Goal: Communication & Community: Answer question/provide support

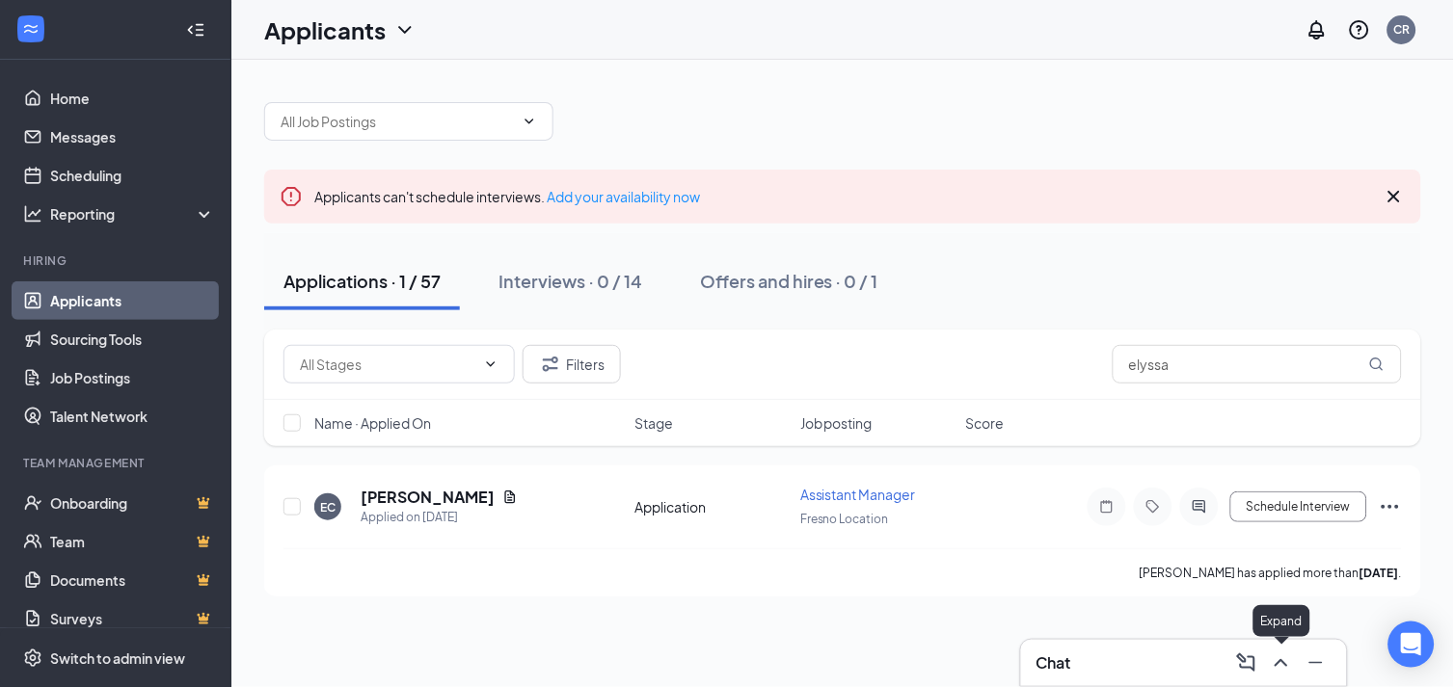
click at [1279, 663] on icon "ChevronUp" at bounding box center [1281, 663] width 23 height 23
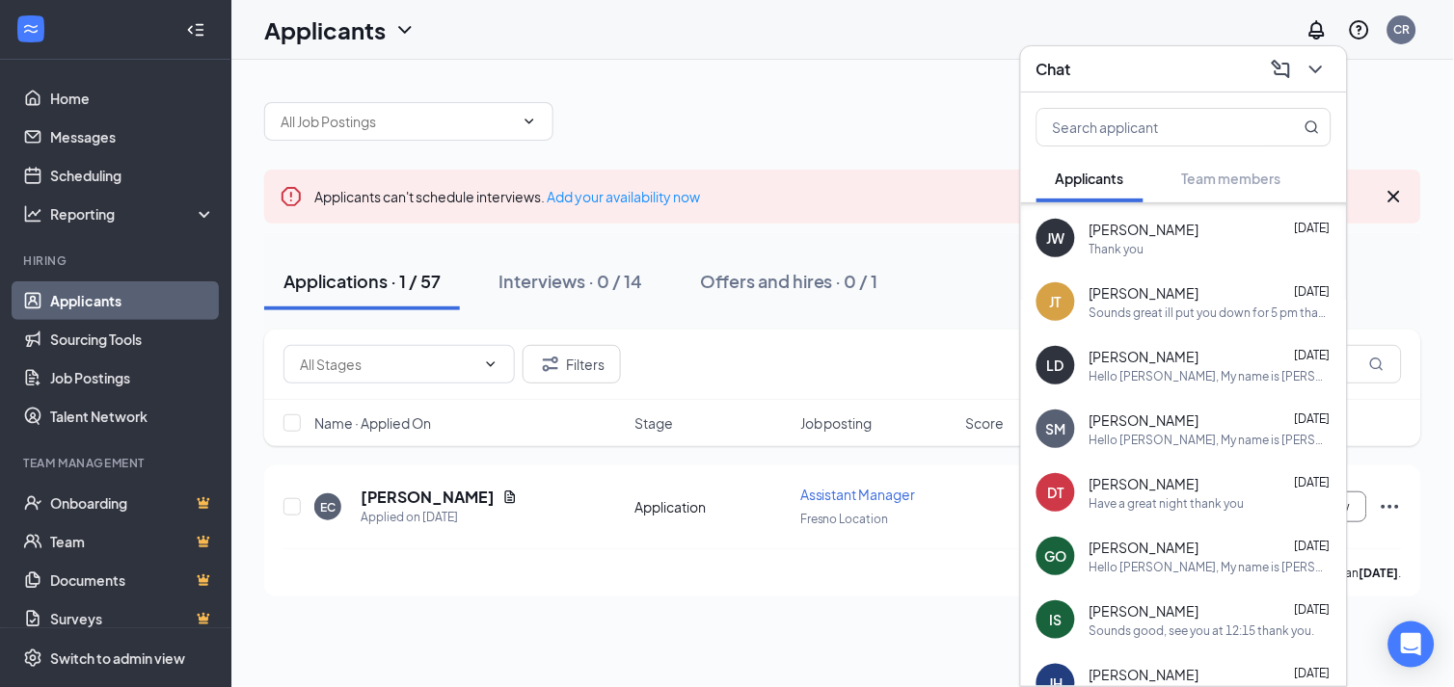
scroll to position [463, 0]
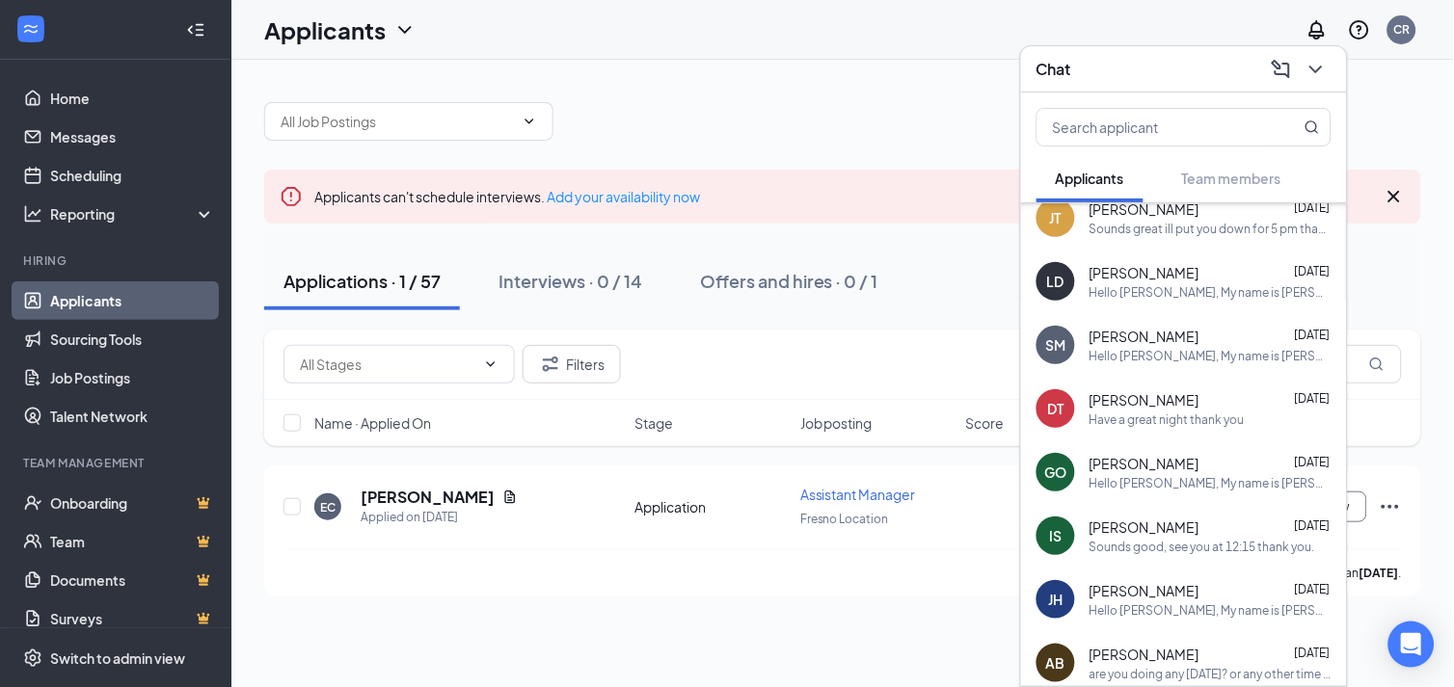
click at [1164, 406] on span "[PERSON_NAME]" at bounding box center [1144, 399] width 110 height 19
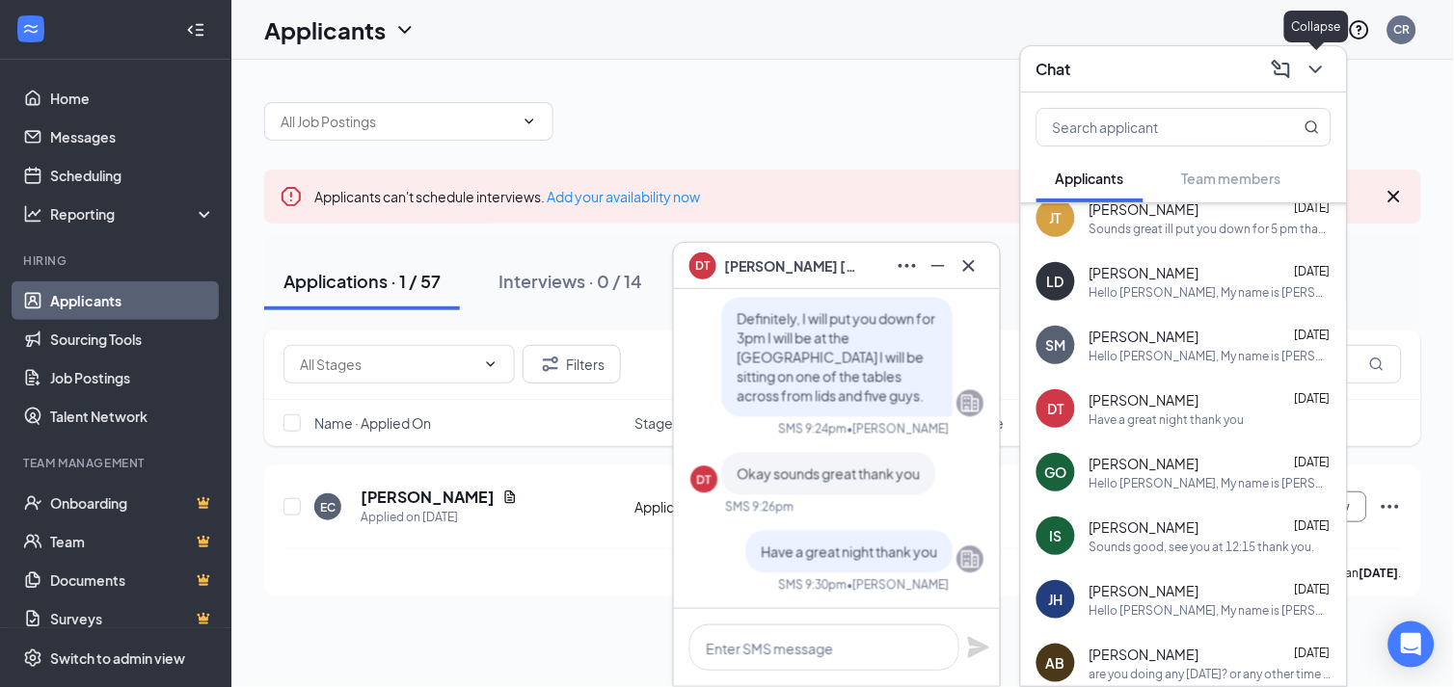
click at [1322, 64] on icon "ChevronDown" at bounding box center [1315, 69] width 23 height 23
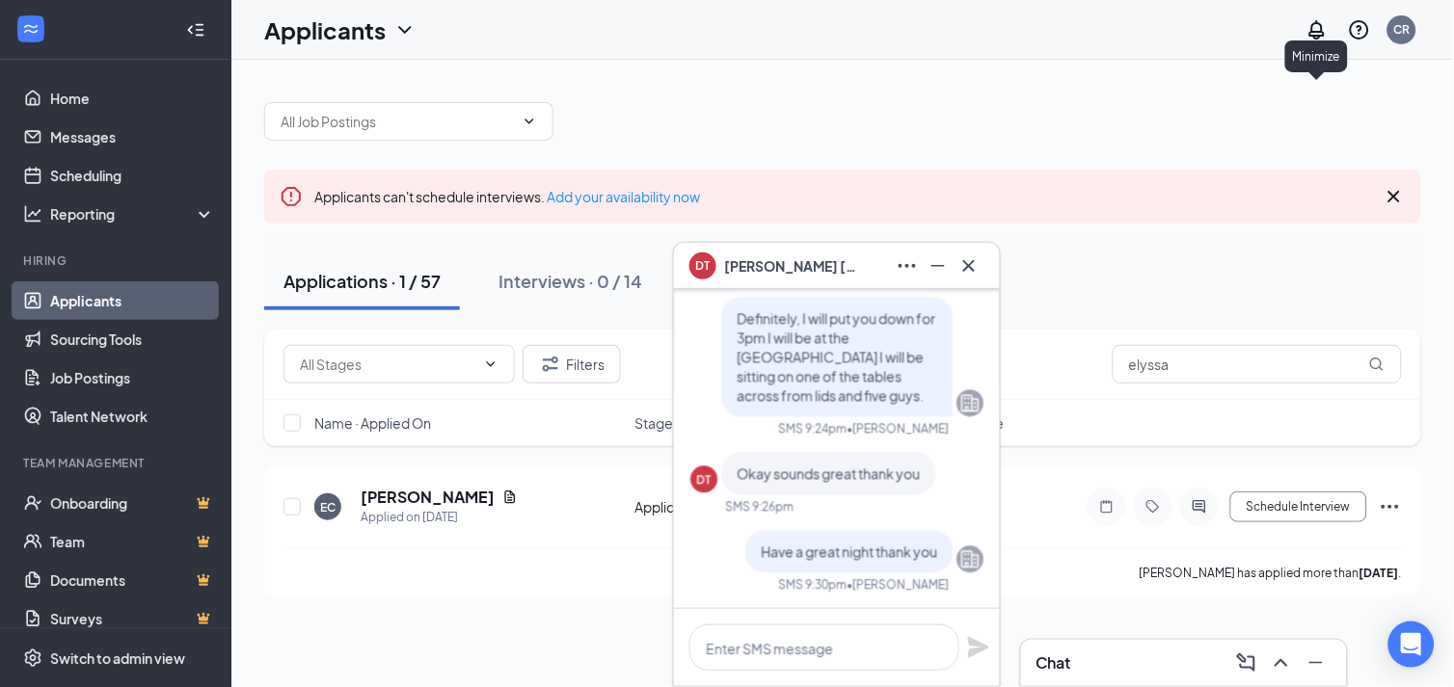
scroll to position [0, 0]
click at [979, 264] on icon "Cross" at bounding box center [968, 266] width 23 height 23
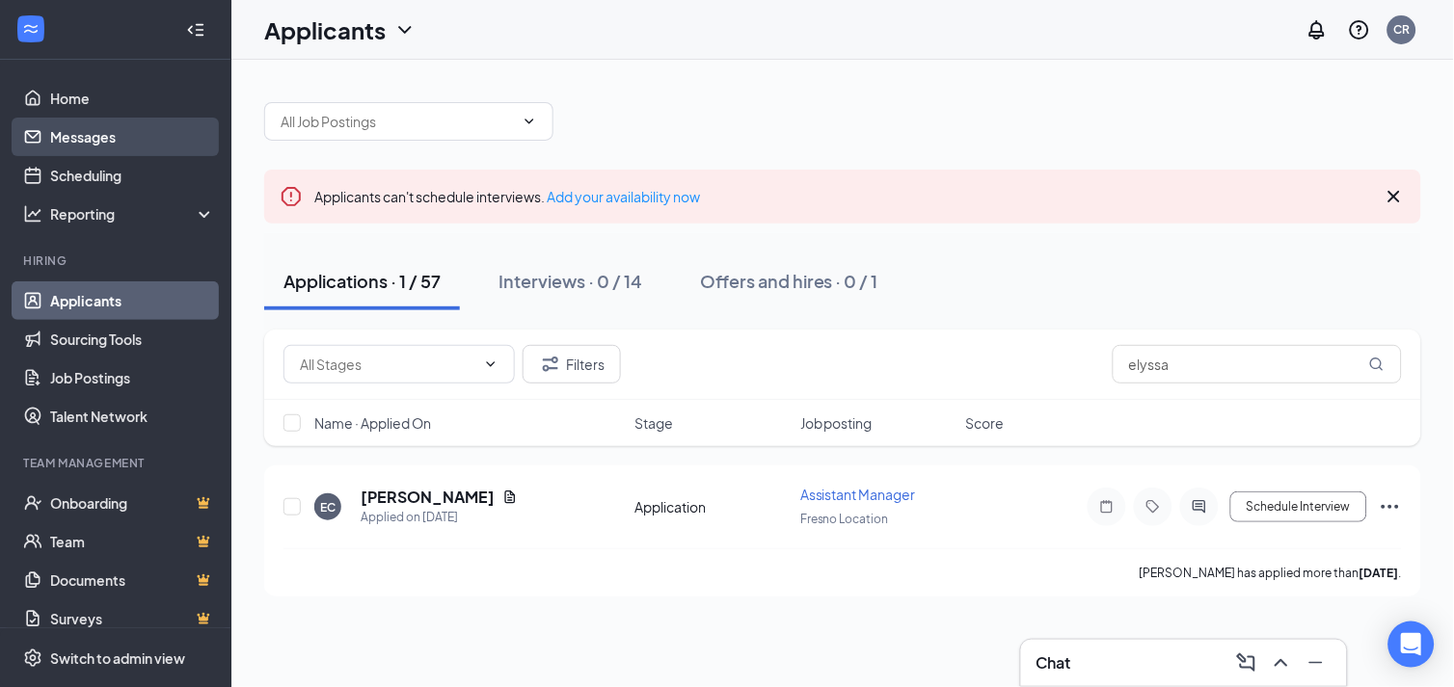
click at [78, 122] on link "Messages" at bounding box center [132, 137] width 165 height 39
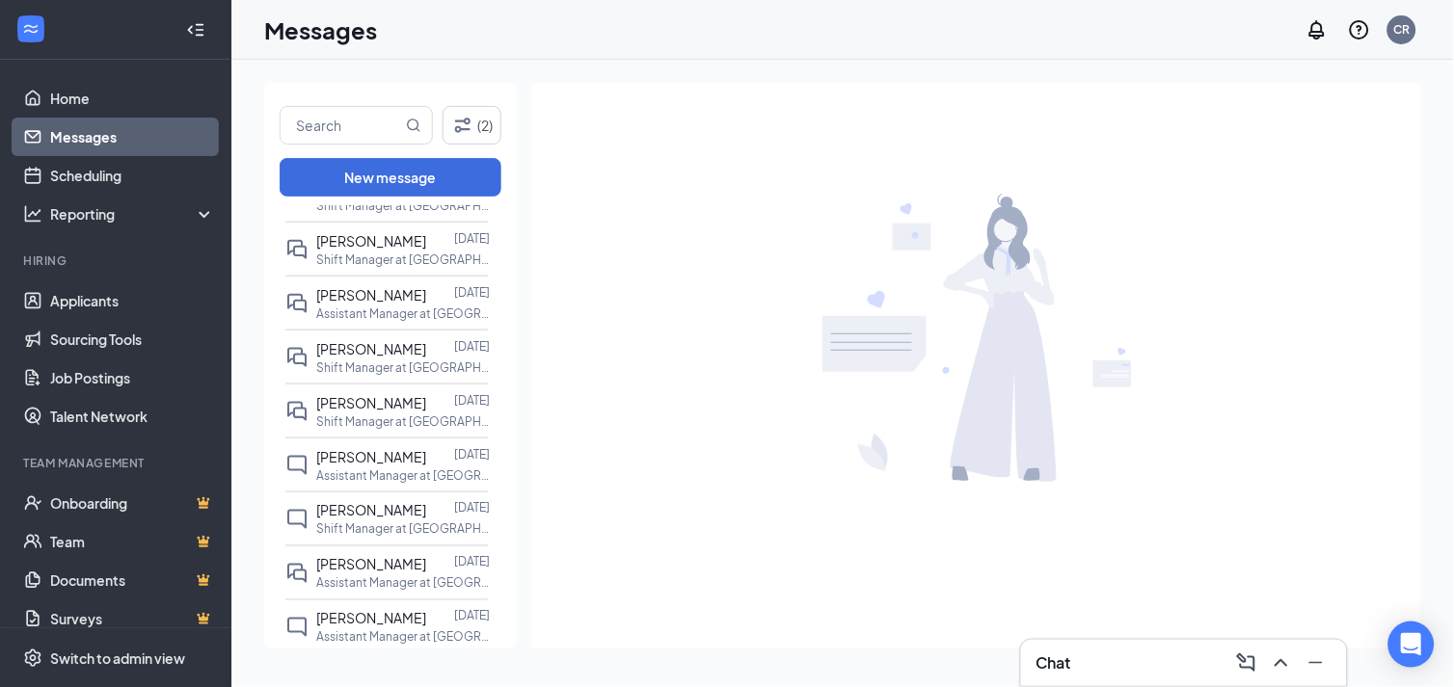
scroll to position [535, 0]
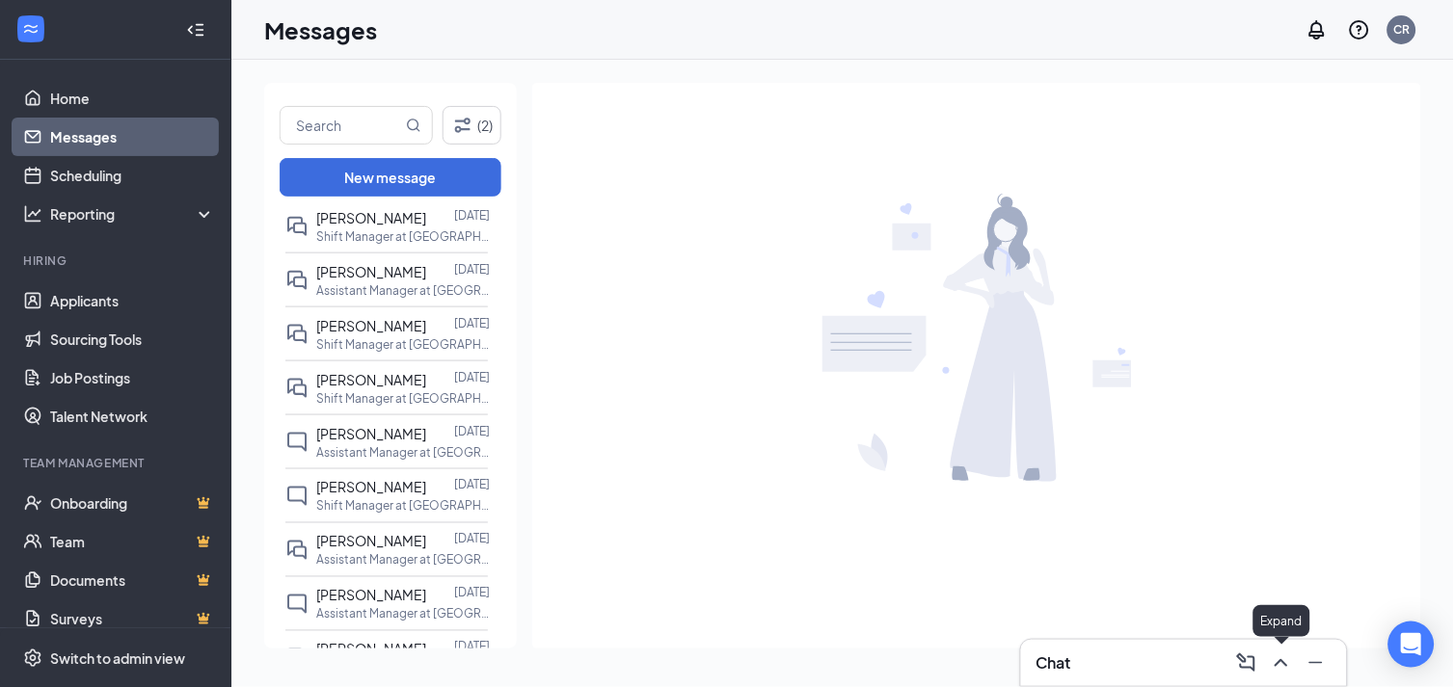
click at [1285, 663] on icon "ChevronUp" at bounding box center [1280, 663] width 13 height 8
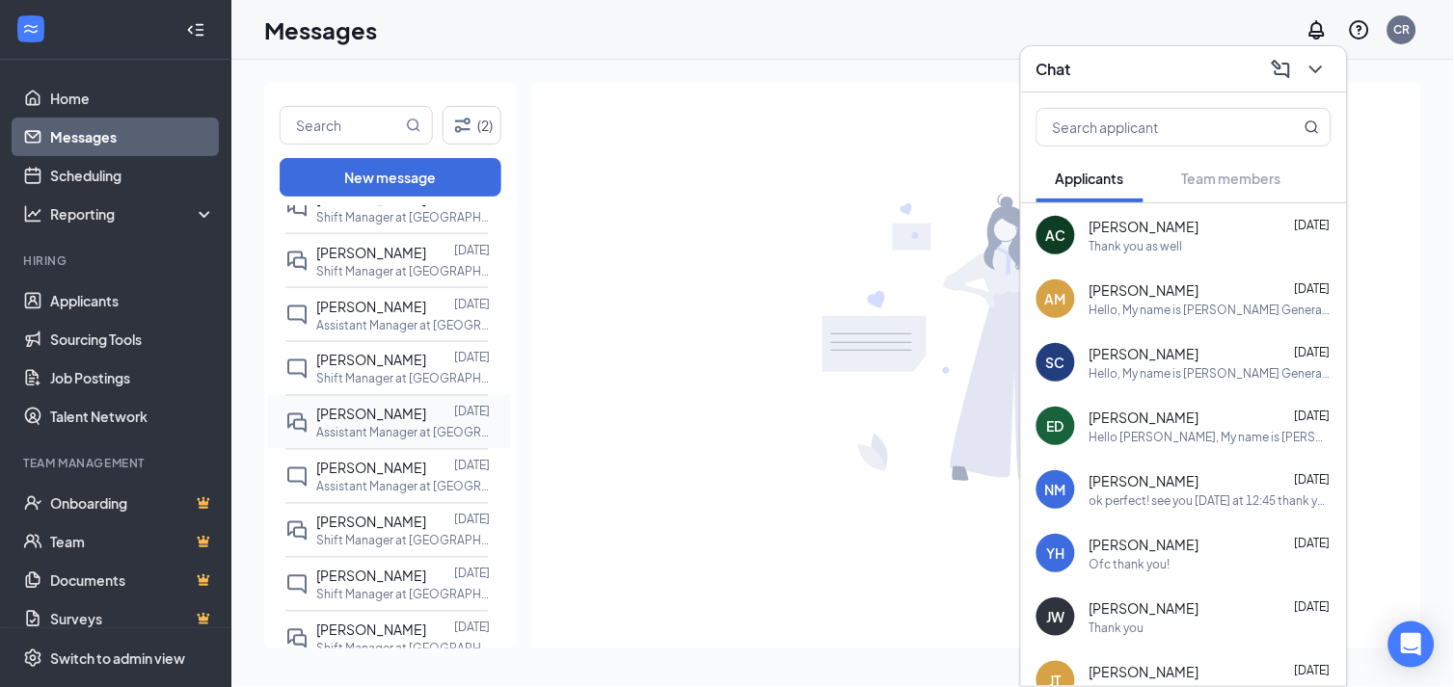
scroll to position [749, 0]
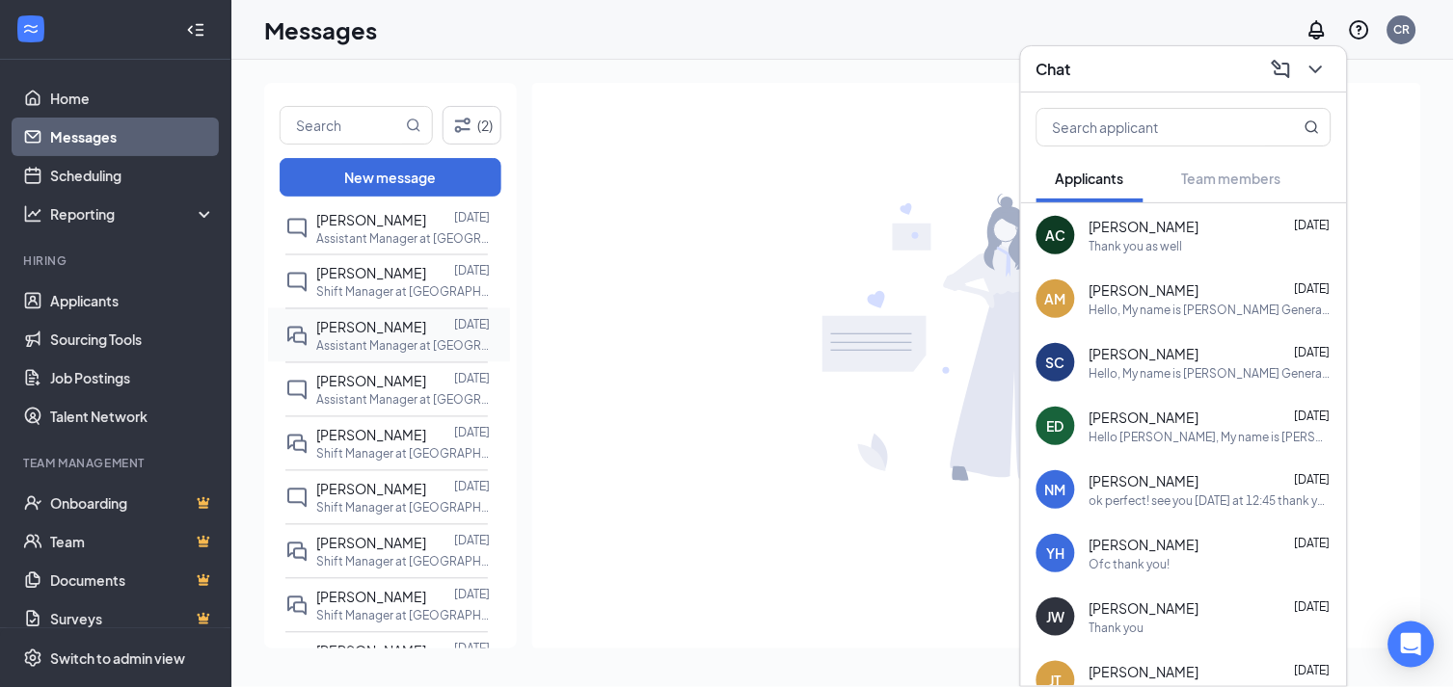
click at [372, 336] on span "[PERSON_NAME]" at bounding box center [371, 327] width 110 height 17
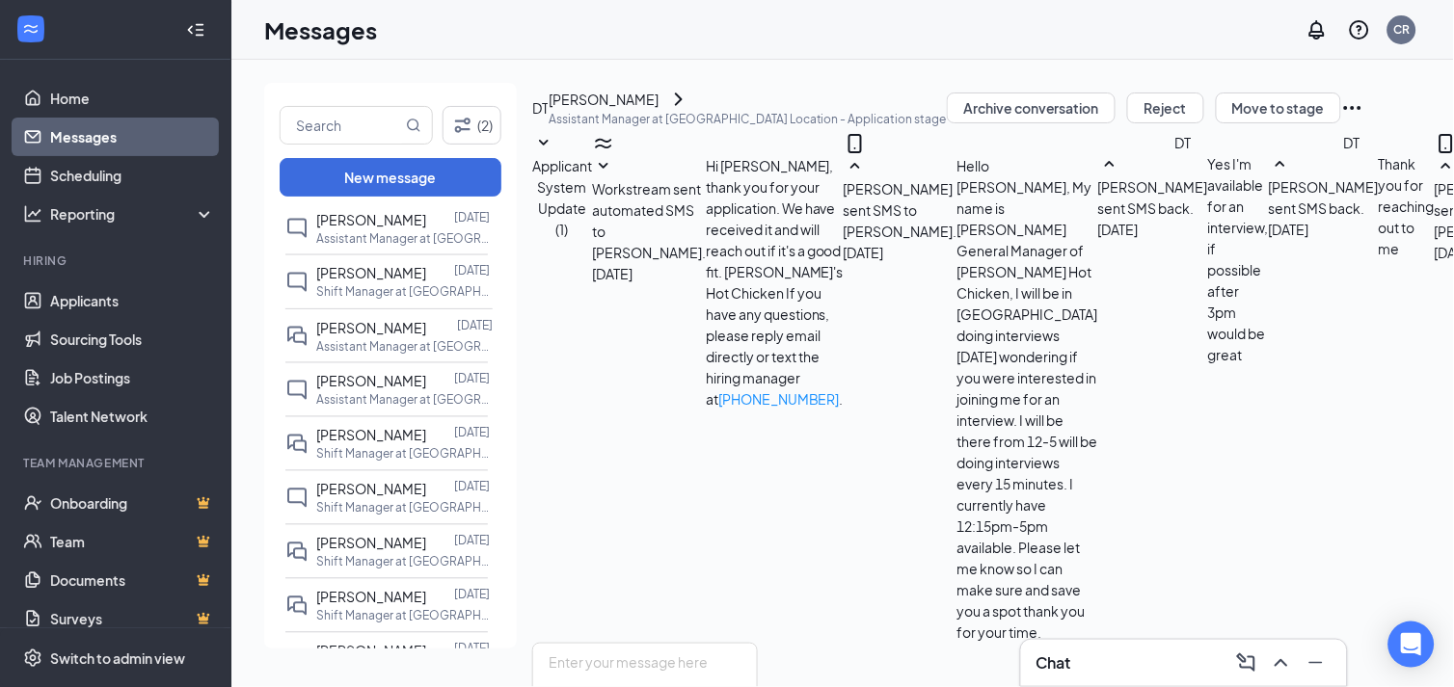
scroll to position [595, 0]
click at [690, 111] on icon "ChevronRight" at bounding box center [678, 99] width 23 height 23
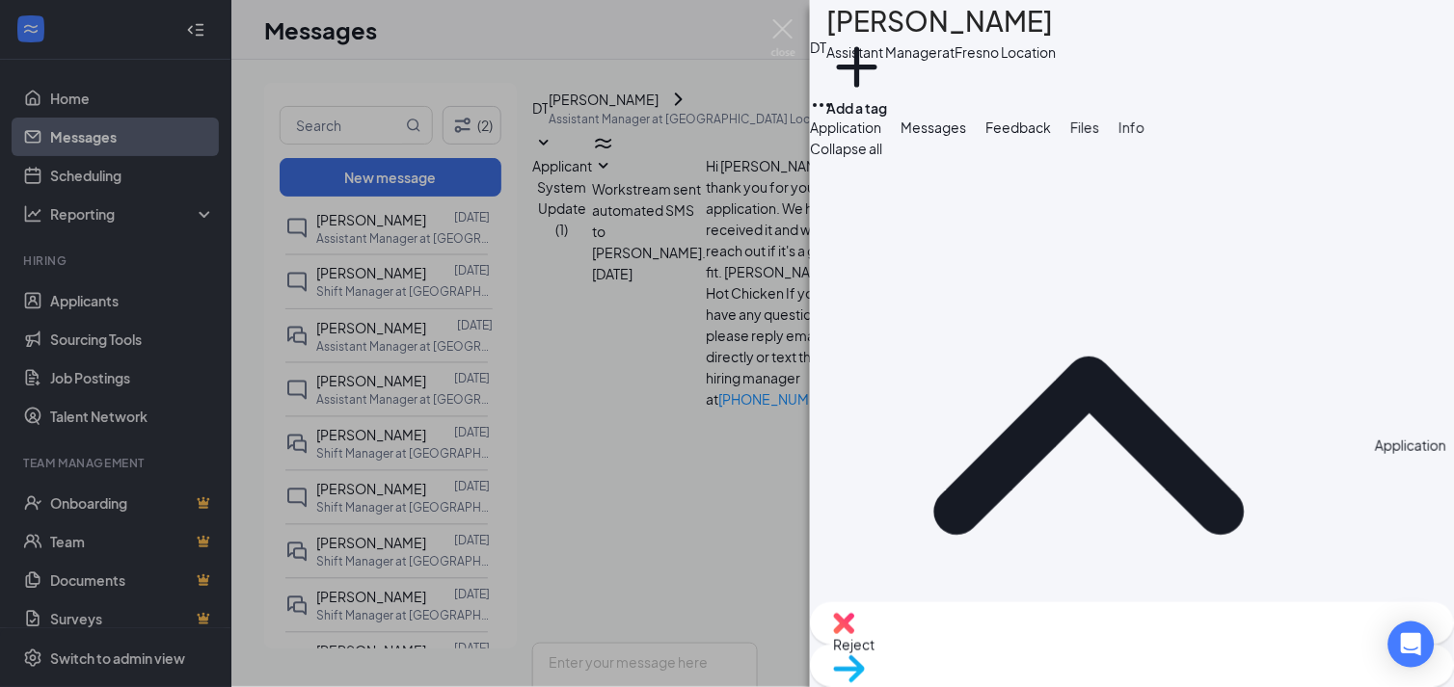
click at [966, 136] on span "Messages" at bounding box center [933, 127] width 66 height 17
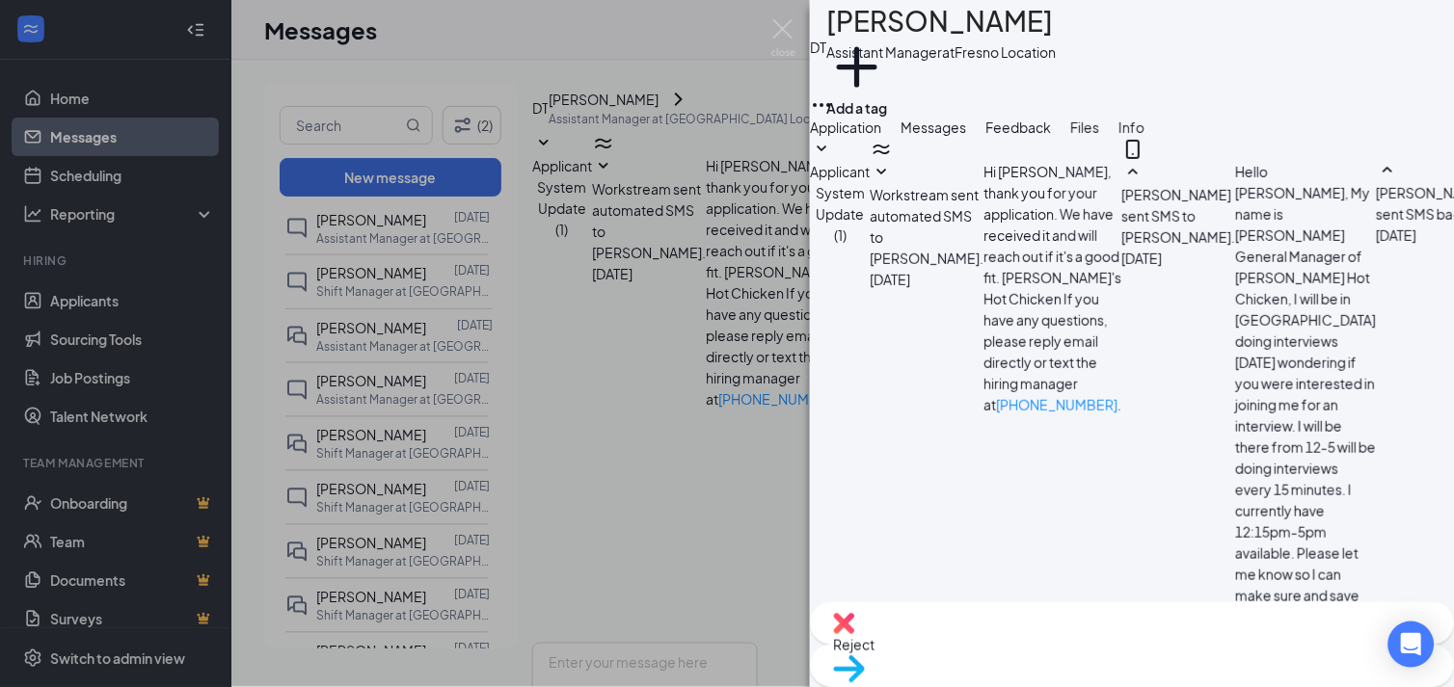
scroll to position [818, 0]
drag, startPoint x: 1033, startPoint y: 474, endPoint x: 1012, endPoint y: 478, distance: 21.6
type textarea "Hi David I just realized I have a meeting at 3pm can we reschedule for 4pm?"
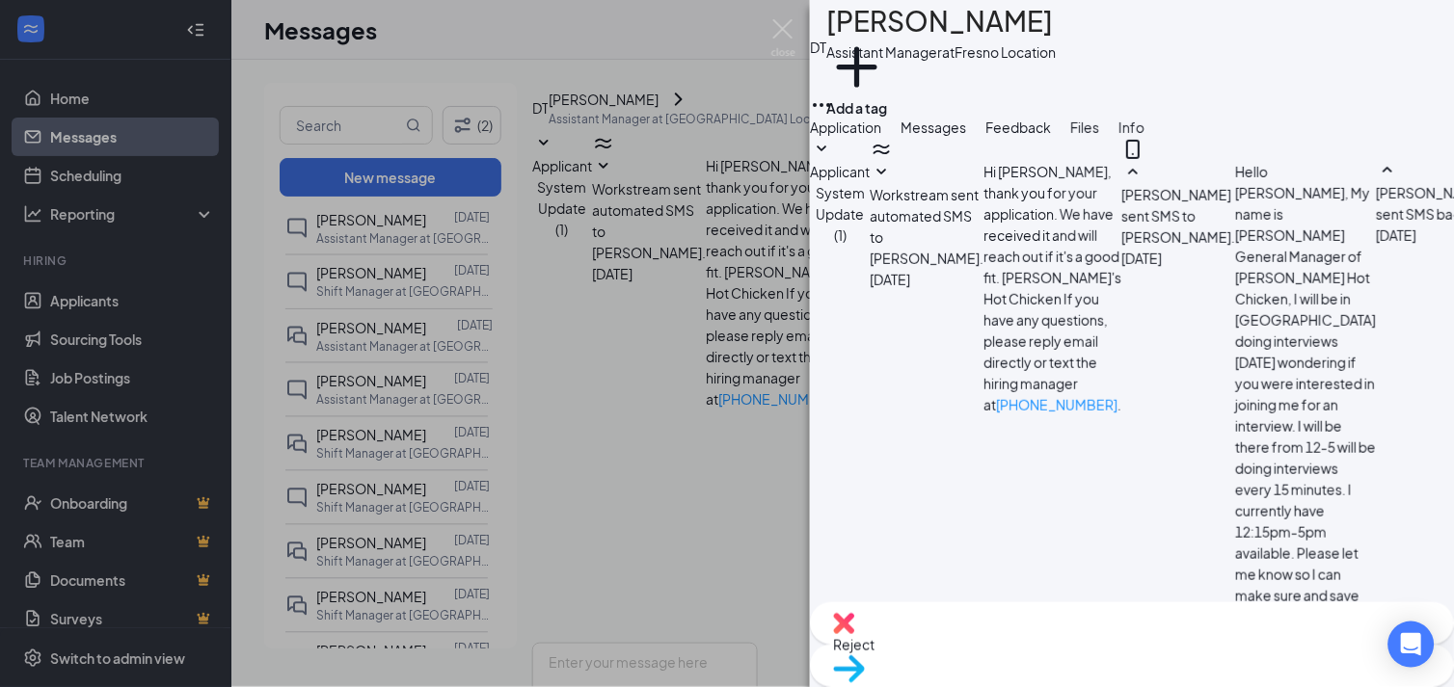
scroll to position [961, 0]
click at [784, 40] on img at bounding box center [783, 38] width 24 height 38
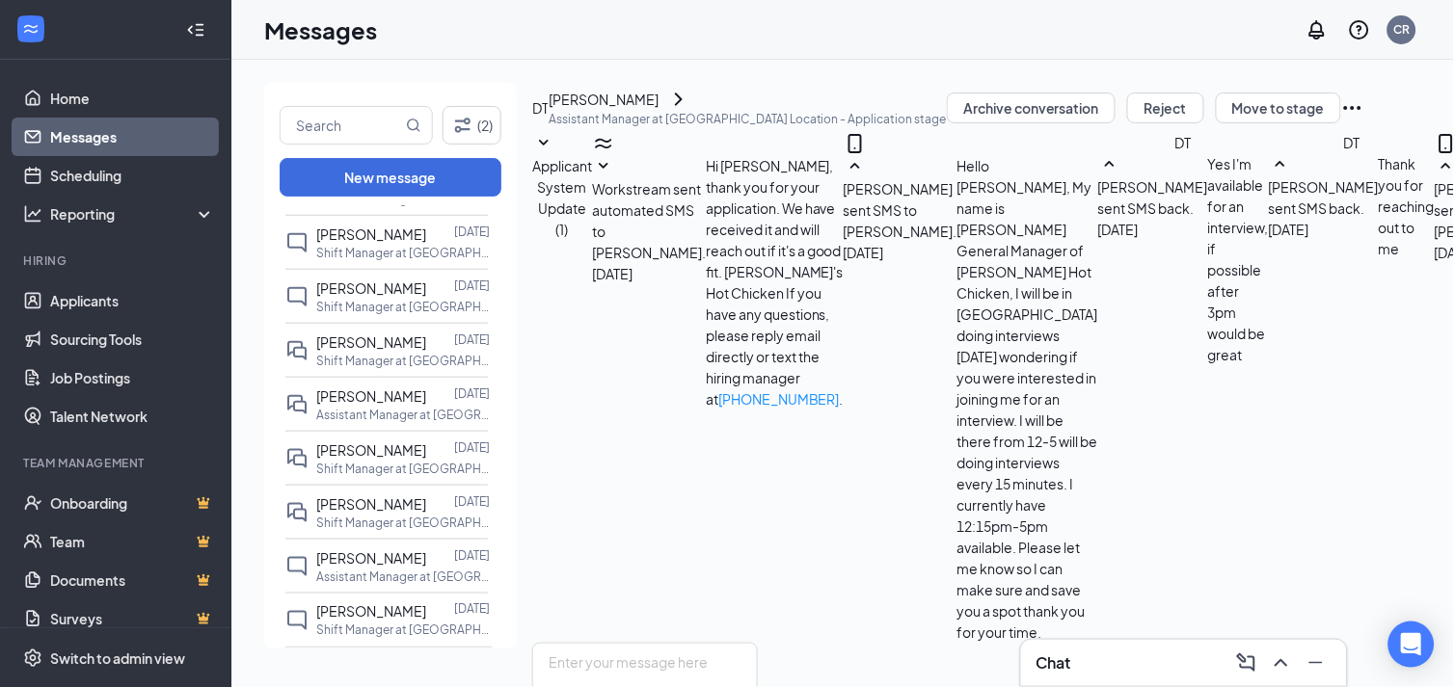
scroll to position [321, 0]
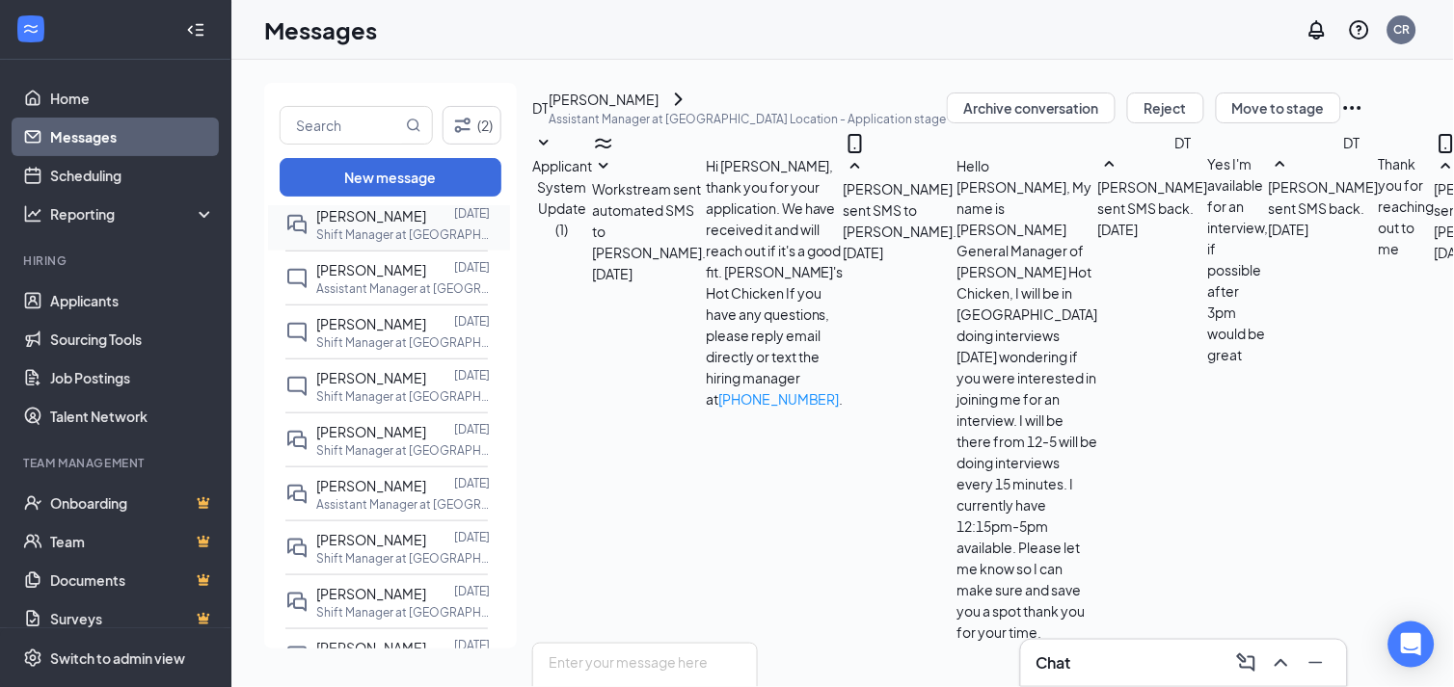
click at [378, 225] on span "[PERSON_NAME]" at bounding box center [371, 215] width 110 height 17
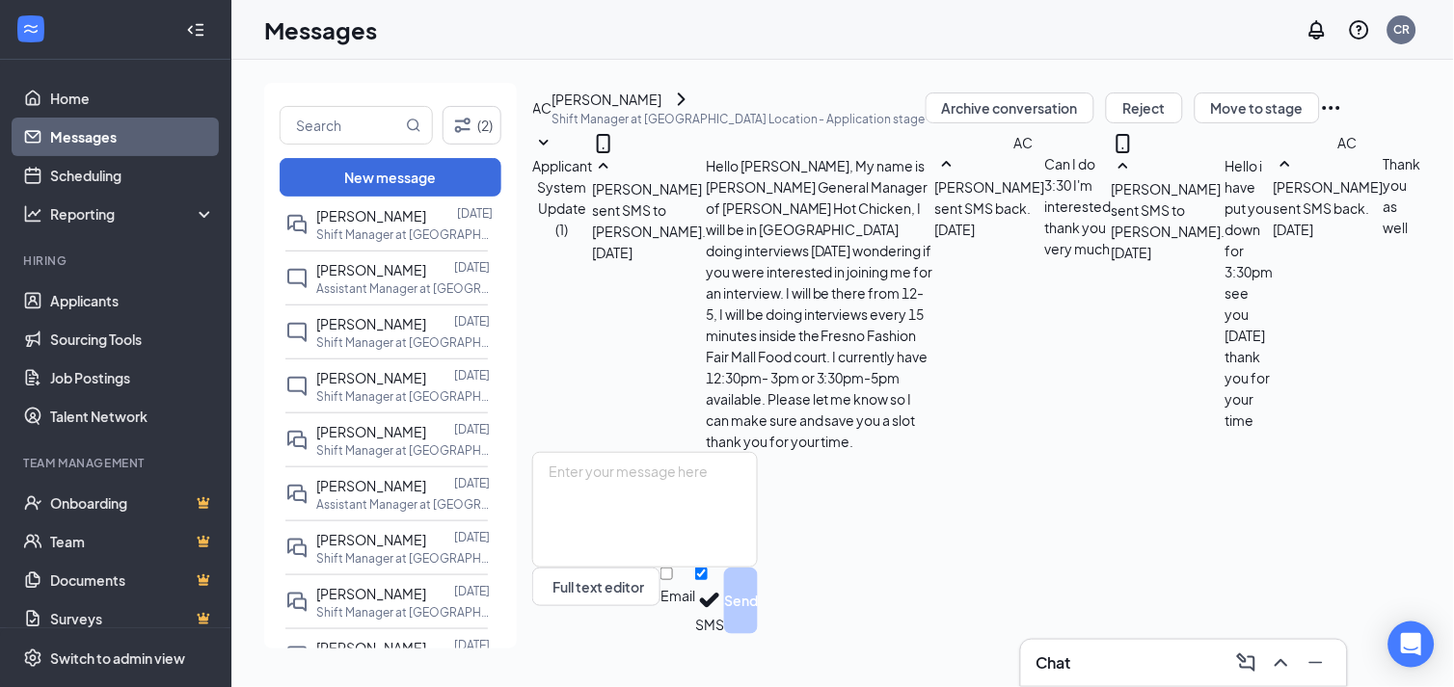
scroll to position [315, 0]
click at [693, 110] on icon "ChevronRight" at bounding box center [681, 99] width 23 height 23
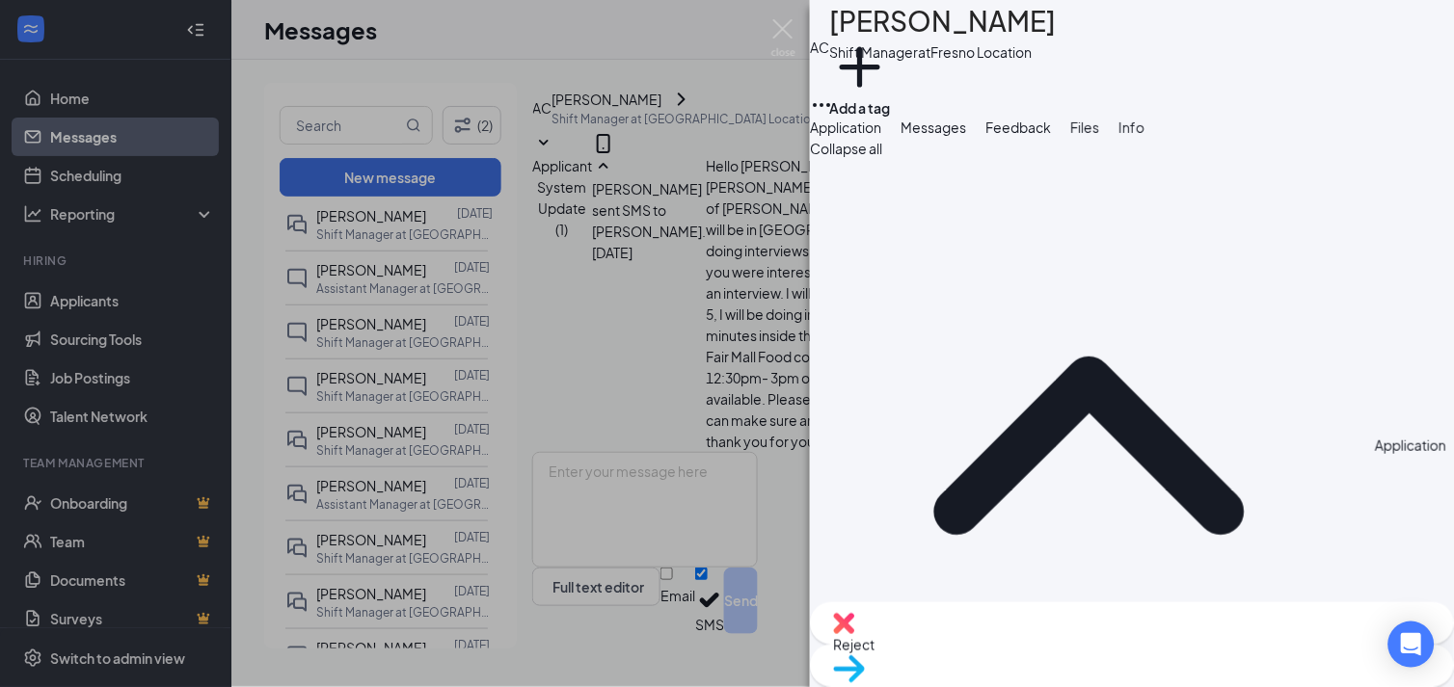
click at [884, 31] on h1 "[PERSON_NAME]" at bounding box center [942, 21] width 227 height 42
drag, startPoint x: 884, startPoint y: 31, endPoint x: 1074, endPoint y: 13, distance: 190.7
click at [1074, 13] on div "AC Anthony Clark Shift Manager at Fresno Location Add a tag" at bounding box center [1132, 58] width 644 height 117
click at [792, 51] on img at bounding box center [783, 38] width 24 height 38
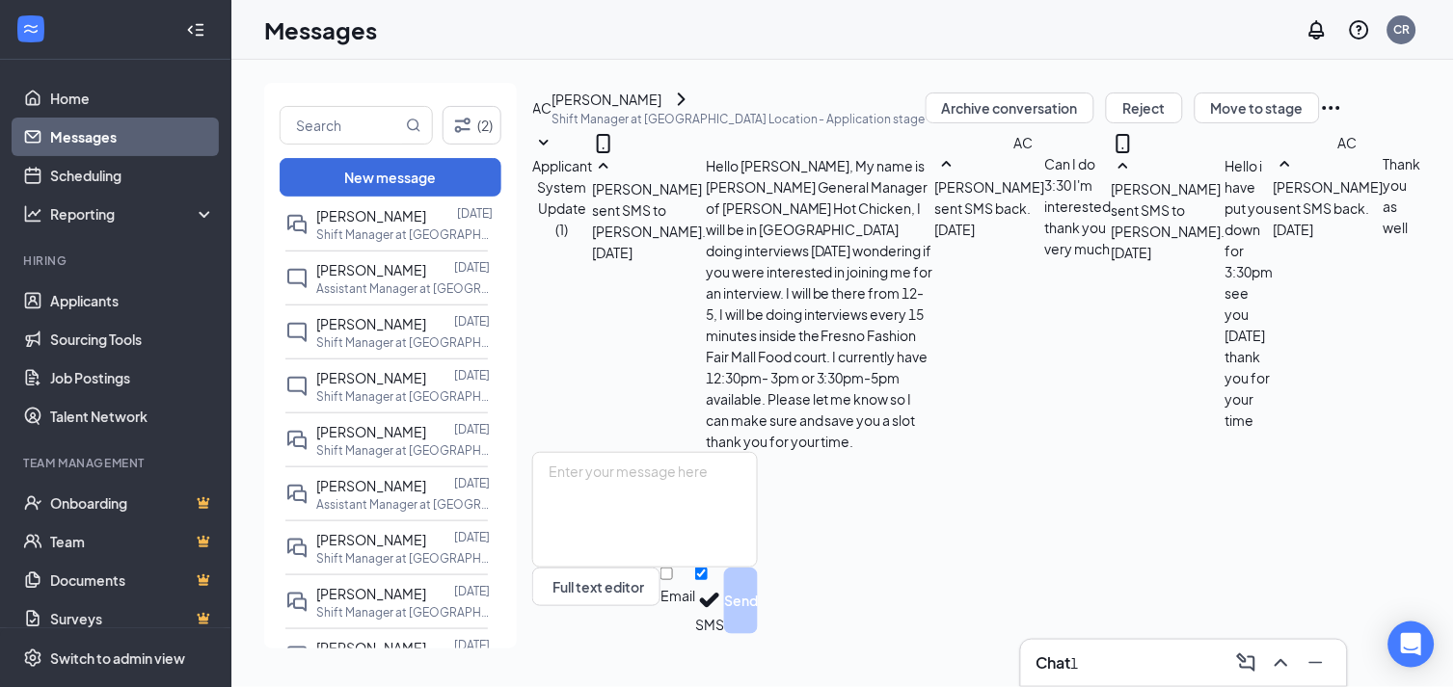
click at [1079, 665] on div "1" at bounding box center [1075, 663] width 8 height 21
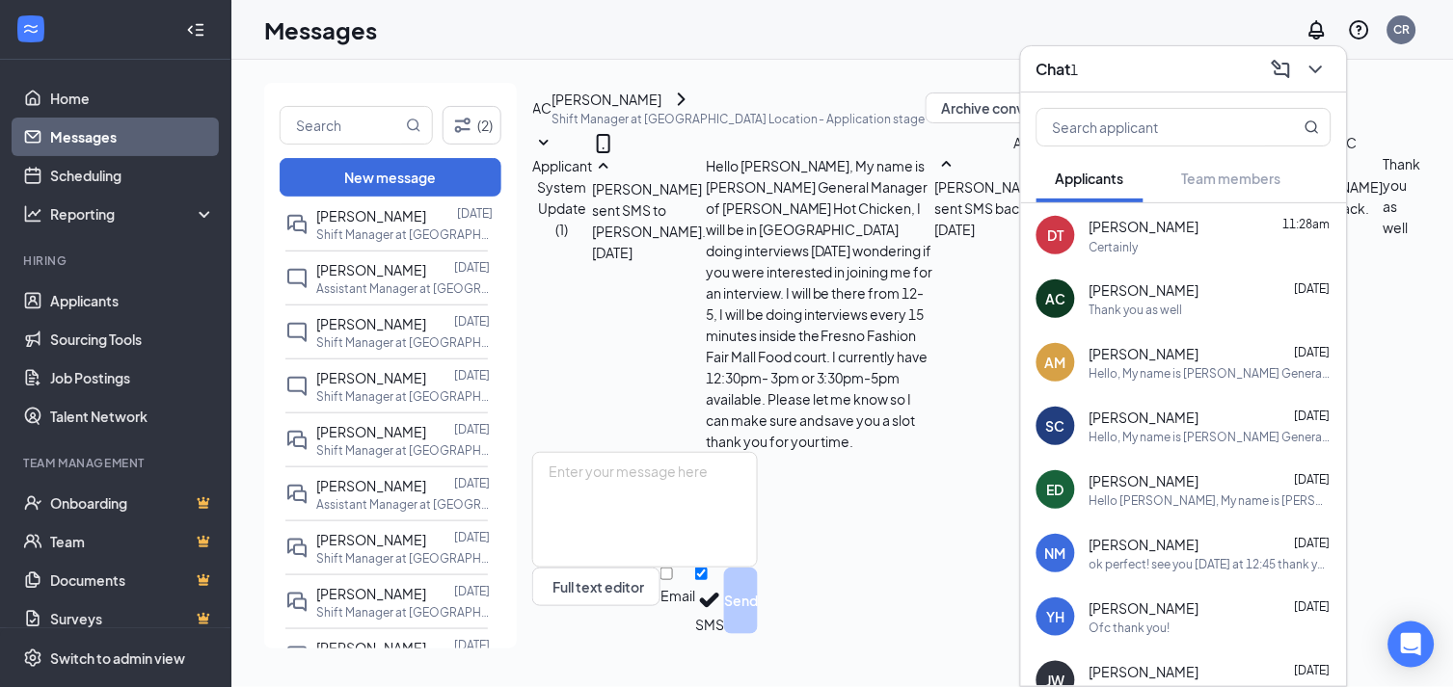
click at [1116, 239] on div "Certainly" at bounding box center [1113, 247] width 49 height 16
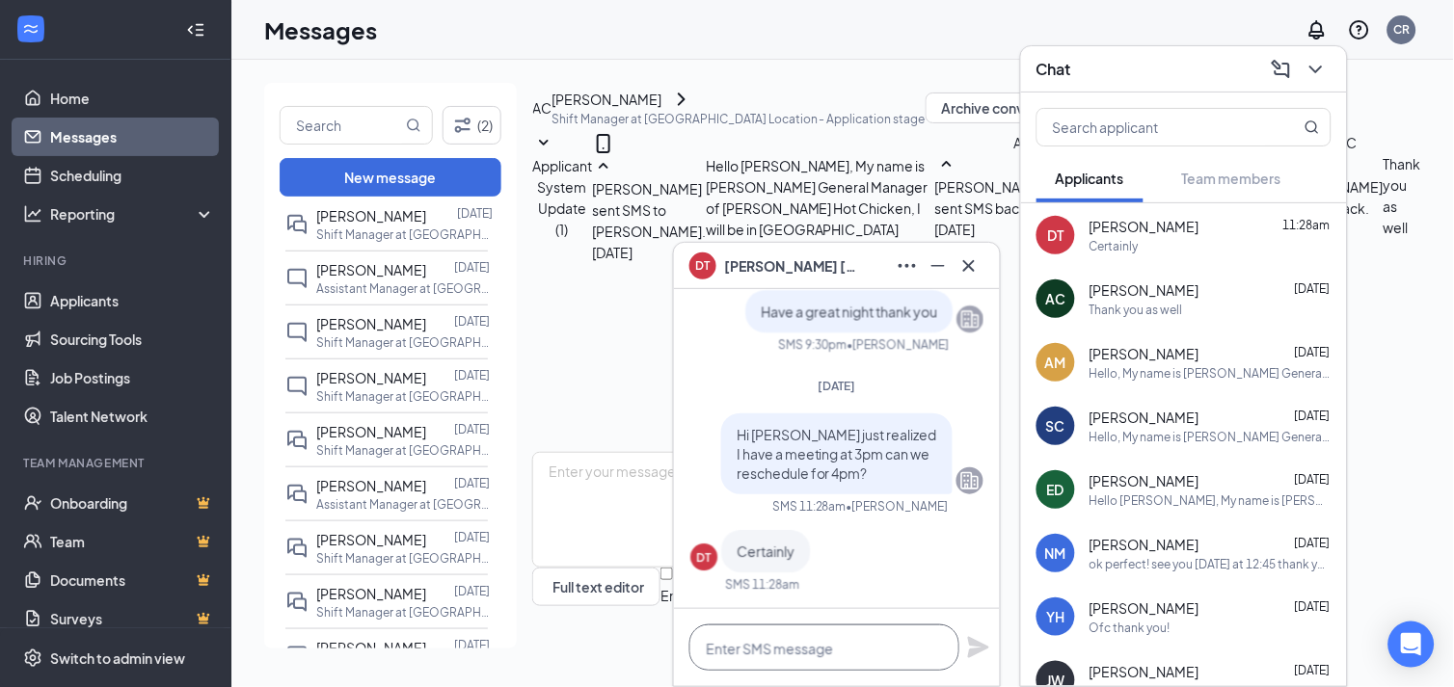
click at [796, 661] on textarea at bounding box center [824, 648] width 270 height 46
type textarea "thank you"
click at [984, 657] on icon "Plane" at bounding box center [978, 647] width 23 height 23
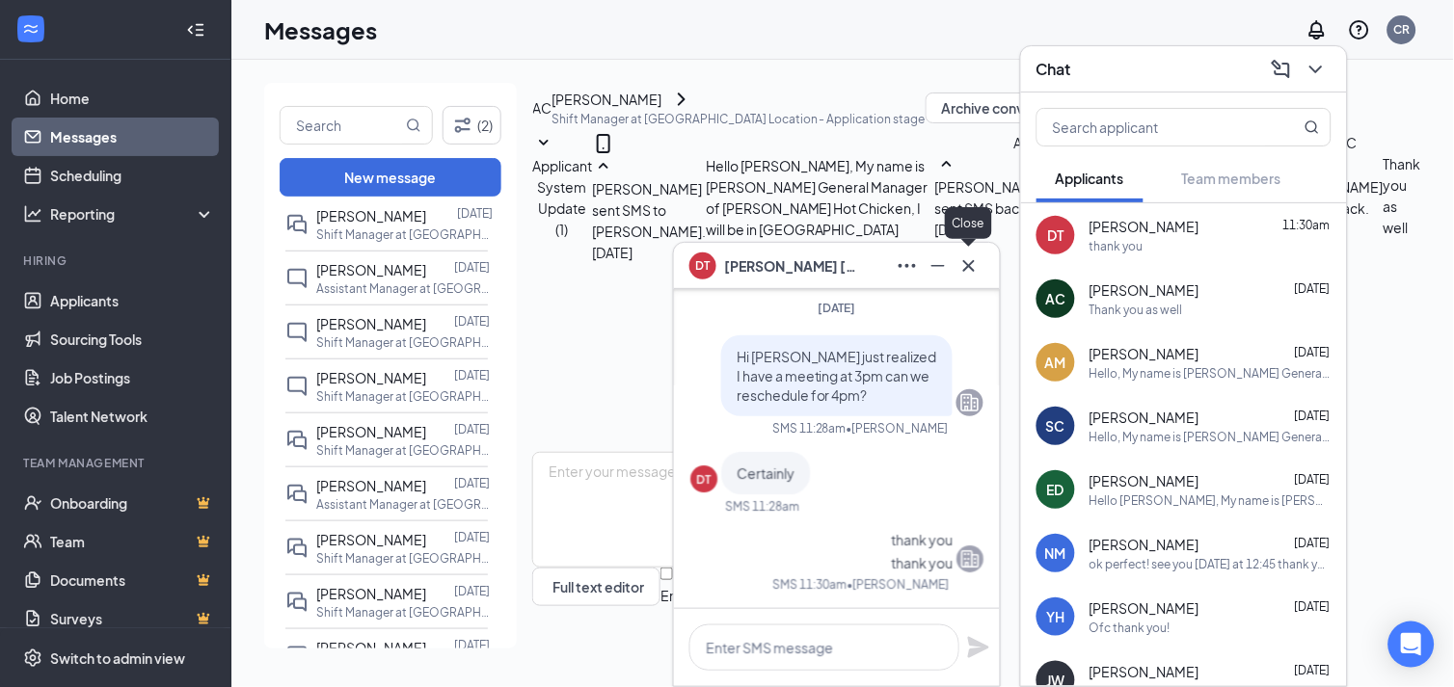
click at [967, 267] on icon "Cross" at bounding box center [969, 265] width 12 height 12
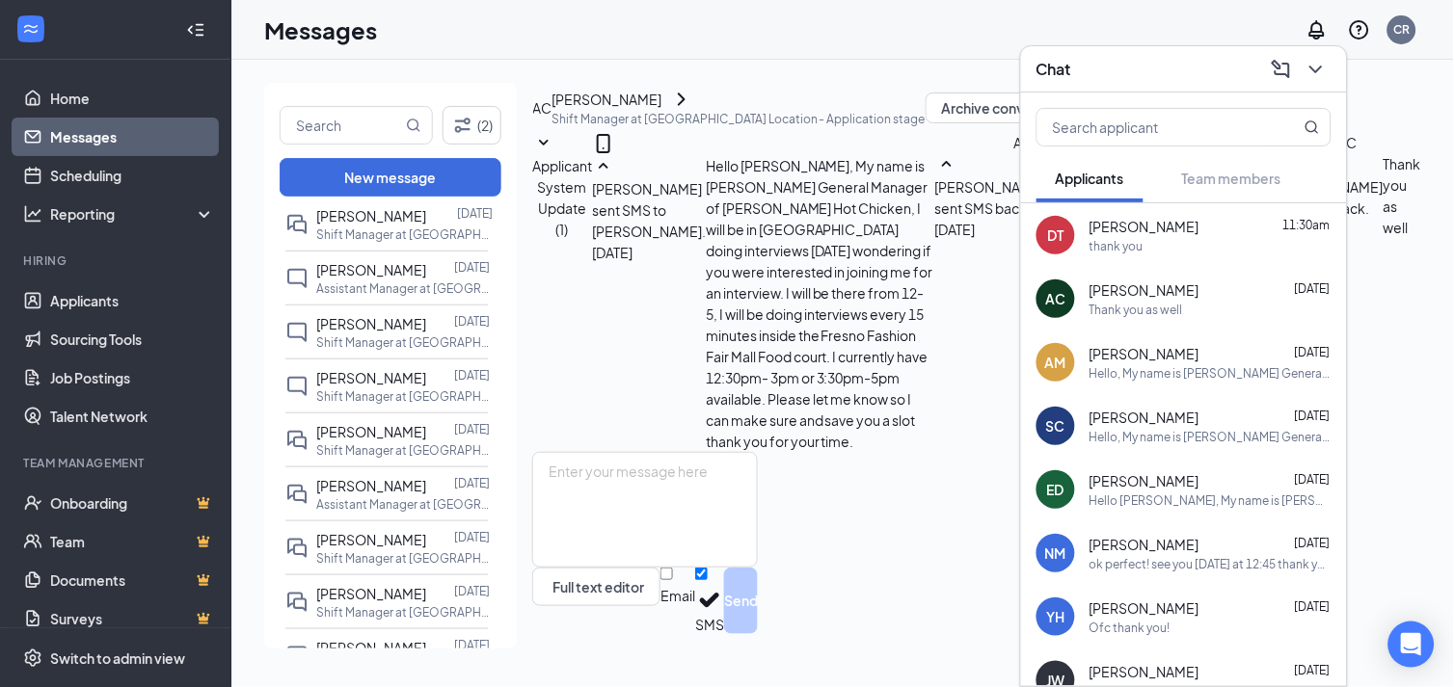
click at [50, 132] on link "Messages" at bounding box center [132, 137] width 165 height 39
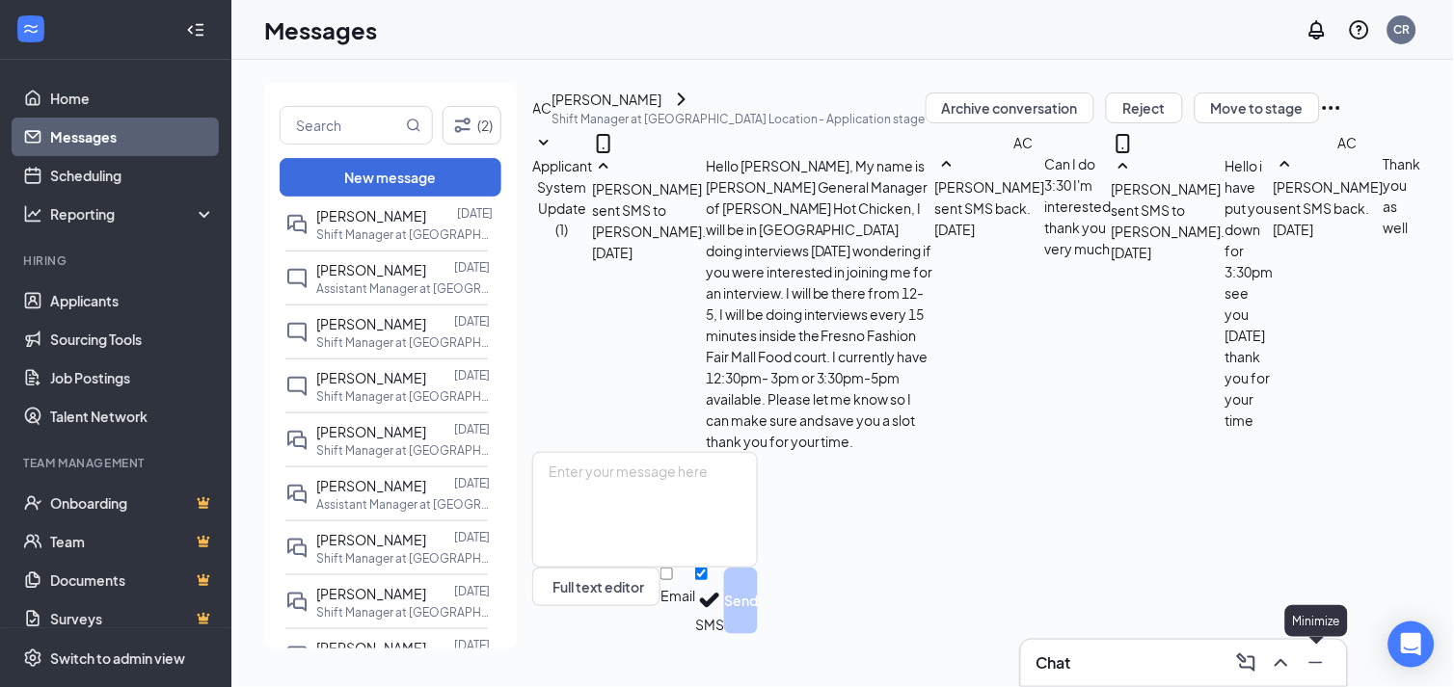
click at [1313, 662] on icon "Minimize" at bounding box center [1315, 663] width 13 height 2
click at [349, 119] on input "text" at bounding box center [341, 125] width 121 height 37
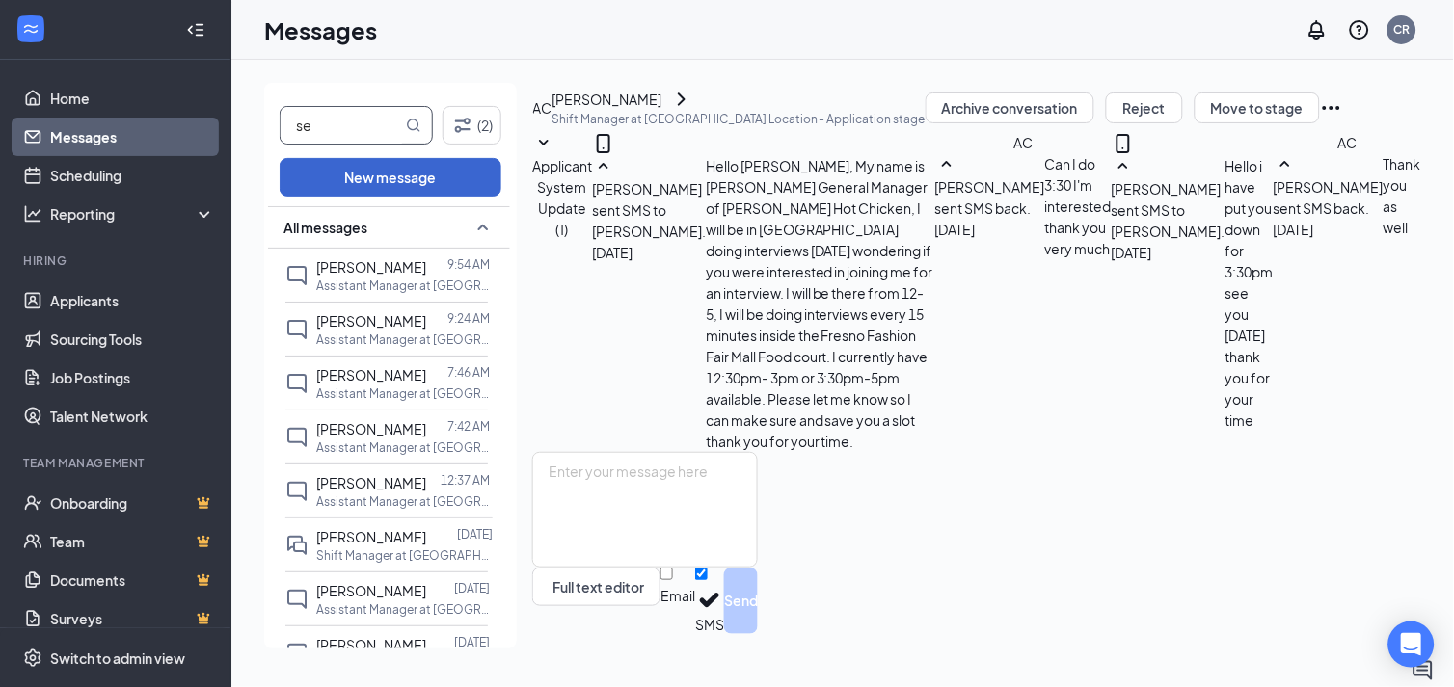
type input "s"
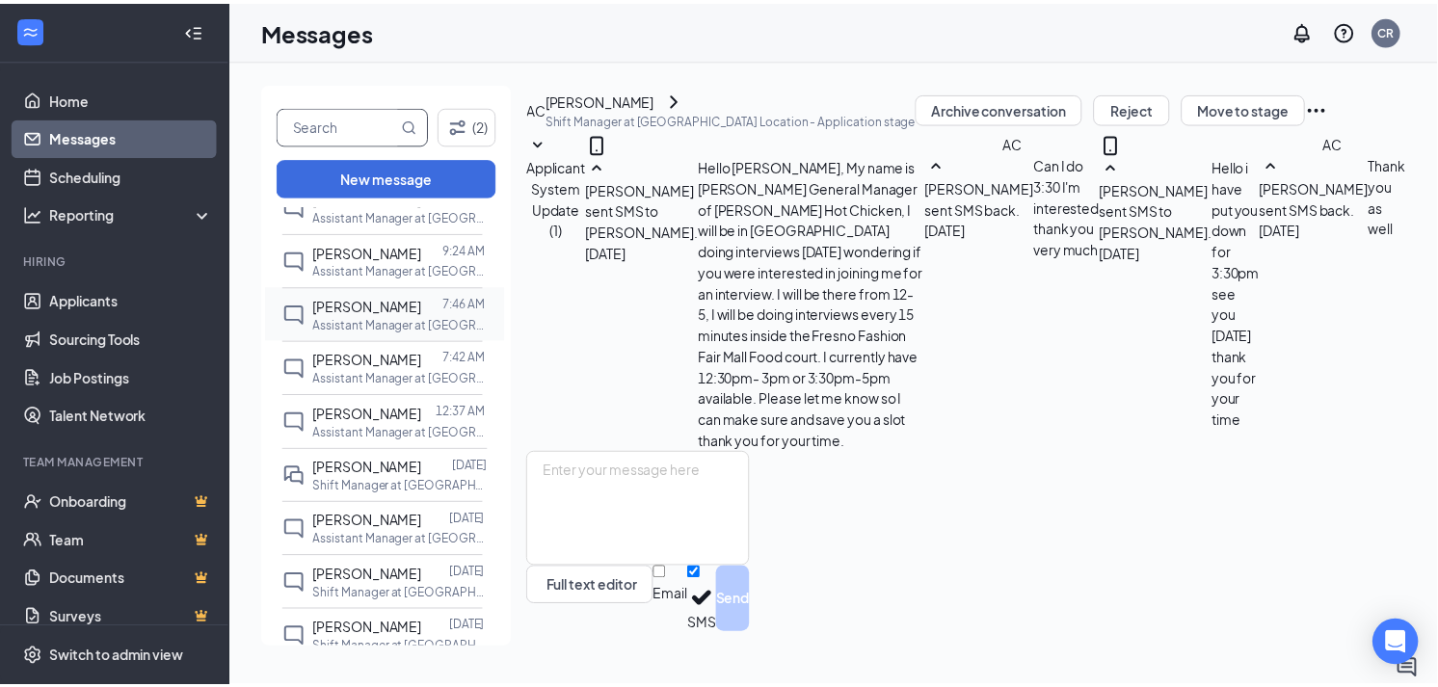
scroll to position [107, 0]
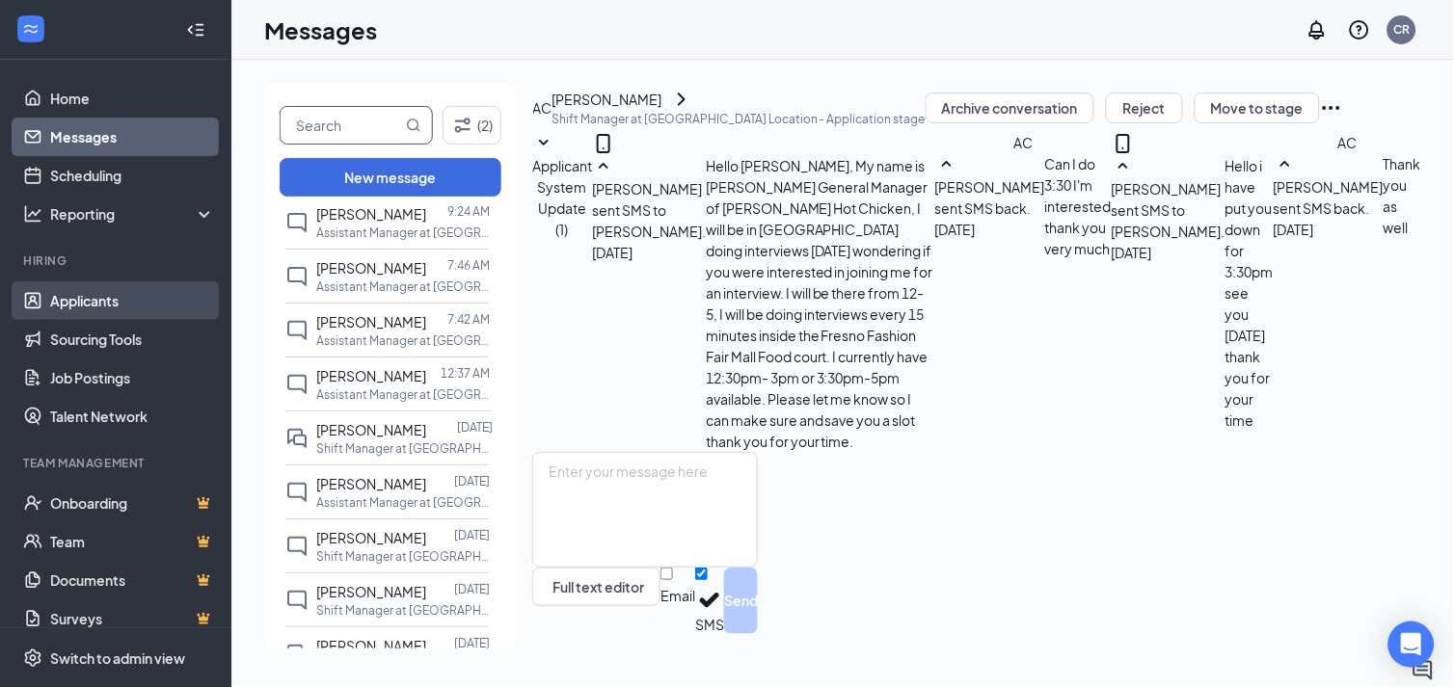
click at [119, 301] on link "Applicants" at bounding box center [132, 301] width 165 height 39
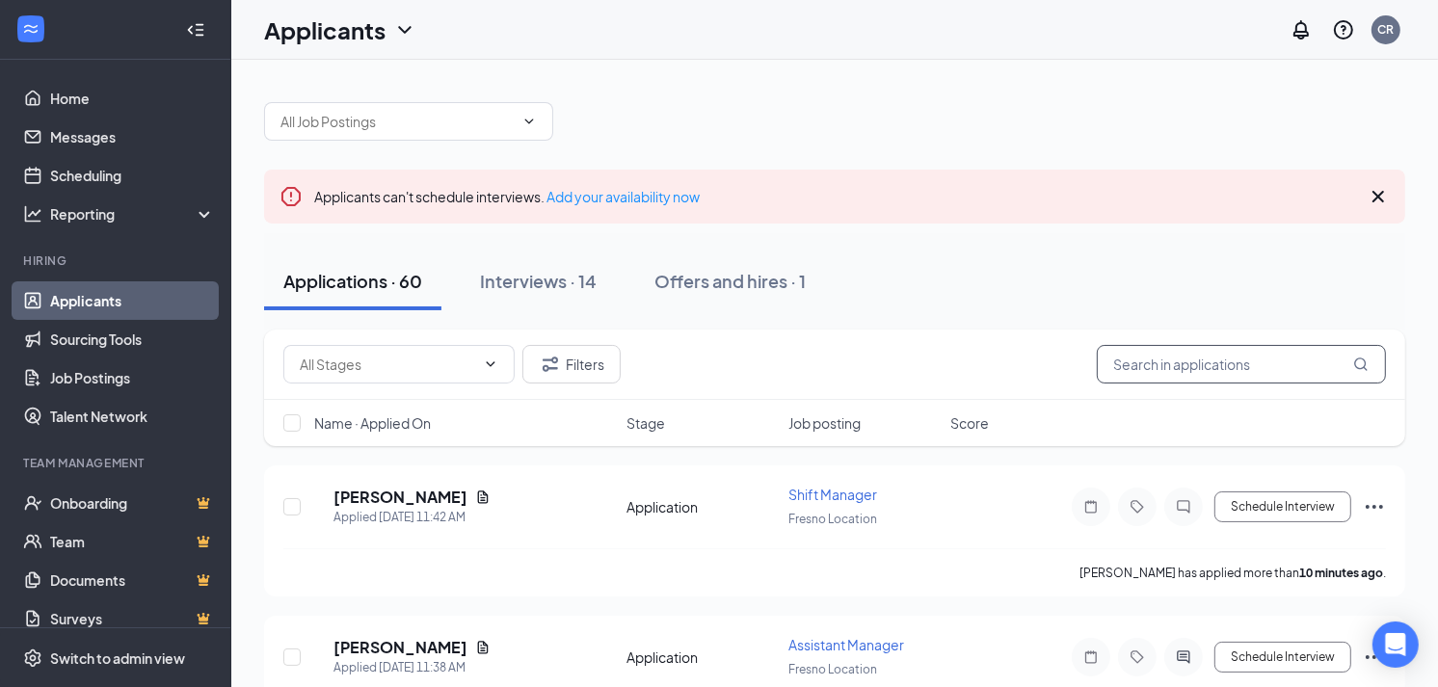
click at [1142, 359] on input "text" at bounding box center [1241, 364] width 289 height 39
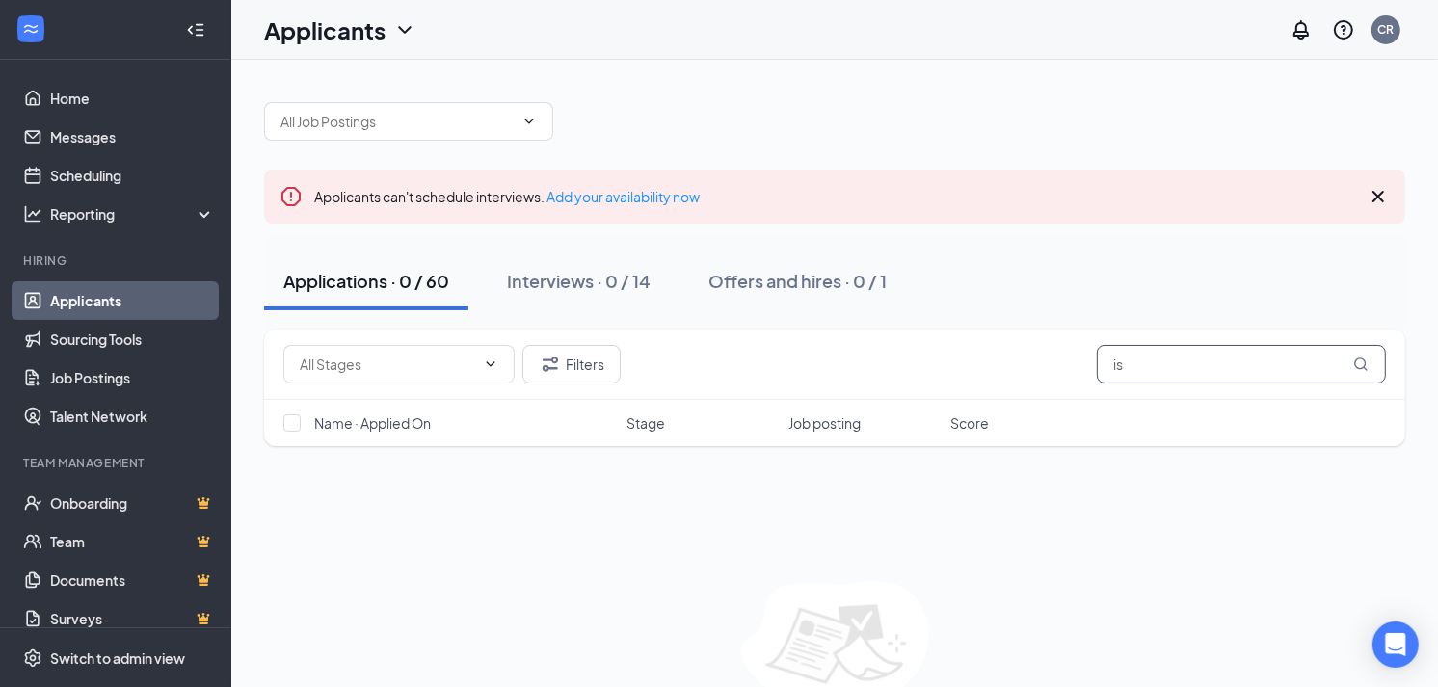
type input "i"
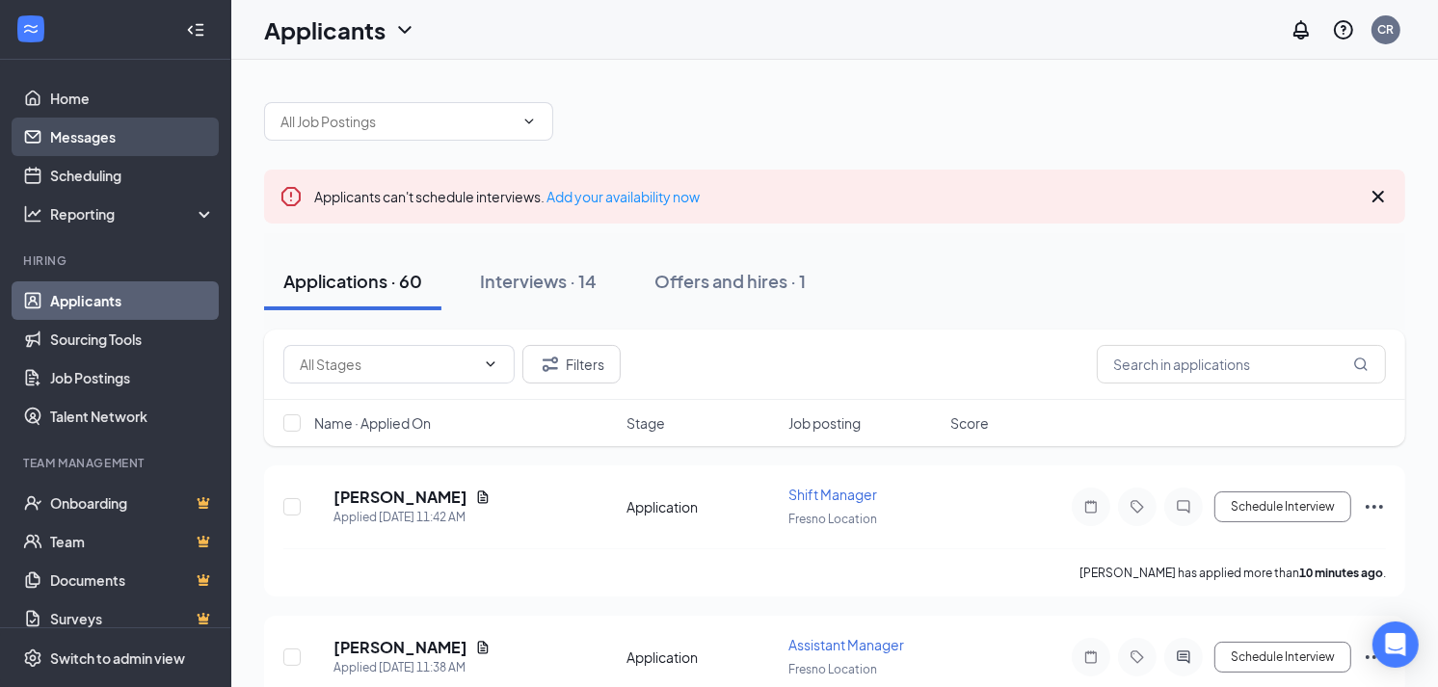
click at [109, 136] on link "Messages" at bounding box center [132, 137] width 165 height 39
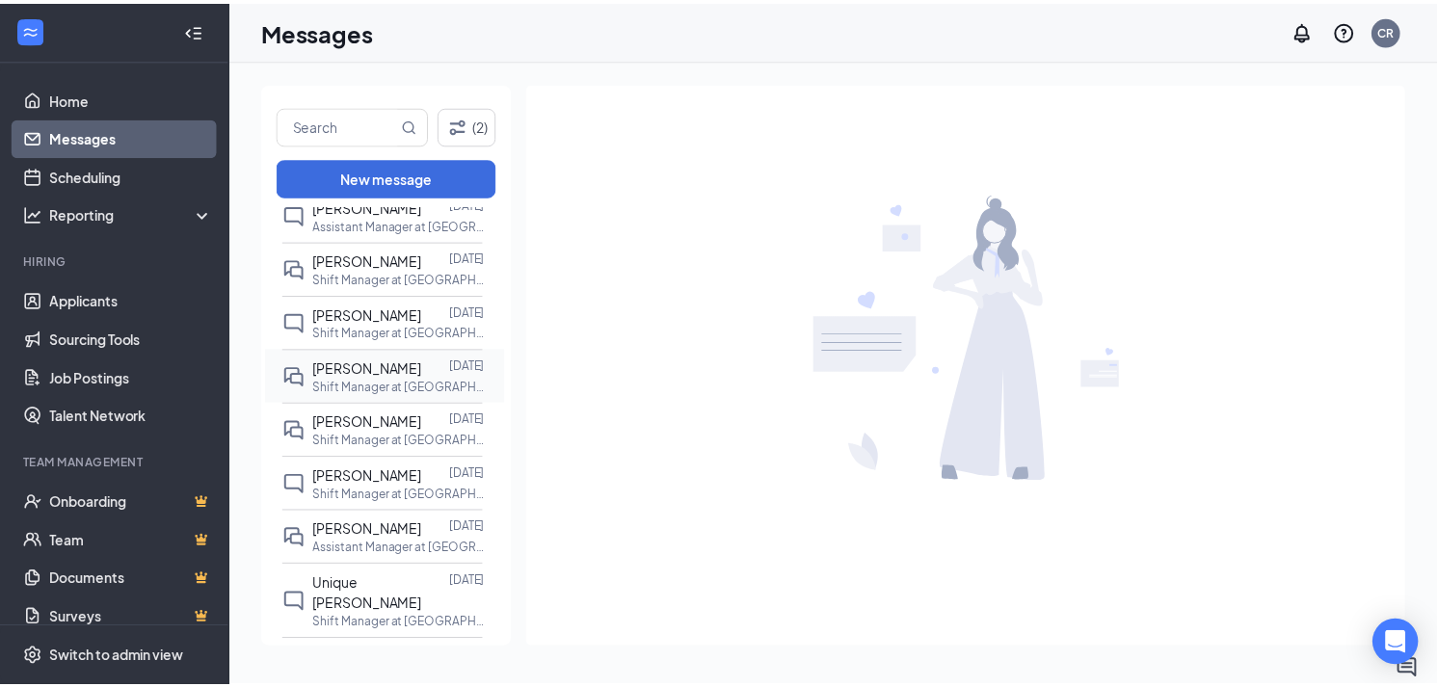
scroll to position [964, 0]
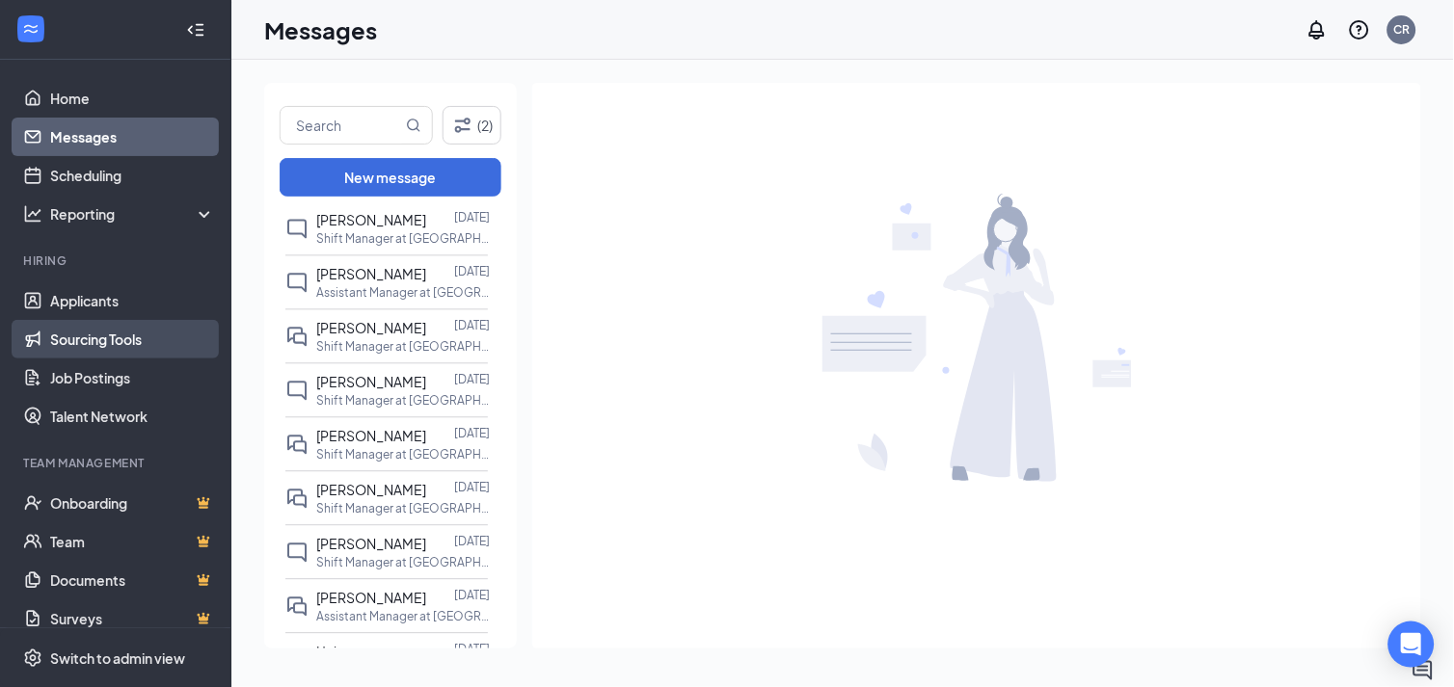
click at [68, 322] on link "Sourcing Tools" at bounding box center [132, 339] width 165 height 39
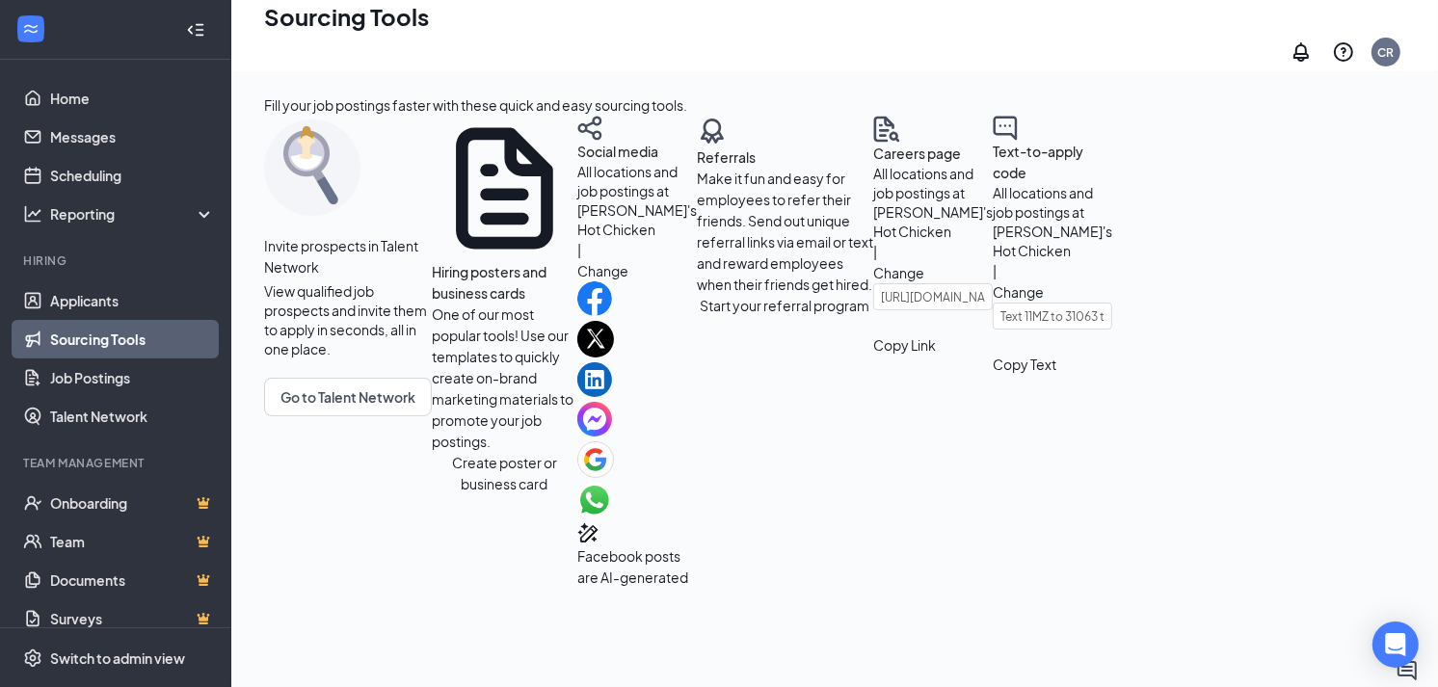
scroll to position [98, 0]
click at [152, 293] on link "Applicants" at bounding box center [132, 301] width 165 height 39
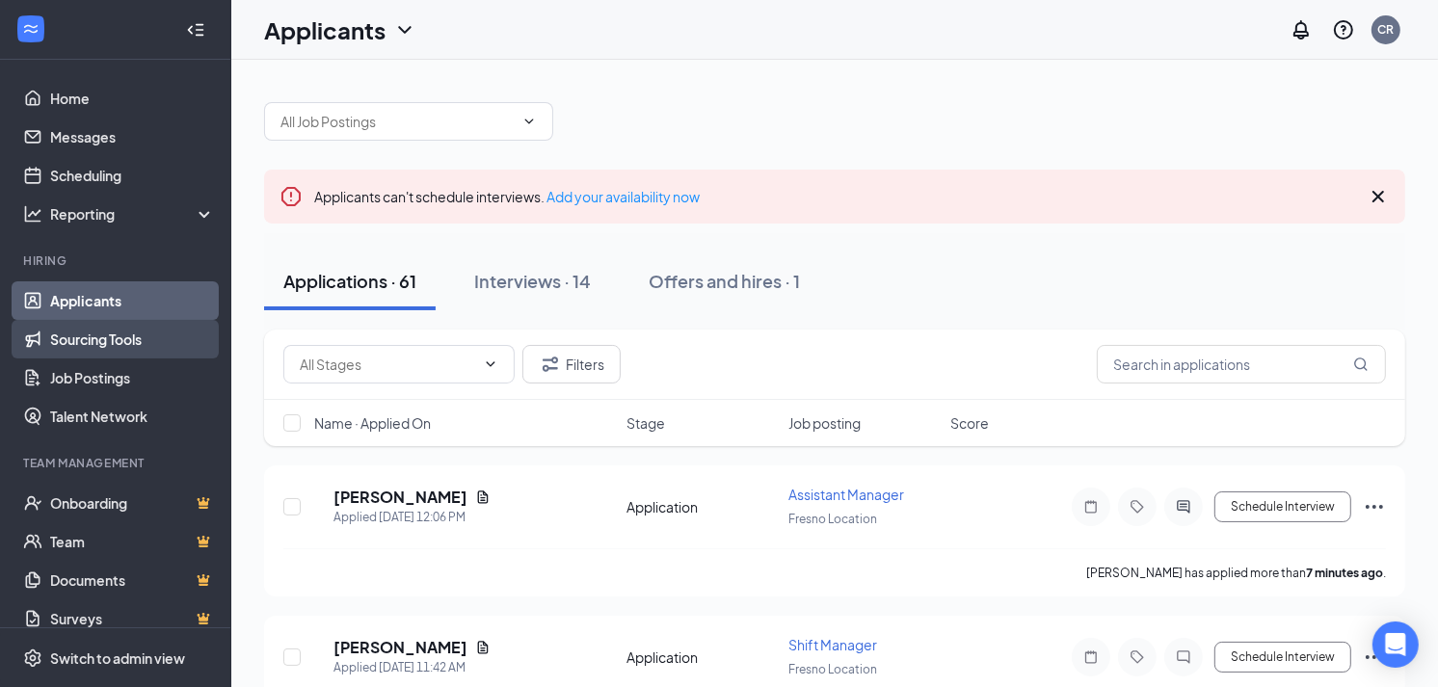
click at [83, 341] on link "Sourcing Tools" at bounding box center [132, 339] width 165 height 39
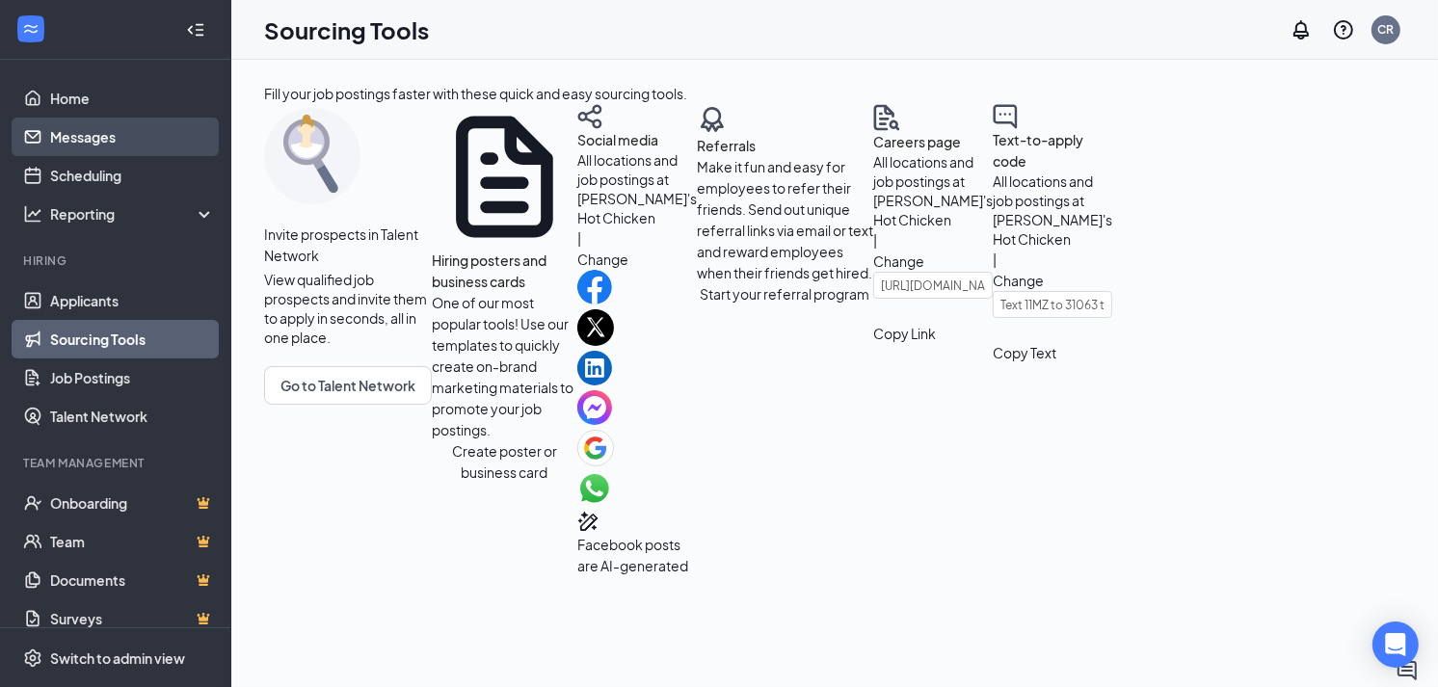
click at [121, 133] on link "Messages" at bounding box center [132, 137] width 165 height 39
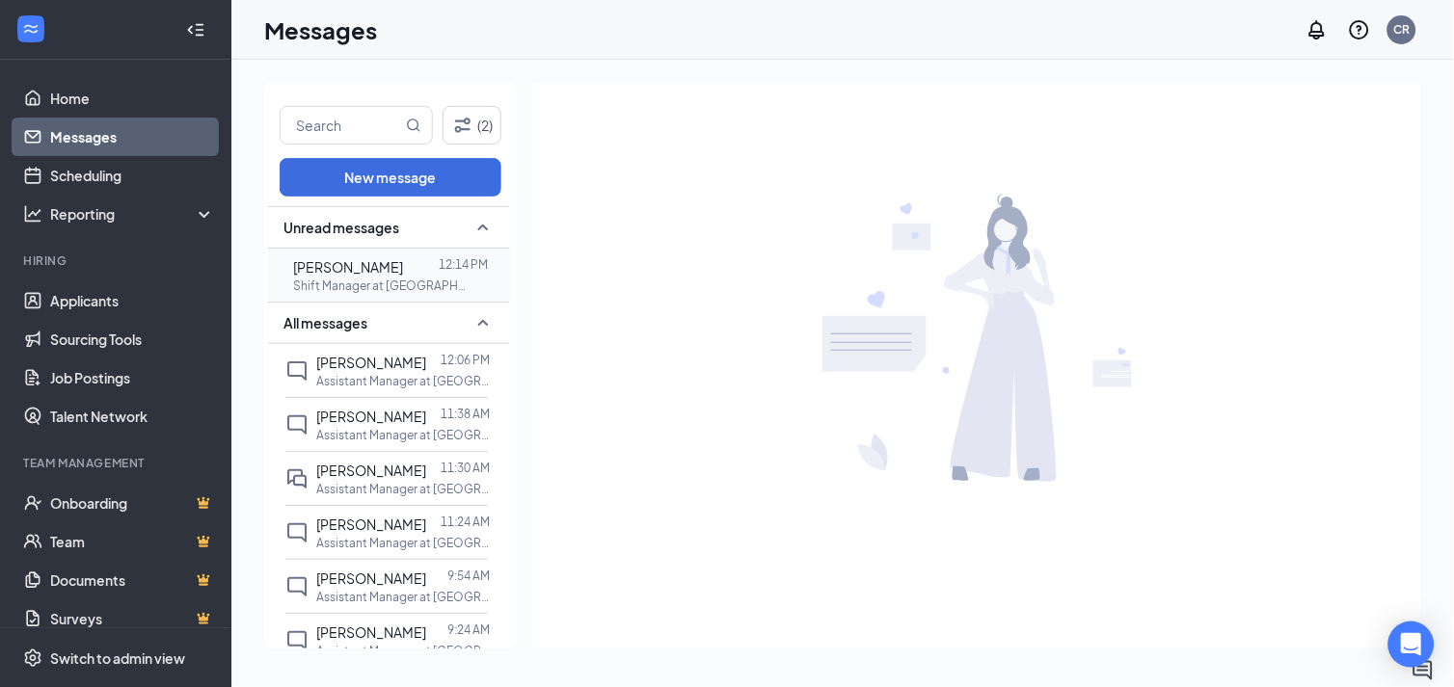
click at [417, 271] on div at bounding box center [421, 266] width 36 height 21
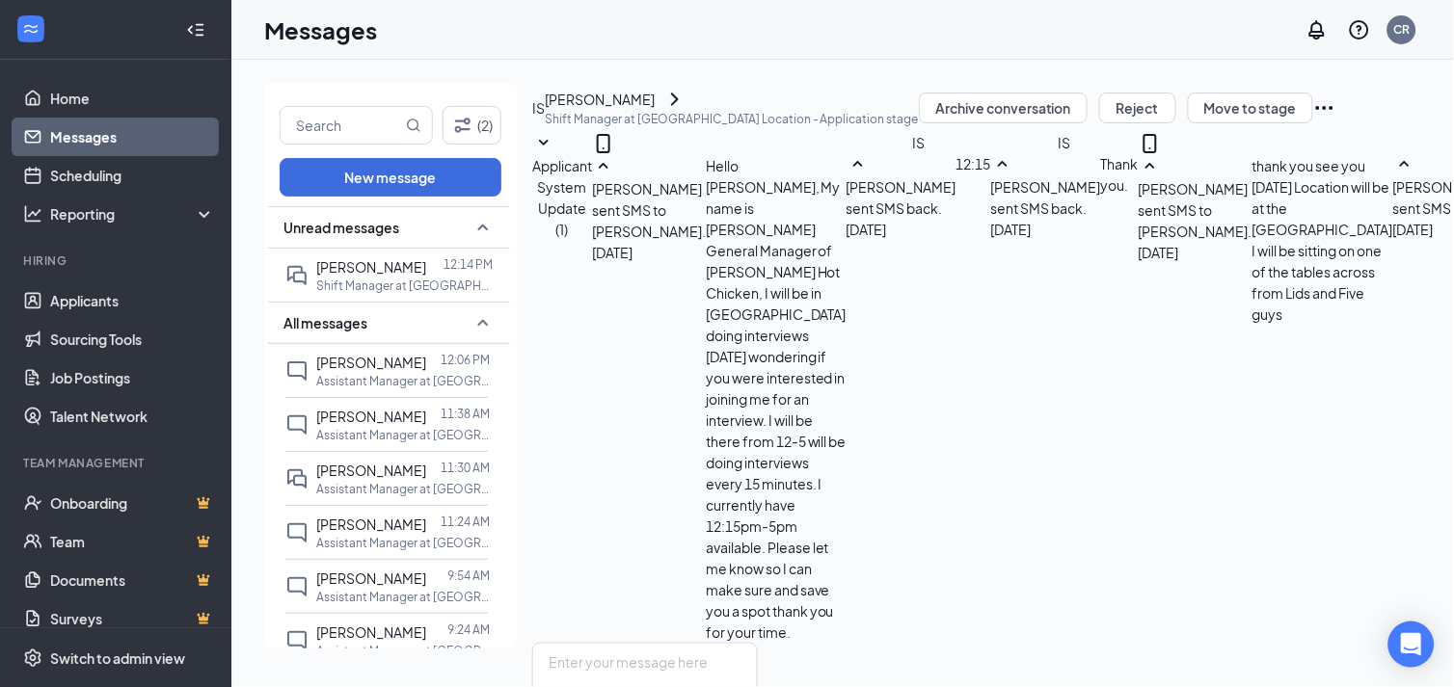
scroll to position [545, 0]
type textarea "N"
type textarea "no worries ill be here"
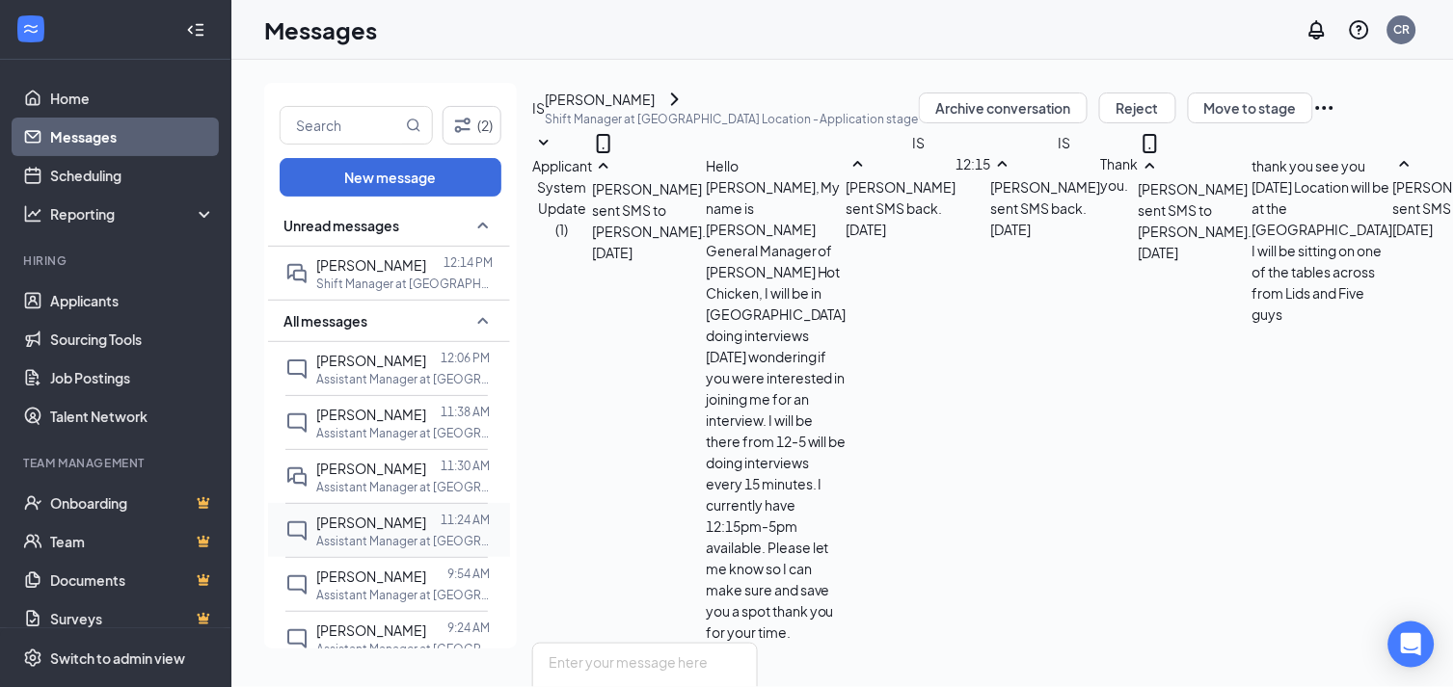
scroll to position [0, 0]
click at [364, 264] on span "[PERSON_NAME]" at bounding box center [371, 266] width 110 height 17
click at [686, 111] on icon "ChevronRight" at bounding box center [674, 99] width 23 height 23
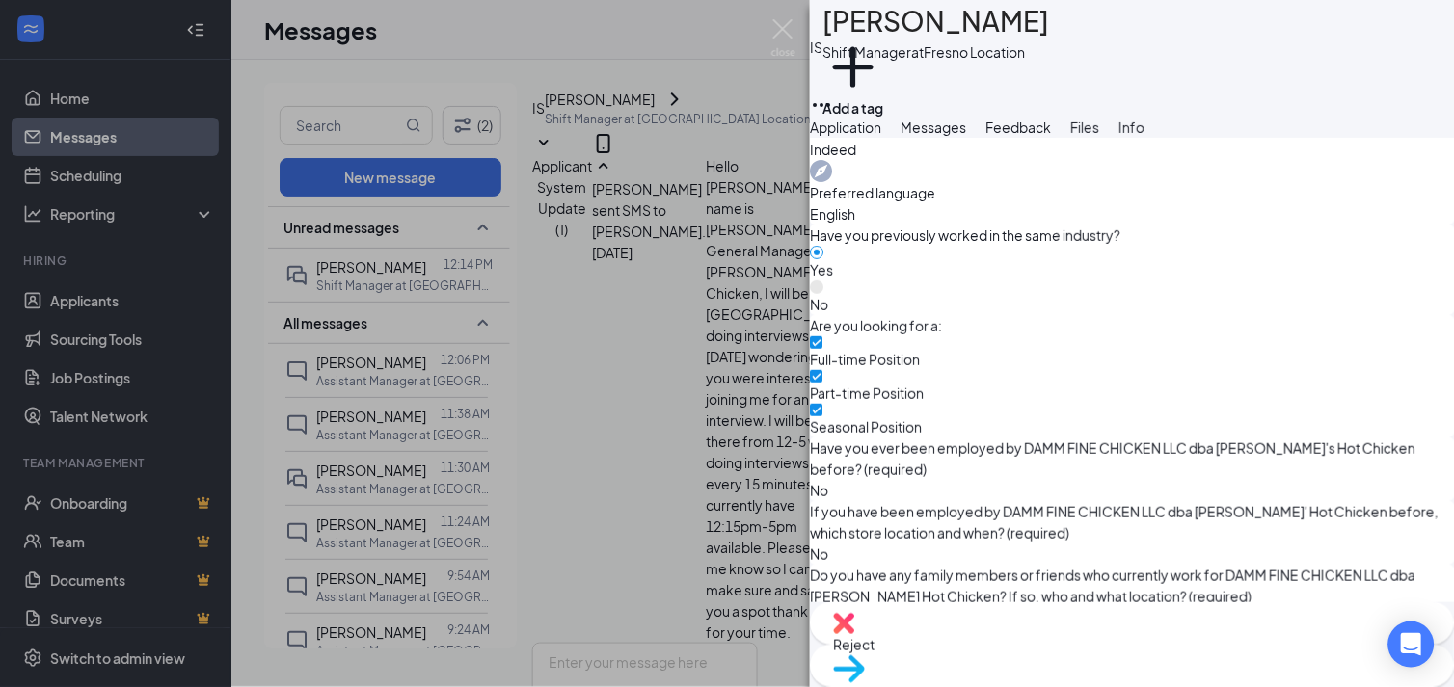
scroll to position [856, 0]
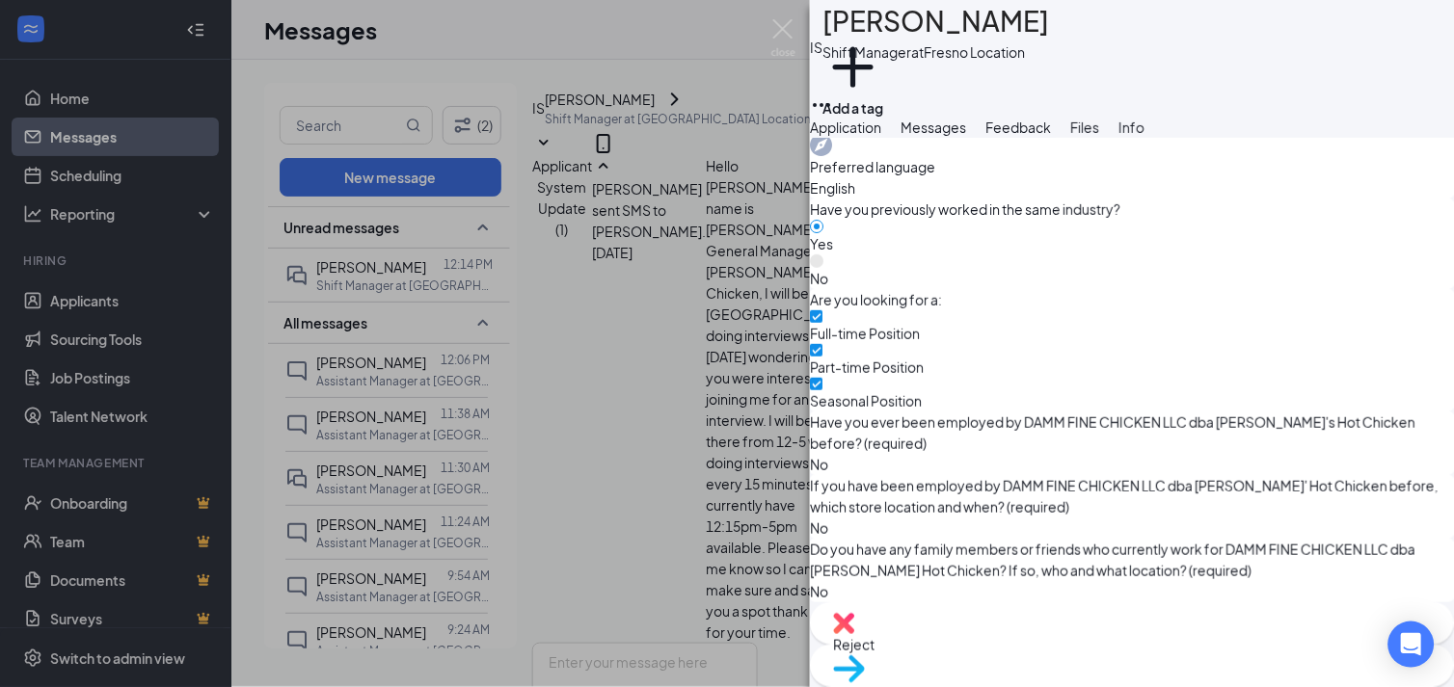
click at [1099, 136] on span "Files" at bounding box center [1084, 127] width 29 height 17
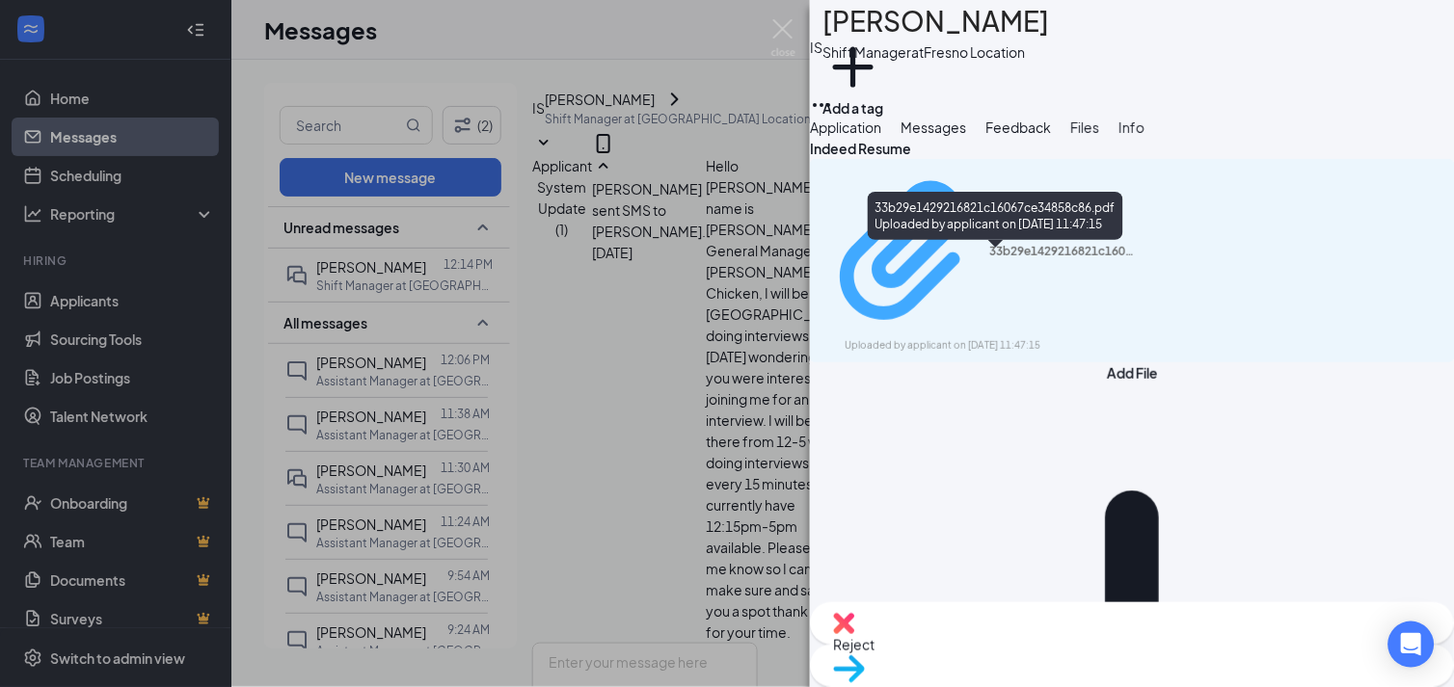
click at [1091, 265] on div "33b29e1429216821c16067ce34858c86.pdf Uploaded by applicant on Sep 14, 2025 at 1…" at bounding box center [977, 261] width 312 height 186
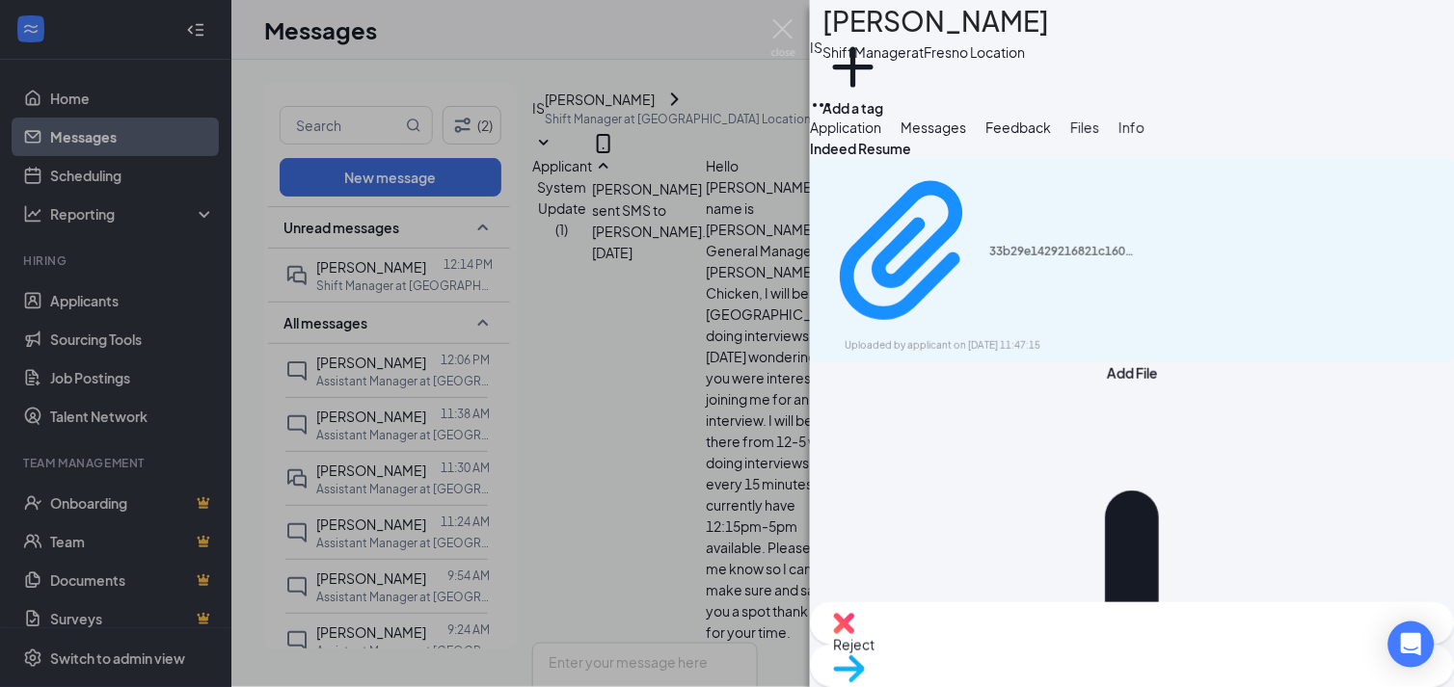
click at [538, 227] on div "IS Isaiah Saiz Shift Manager at Fresno Location Add a tag Application Messages …" at bounding box center [727, 343] width 1454 height 687
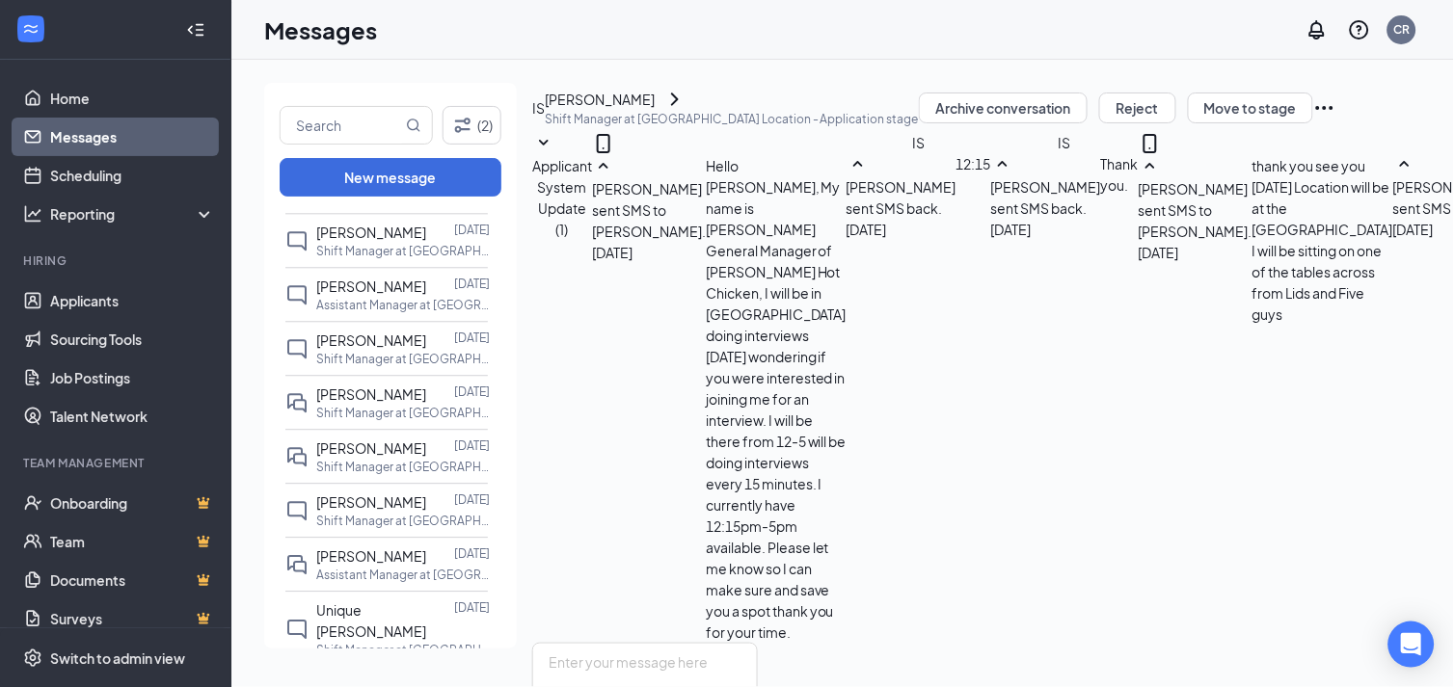
scroll to position [1126, 0]
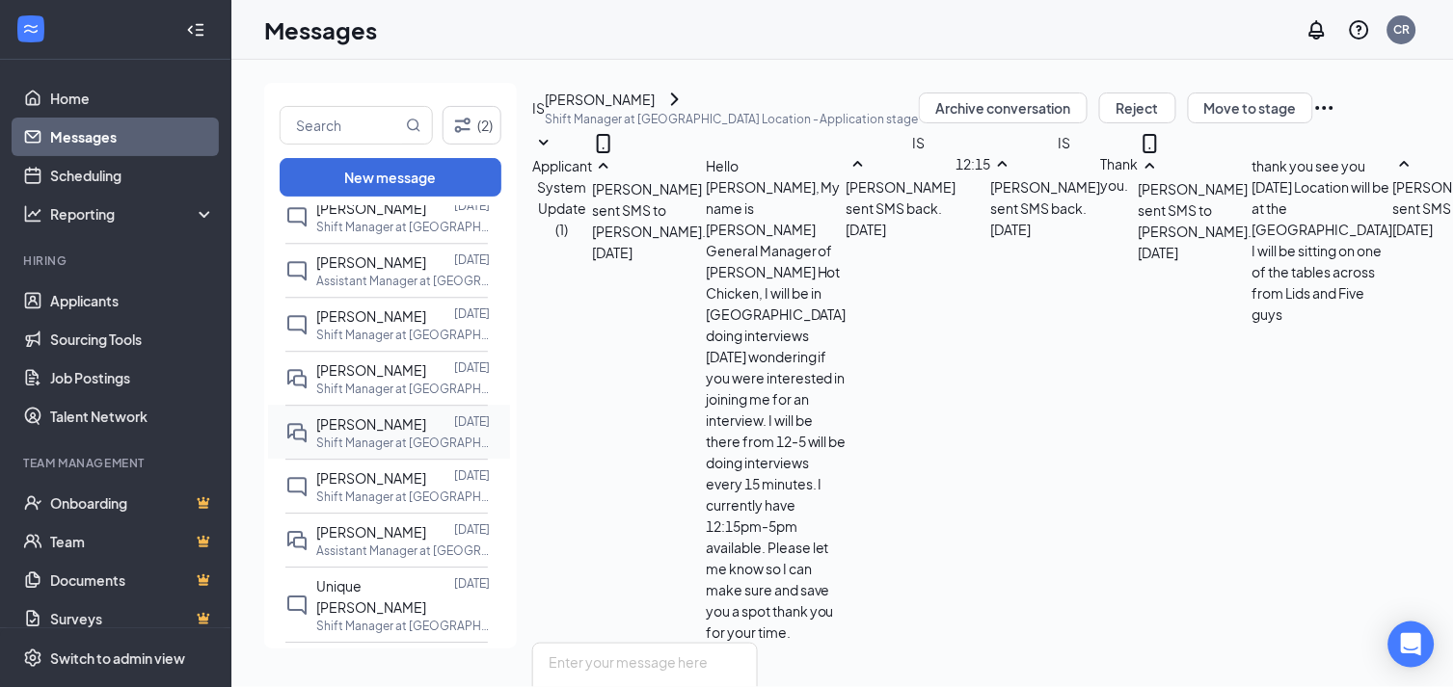
drag, startPoint x: 379, startPoint y: 453, endPoint x: 387, endPoint y: 465, distance: 13.9
click at [378, 433] on span "[PERSON_NAME]" at bounding box center [371, 424] width 110 height 17
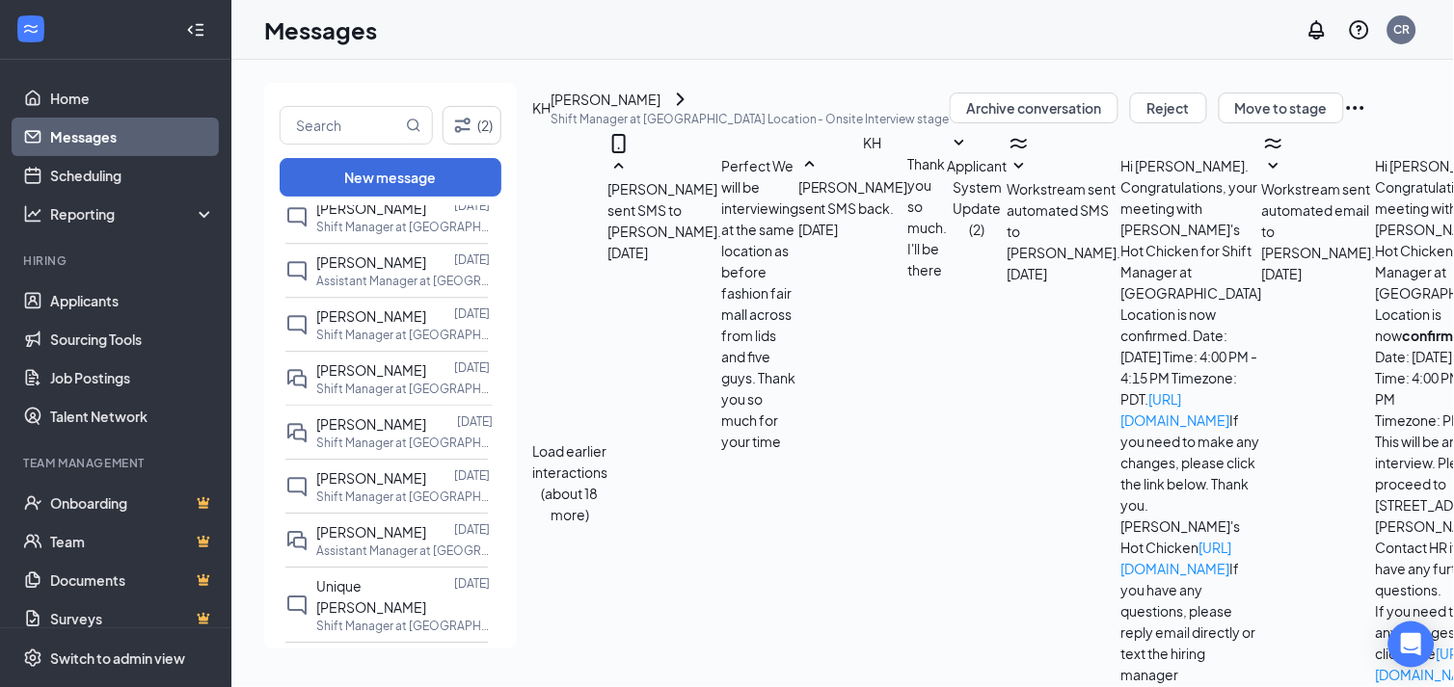
drag, startPoint x: 683, startPoint y: 518, endPoint x: 673, endPoint y: 502, distance: 18.2
type textarea "hello"
click at [132, 301] on link "Applicants" at bounding box center [132, 301] width 165 height 39
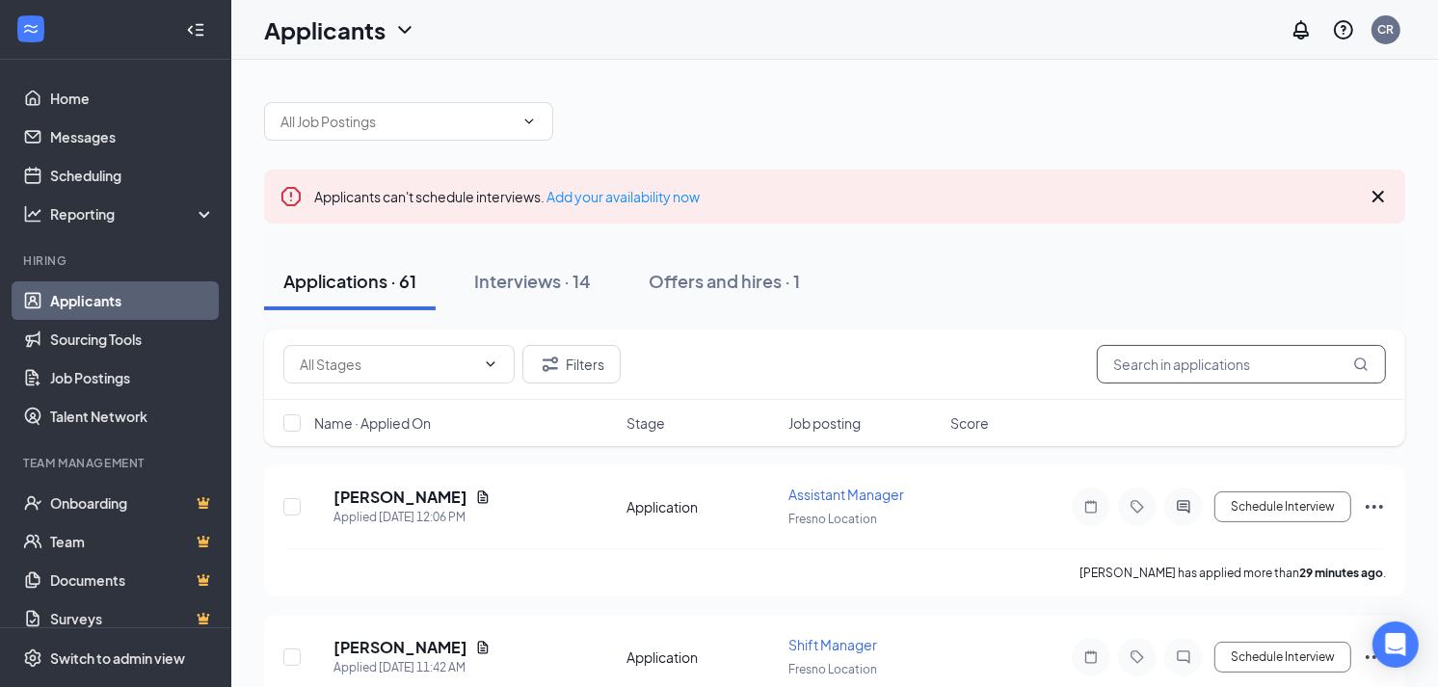
click at [1119, 362] on input "text" at bounding box center [1241, 364] width 289 height 39
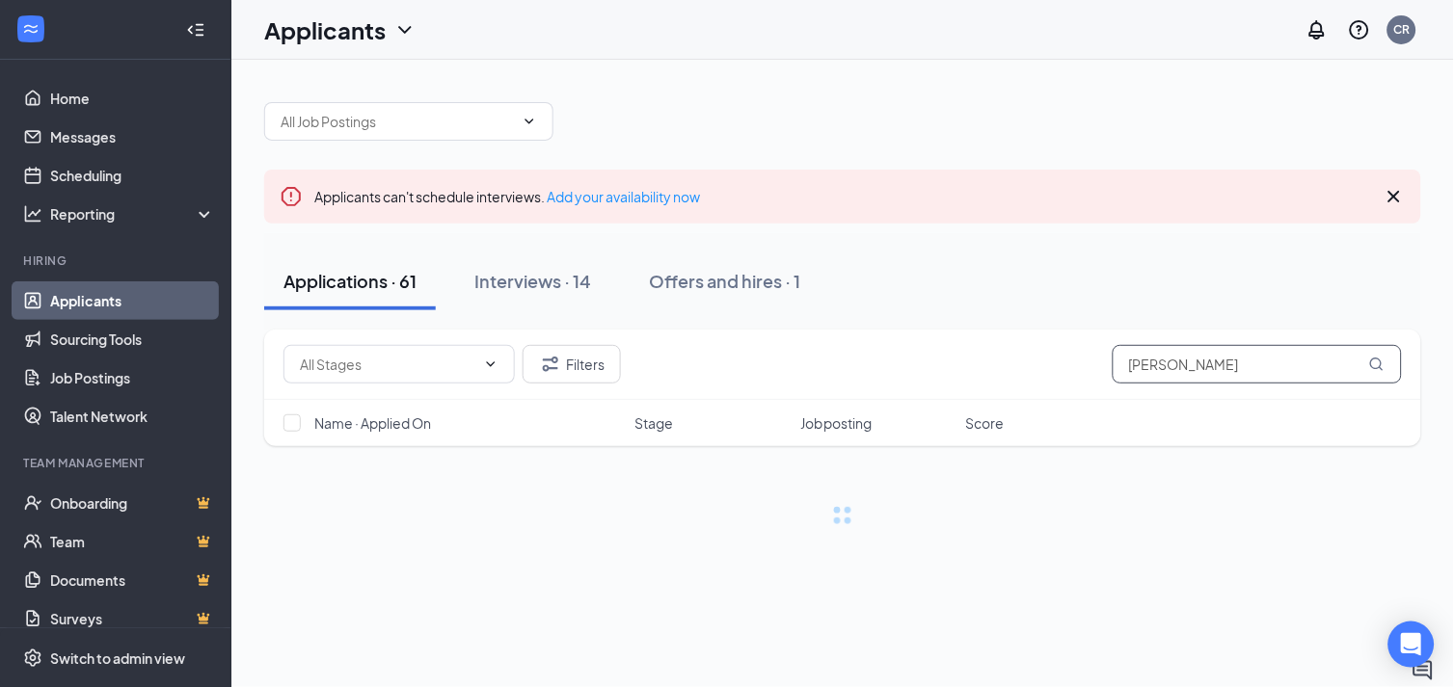
type input "yvette"
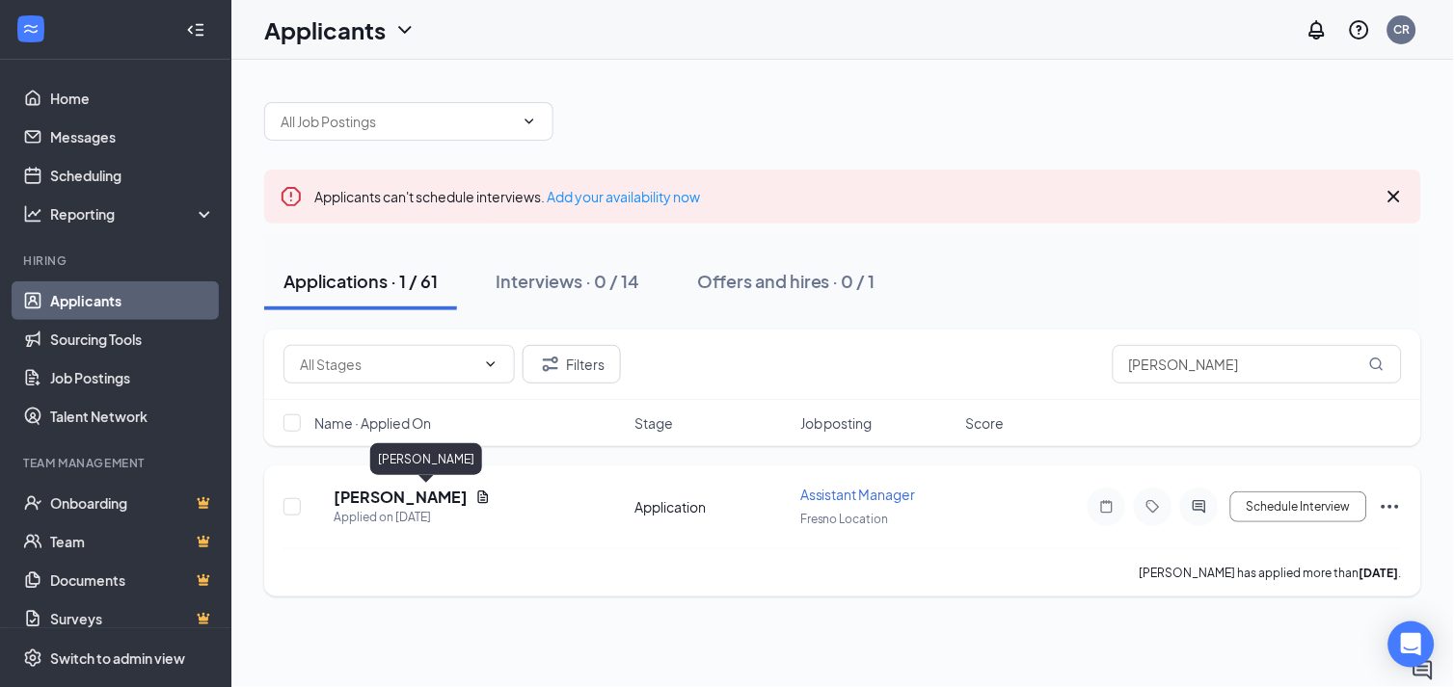
click at [468, 495] on h5 "[PERSON_NAME]" at bounding box center [401, 497] width 134 height 21
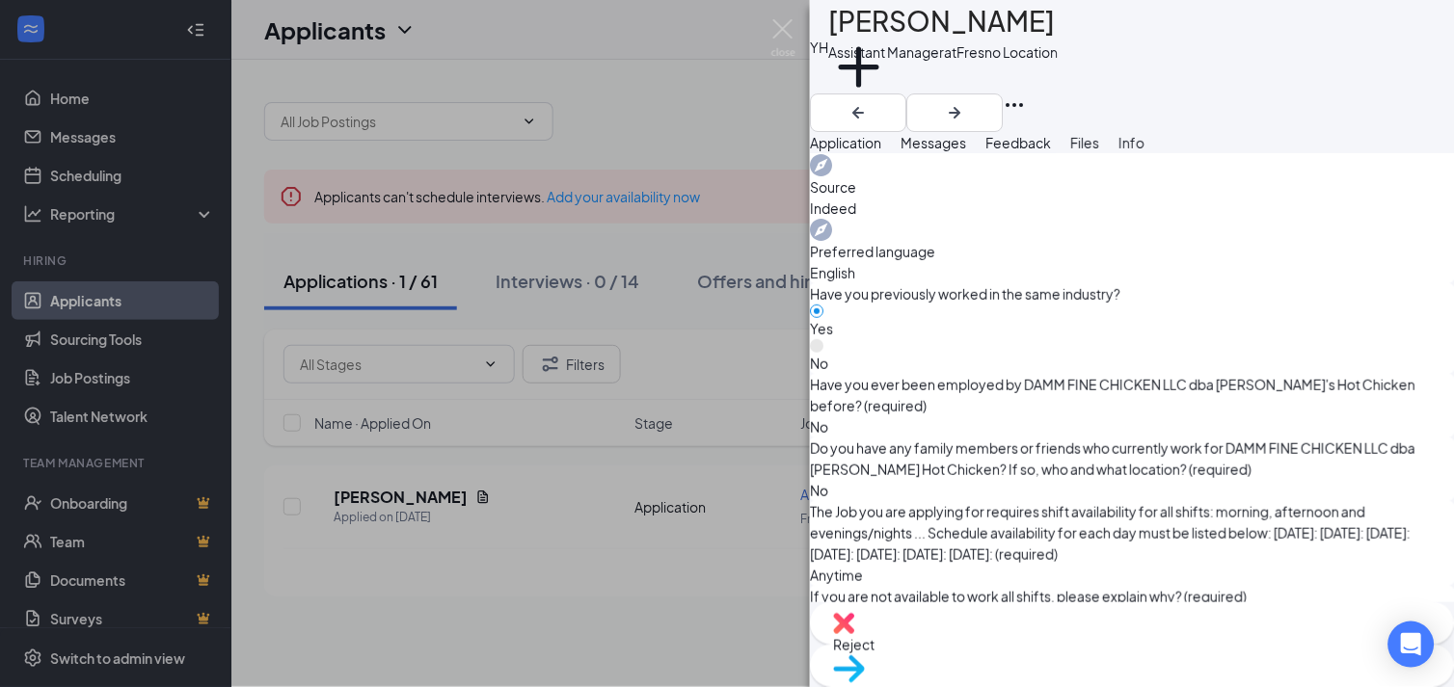
scroll to position [814, 0]
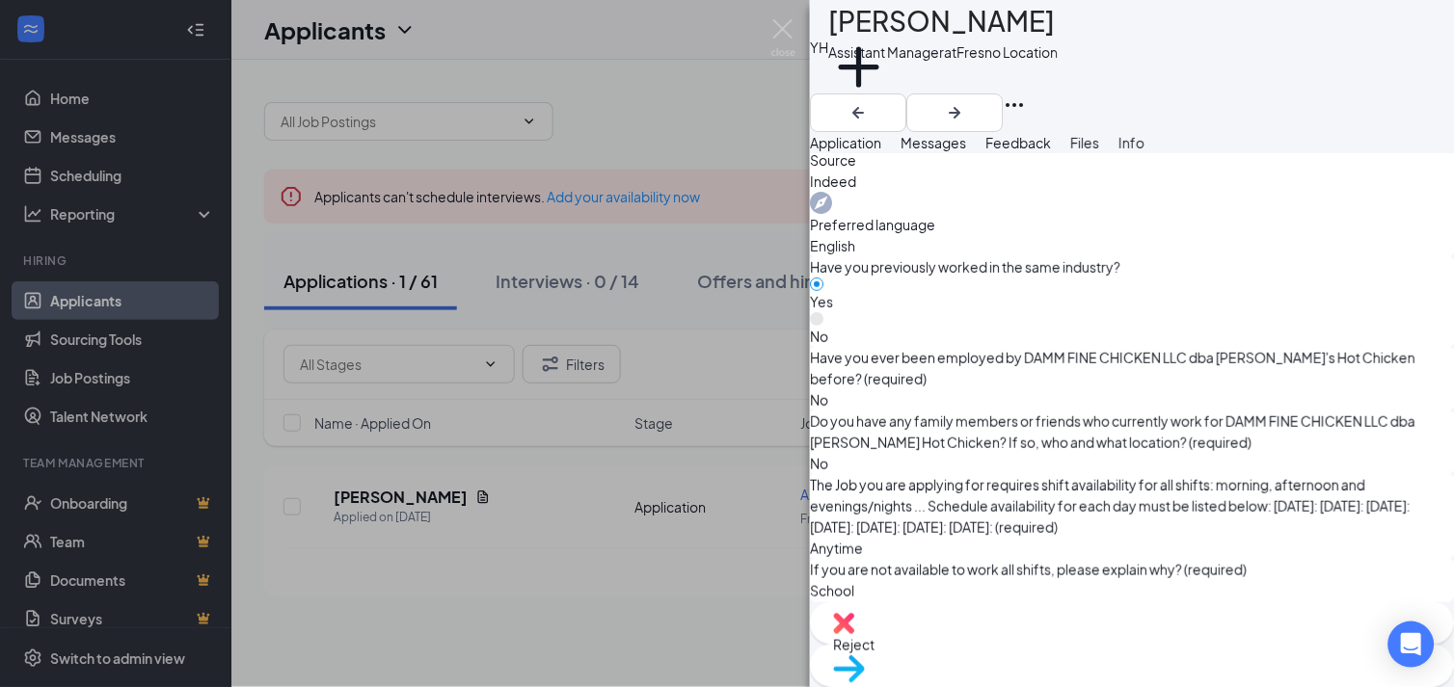
click at [122, 121] on div "YH Yvette Hernandez Assistant Manager at Fresno Location Add a tag Application …" at bounding box center [727, 343] width 1454 height 687
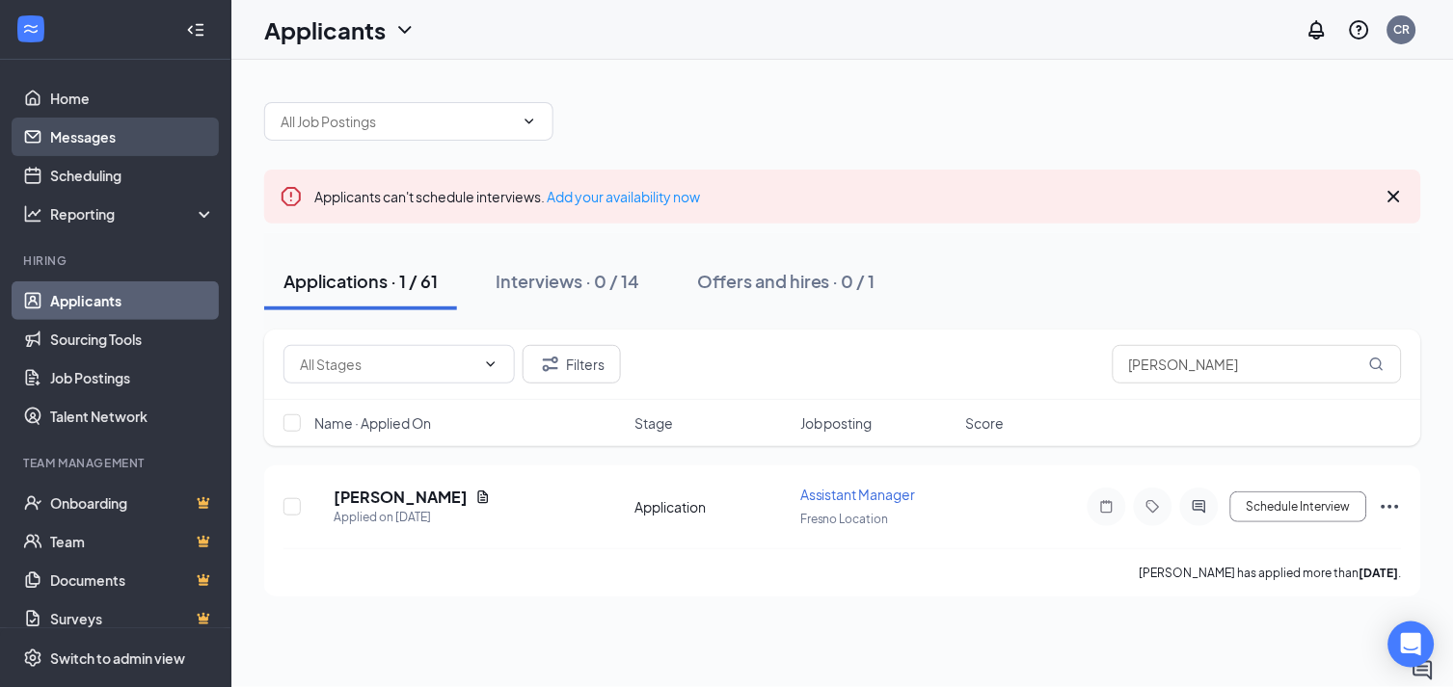
drag, startPoint x: 118, startPoint y: 122, endPoint x: 99, endPoint y: 127, distance: 18.9
click at [99, 127] on link "Messages" at bounding box center [132, 137] width 165 height 39
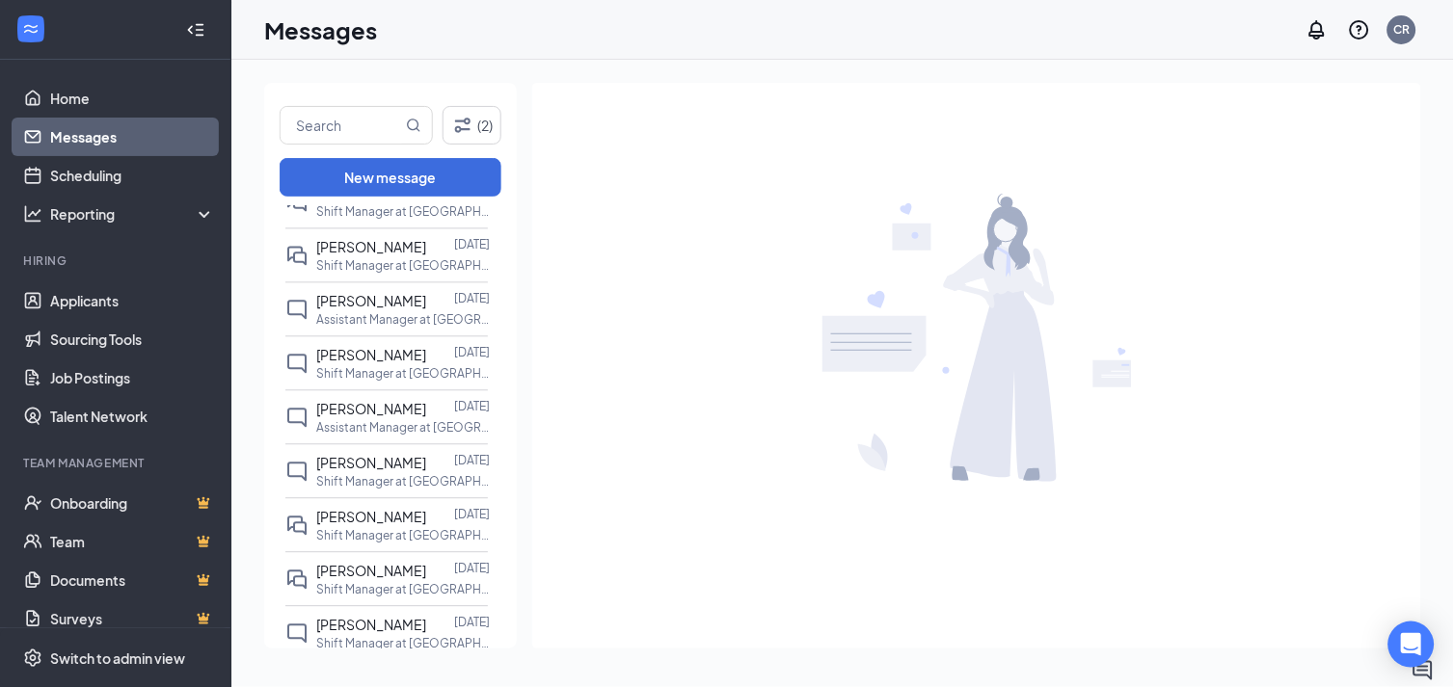
scroll to position [1071, 0]
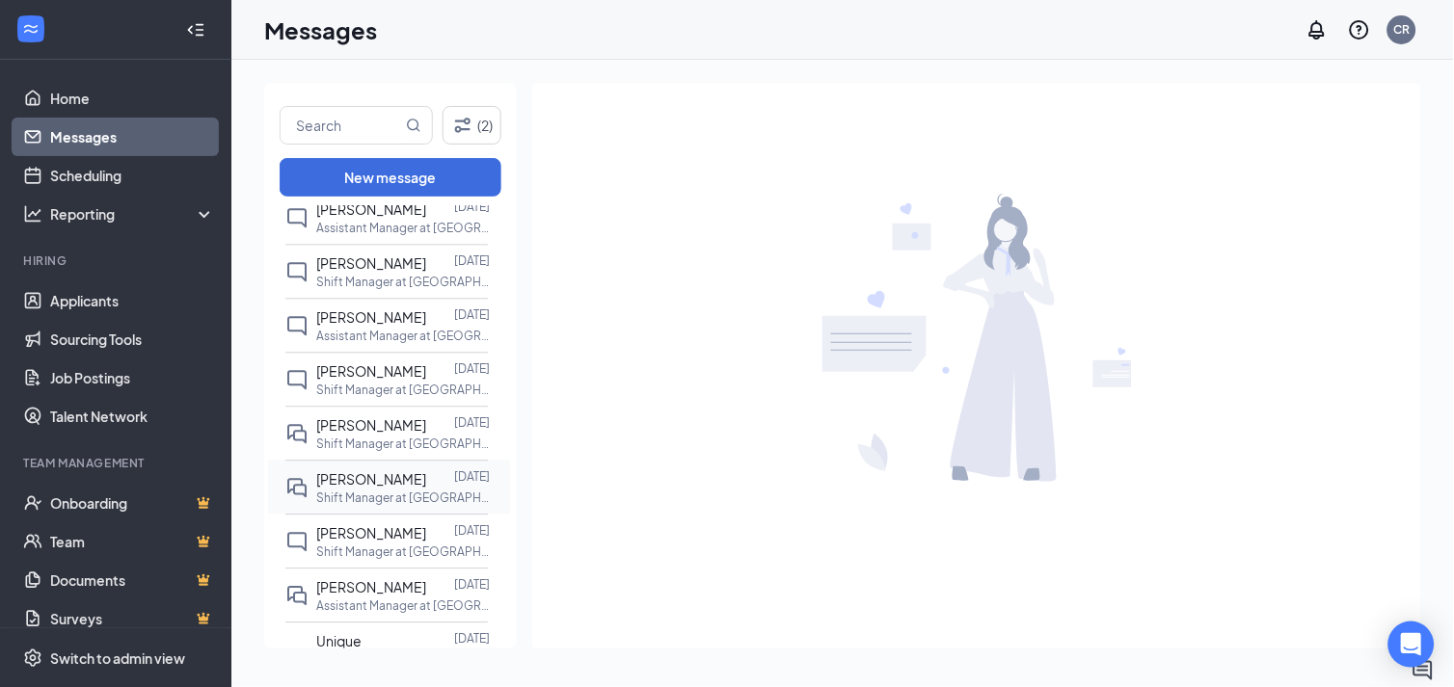
click at [359, 490] on div "[PERSON_NAME]" at bounding box center [371, 479] width 110 height 21
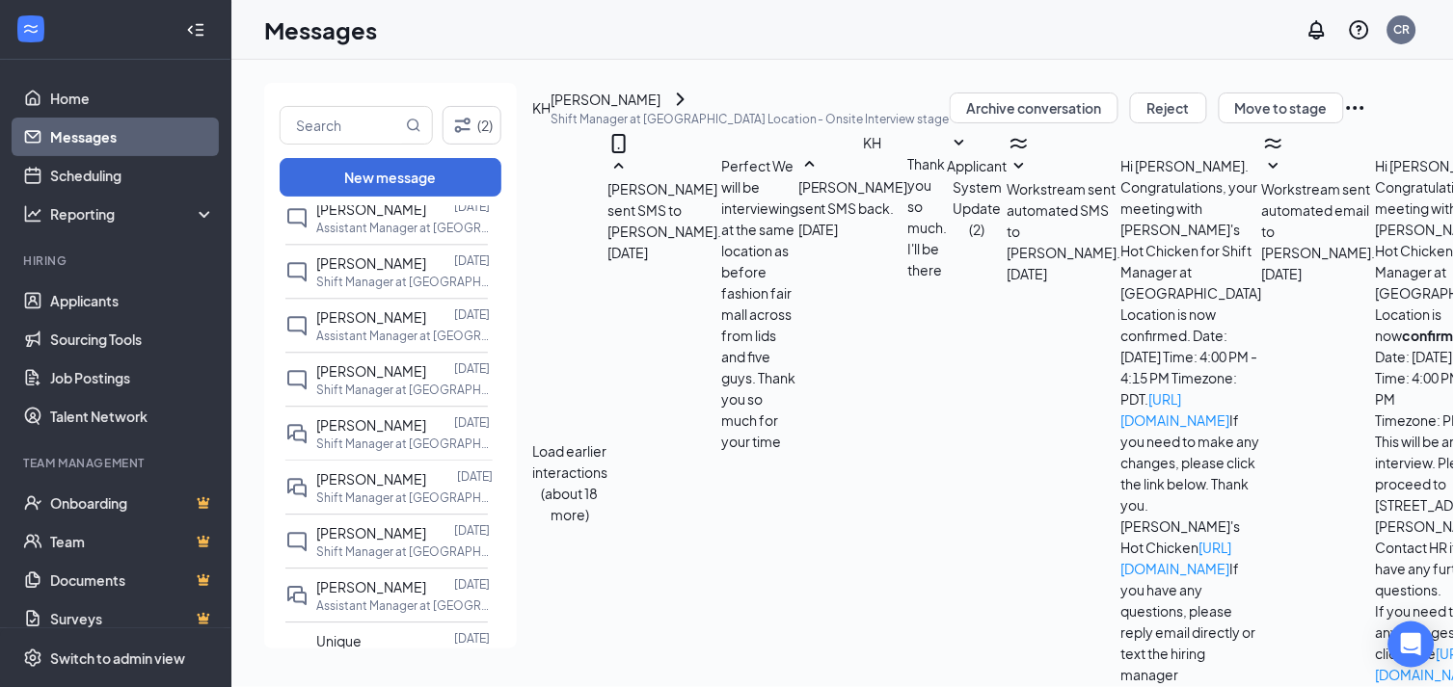
scroll to position [490, 0]
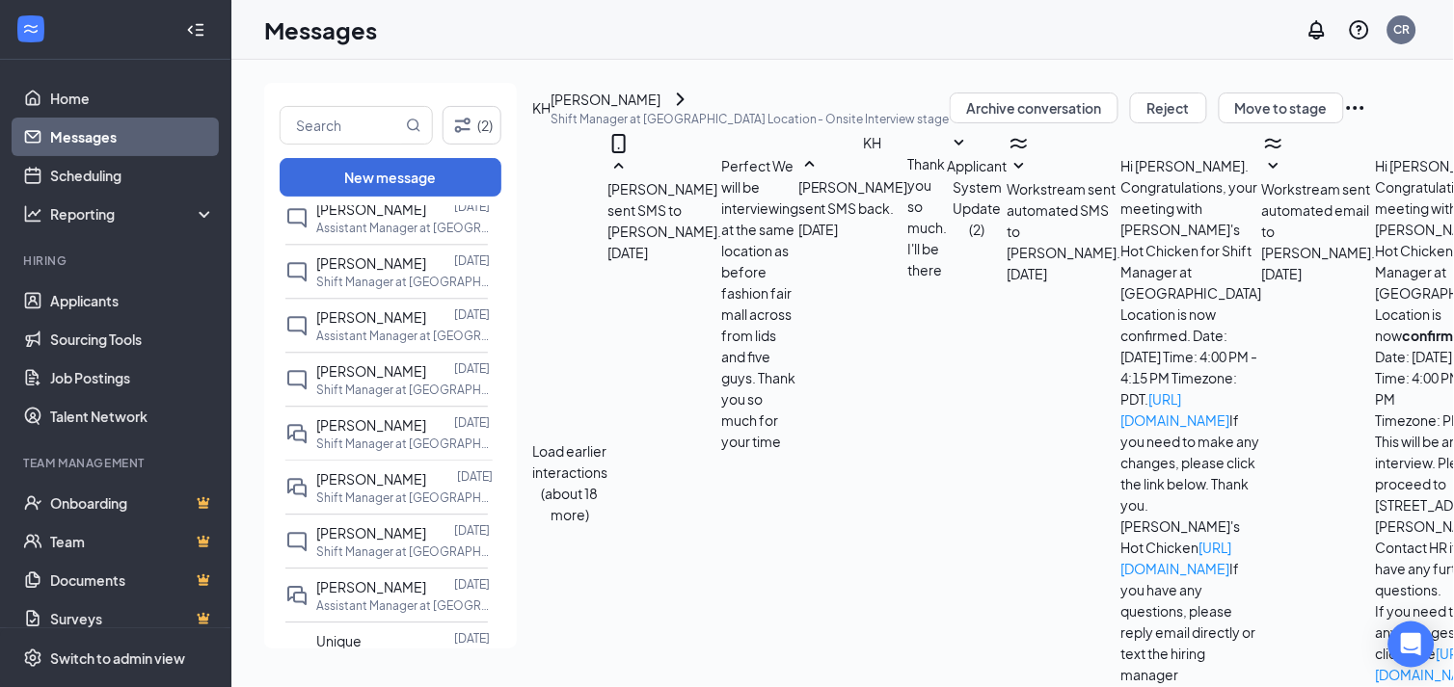
scroll to position [0, 0]
type textarea "hello Kevin my boss is wondering if your available tomorrow for a second in per…"
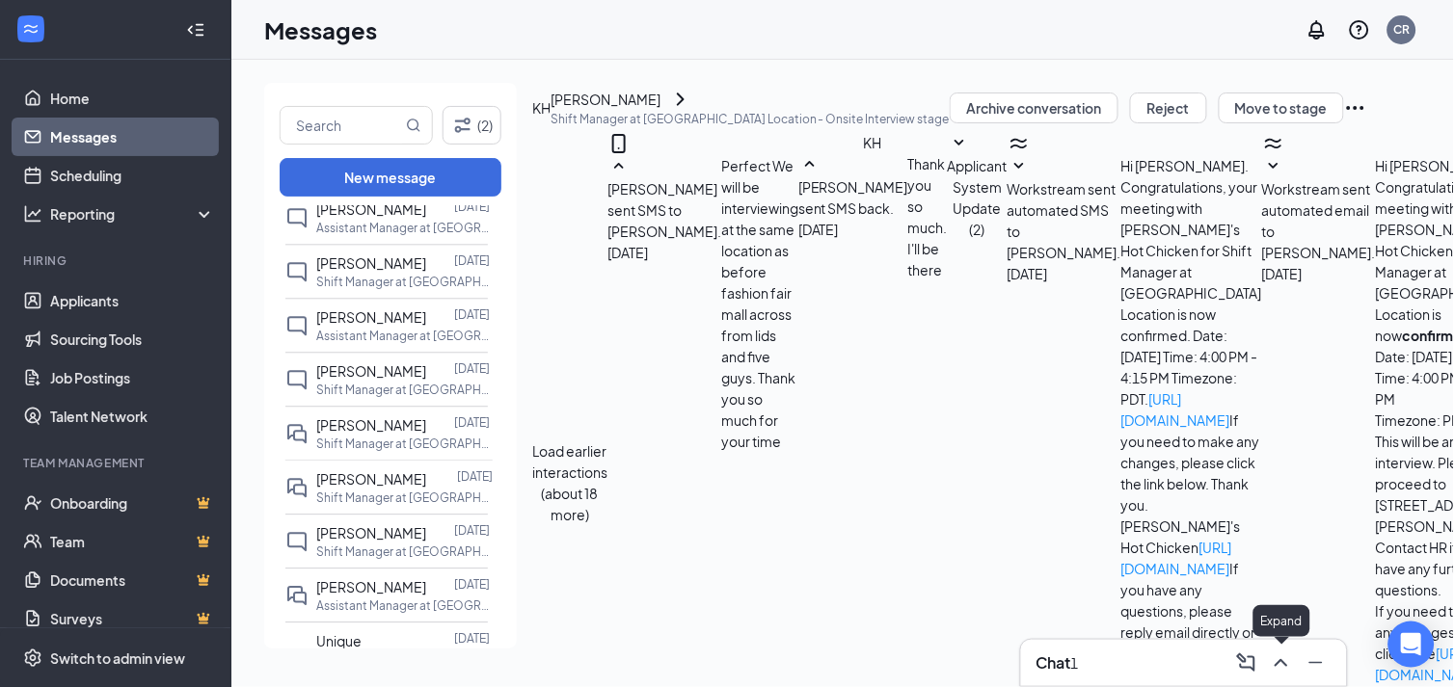
click at [1279, 656] on icon "ChevronUp" at bounding box center [1281, 663] width 23 height 23
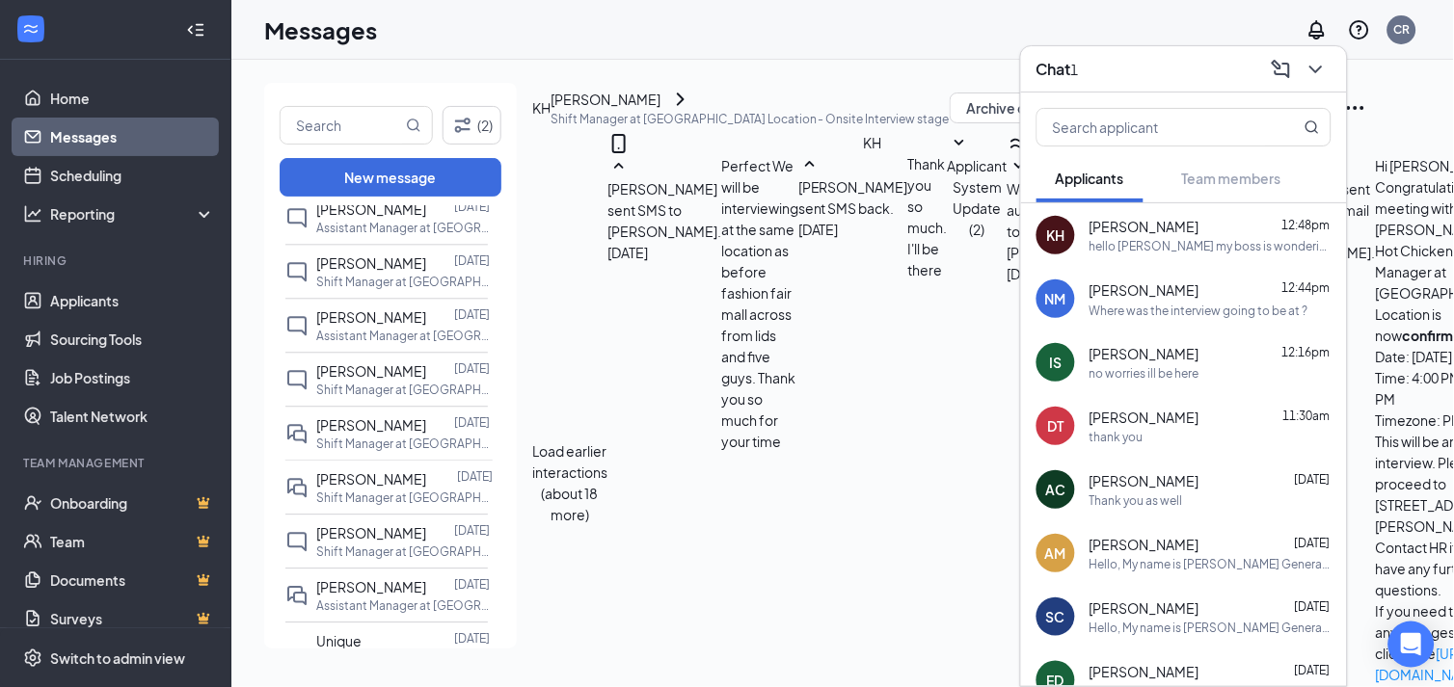
click at [1217, 303] on div "Where was the interview going to be at ?" at bounding box center [1198, 311] width 219 height 16
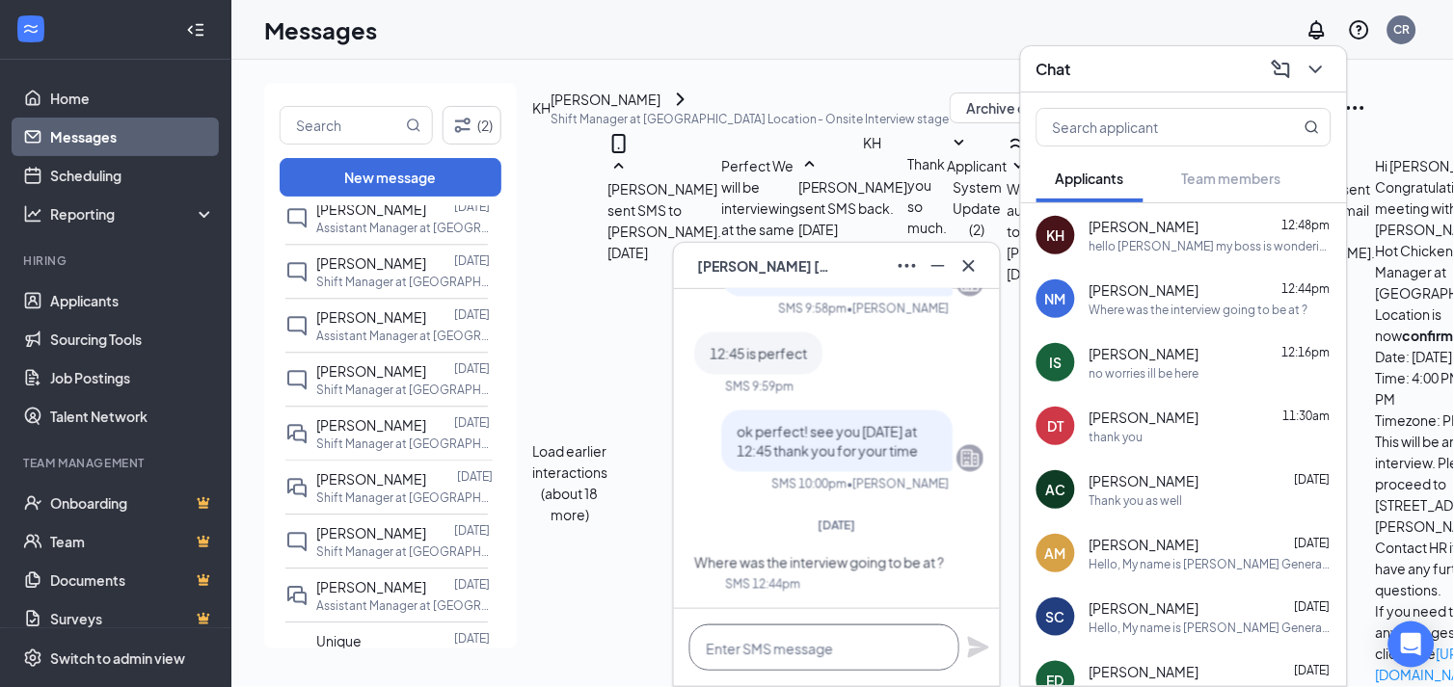
click at [812, 631] on textarea at bounding box center [824, 648] width 270 height 46
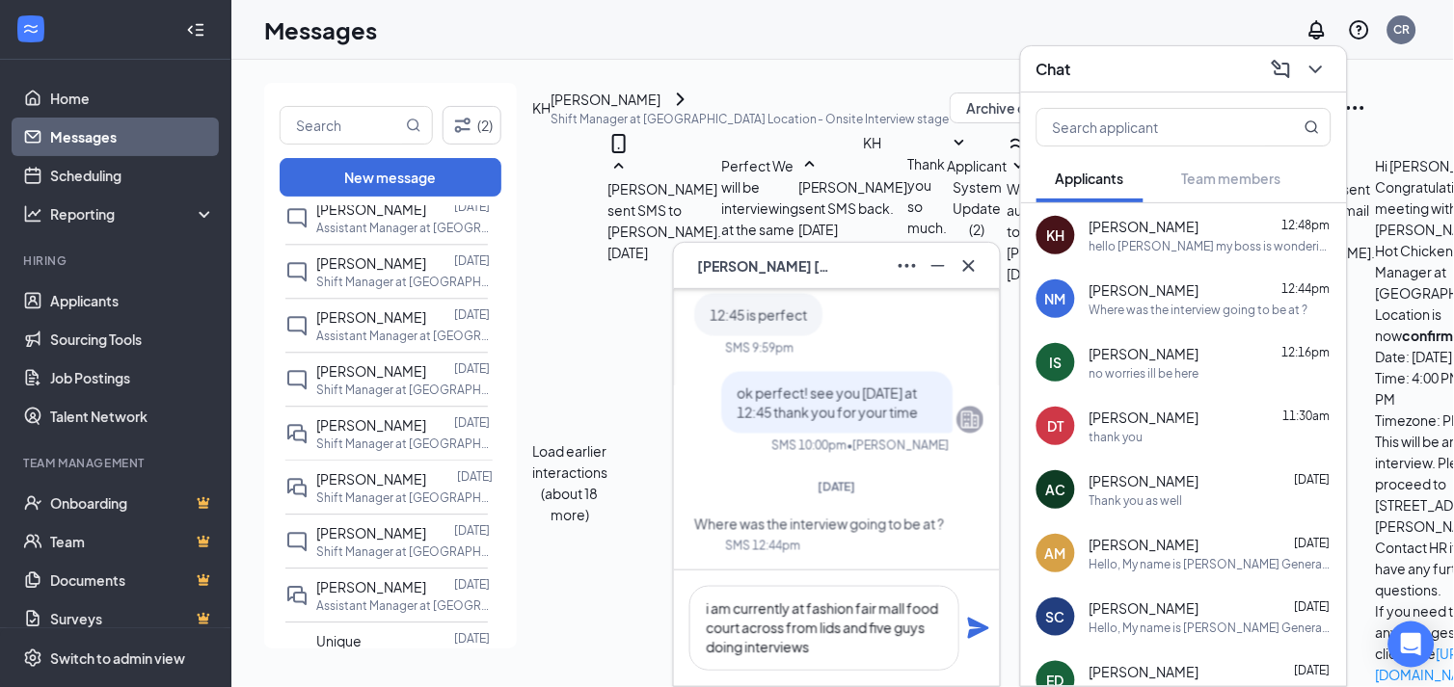
scroll to position [1, 0]
click at [711, 609] on textarea "i am currently at fashion fair mall food court across from lids and five guys d…" at bounding box center [824, 628] width 270 height 85
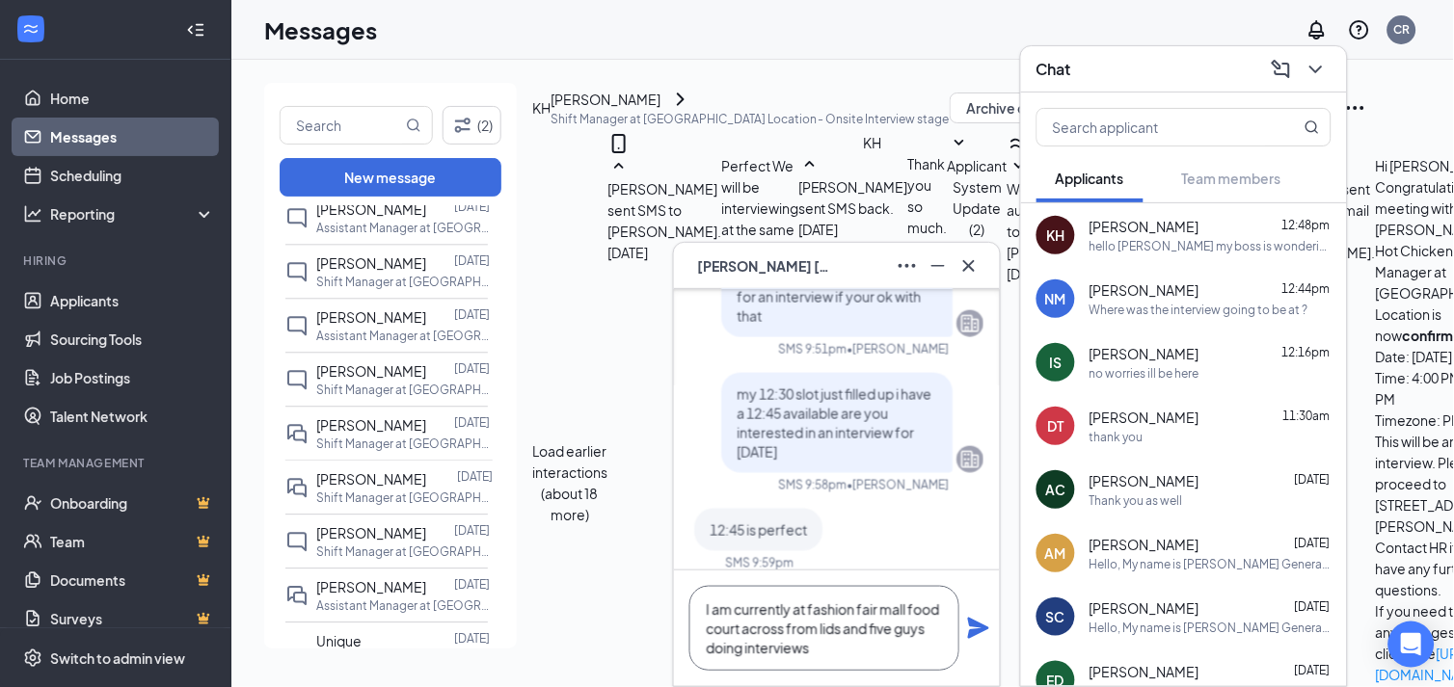
scroll to position [-321, 0]
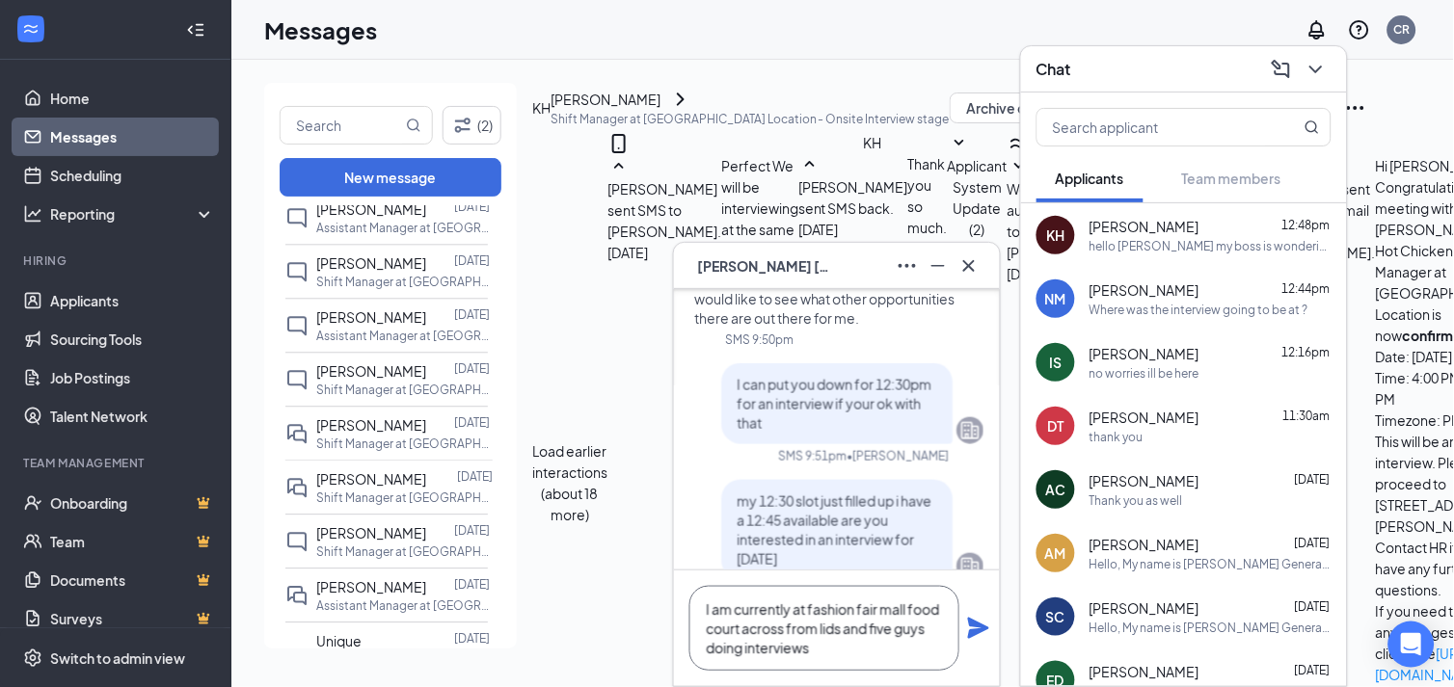
type textarea "I am currently at fashion fair mall food court across from lids and five guys d…"
click at [977, 632] on icon "Plane" at bounding box center [978, 628] width 21 height 21
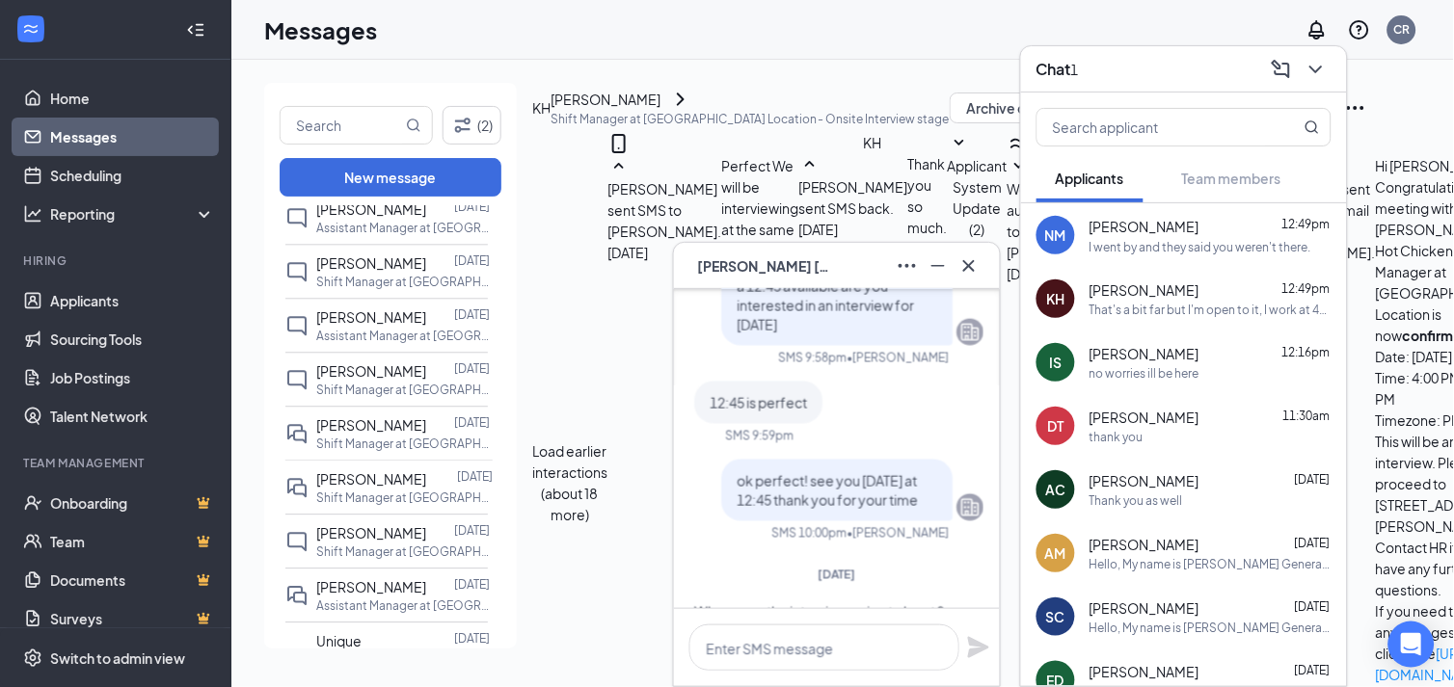
scroll to position [0, 0]
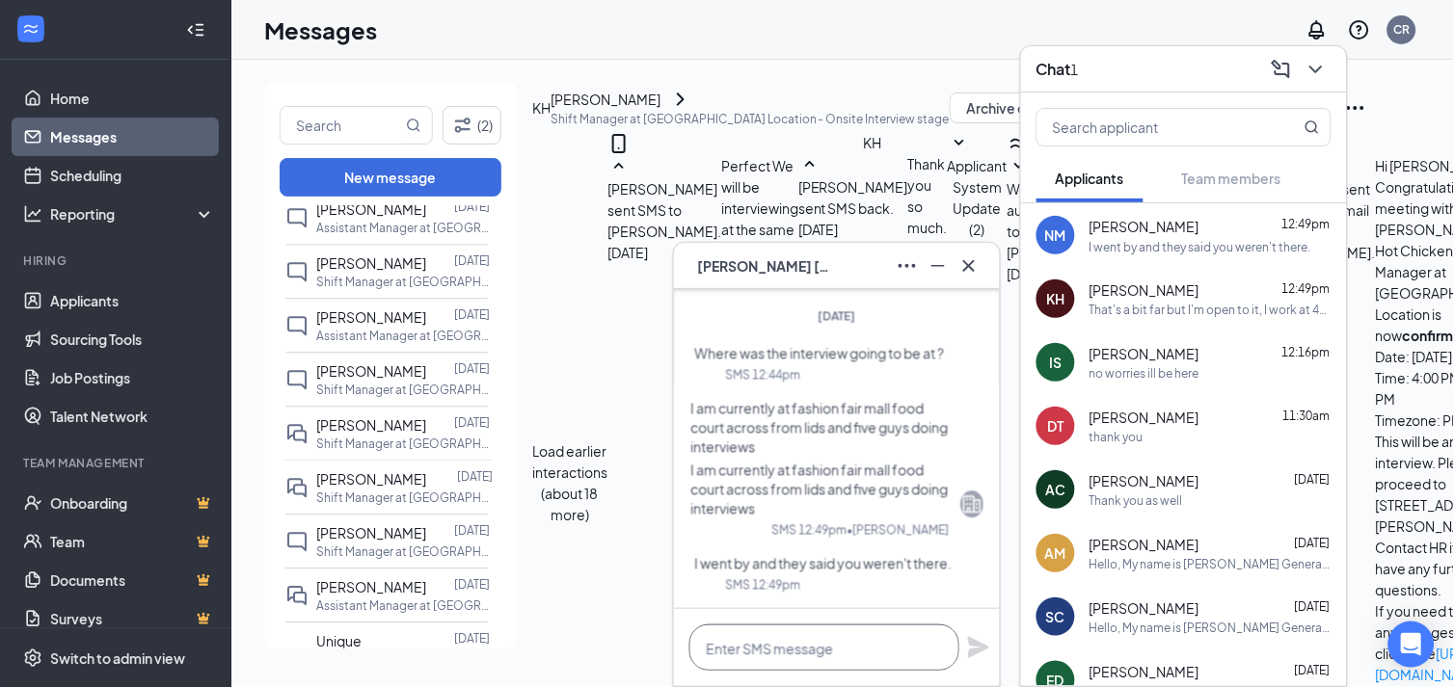
click at [798, 659] on textarea at bounding box center [824, 648] width 270 height 46
type textarea "t"
type textarea "f"
type textarea "at the fashion fai"
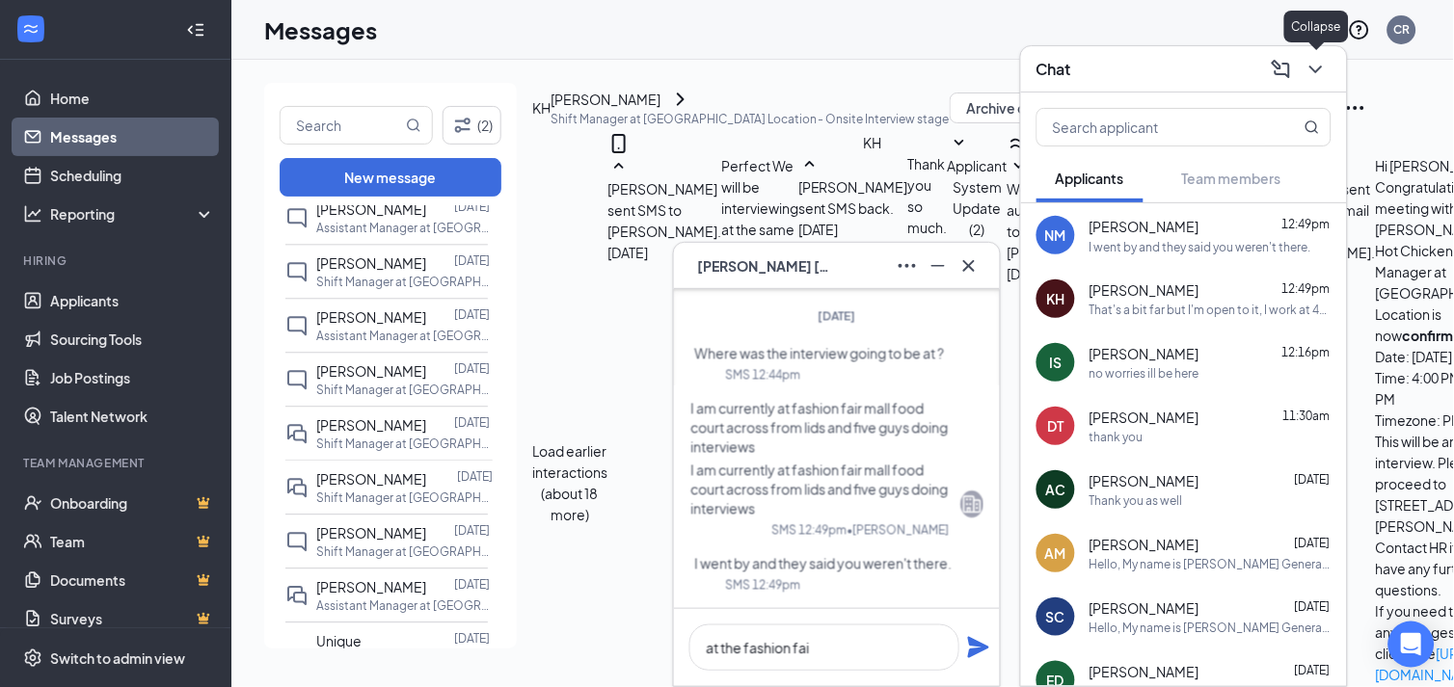
click at [1321, 72] on icon "ChevronDown" at bounding box center [1315, 69] width 23 height 23
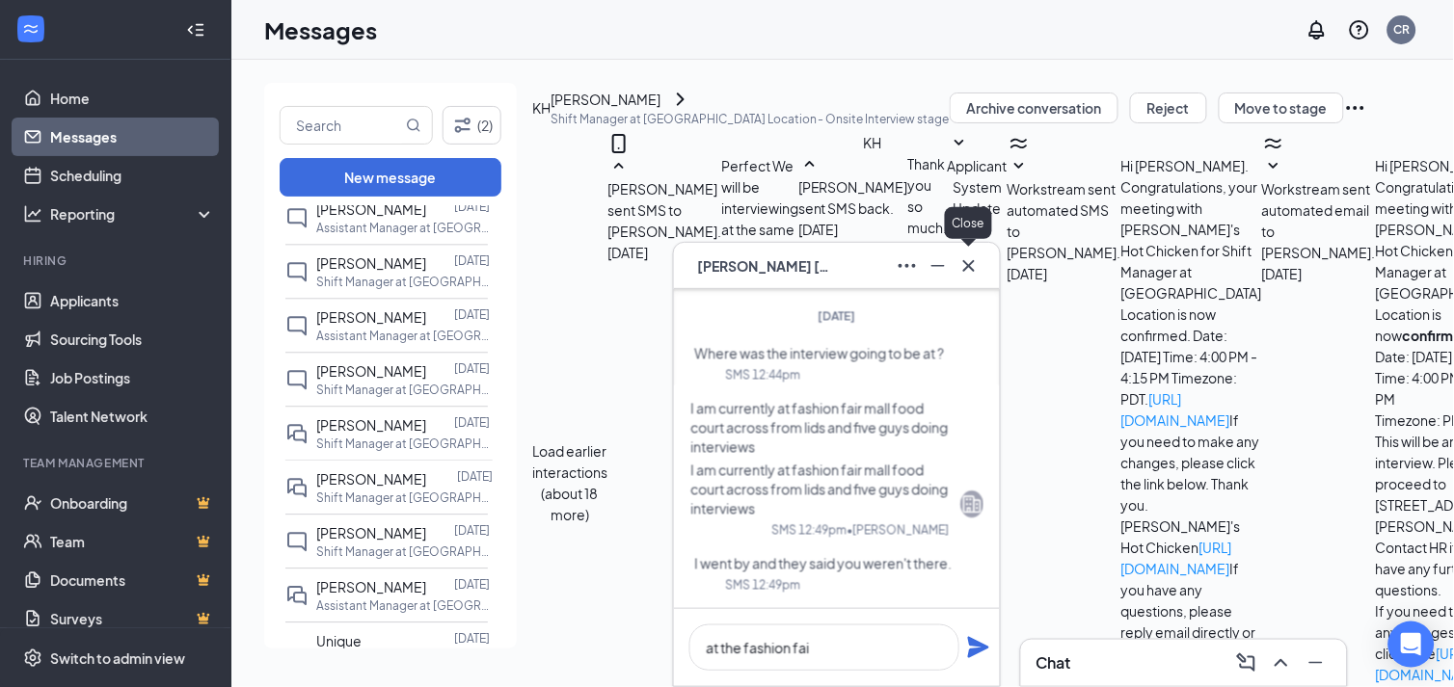
click at [979, 270] on icon "Cross" at bounding box center [968, 266] width 23 height 23
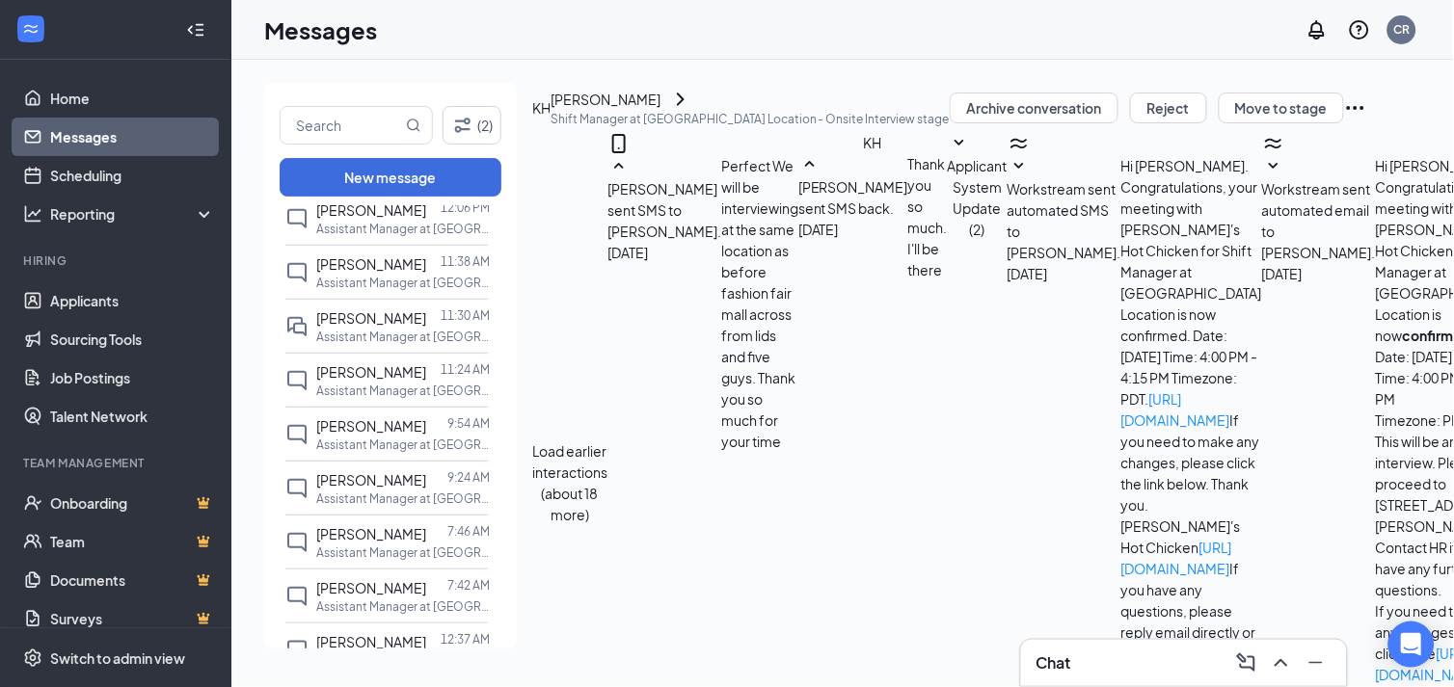
scroll to position [0, 0]
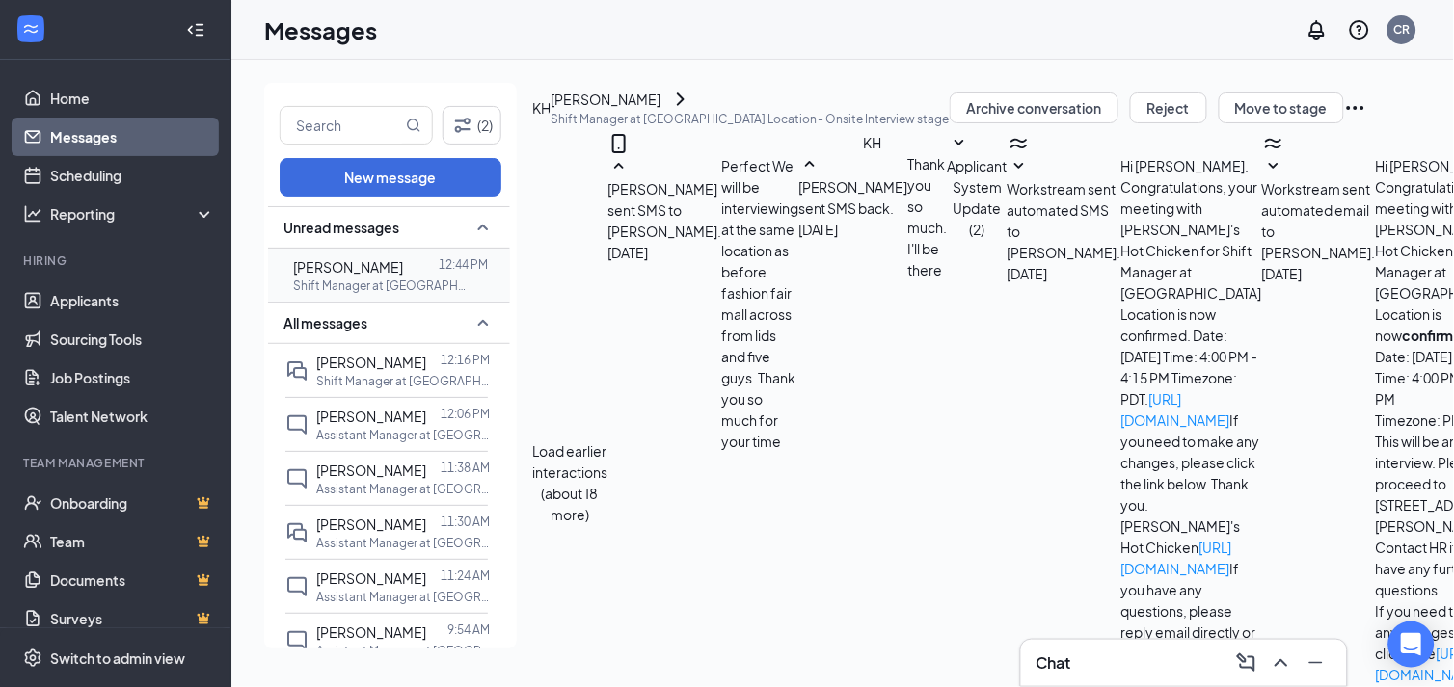
click at [358, 262] on span "[PERSON_NAME]" at bounding box center [348, 266] width 110 height 17
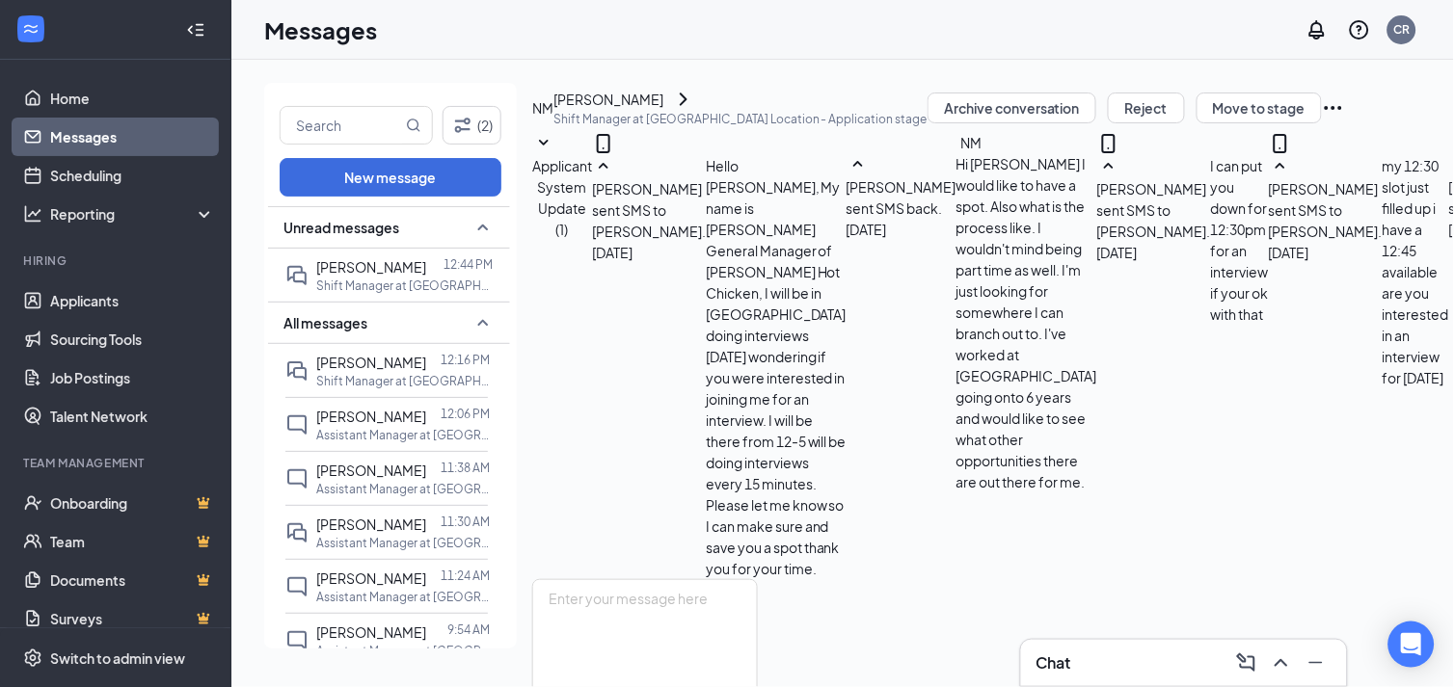
scroll to position [899, 0]
click at [695, 111] on icon "ChevronRight" at bounding box center [683, 99] width 23 height 23
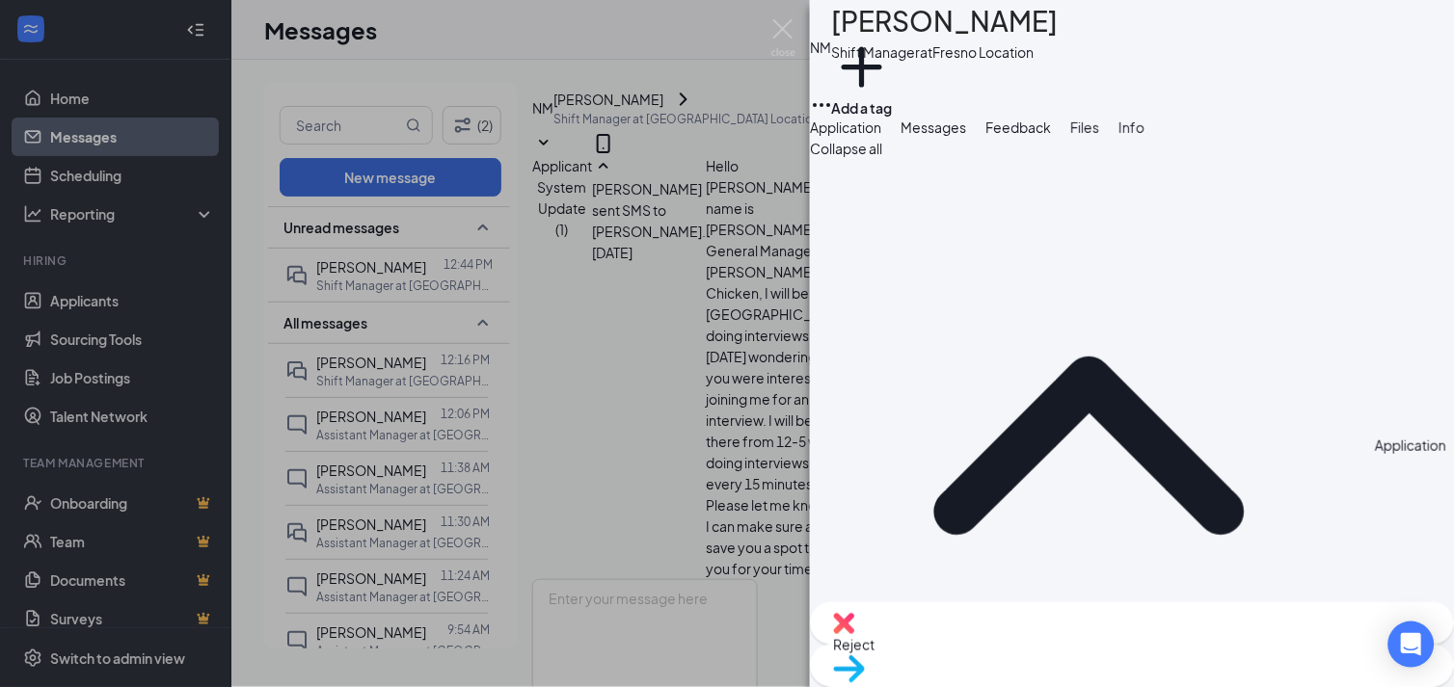
click at [1099, 138] on button "Files" at bounding box center [1084, 127] width 29 height 21
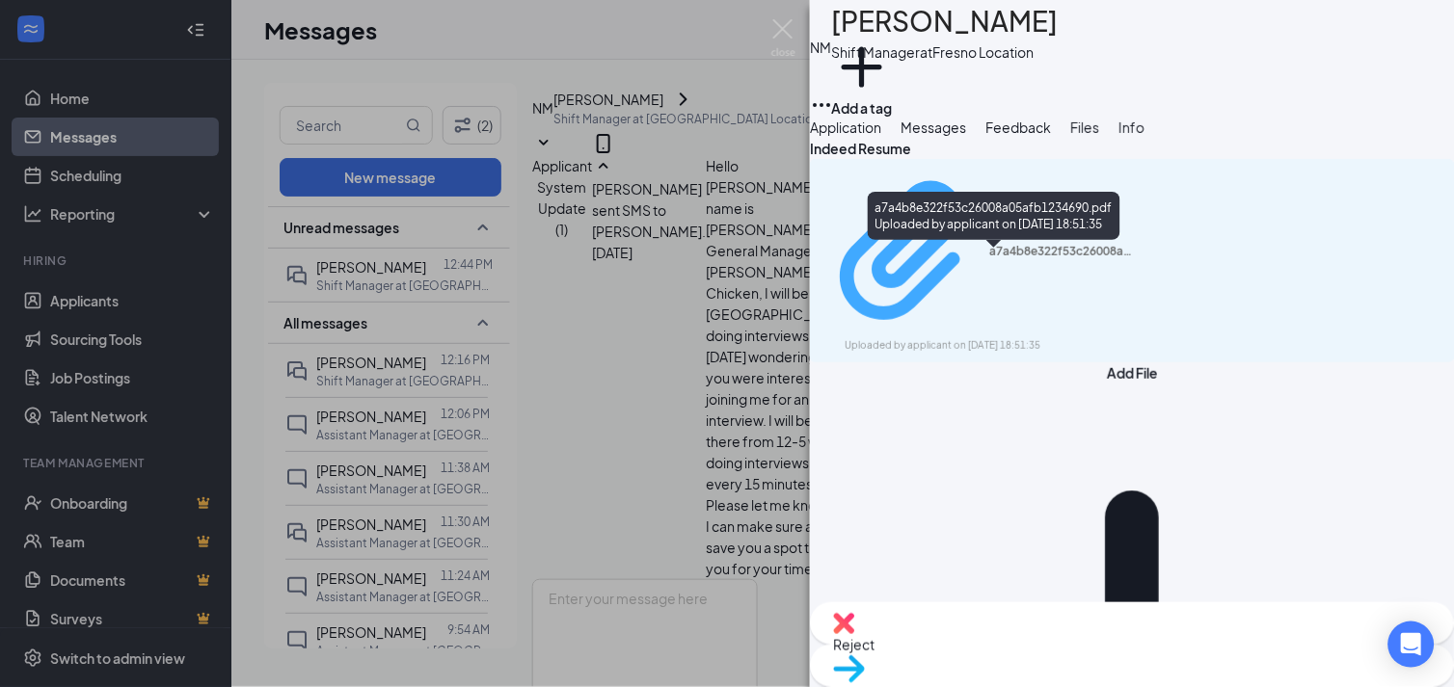
click at [1009, 259] on div "a7a4b8e322f53c26008a05afb1234690.pdf" at bounding box center [1061, 251] width 145 height 15
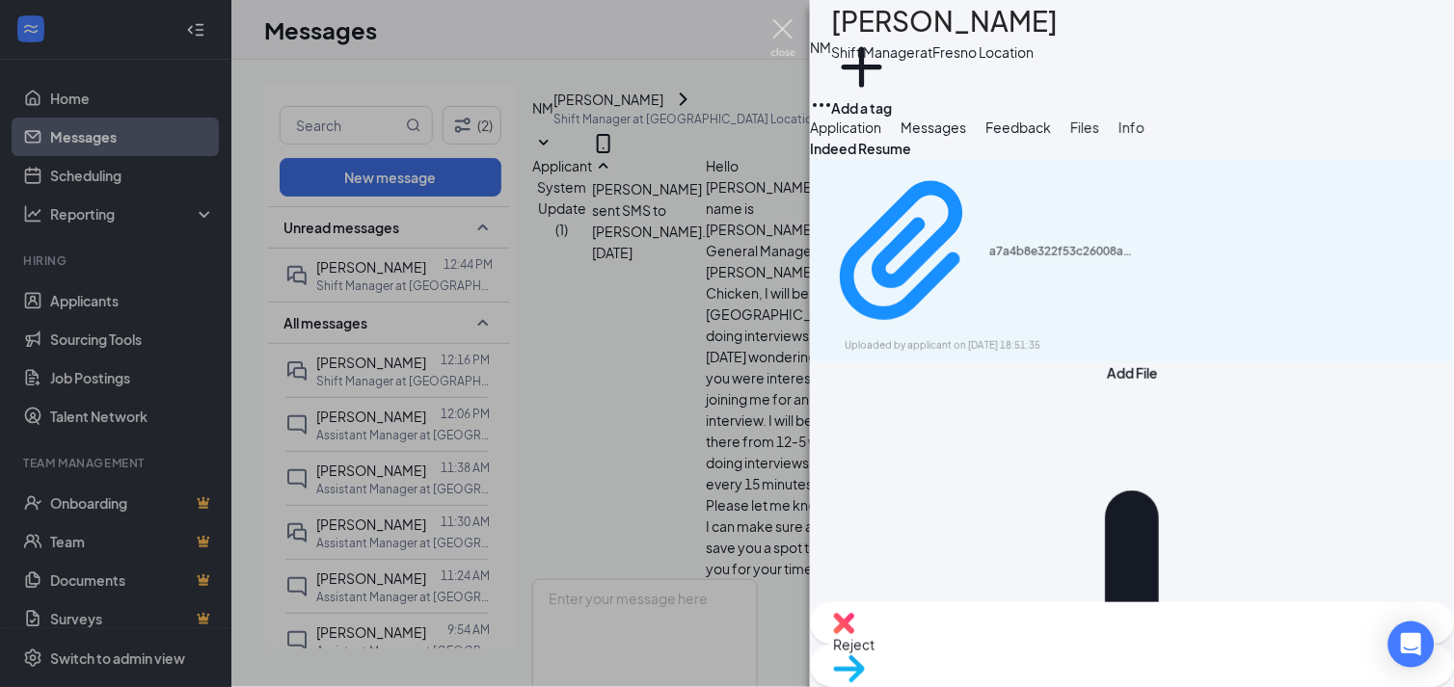
click at [787, 25] on img at bounding box center [783, 38] width 24 height 38
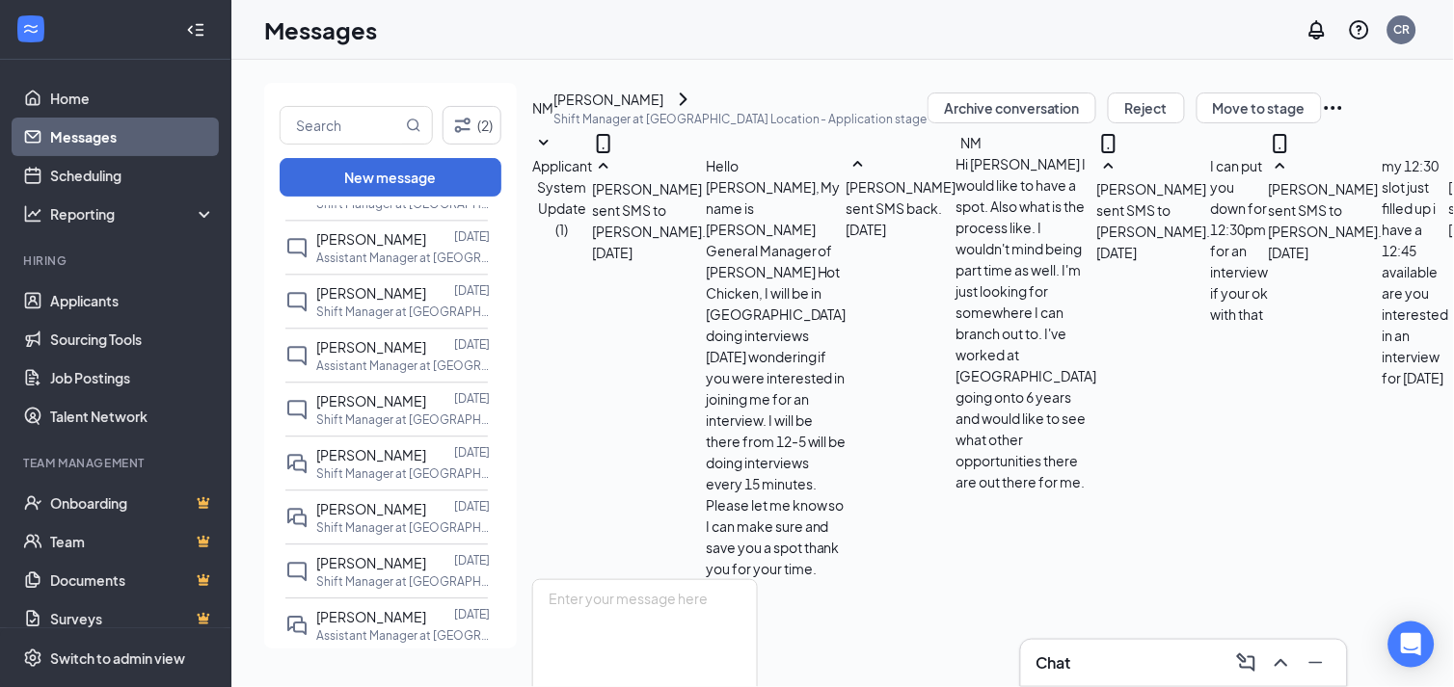
scroll to position [1084, 0]
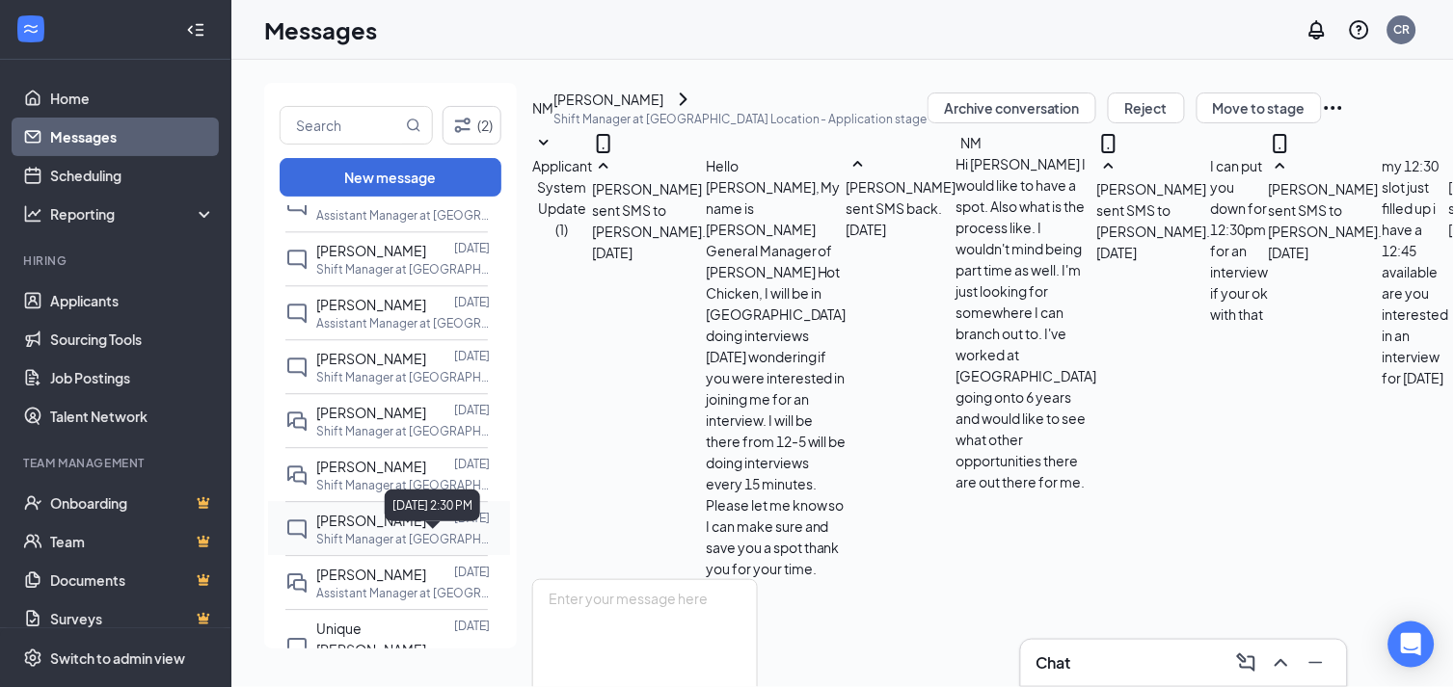
click at [444, 514] on div "September 11, 2025 2:30 PM" at bounding box center [432, 506] width 95 height 32
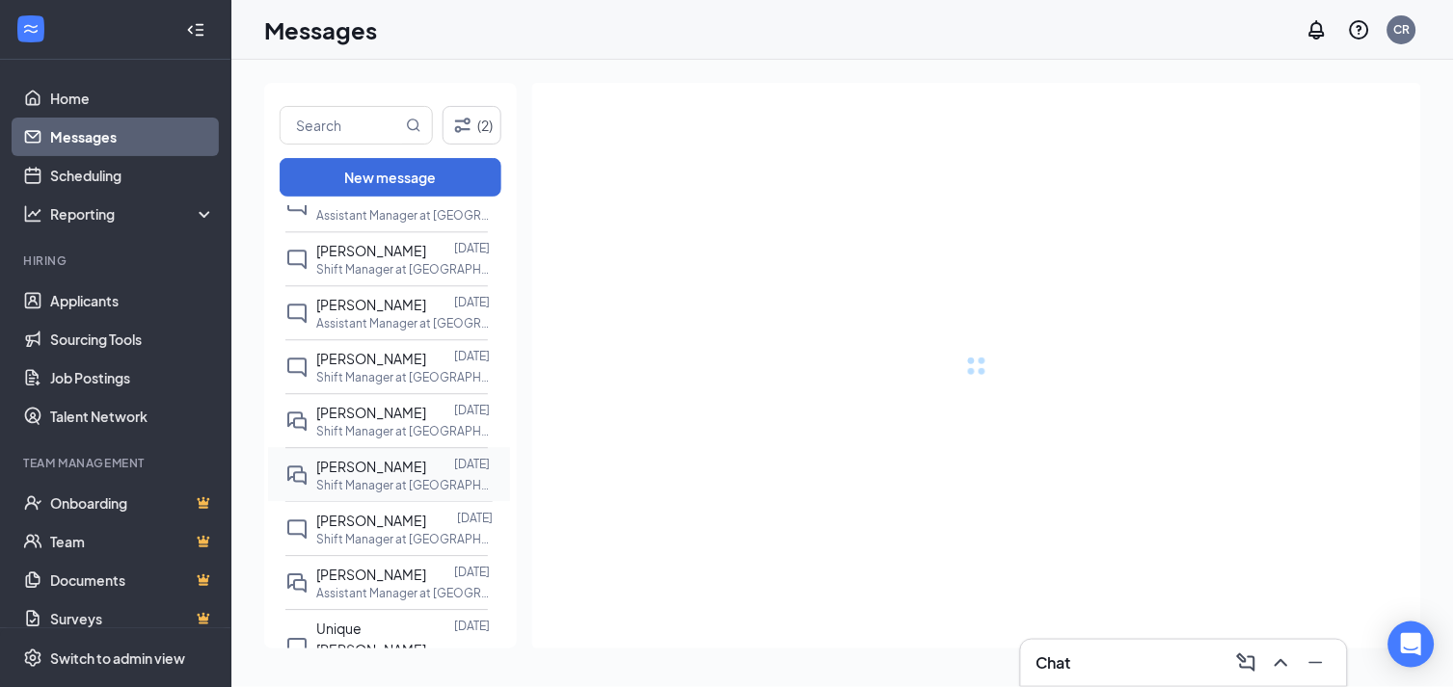
click at [353, 475] on span "[PERSON_NAME]" at bounding box center [371, 466] width 110 height 17
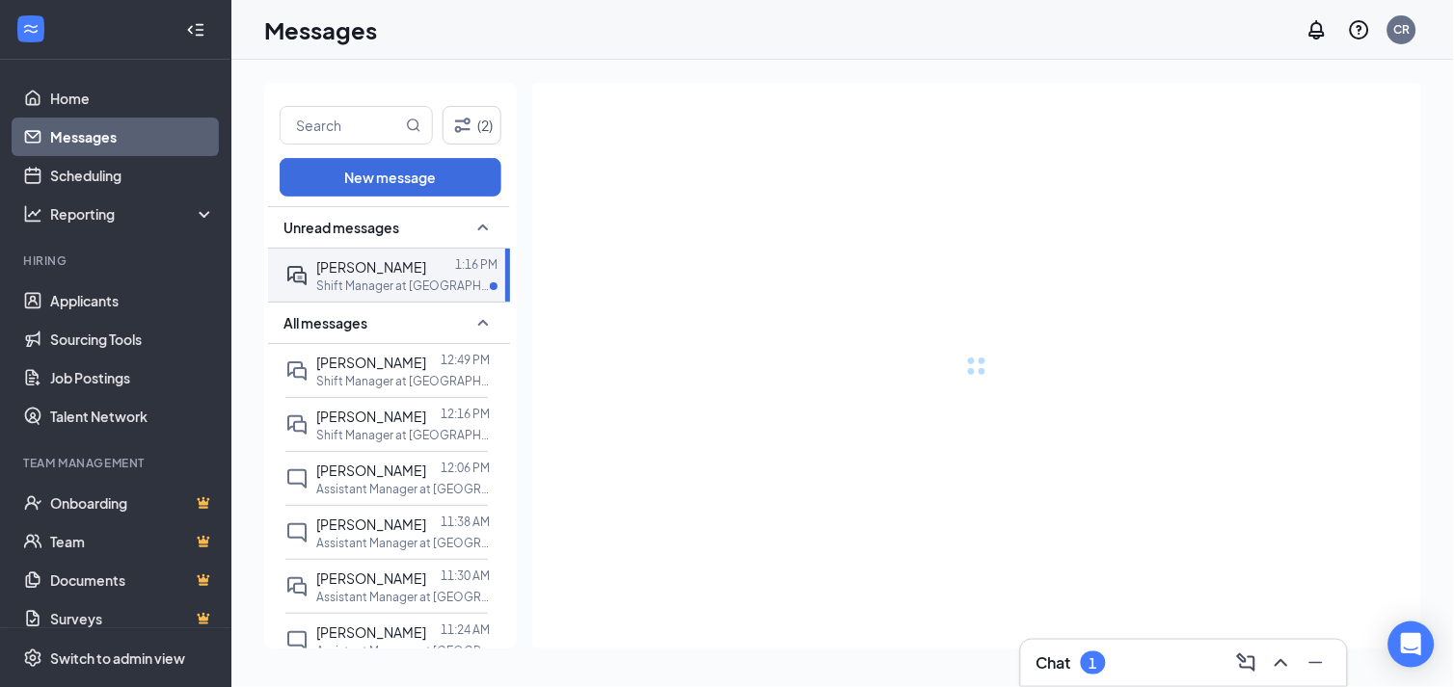
click at [1149, 665] on div "Chat 1" at bounding box center [1183, 663] width 295 height 31
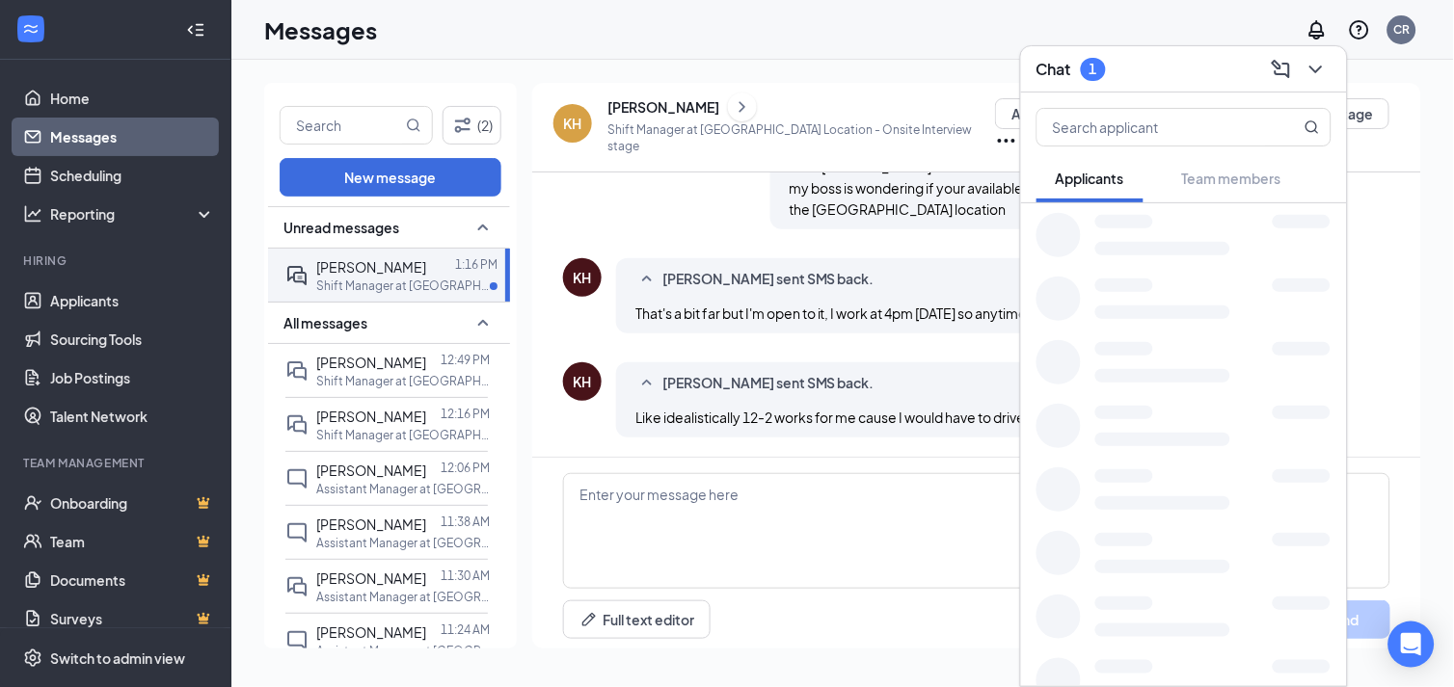
scroll to position [637, 0]
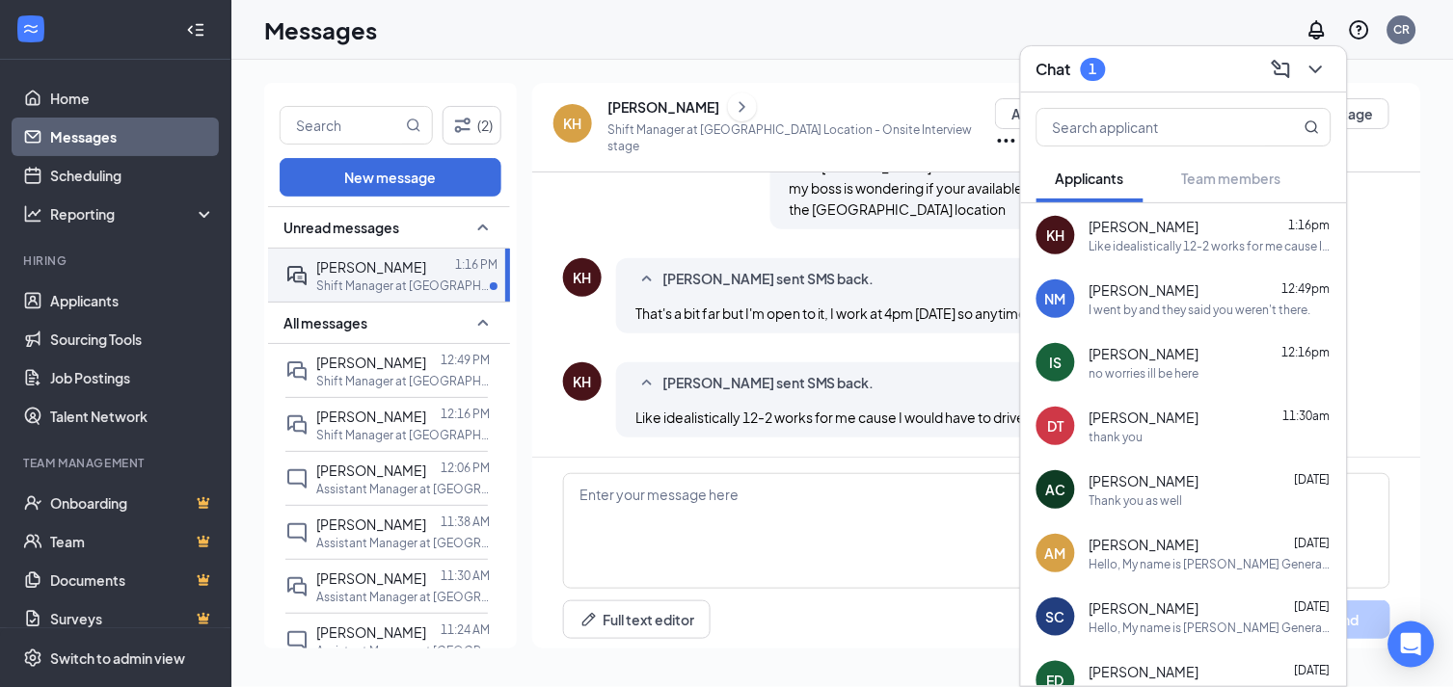
click at [1316, 61] on icon "ChevronDown" at bounding box center [1315, 69] width 23 height 23
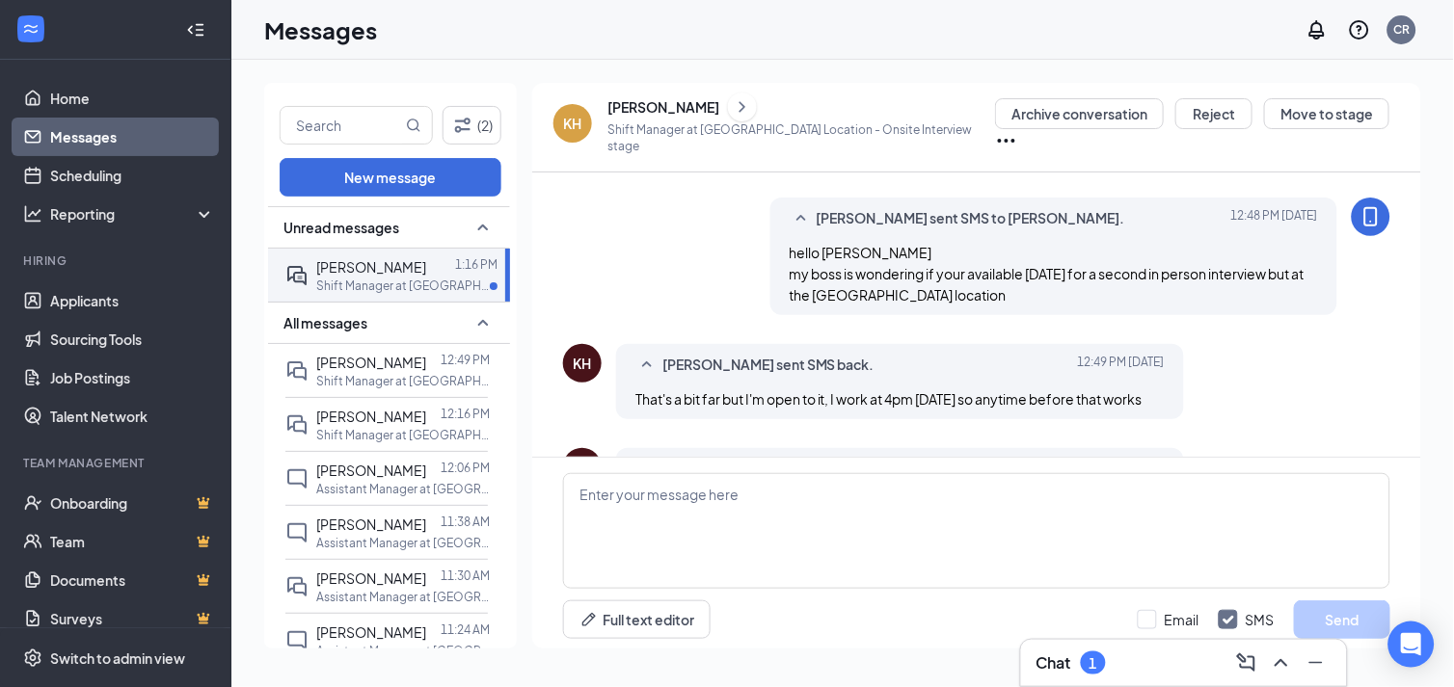
scroll to position [636, 0]
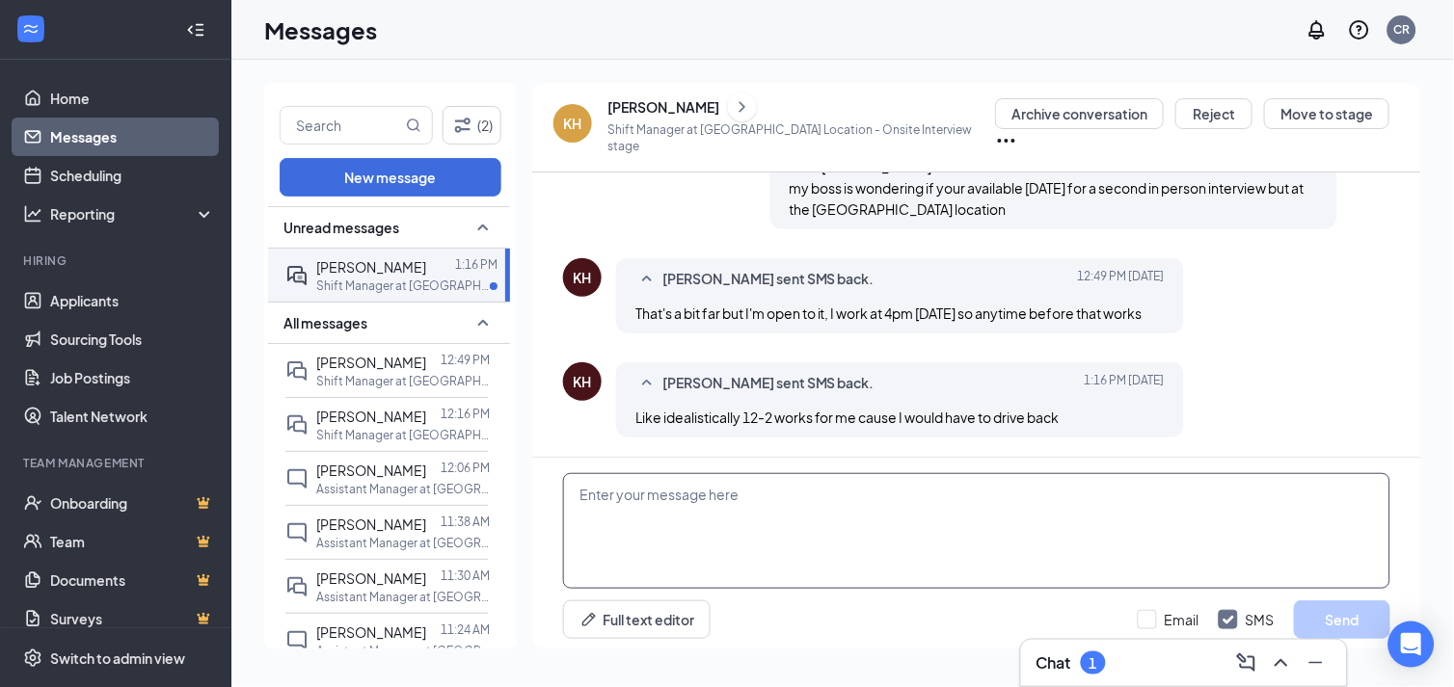
click at [810, 521] on textarea at bounding box center [976, 531] width 827 height 116
drag, startPoint x: 802, startPoint y: 523, endPoint x: 1136, endPoint y: 482, distance: 336.0
type textarea "we can do 11 am you could be her first so you'll have time to get back into town"
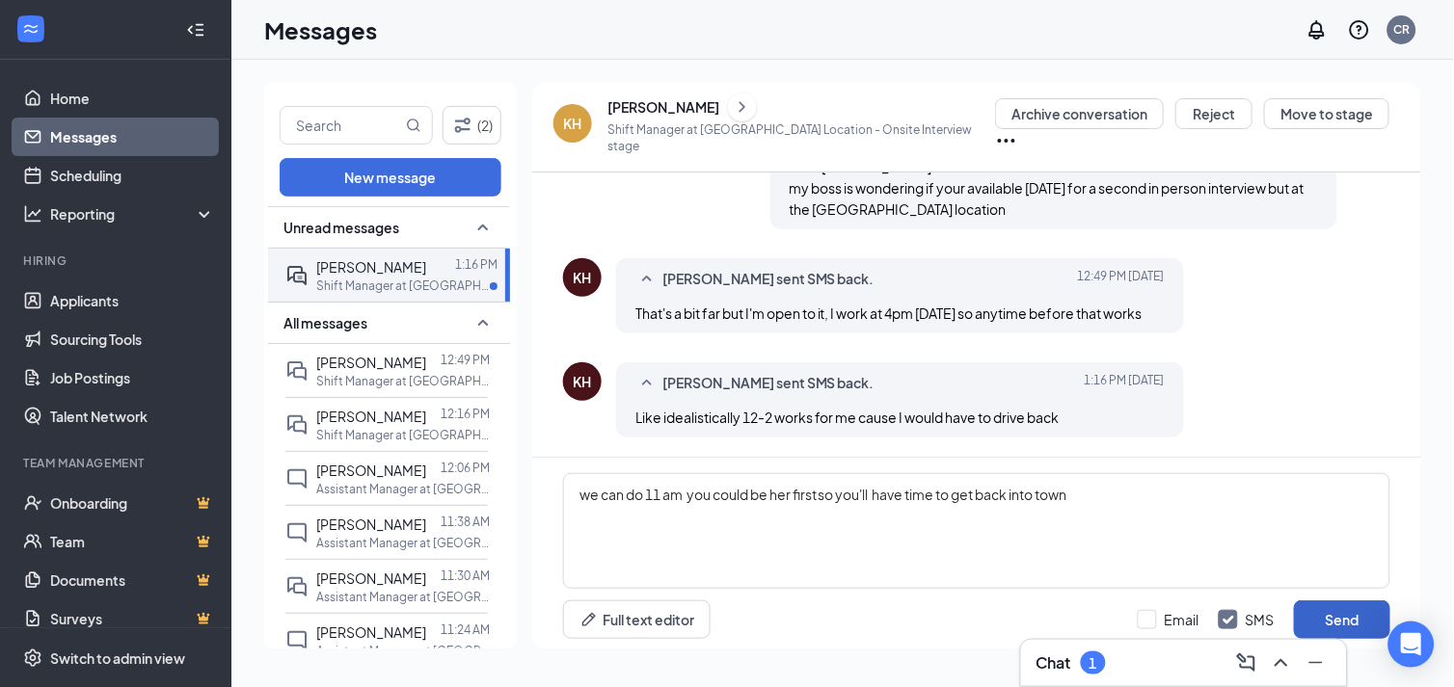
click at [1345, 602] on button "Send" at bounding box center [1342, 620] width 96 height 39
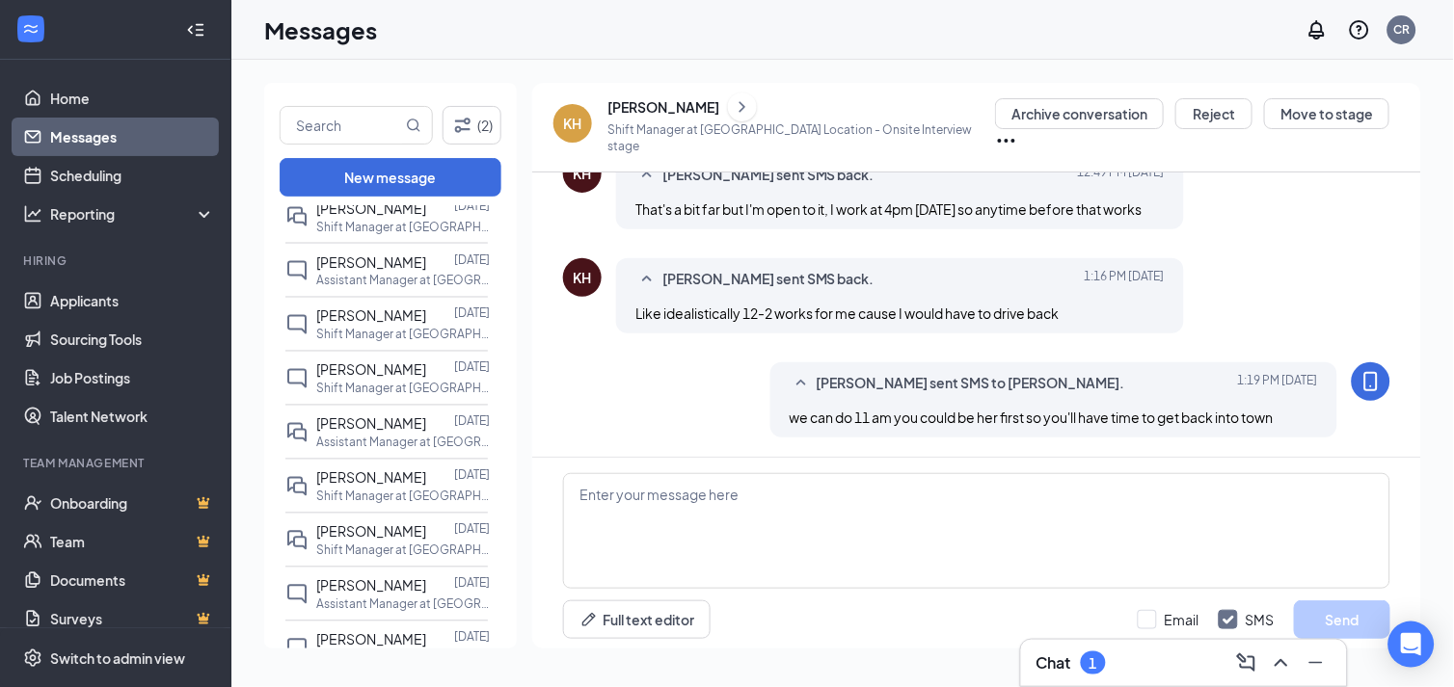
scroll to position [749, 0]
click at [1081, 668] on div "Chat 1" at bounding box center [1070, 663] width 69 height 23
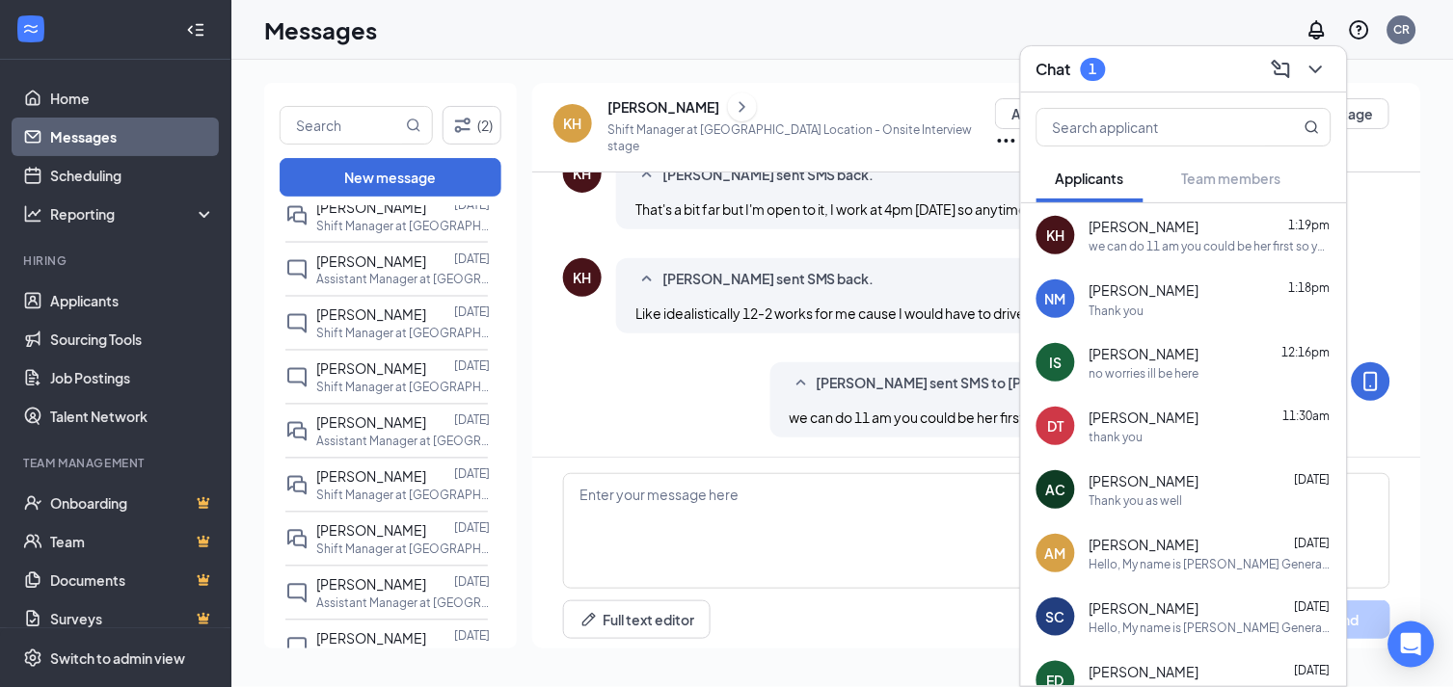
click at [1123, 295] on span "[PERSON_NAME]" at bounding box center [1144, 290] width 110 height 21
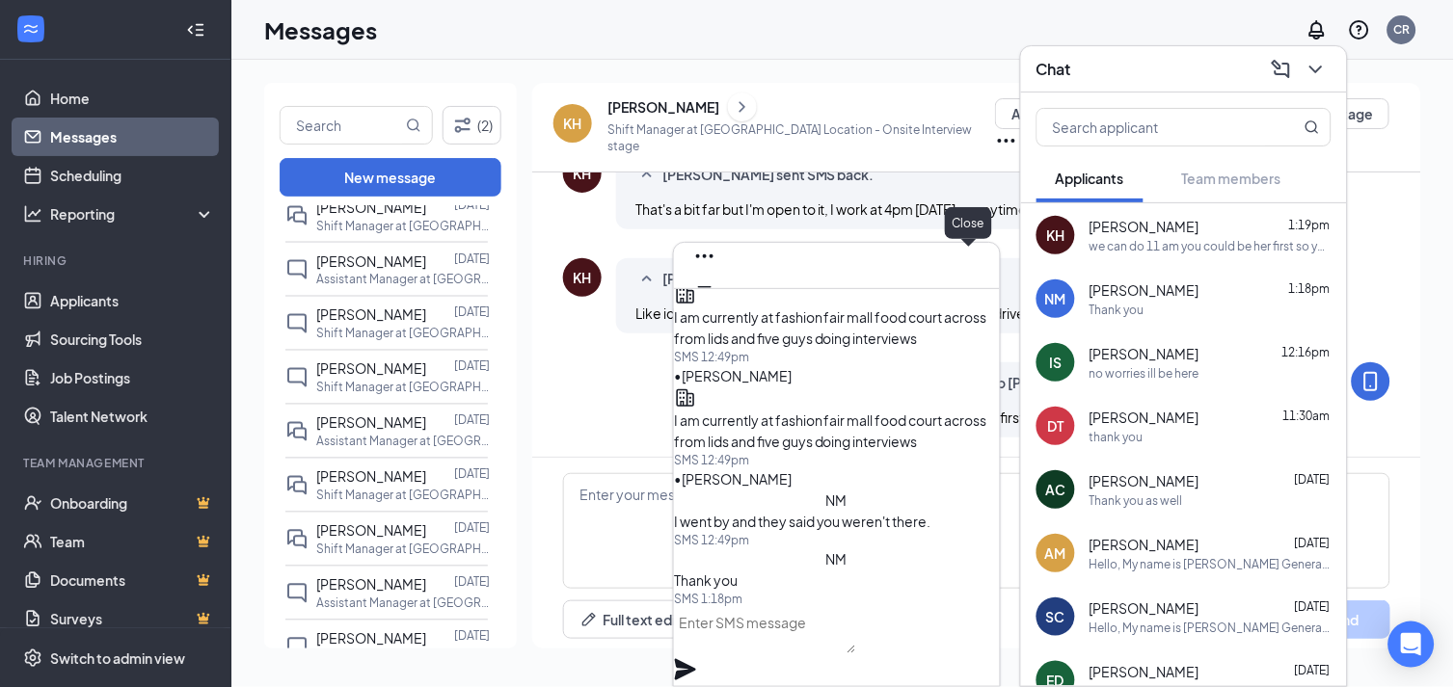
click at [716, 307] on icon "Cross" at bounding box center [704, 318] width 23 height 23
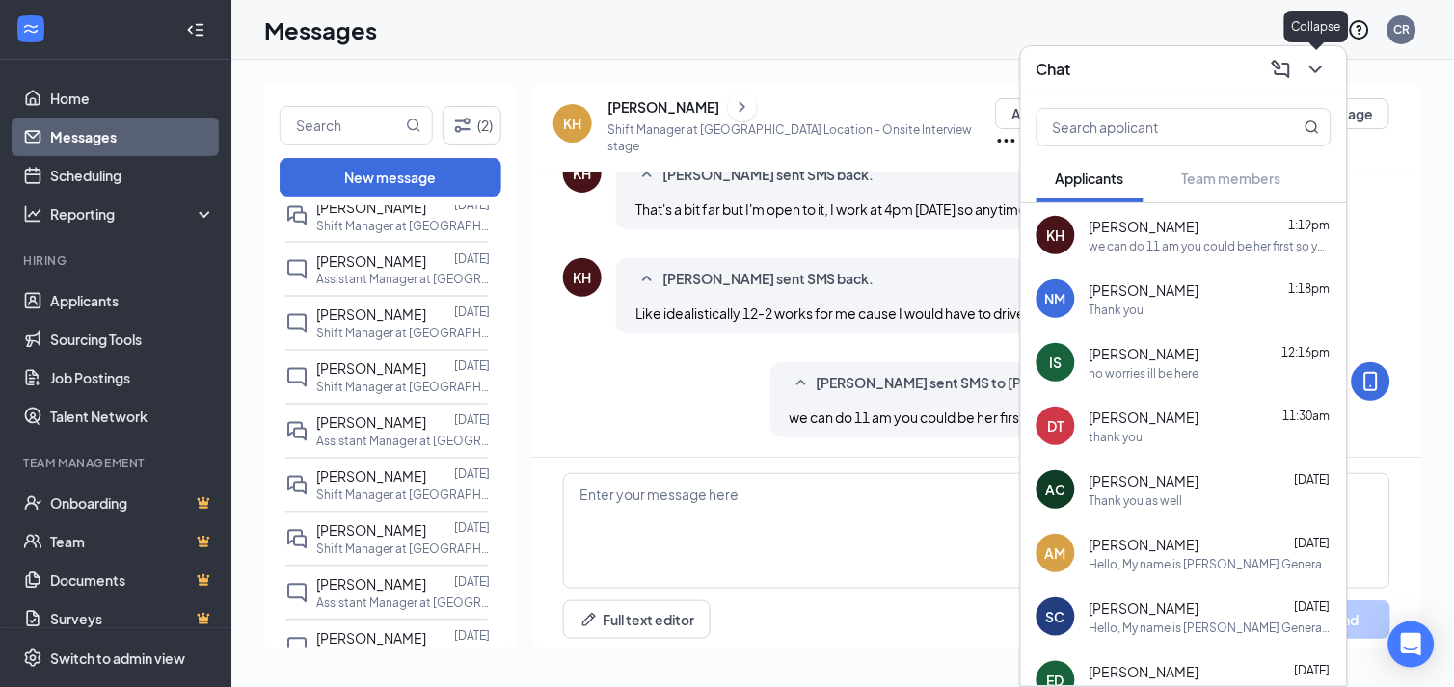
click at [1324, 69] on icon "ChevronDown" at bounding box center [1315, 69] width 23 height 23
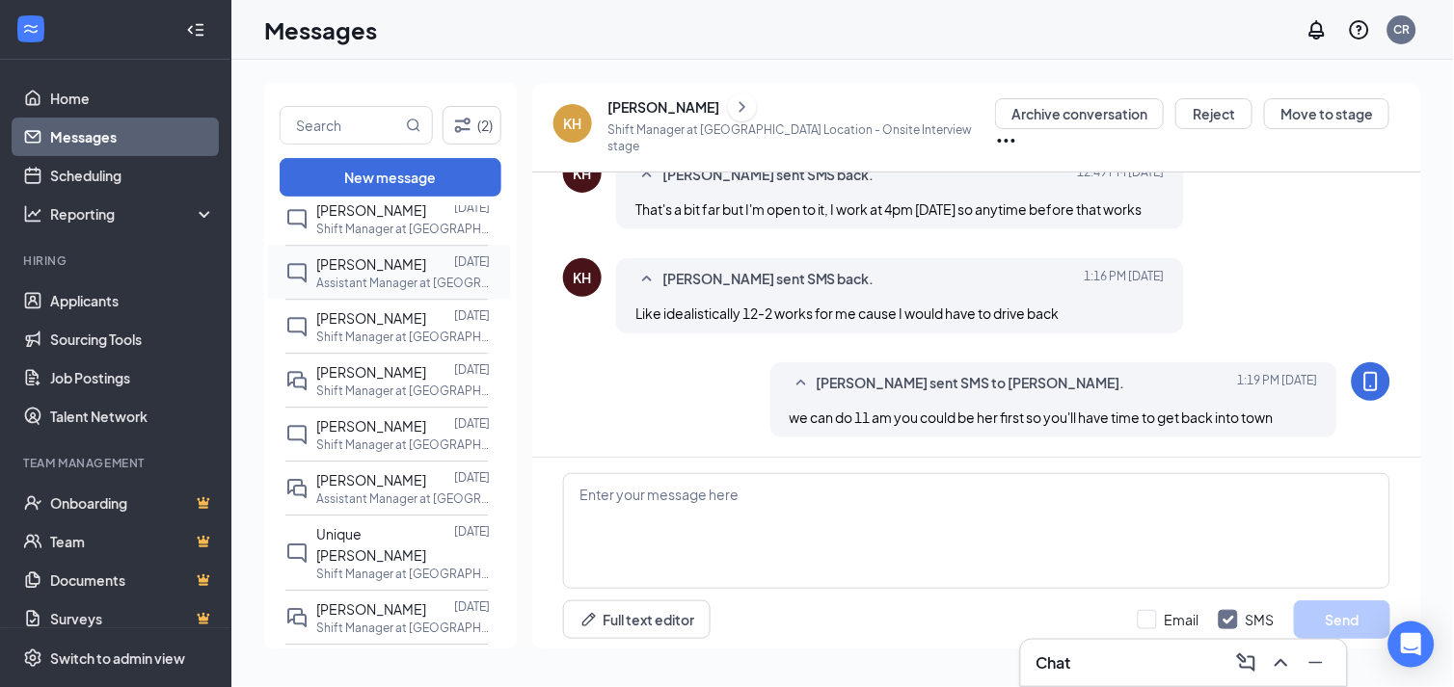
scroll to position [1285, 0]
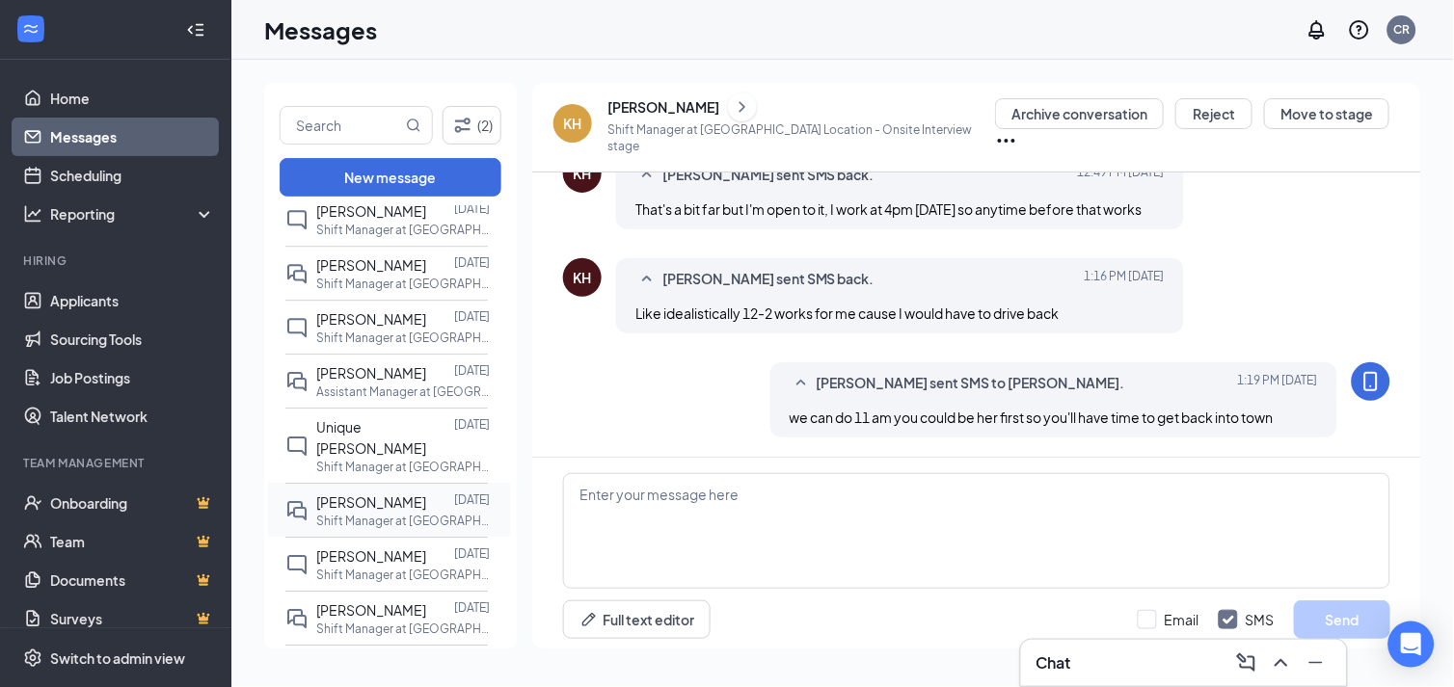
click at [384, 516] on p "Shift Manager at [GEOGRAPHIC_DATA] Location" at bounding box center [403, 521] width 174 height 16
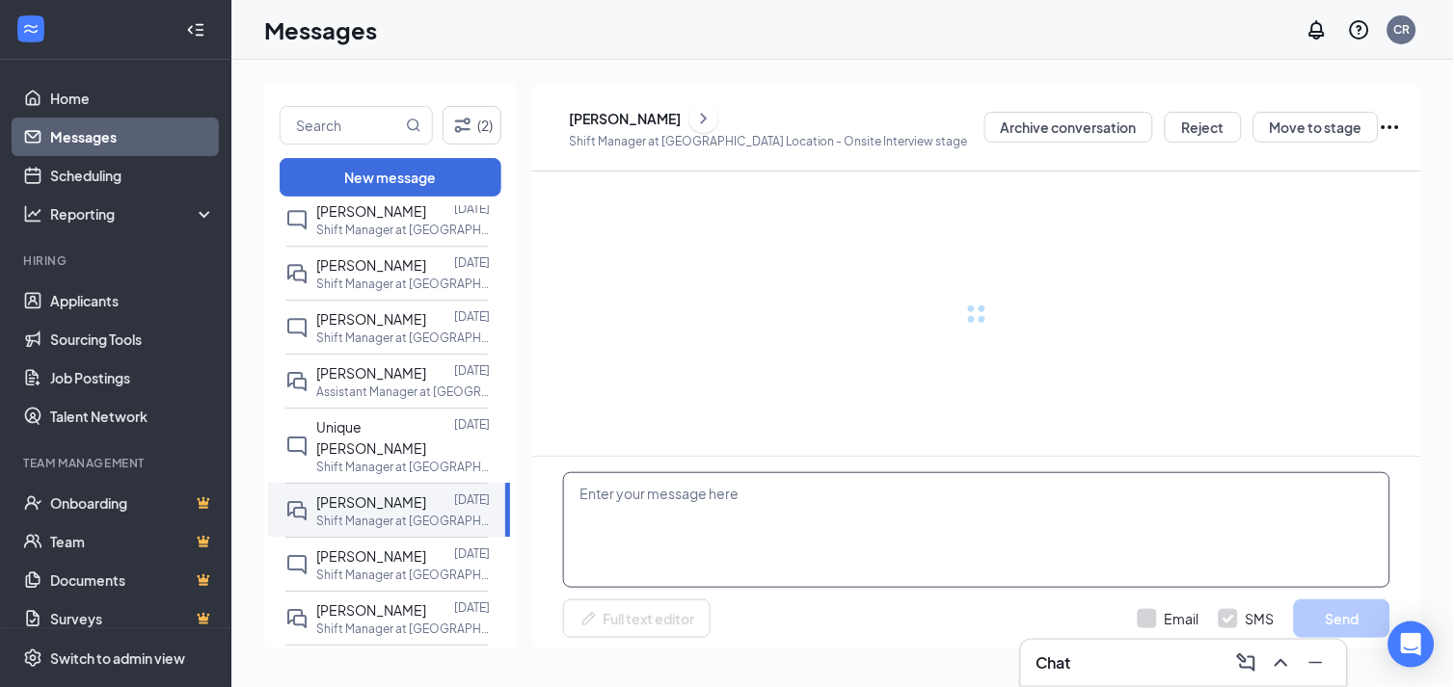
click at [686, 493] on textarea at bounding box center [976, 530] width 827 height 116
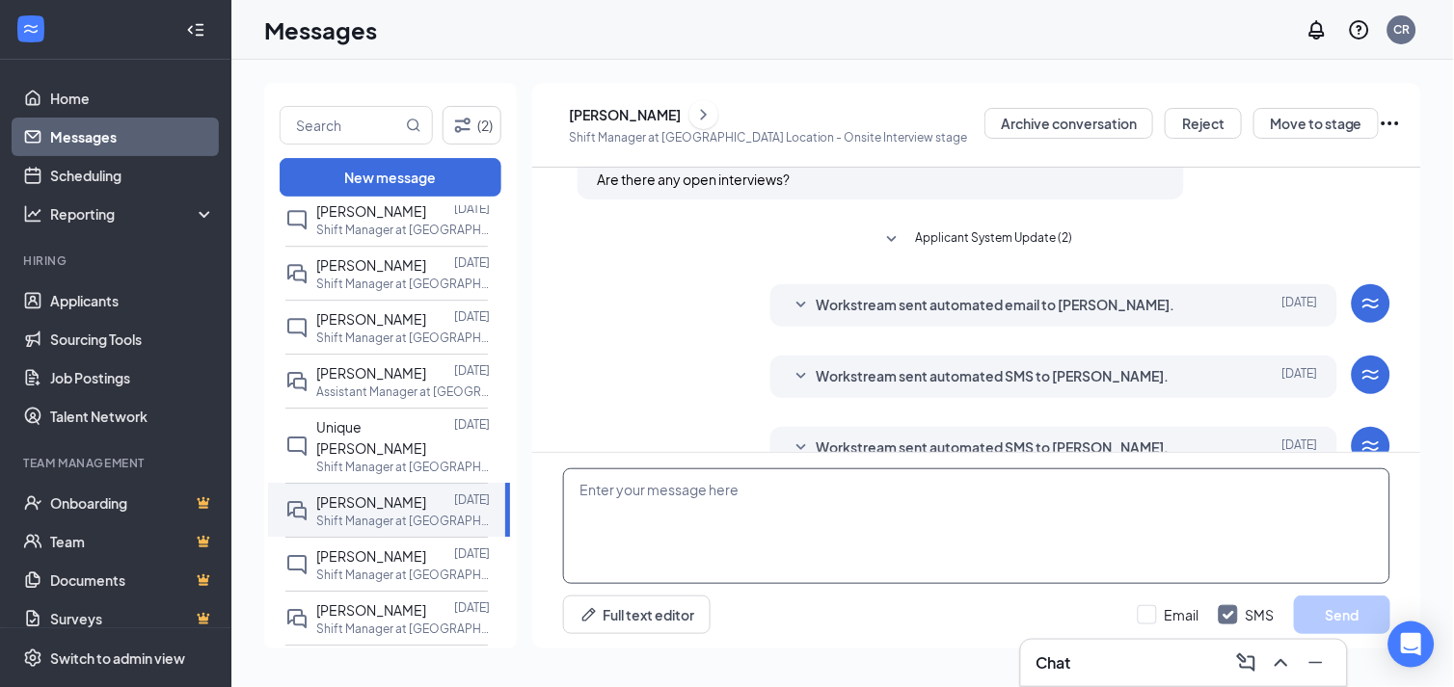
scroll to position [360, 0]
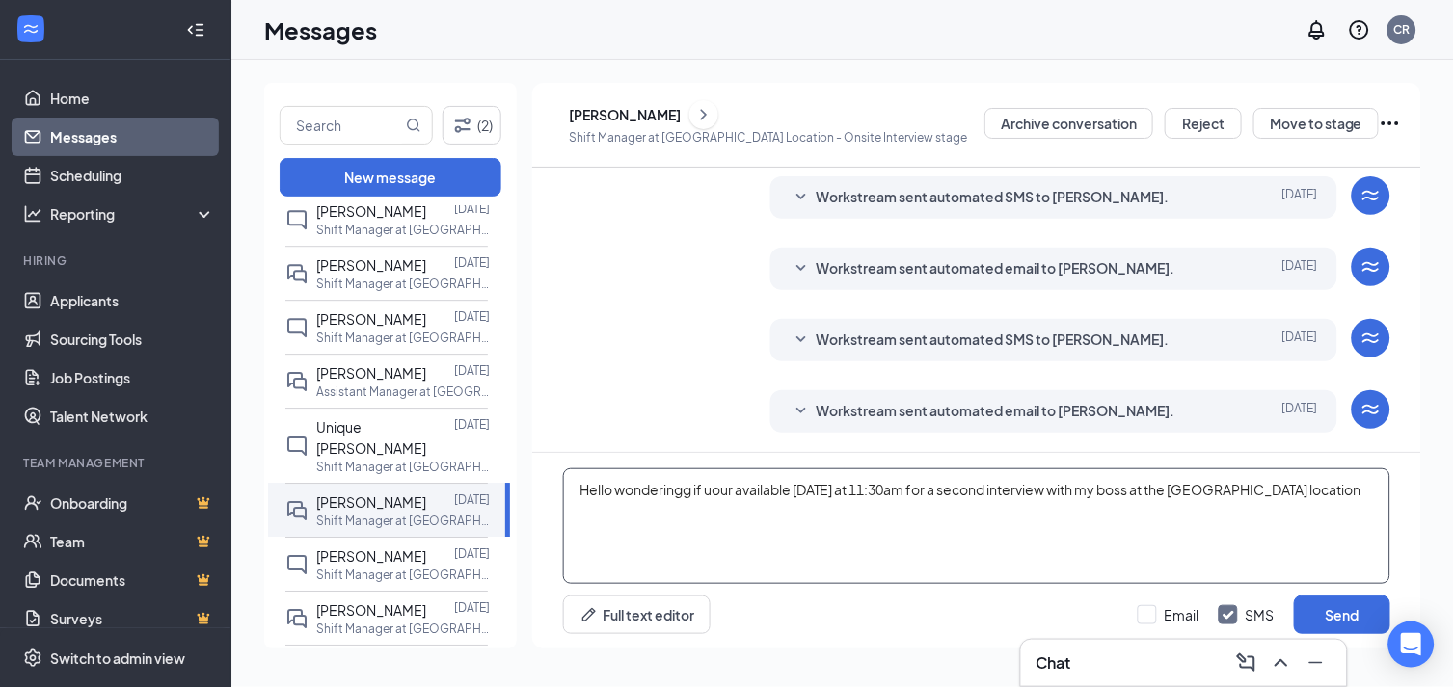
click at [686, 488] on textarea "Hello wonderingg if uour available tomorrow at 11:30am for a second interview w…" at bounding box center [976, 527] width 827 height 116
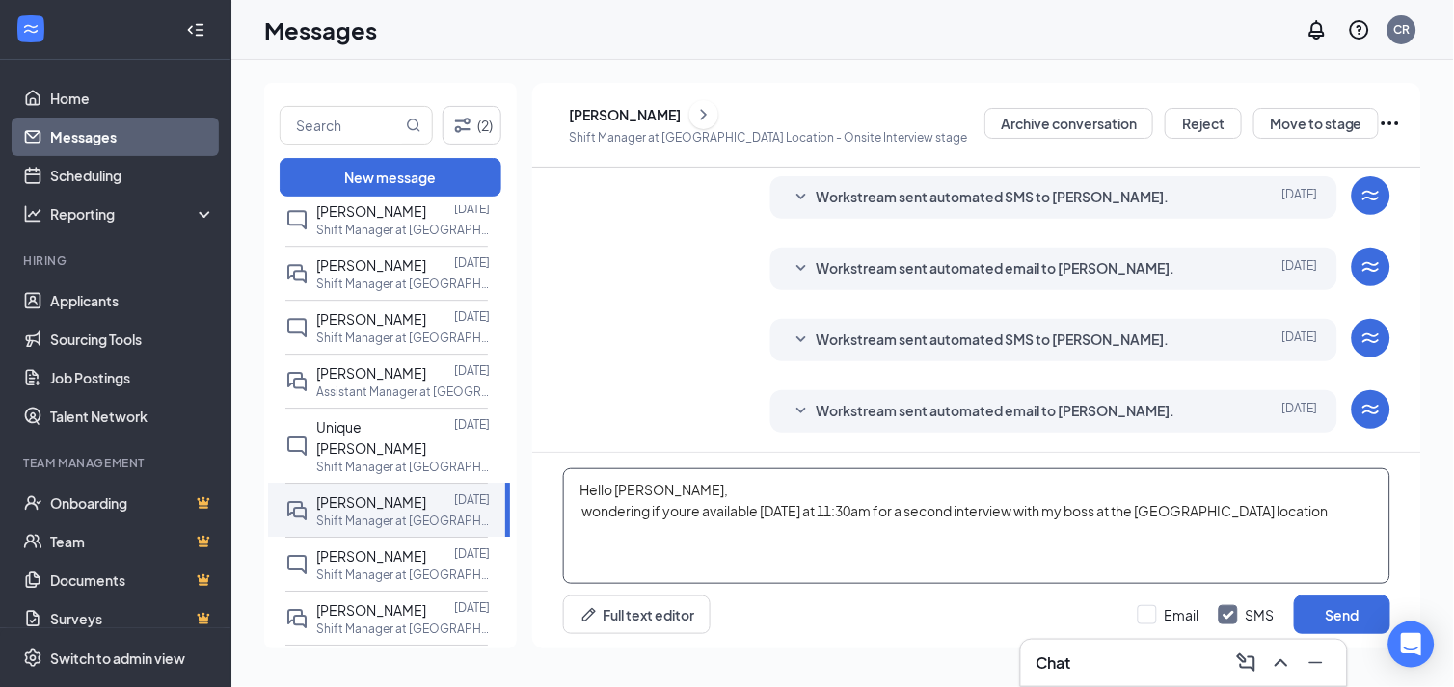
click at [767, 485] on textarea "Hello Chanel, wondering if youre available tomorrow at 11:30am for a second int…" at bounding box center [976, 527] width 827 height 116
type textarea "Hello [PERSON_NAME], wondering if you're available [DATE] at 11:30am for a seco…"
click at [1363, 613] on button "Send" at bounding box center [1342, 615] width 96 height 39
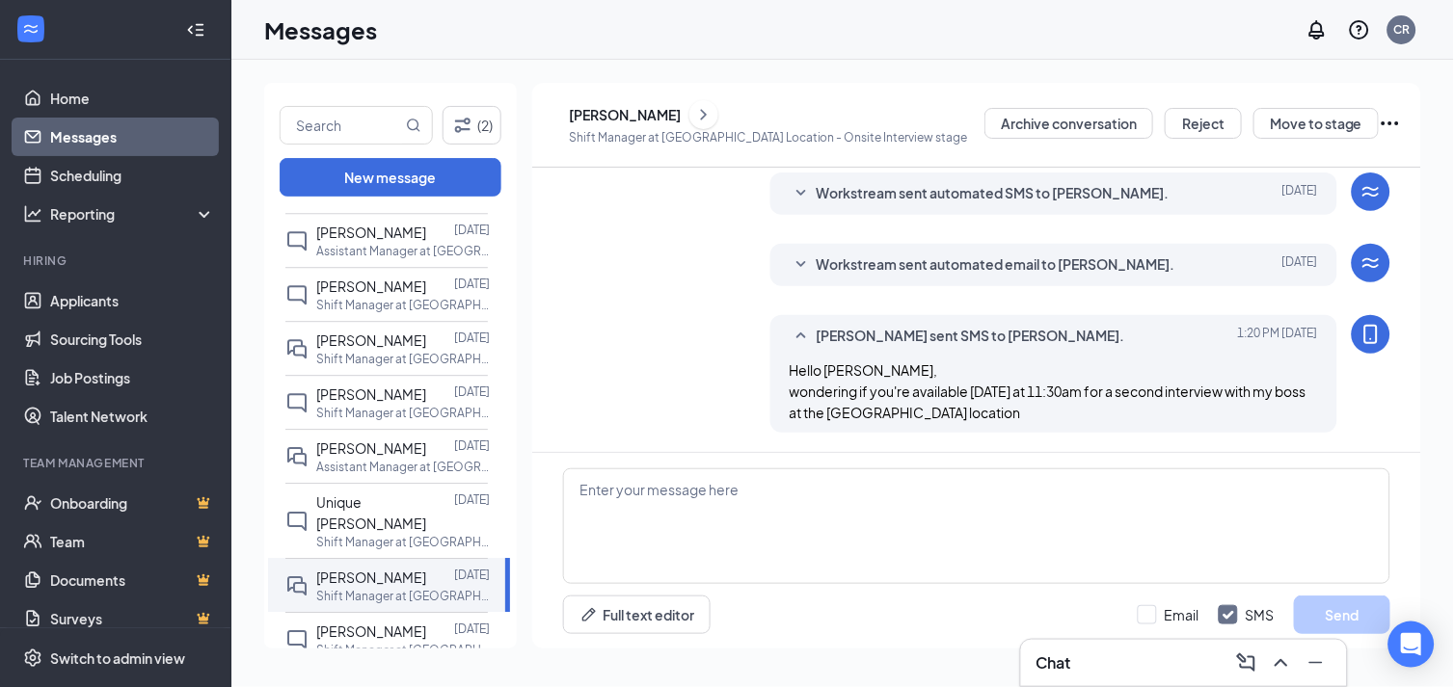
scroll to position [1178, 0]
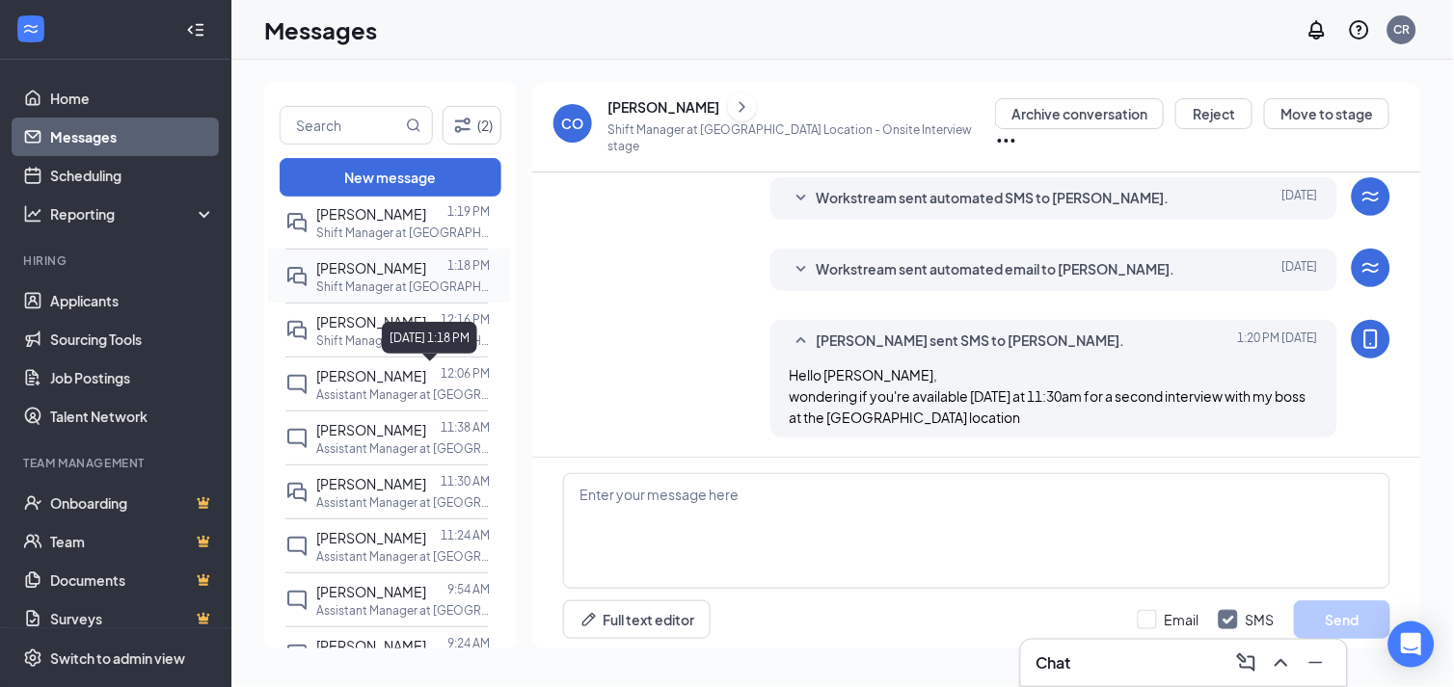
scroll to position [214, 0]
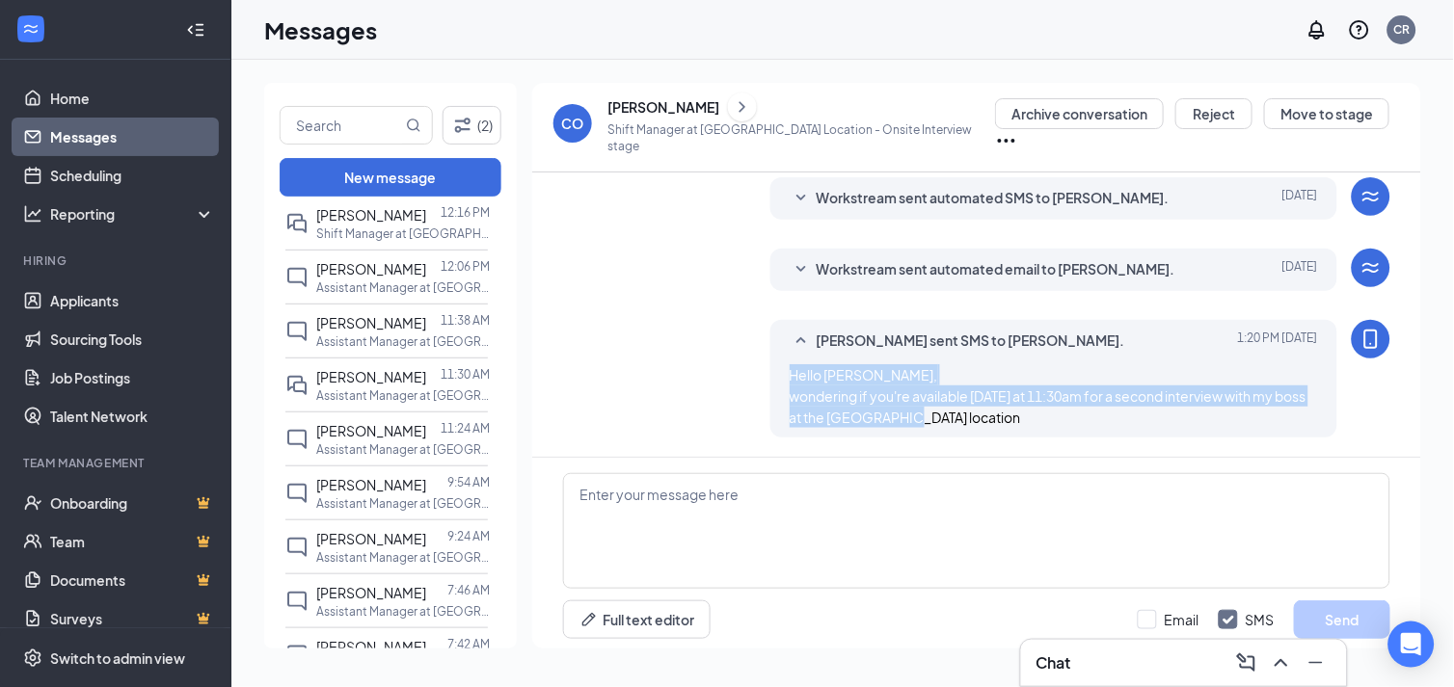
drag, startPoint x: 787, startPoint y: 364, endPoint x: 970, endPoint y: 409, distance: 188.5
click at [970, 409] on div "Hello [PERSON_NAME], wondering if you're available [DATE] at 11:30am for a seco…" at bounding box center [1054, 396] width 529 height 64
drag, startPoint x: 970, startPoint y: 409, endPoint x: 872, endPoint y: 390, distance: 100.0
copy span "Hello [PERSON_NAME], wondering if you're available [DATE] at 11:30am for a seco…"
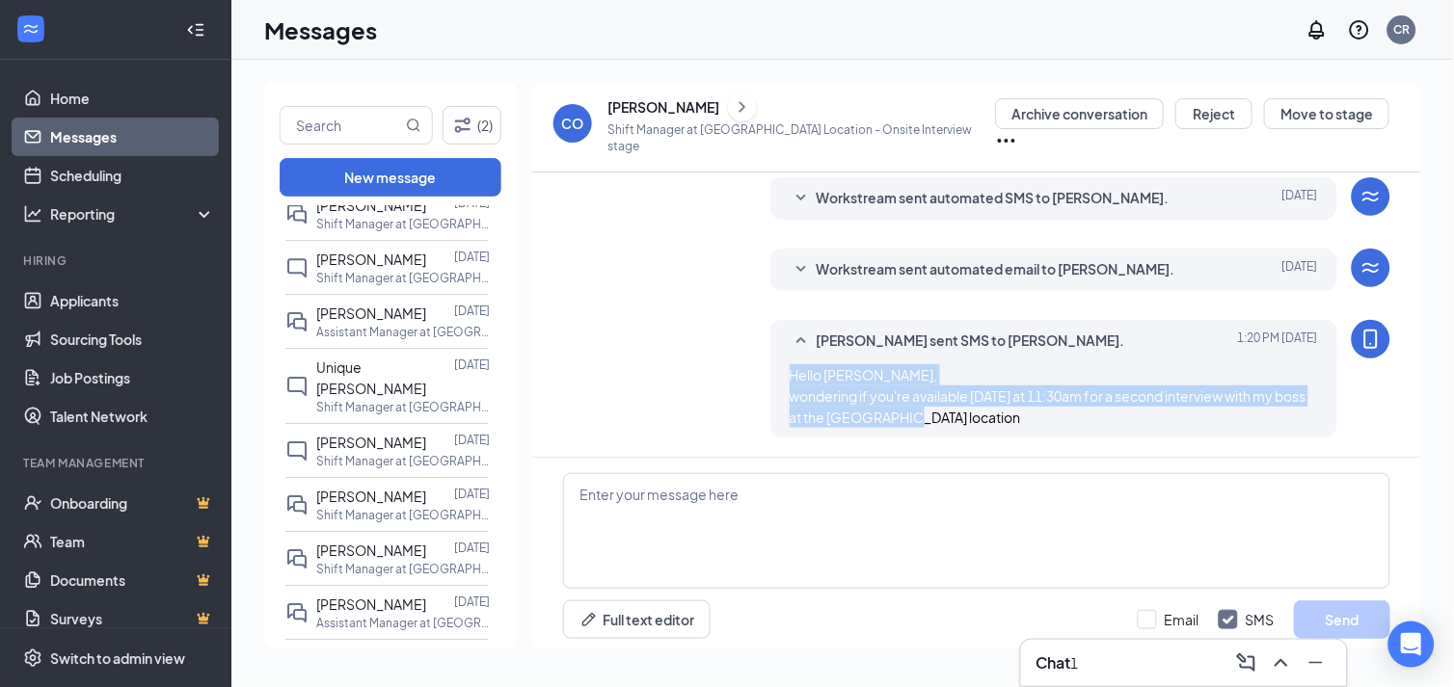
scroll to position [1392, 0]
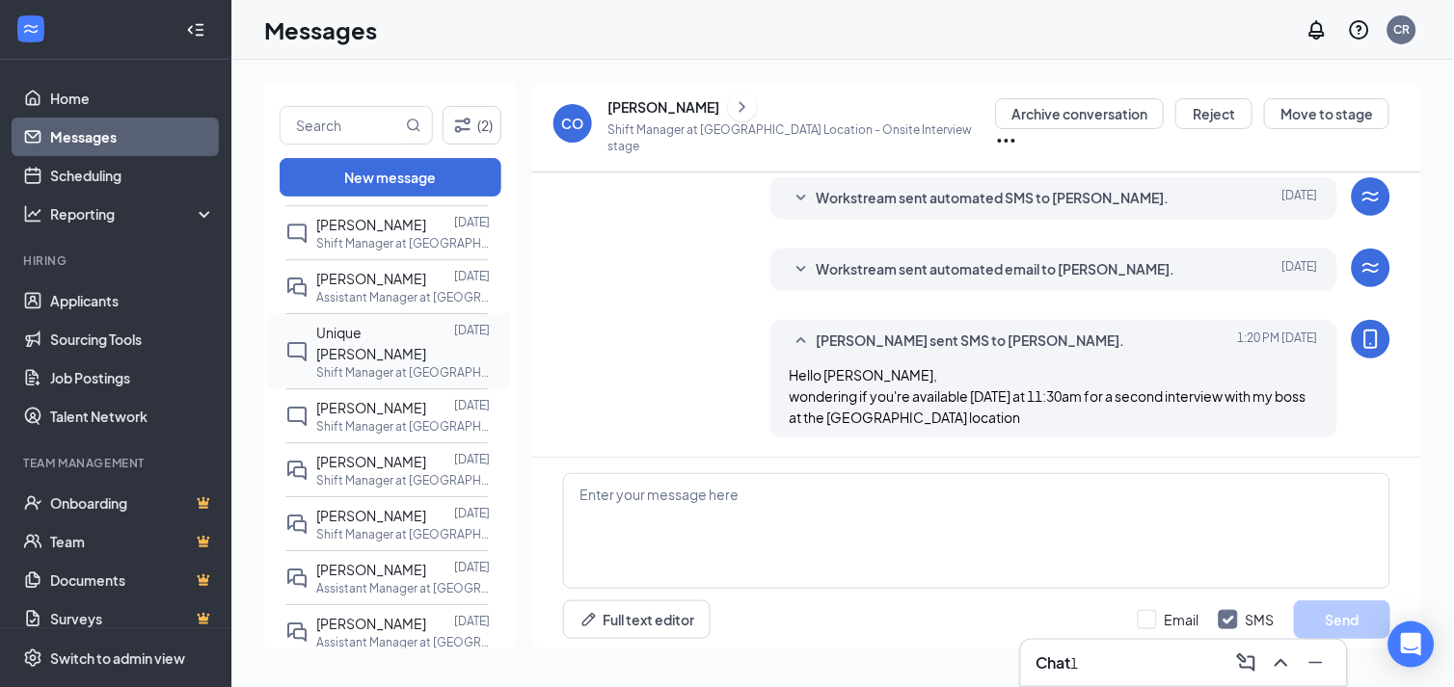
click at [377, 372] on p "Shift Manager at [GEOGRAPHIC_DATA] Location" at bounding box center [403, 372] width 174 height 16
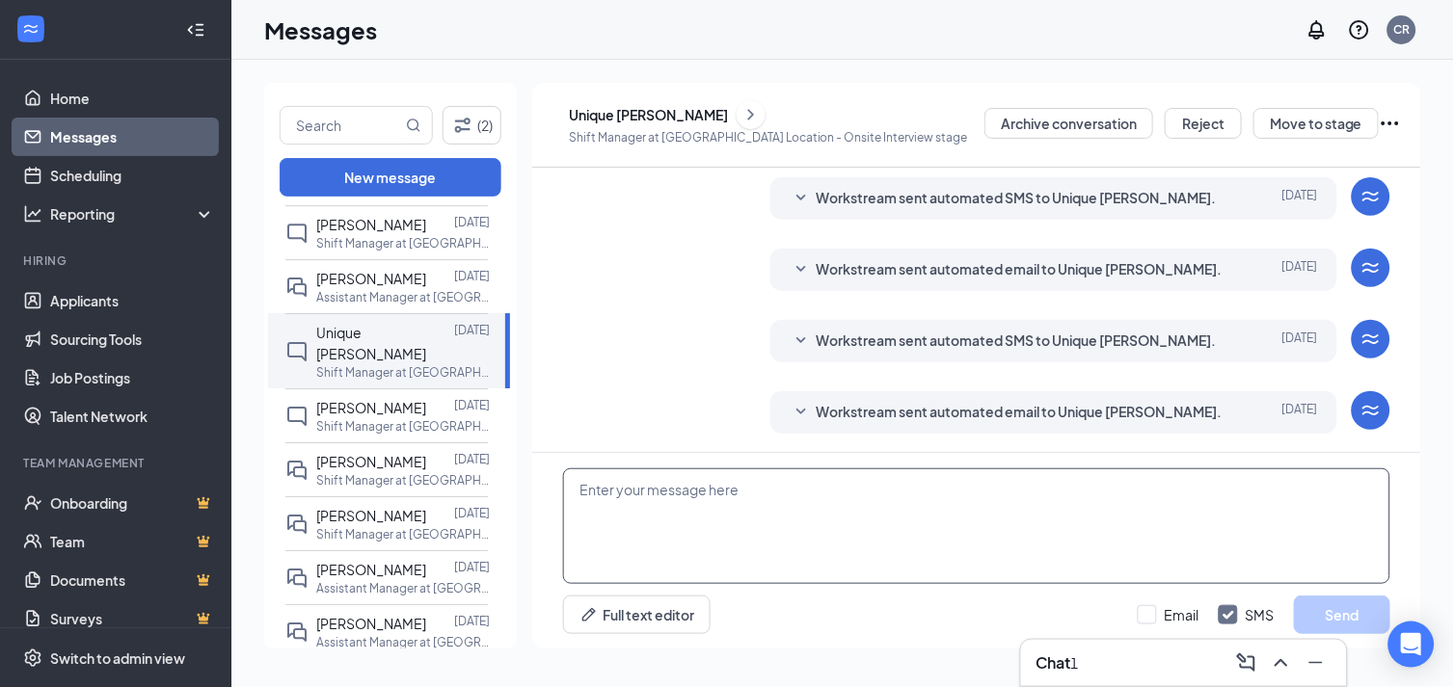
scroll to position [200, 0]
click at [710, 519] on textarea at bounding box center [976, 527] width 827 height 116
paste textarea "Hello Chanel, wondering if you're available tomorrow at 11:30am for a second in…"
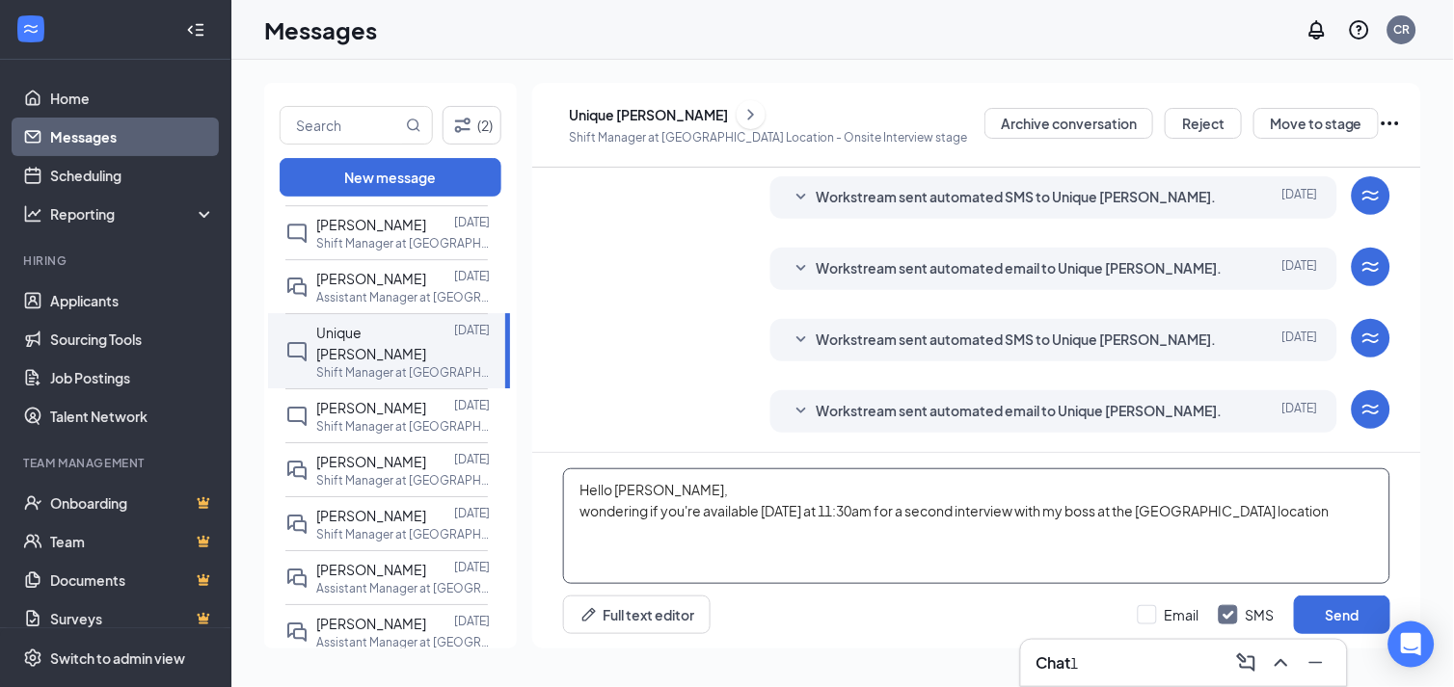
click at [660, 487] on textarea "Hello Chanel, wondering if you're available tomorrow at 11:30am for a second in…" at bounding box center [976, 527] width 827 height 116
click at [882, 507] on textarea "Hello Unique, wondering if you're available tomorrow at 11:30am for a second in…" at bounding box center [976, 527] width 827 height 116
click at [1258, 509] on textarea "Hello Unique, wondering if you're available tomorrow at 12pm for a second inter…" at bounding box center [976, 527] width 827 height 116
click at [826, 505] on textarea "Hello Unique, wondering if you're available tomorrow at 12pm for a second inter…" at bounding box center [976, 527] width 827 height 116
type textarea "Hello Unique, wondering if you're available tomorrow Sept 16th,2025 at 12pm for…"
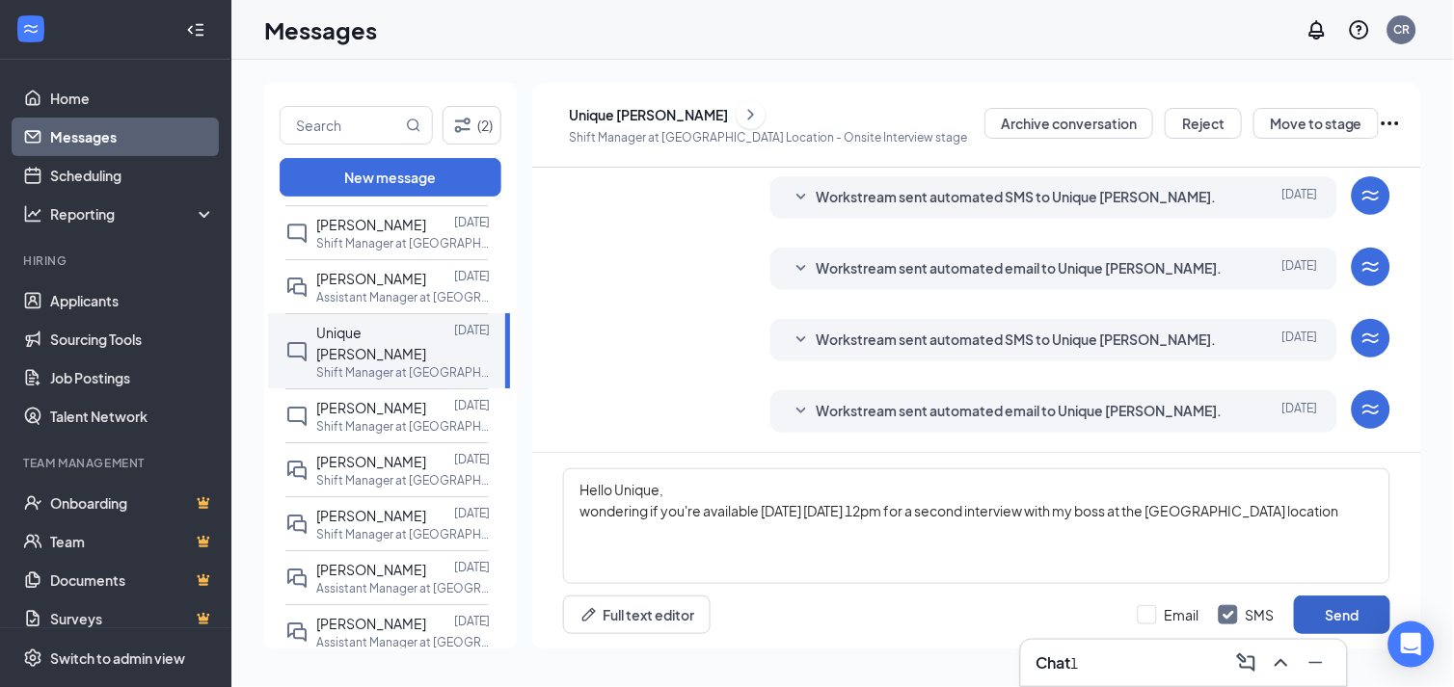
click at [1348, 609] on button "Send" at bounding box center [1342, 615] width 96 height 39
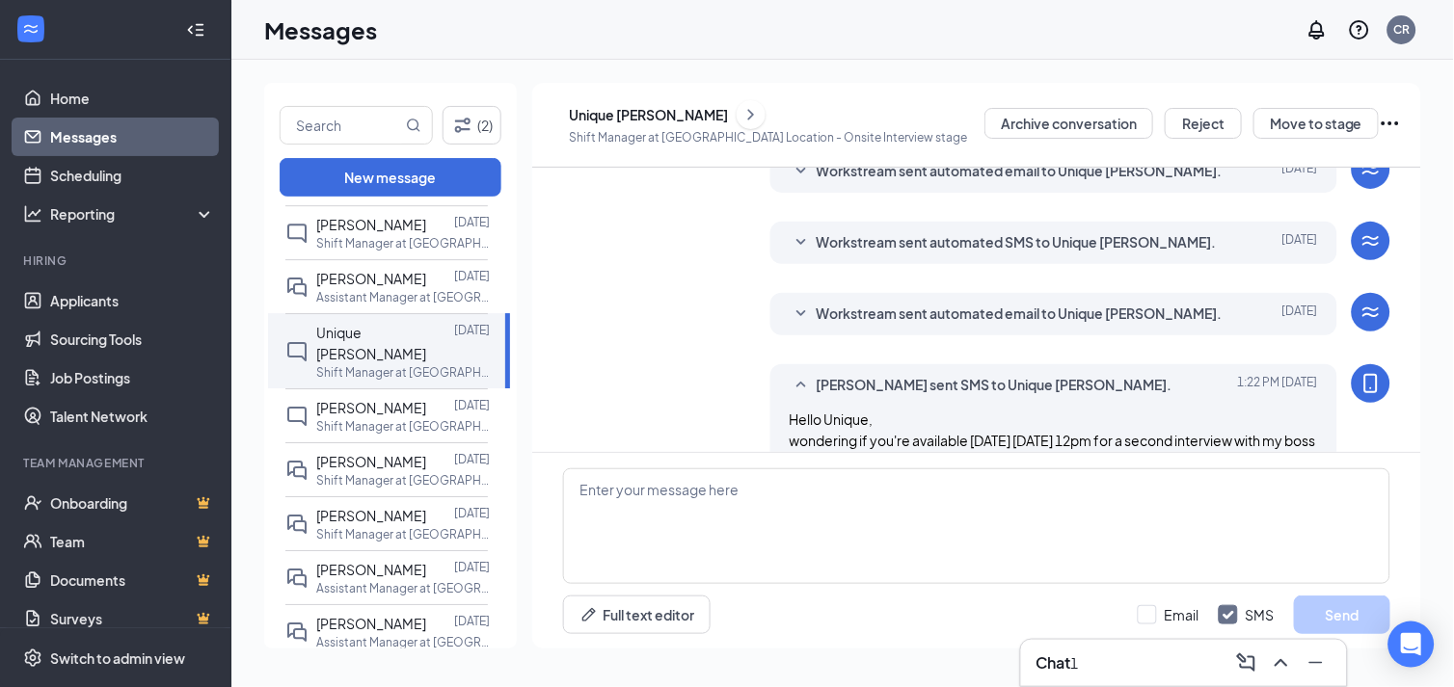
scroll to position [345, 0]
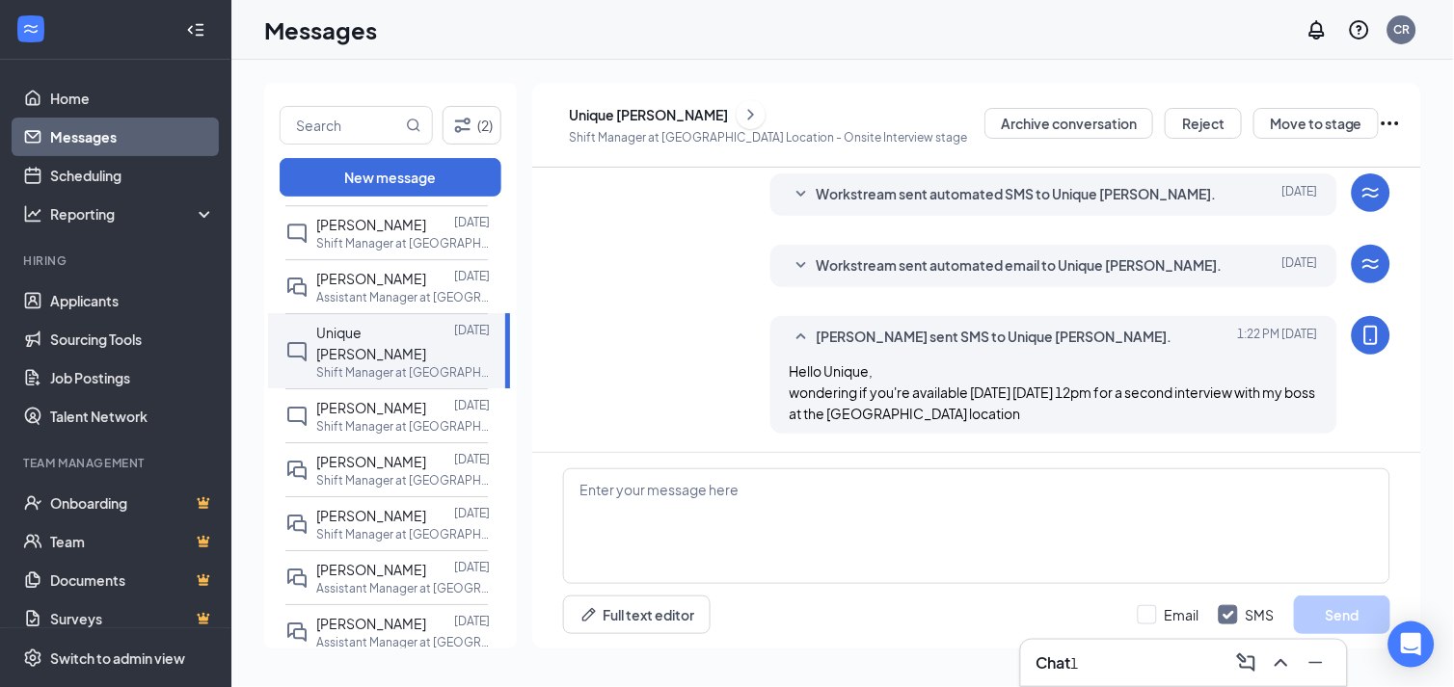
drag, startPoint x: 785, startPoint y: 363, endPoint x: 1092, endPoint y: 417, distance: 312.2
click at [1092, 417] on div "Hello Unique, wondering if you're available [DATE] [DATE] 12pm for a second int…" at bounding box center [1054, 393] width 529 height 64
copy span "Hello Unique, wondering if you're available [DATE] [DATE] 12pm for a second int…"
click at [370, 416] on span "[PERSON_NAME]" at bounding box center [371, 407] width 110 height 17
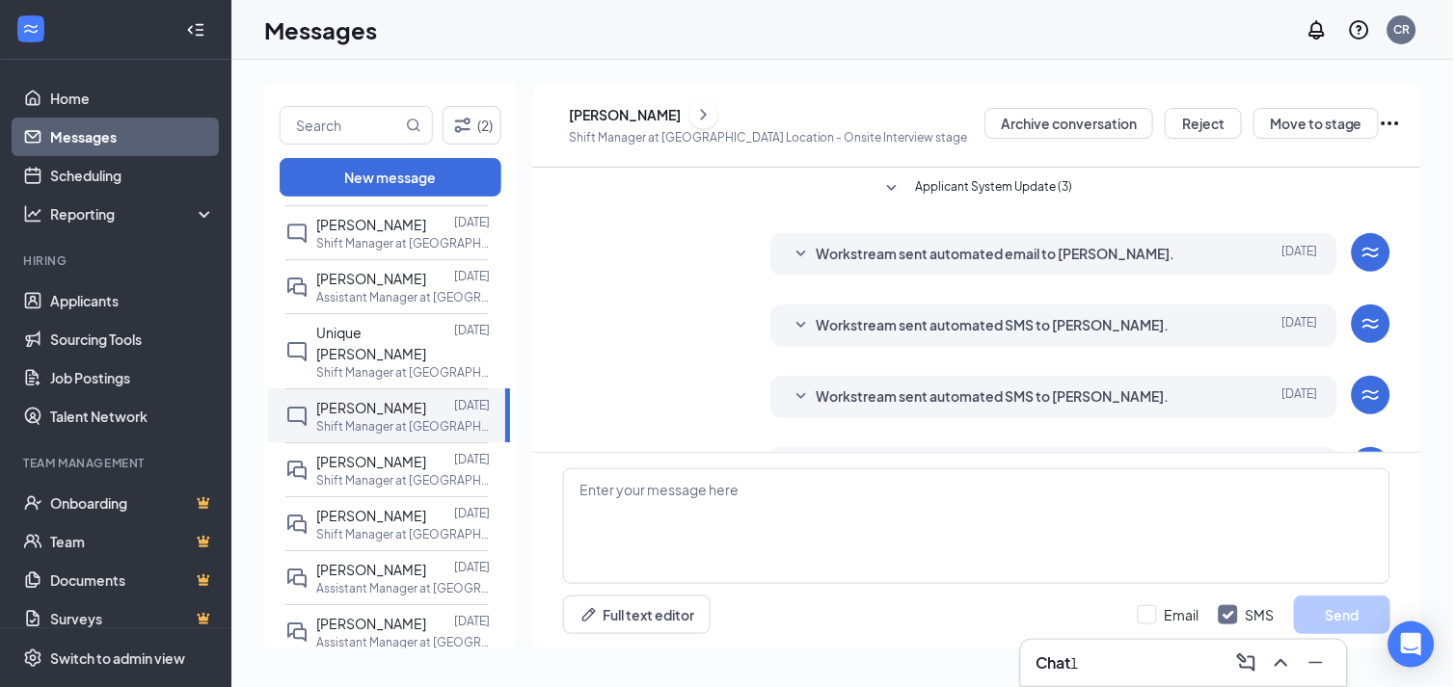
click at [713, 114] on icon "ChevronRight" at bounding box center [703, 114] width 19 height 23
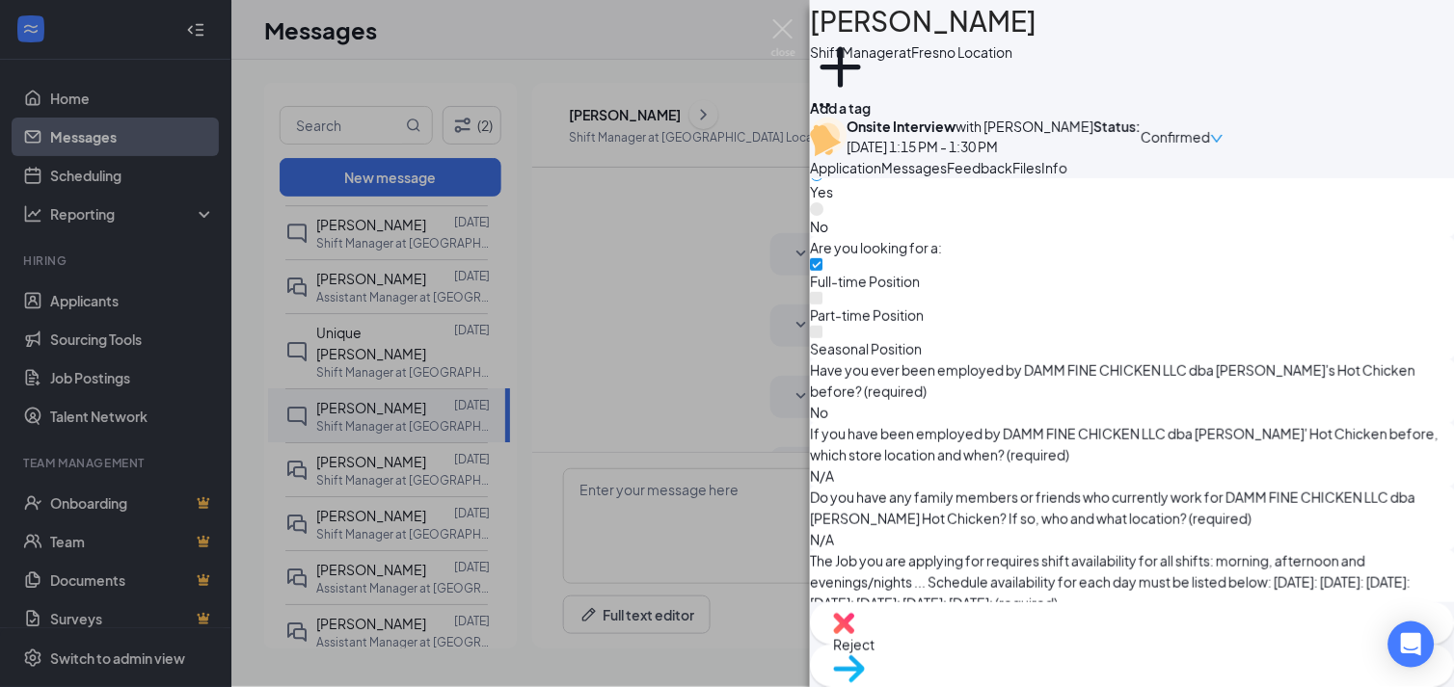
scroll to position [856, 0]
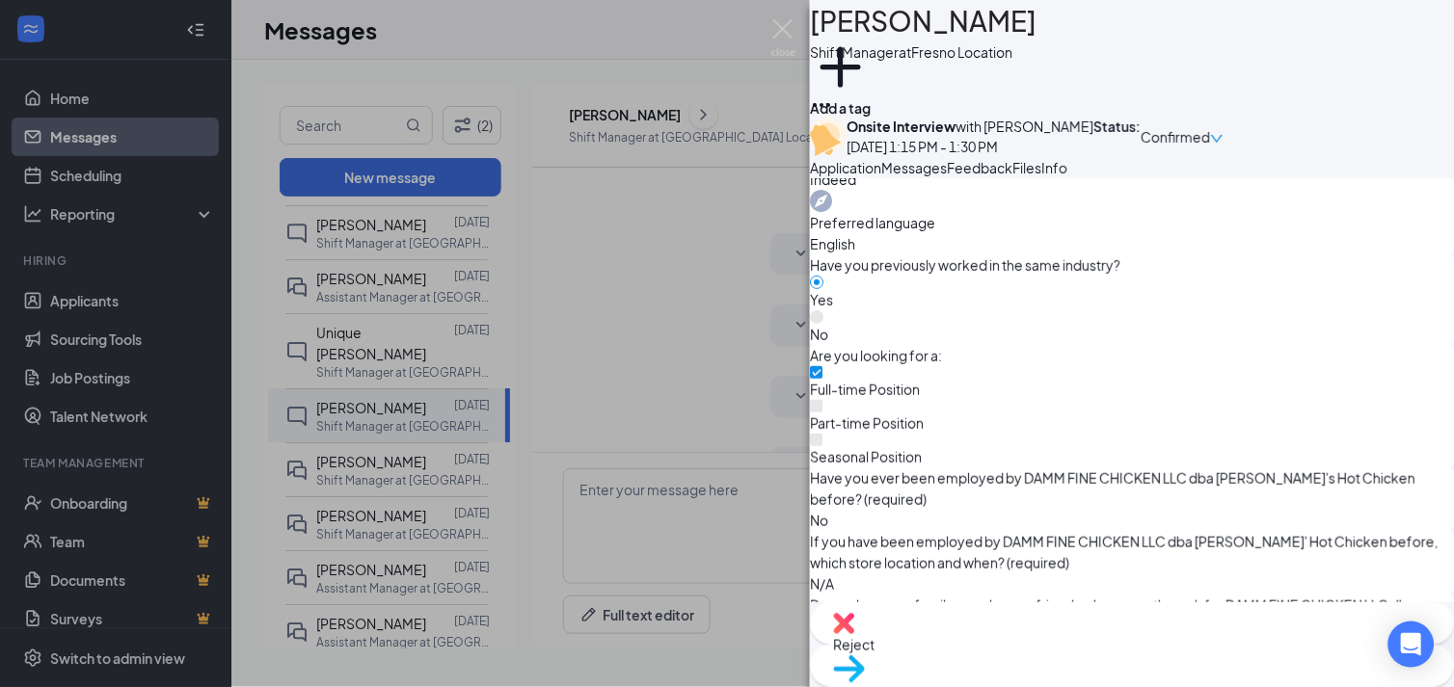
click at [801, 49] on div "JC JUAN CASTILLO Shift Manager at Fresno Location Add a tag Onsite Interview wi…" at bounding box center [727, 343] width 1454 height 687
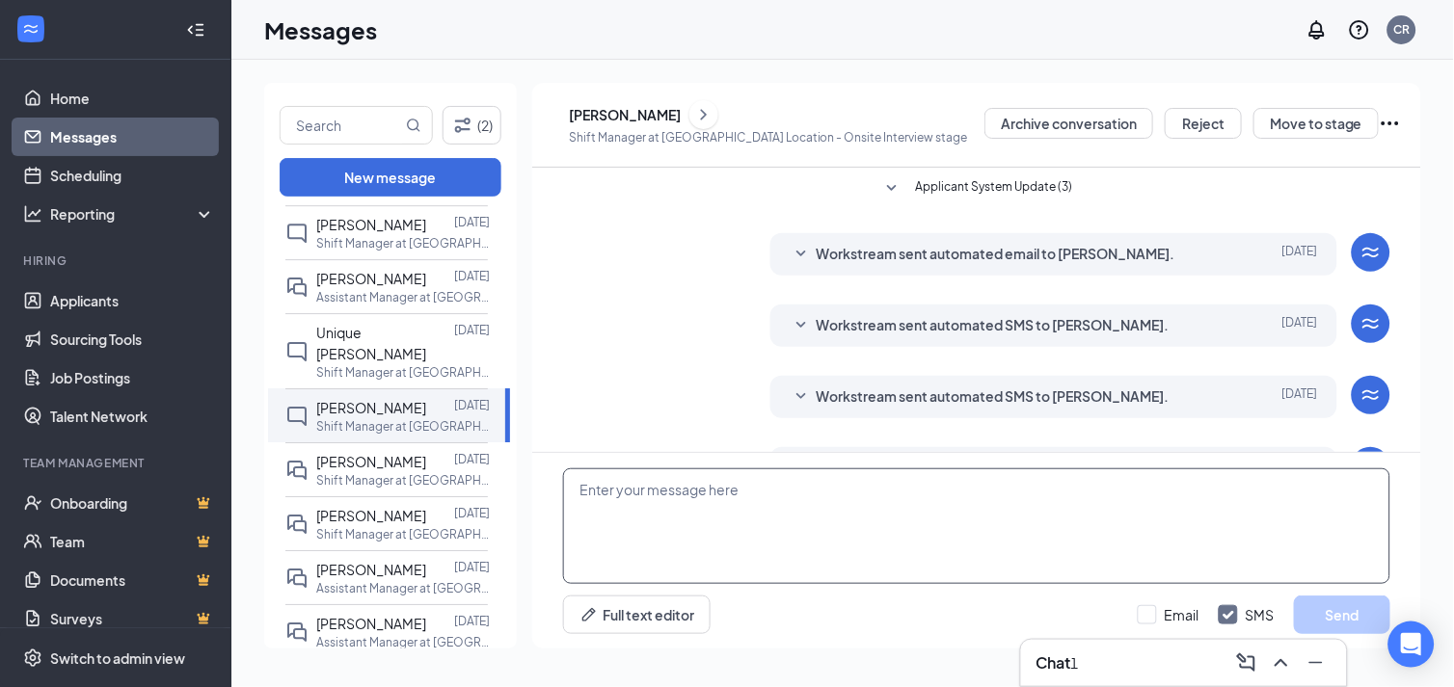
paste textarea "Hello Unique, wondering if you're available [DATE] [DATE] 12pm for a second int…"
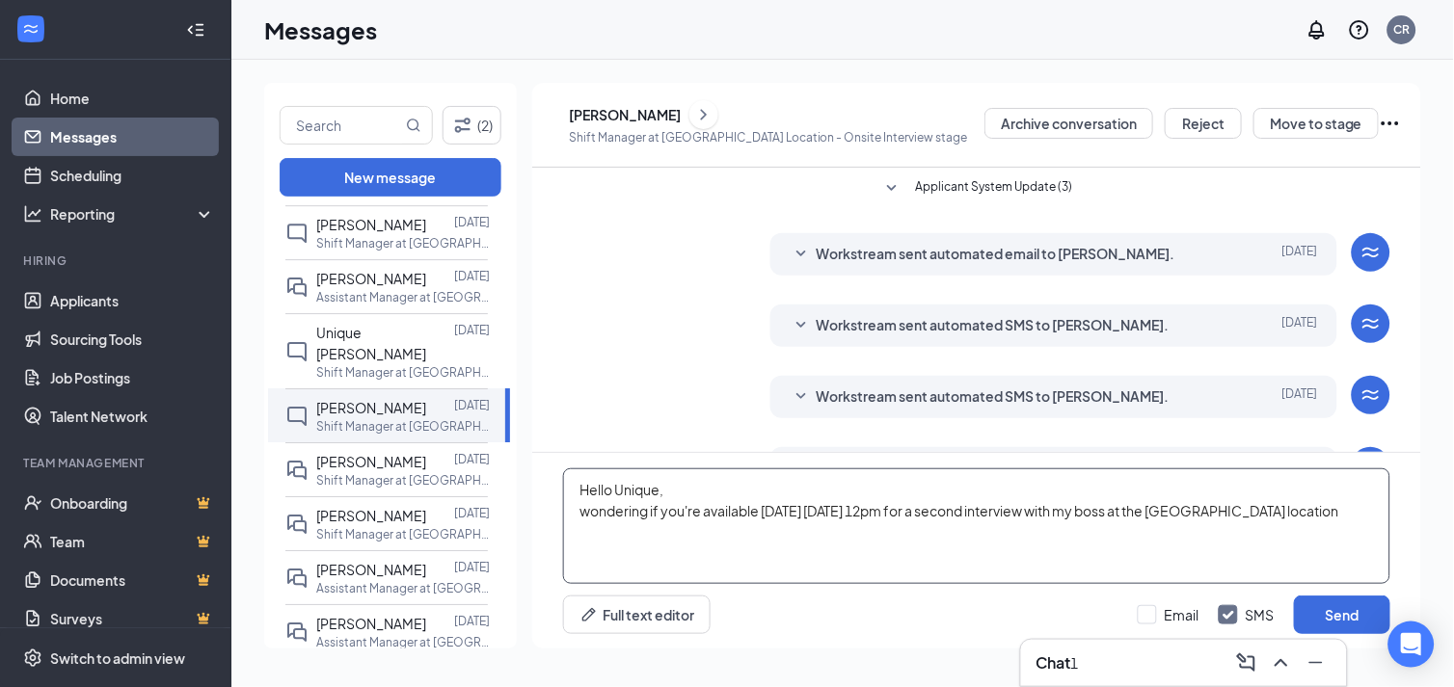
click at [657, 484] on textarea "Hello Unique, wondering if you're available [DATE] [DATE] 12pm for a second int…" at bounding box center [976, 527] width 827 height 116
click at [875, 508] on textarea "Hello Juan, wondering if you're available tomorrow Sept 16th,2025 at 12pm for a…" at bounding box center [976, 527] width 827 height 116
click at [958, 506] on textarea "Hello Juan, wondering if you're available tomorrow Sept 16th,2025 at 12pm for a…" at bounding box center [976, 527] width 827 height 116
type textarea "Hello [PERSON_NAME], wondering if you're available [DATE] [DATE] 12:30pm for a …"
click at [1340, 608] on button "Send" at bounding box center [1342, 615] width 96 height 39
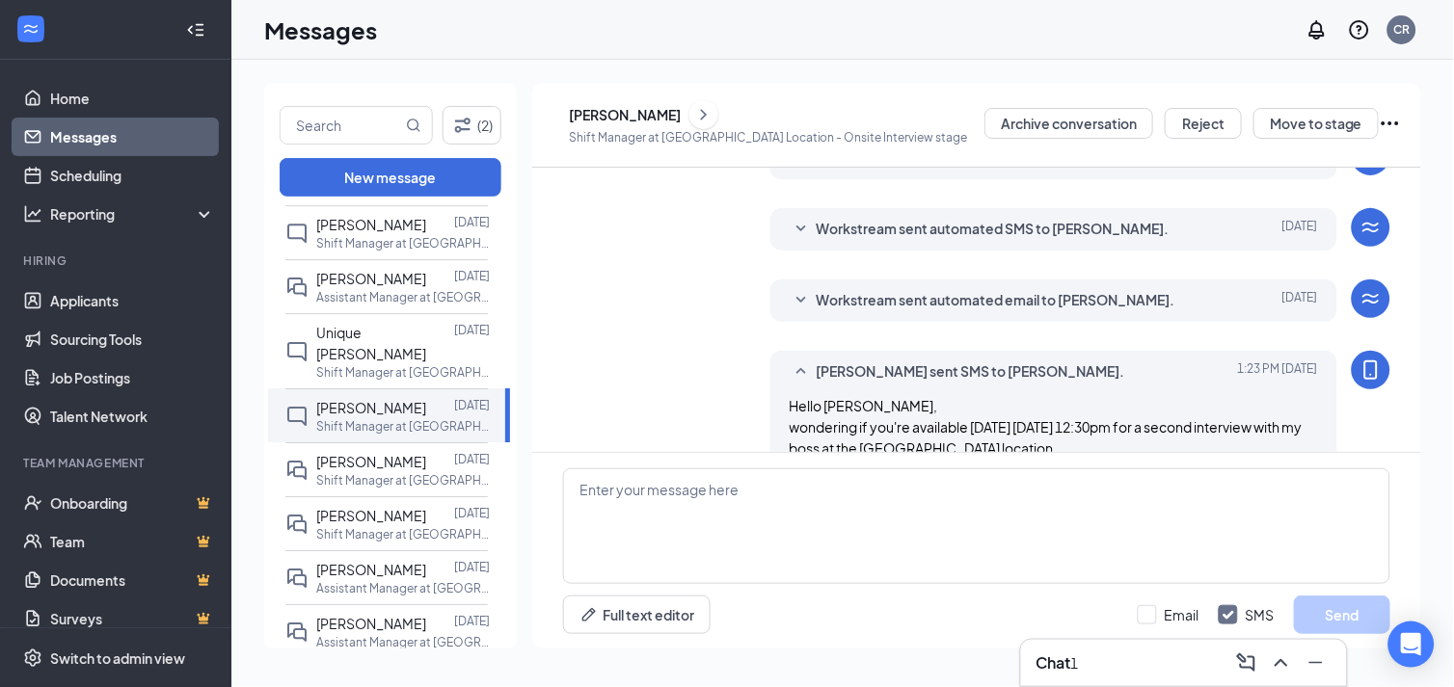
scroll to position [345, 0]
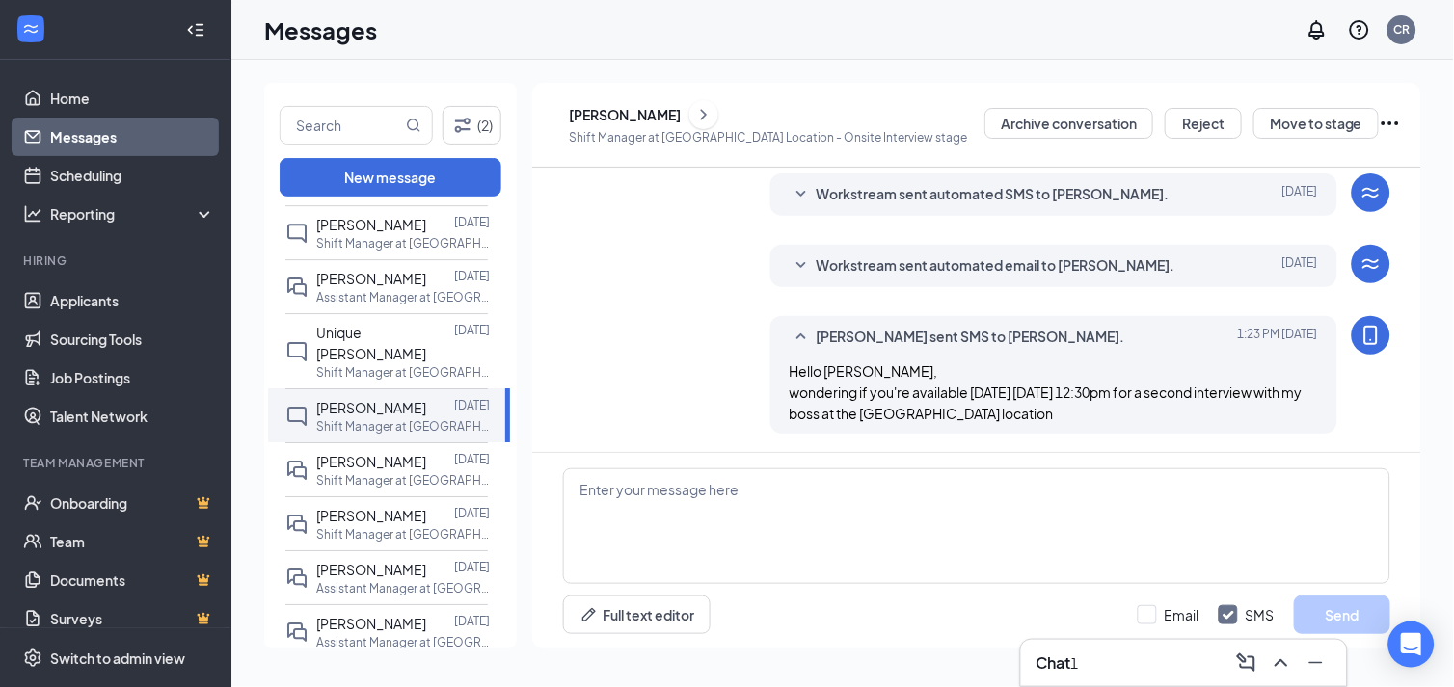
click at [1167, 661] on div "Chat 1" at bounding box center [1183, 663] width 295 height 31
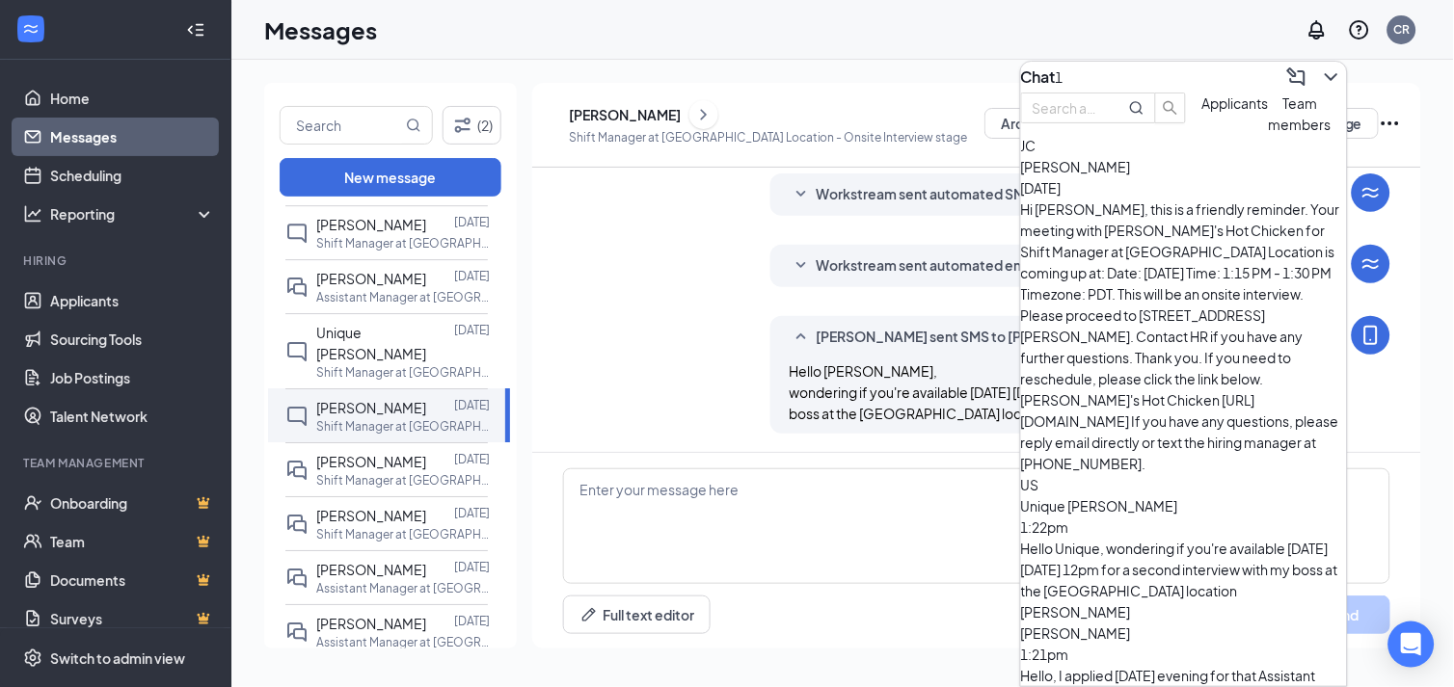
click at [1131, 625] on span "[PERSON_NAME]" at bounding box center [1076, 633] width 110 height 17
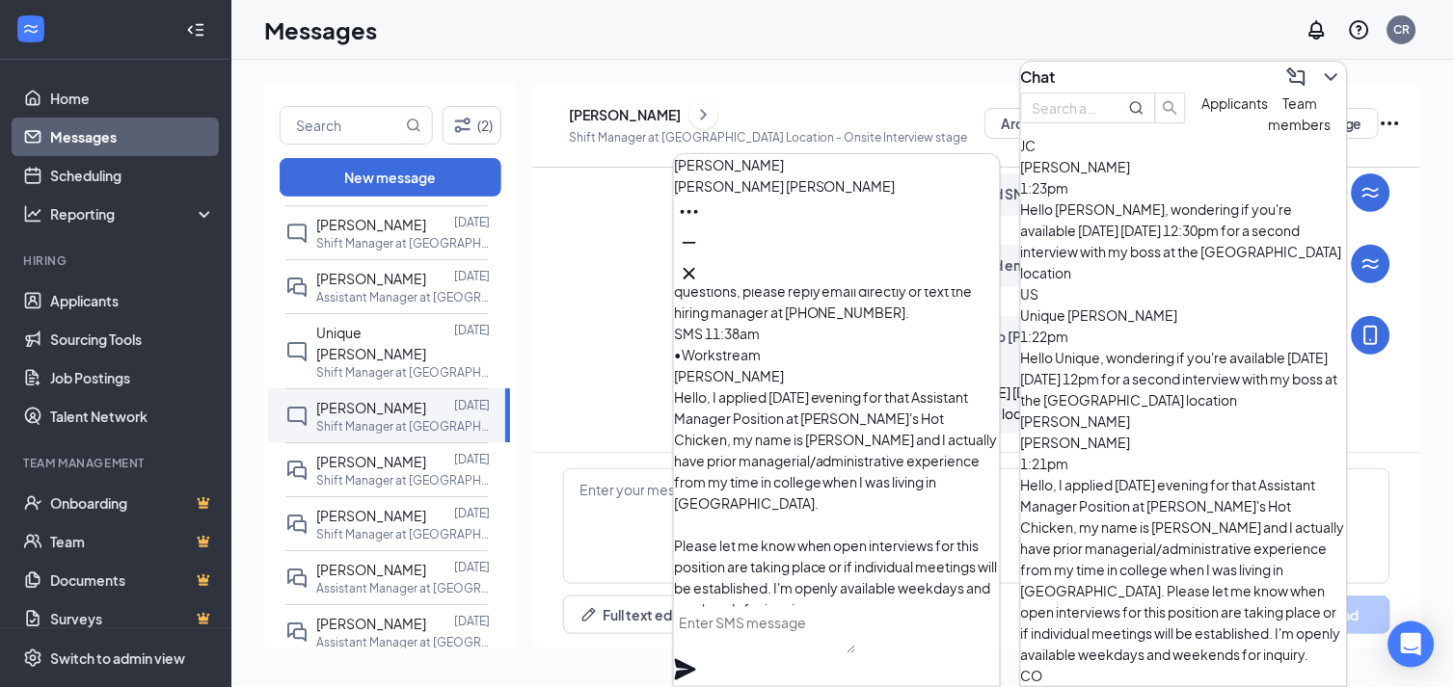
scroll to position [0, 0]
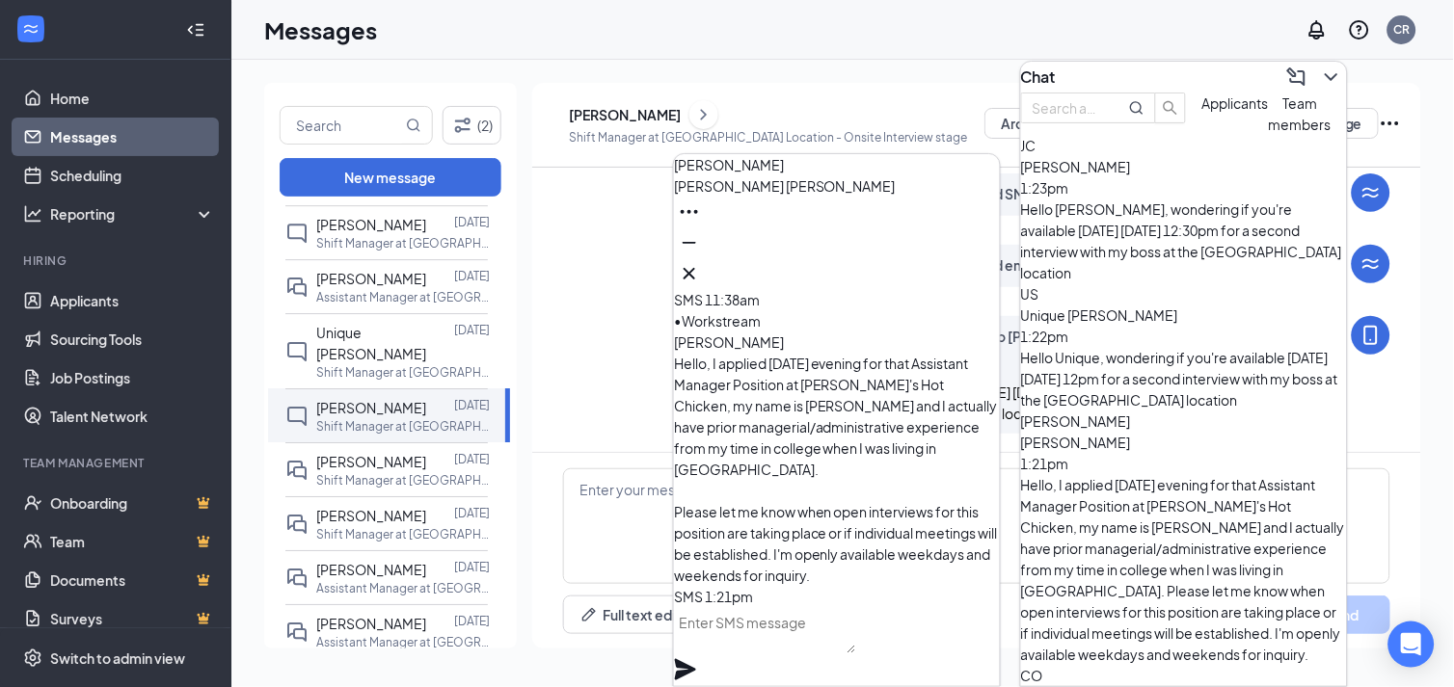
click at [803, 648] on textarea at bounding box center [765, 630] width 182 height 46
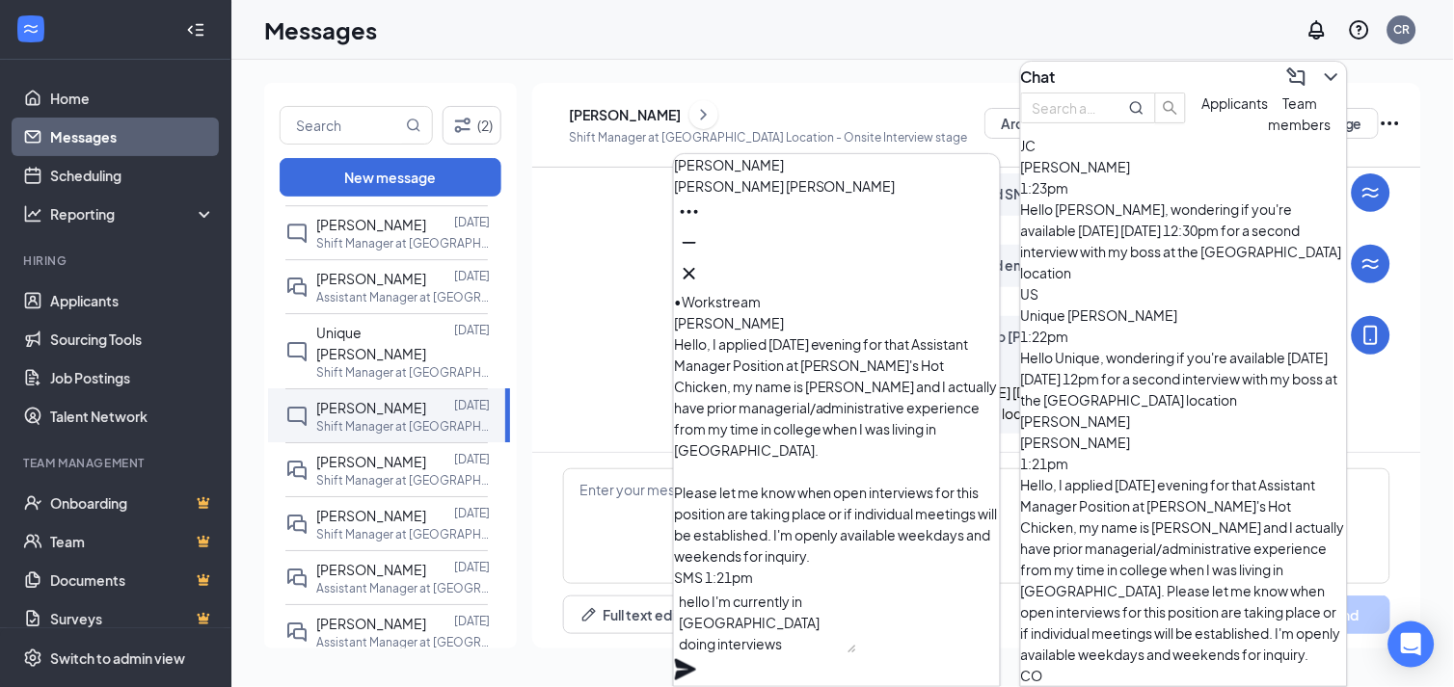
scroll to position [1, 0]
click at [782, 650] on textarea "hello I'm currently in Fresno doing interviews" at bounding box center [765, 621] width 182 height 66
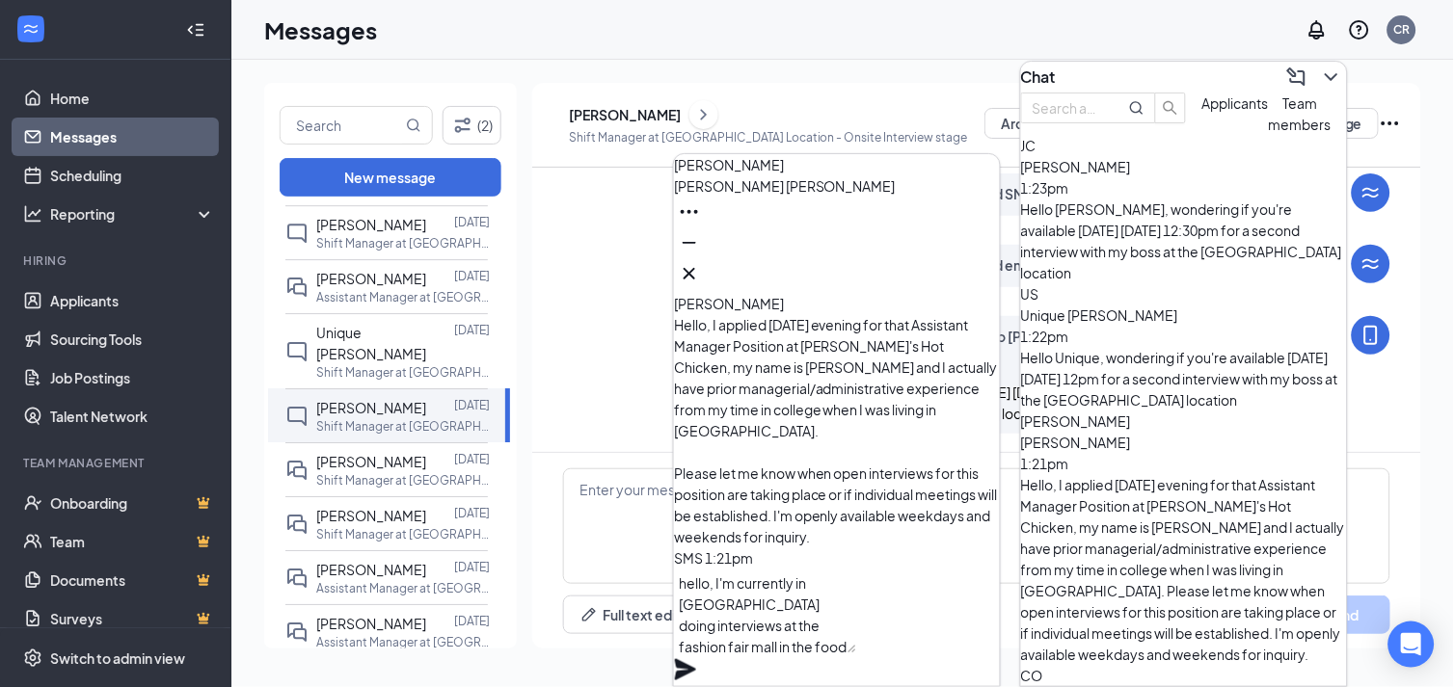
click at [834, 648] on textarea "hello, I'm currently in Fresno doing interviews at the fashion fair mall in the…" at bounding box center [765, 611] width 182 height 85
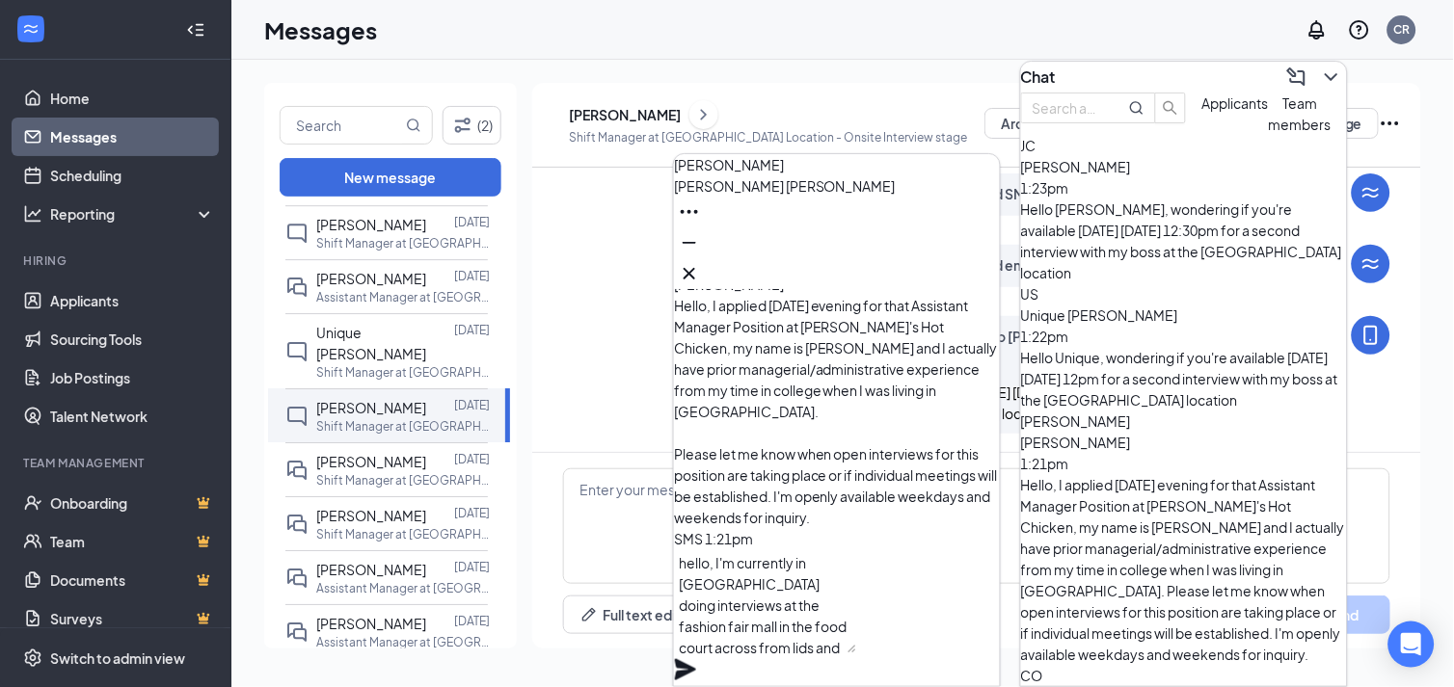
scroll to position [21, 0]
click at [856, 628] on textarea "hello, I'm currently in Fresno doing interviews at the fashion fair mall in the…" at bounding box center [765, 602] width 182 height 104
click at [856, 623] on textarea "hello, I'm currently in Fresno doing interviews at the fashion fair mall in the…" at bounding box center [765, 602] width 182 height 104
type textarea "hello, I'm currently in [GEOGRAPHIC_DATA] doing interviews at the fashion fair …"
click at [697, 658] on icon "Plane" at bounding box center [685, 669] width 23 height 23
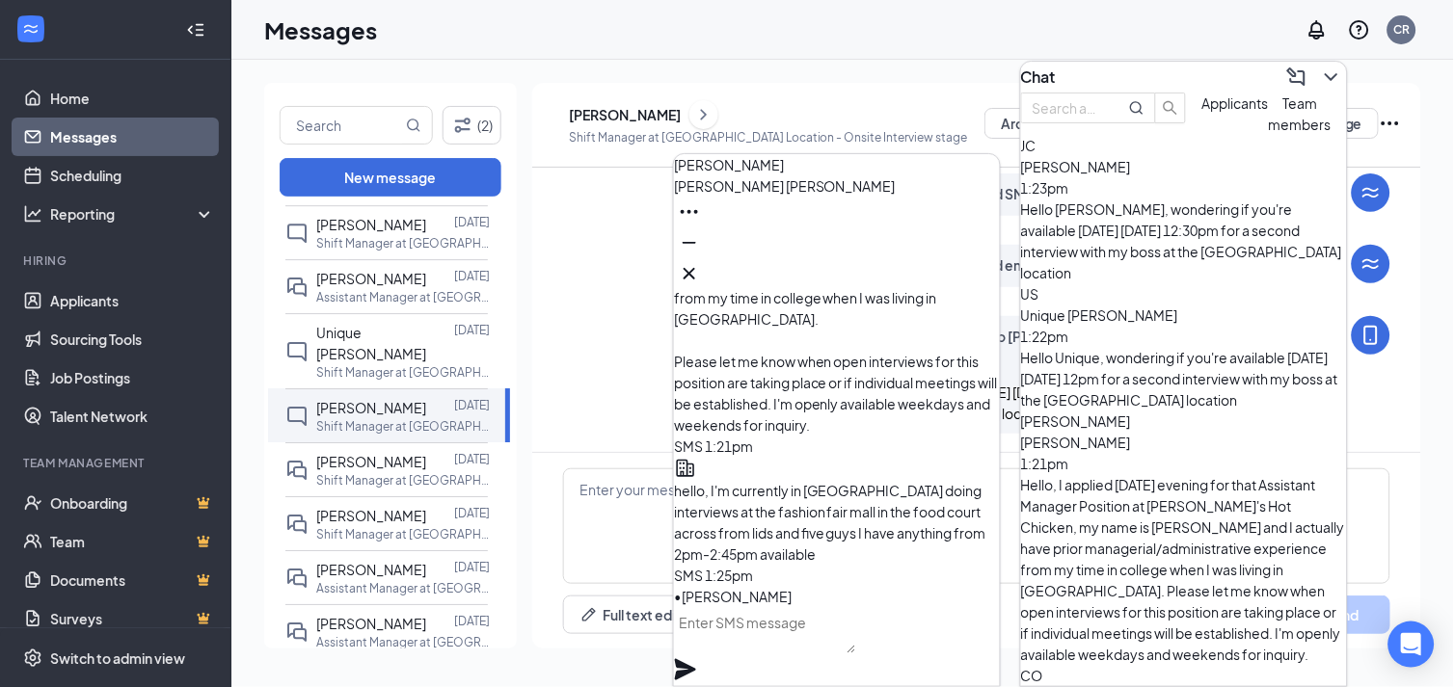
scroll to position [-107, 0]
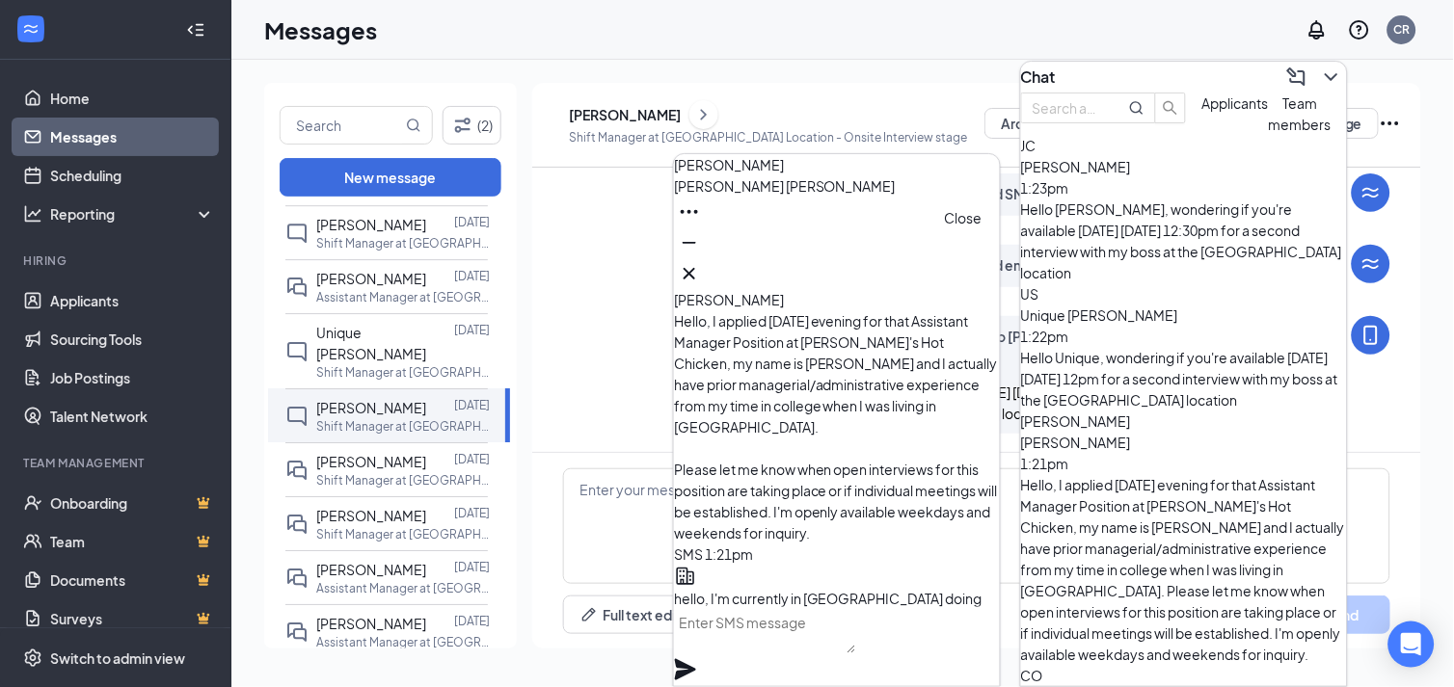
click at [701, 271] on icon "Cross" at bounding box center [689, 273] width 23 height 23
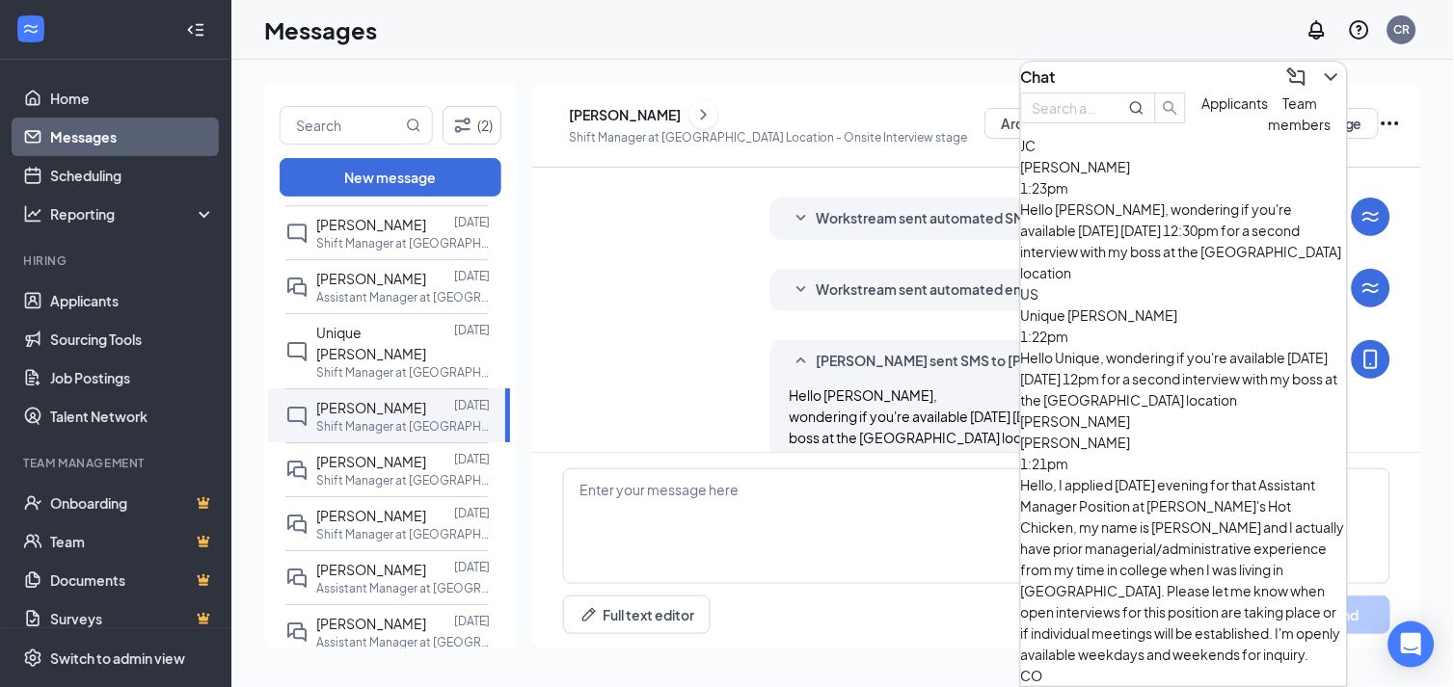
scroll to position [345, 0]
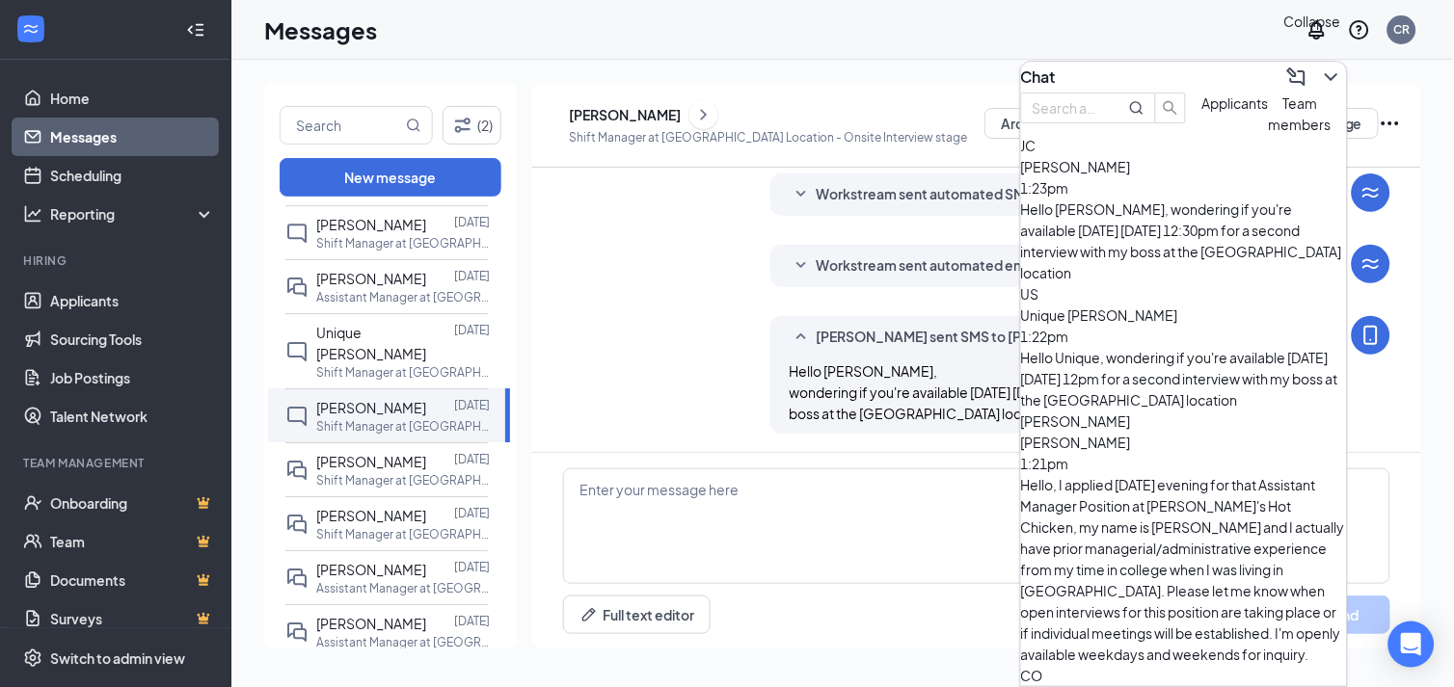
click at [1320, 71] on icon "ChevronDown" at bounding box center [1331, 77] width 23 height 23
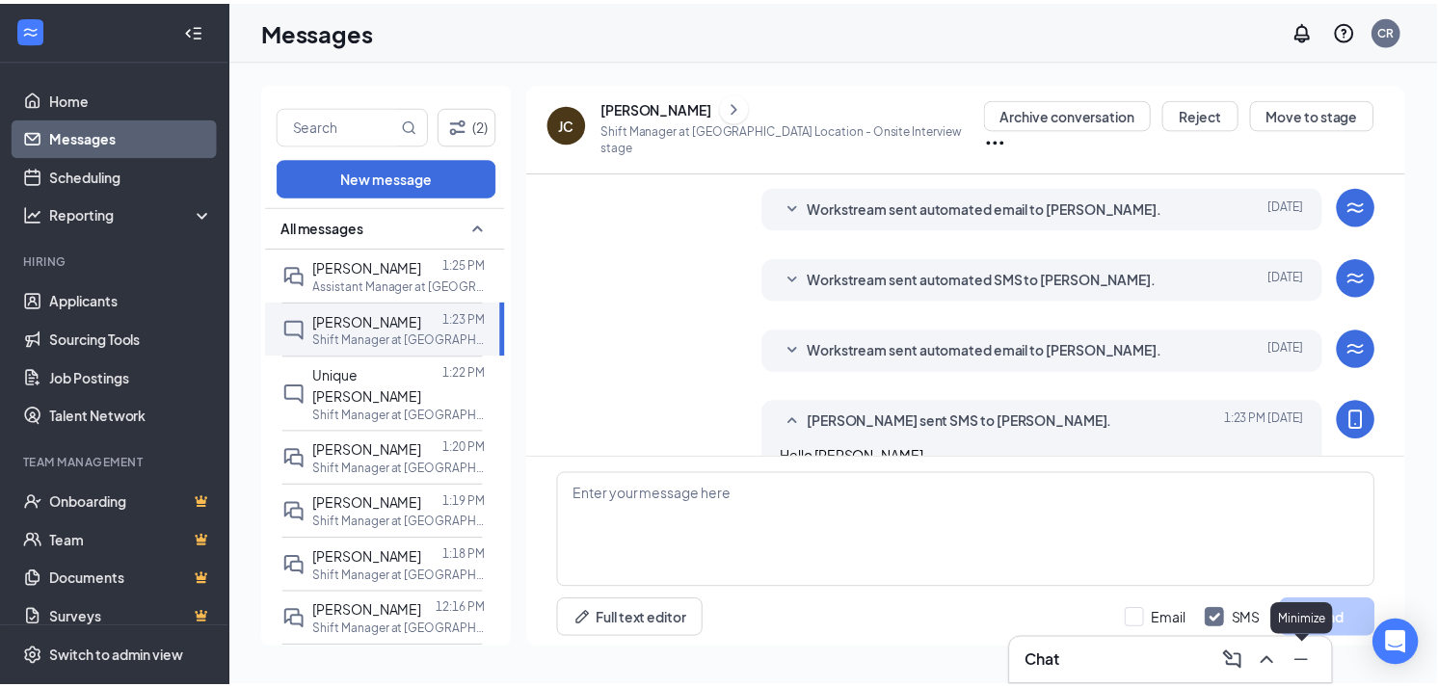
scroll to position [345, 0]
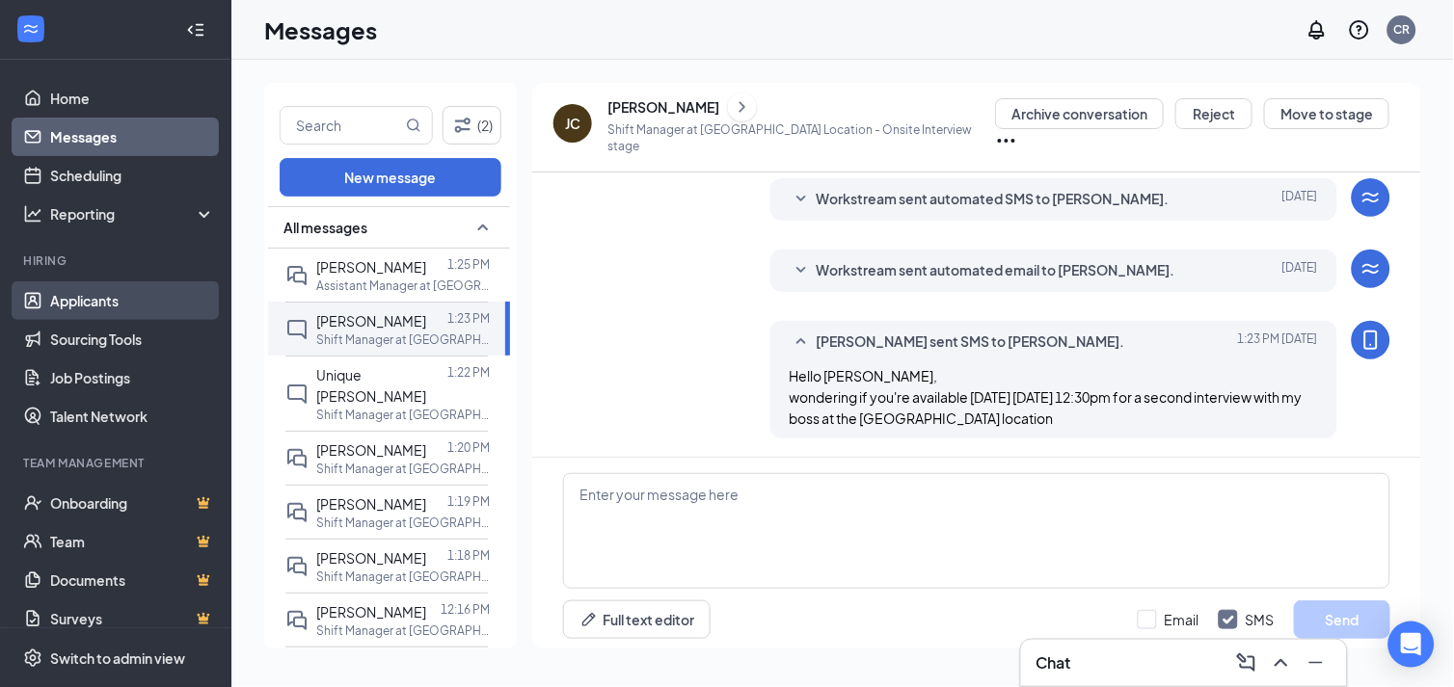
click at [103, 296] on link "Applicants" at bounding box center [132, 301] width 165 height 39
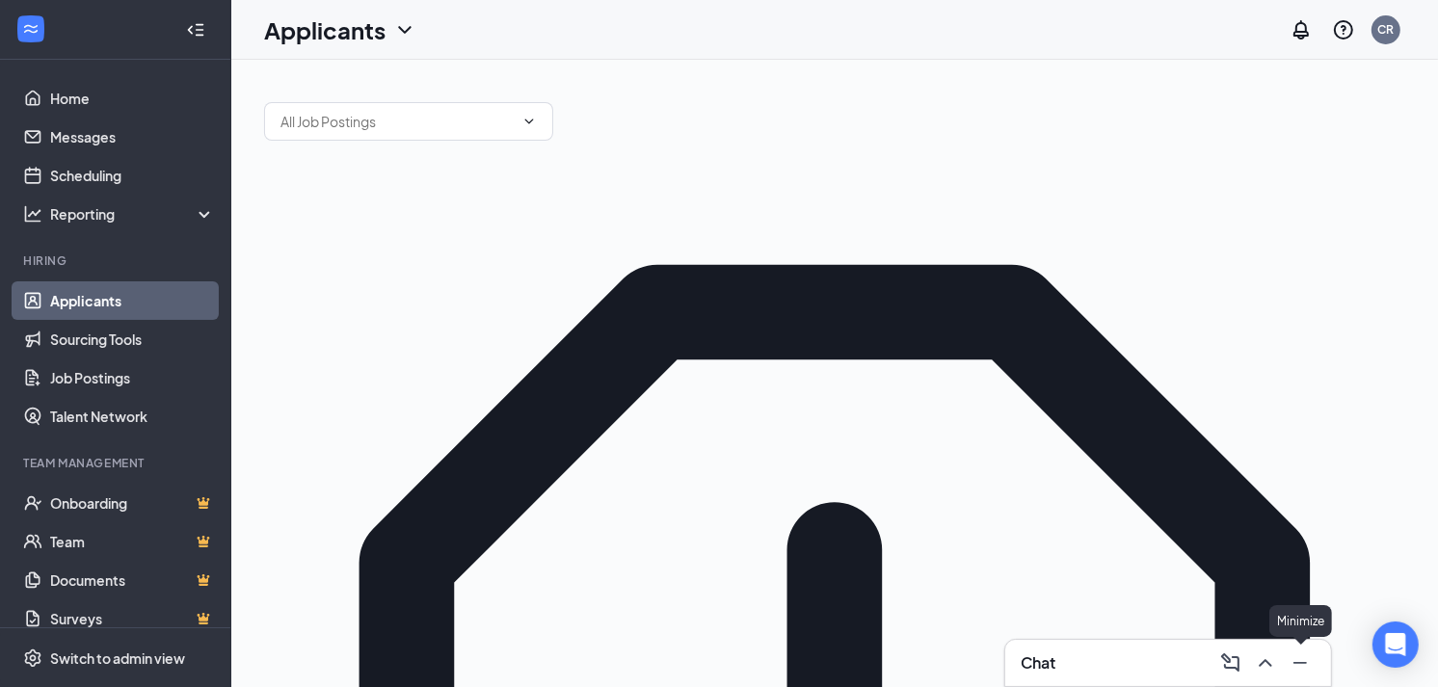
click at [1312, 672] on button at bounding box center [1300, 663] width 31 height 31
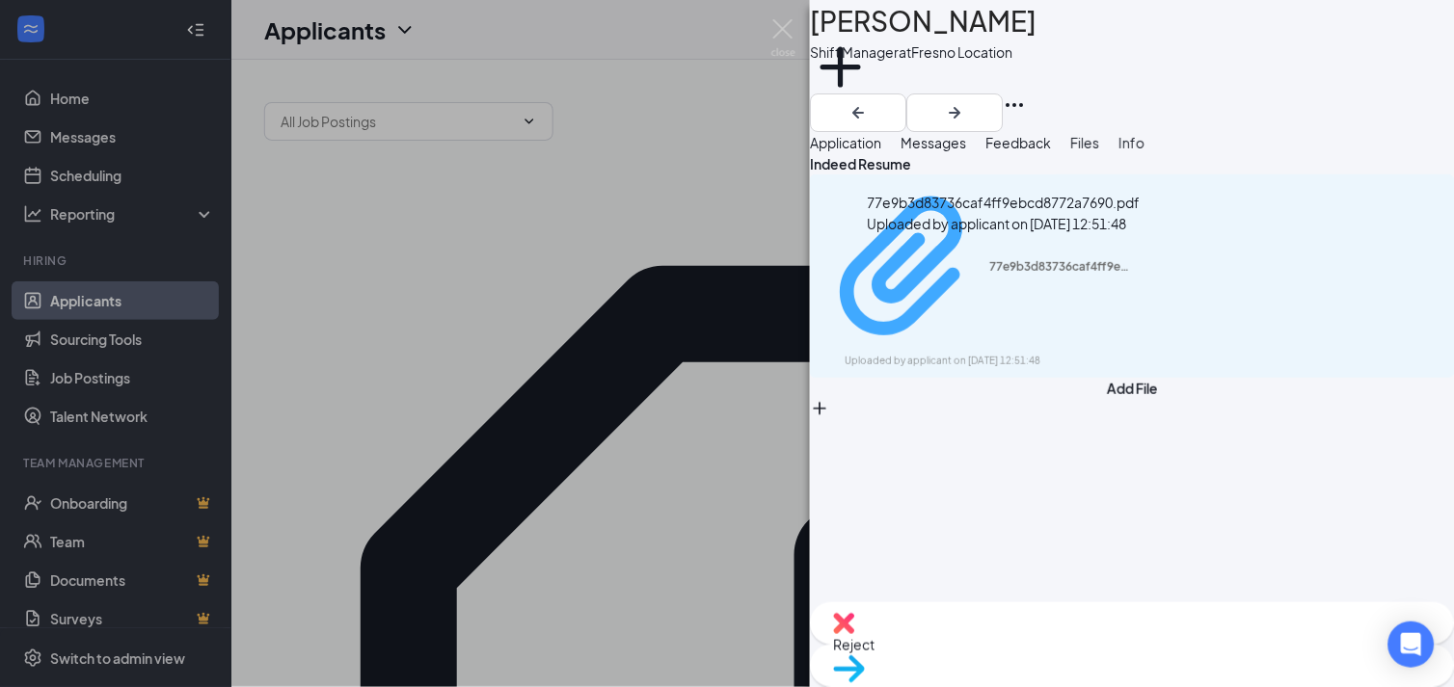
click at [1060, 265] on div "77e9b3d83736caf4ff9ebcd8772a7690.pdf" at bounding box center [1061, 266] width 145 height 15
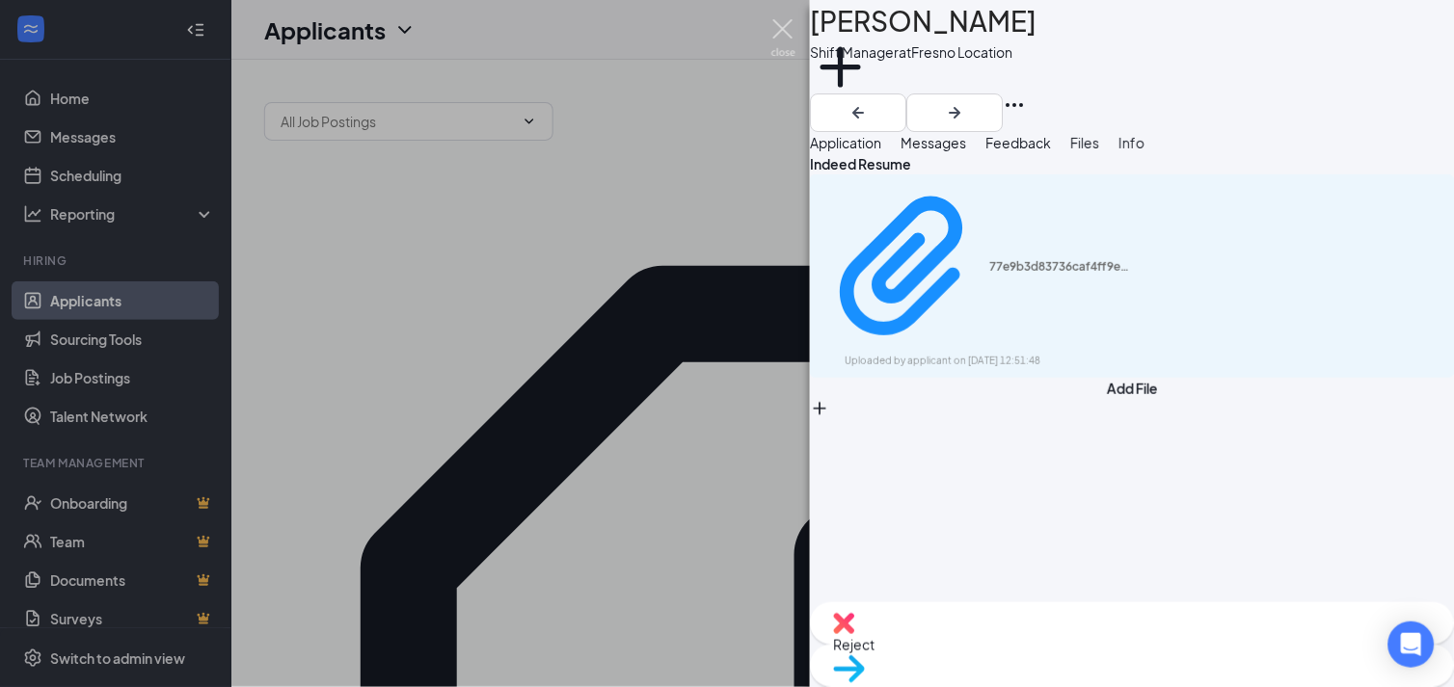
click at [781, 40] on img at bounding box center [783, 38] width 24 height 38
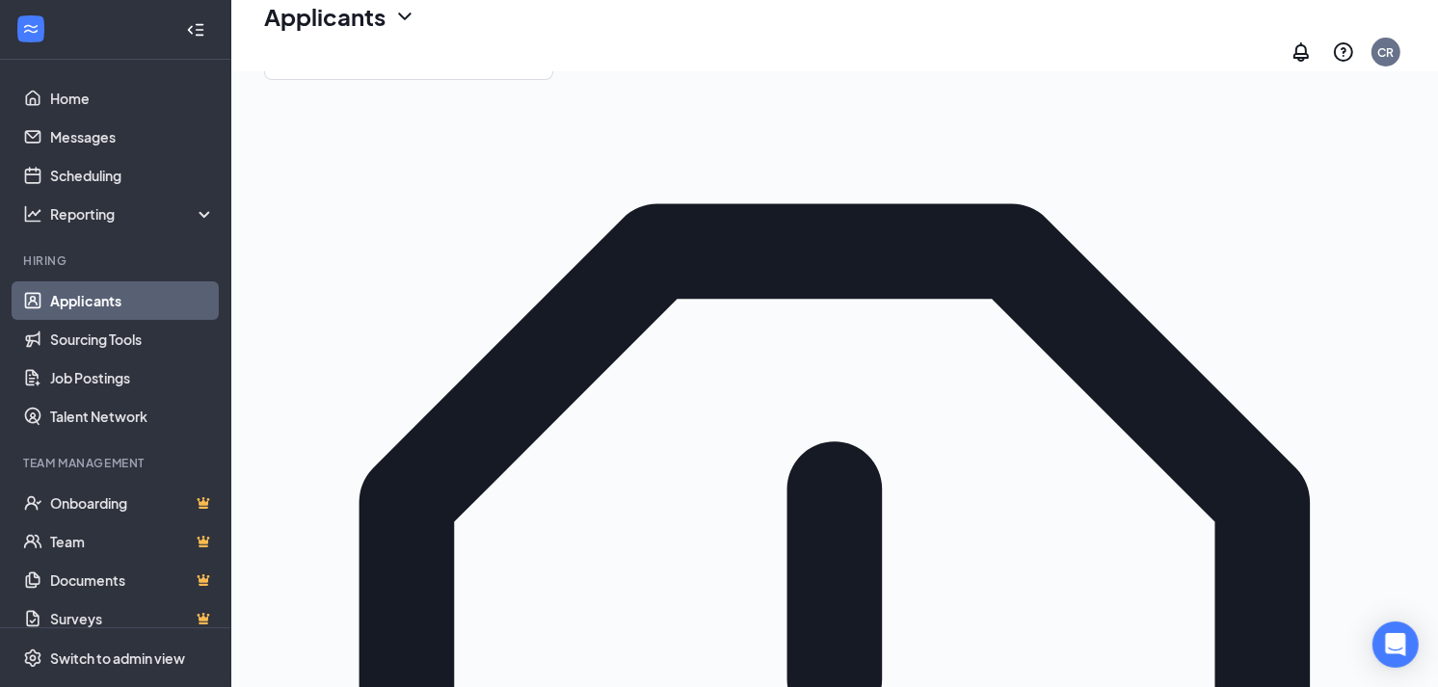
scroll to position [107, 0]
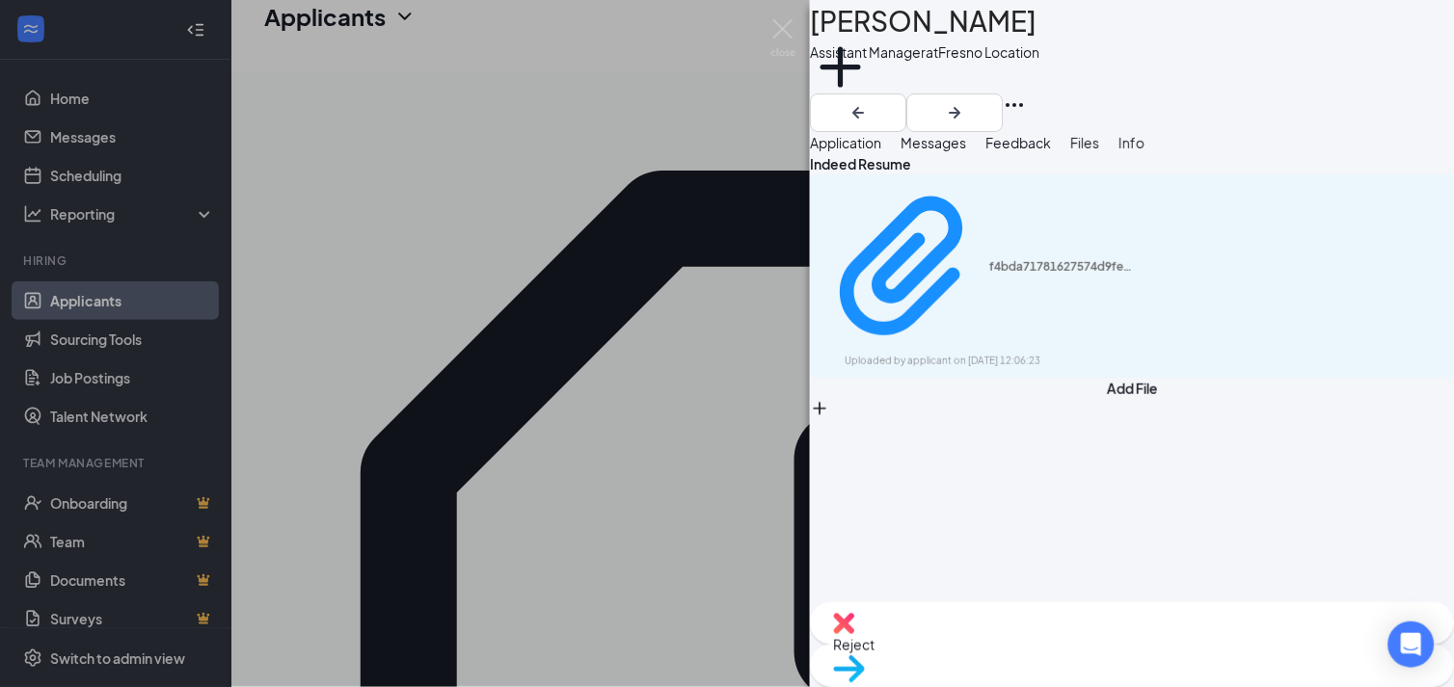
click at [497, 24] on div "JM Julian Moya Assistant Manager at Fresno Location Add a tag Application Messa…" at bounding box center [727, 343] width 1454 height 687
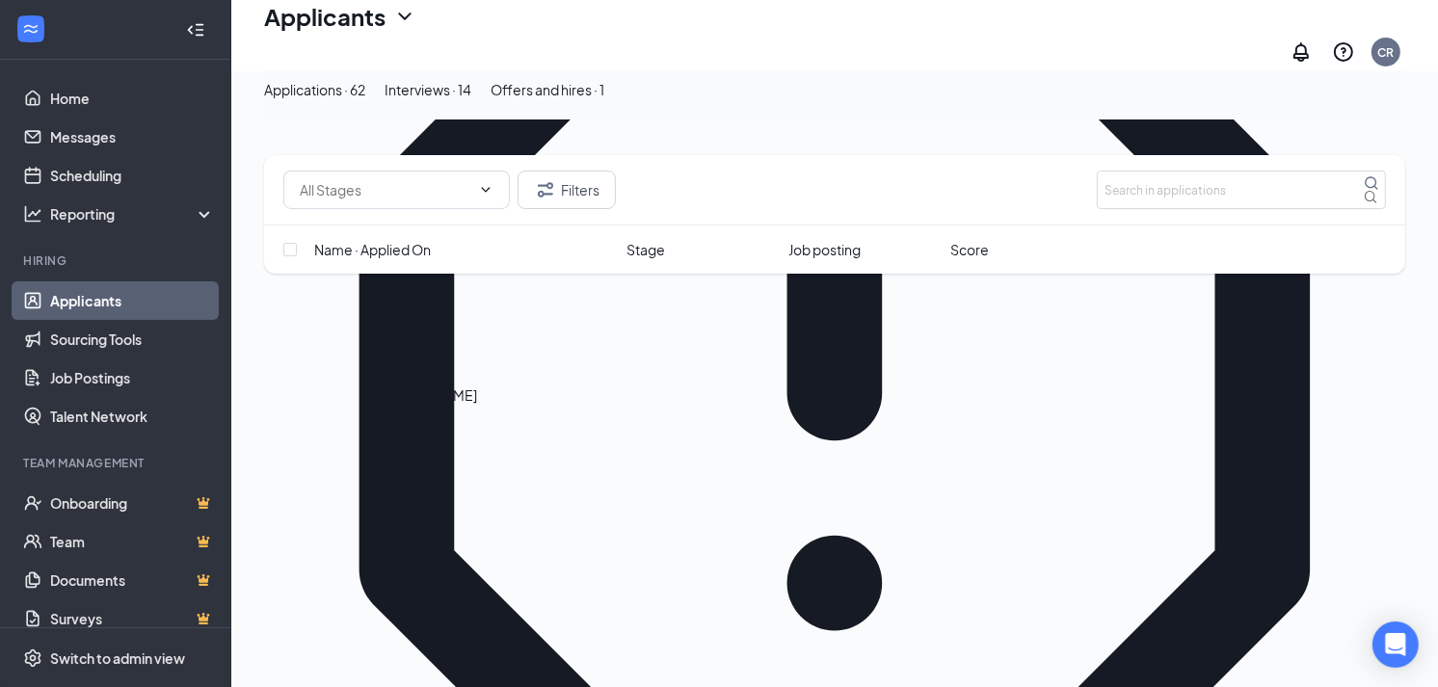
scroll to position [535, 0]
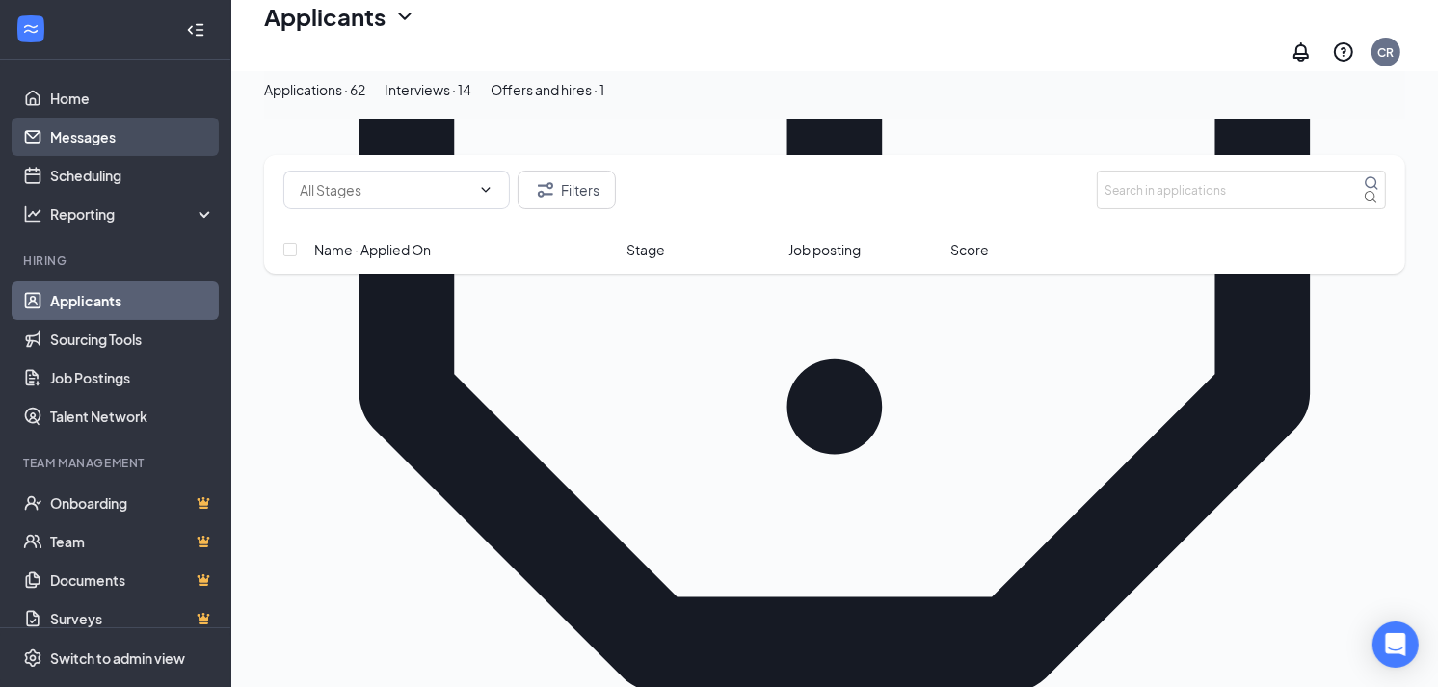
click at [113, 148] on link "Messages" at bounding box center [132, 137] width 165 height 39
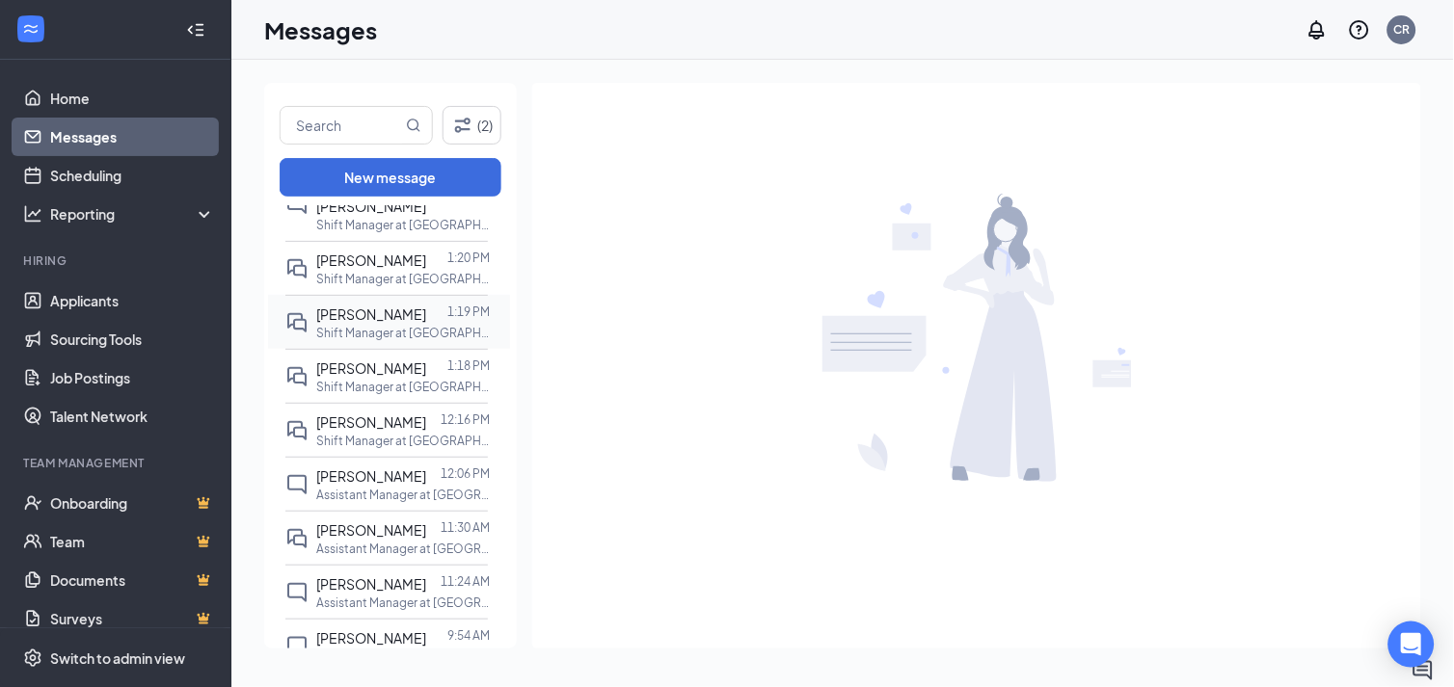
scroll to position [214, 0]
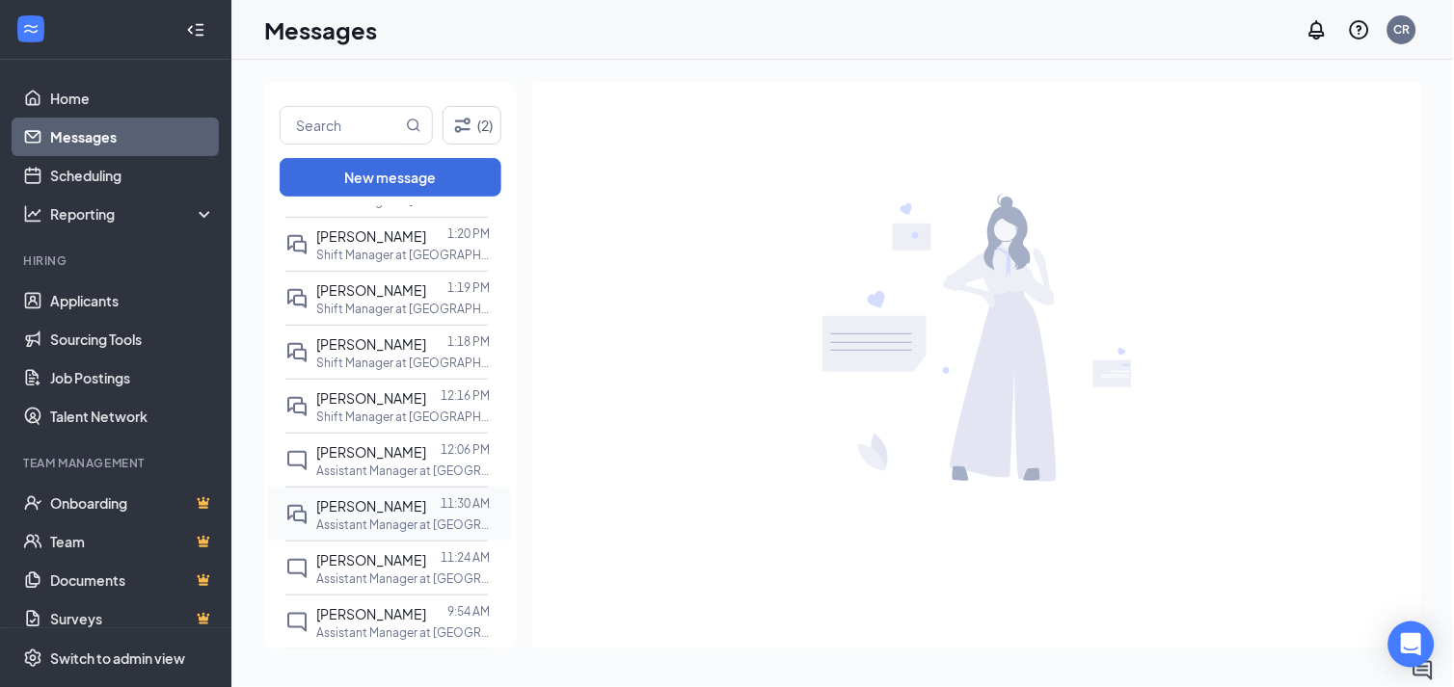
click at [368, 497] on span "[PERSON_NAME]" at bounding box center [371, 505] width 110 height 17
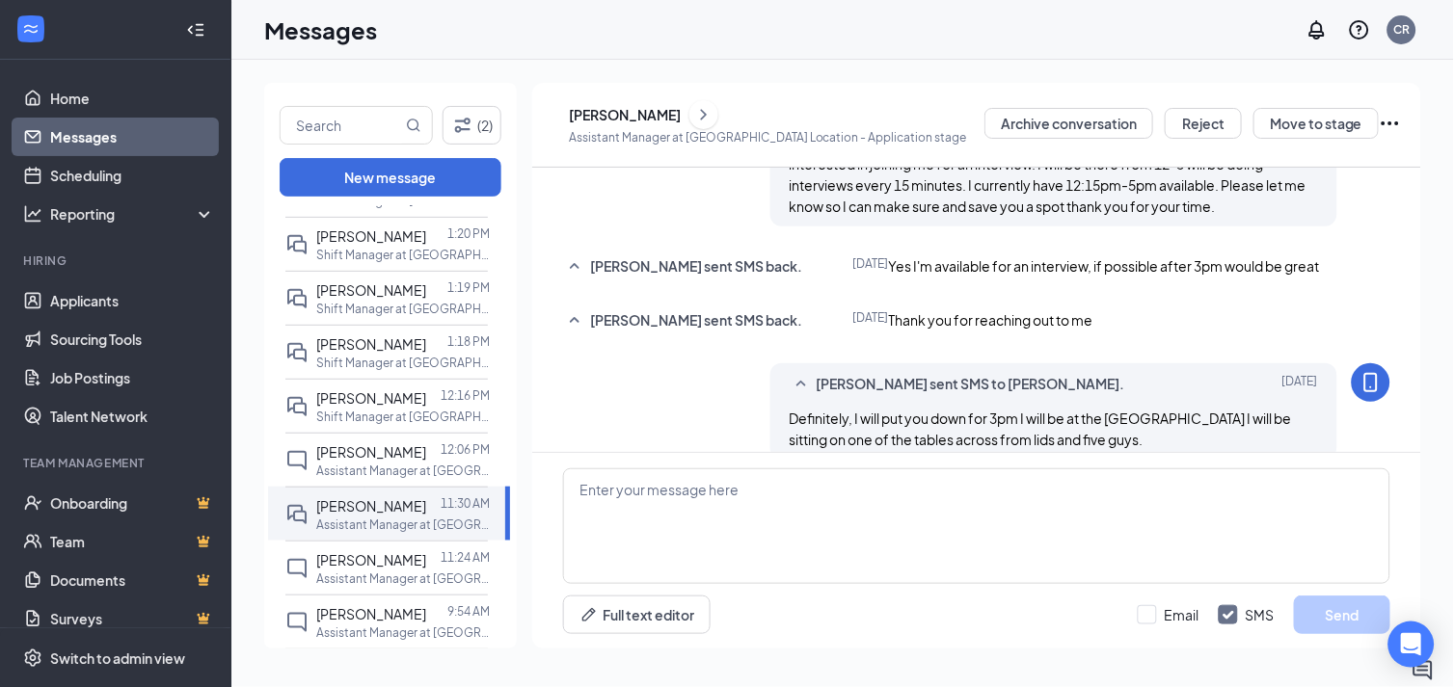
scroll to position [162, 0]
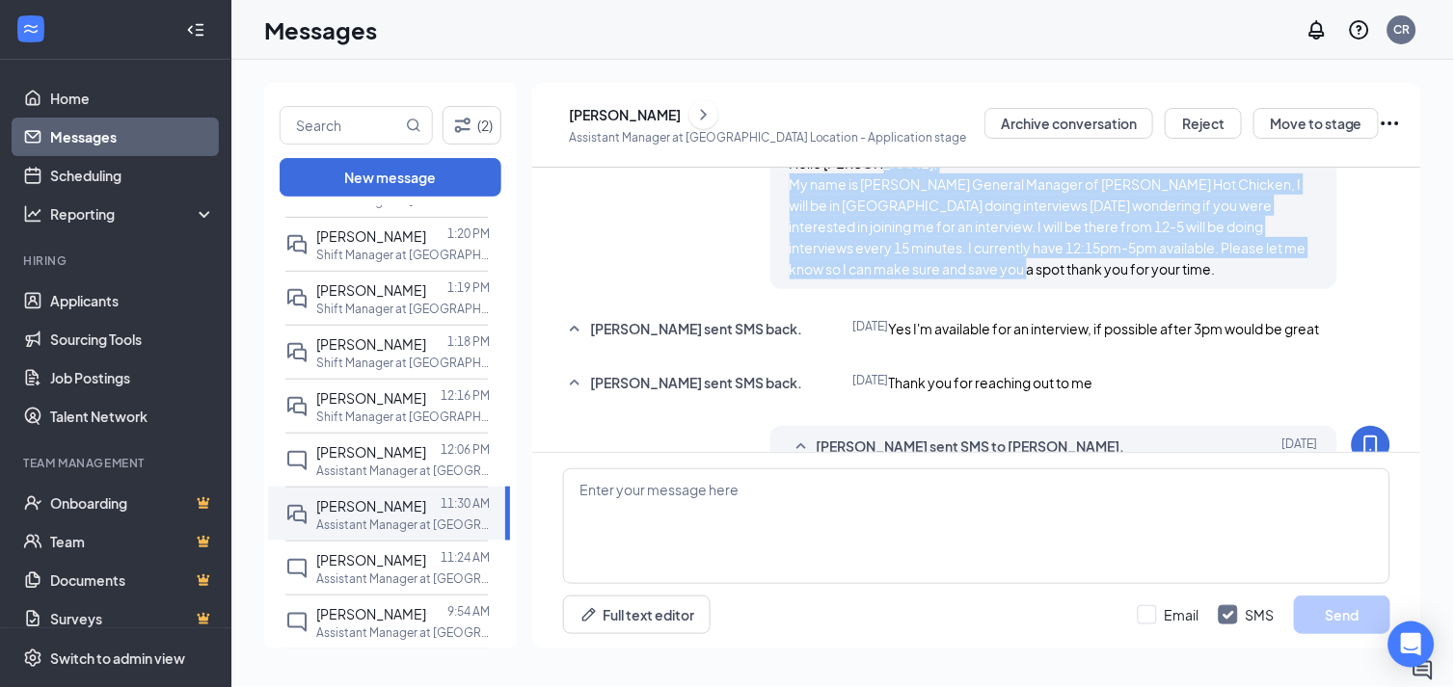
drag, startPoint x: 787, startPoint y: 219, endPoint x: 1074, endPoint y: 318, distance: 304.0
click at [1074, 280] on div "Hello David, My name is Cinthia General Manager of Daves Hot Chicken, I will be…" at bounding box center [1054, 215] width 529 height 127
drag, startPoint x: 88, startPoint y: 291, endPoint x: 100, endPoint y: 292, distance: 12.6
click at [88, 292] on link "Applicants" at bounding box center [132, 301] width 165 height 39
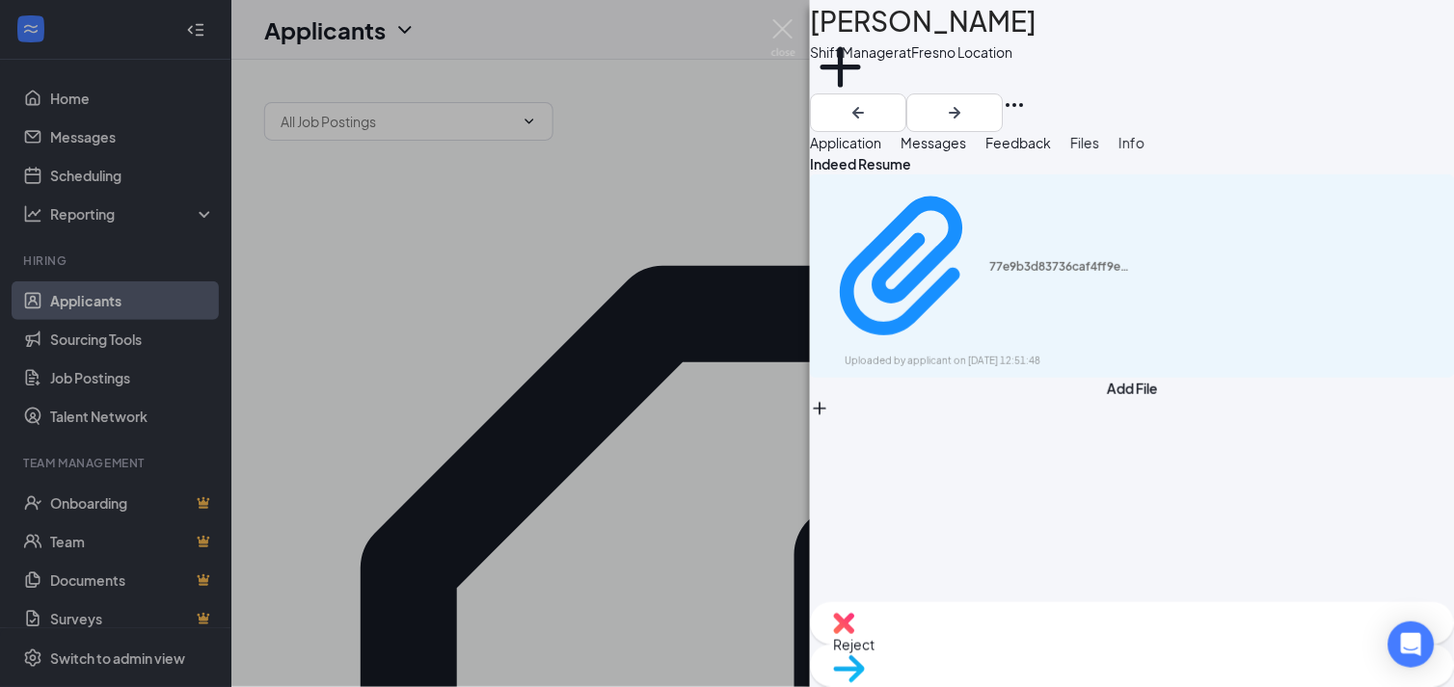
click at [1442, 276] on icon "Download" at bounding box center [1442, 276] width 0 height 0
click at [874, 651] on span "Reject" at bounding box center [853, 644] width 41 height 17
drag, startPoint x: 1033, startPoint y: 651, endPoint x: 1005, endPoint y: 596, distance: 62.1
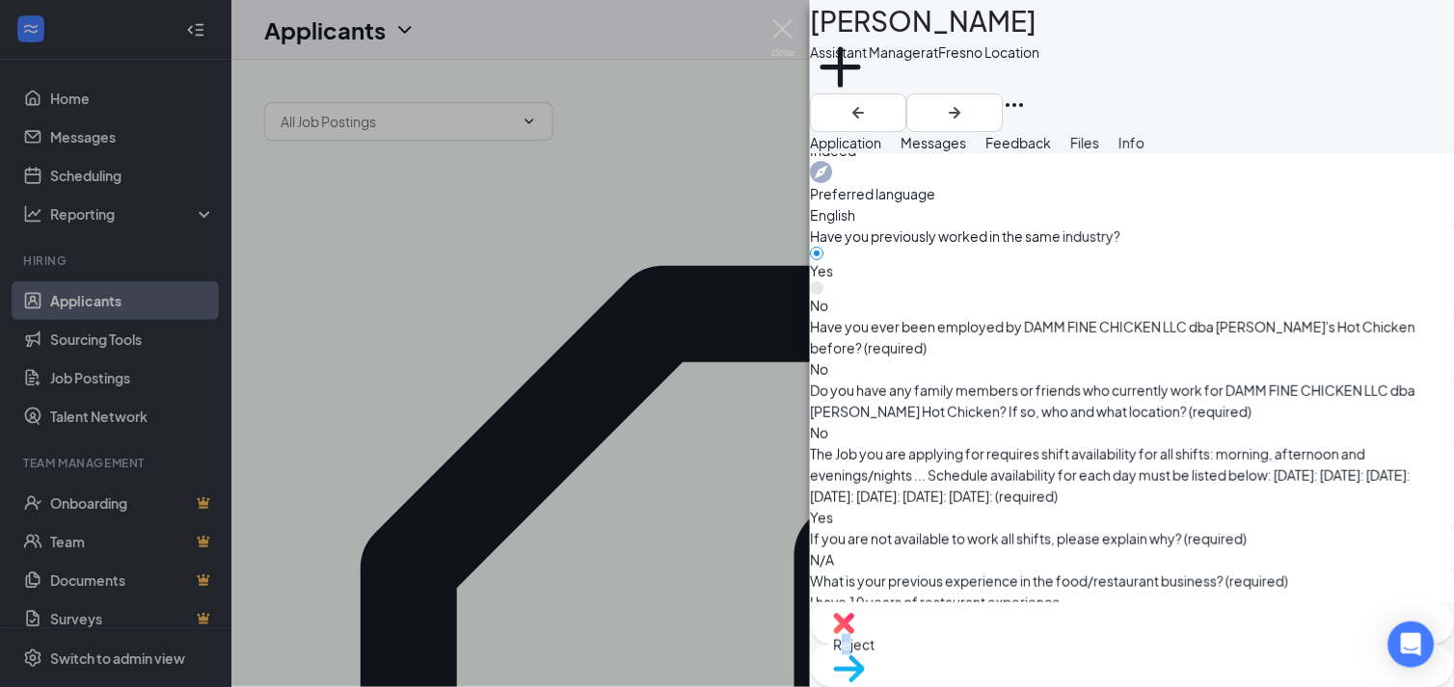
scroll to position [869, 0]
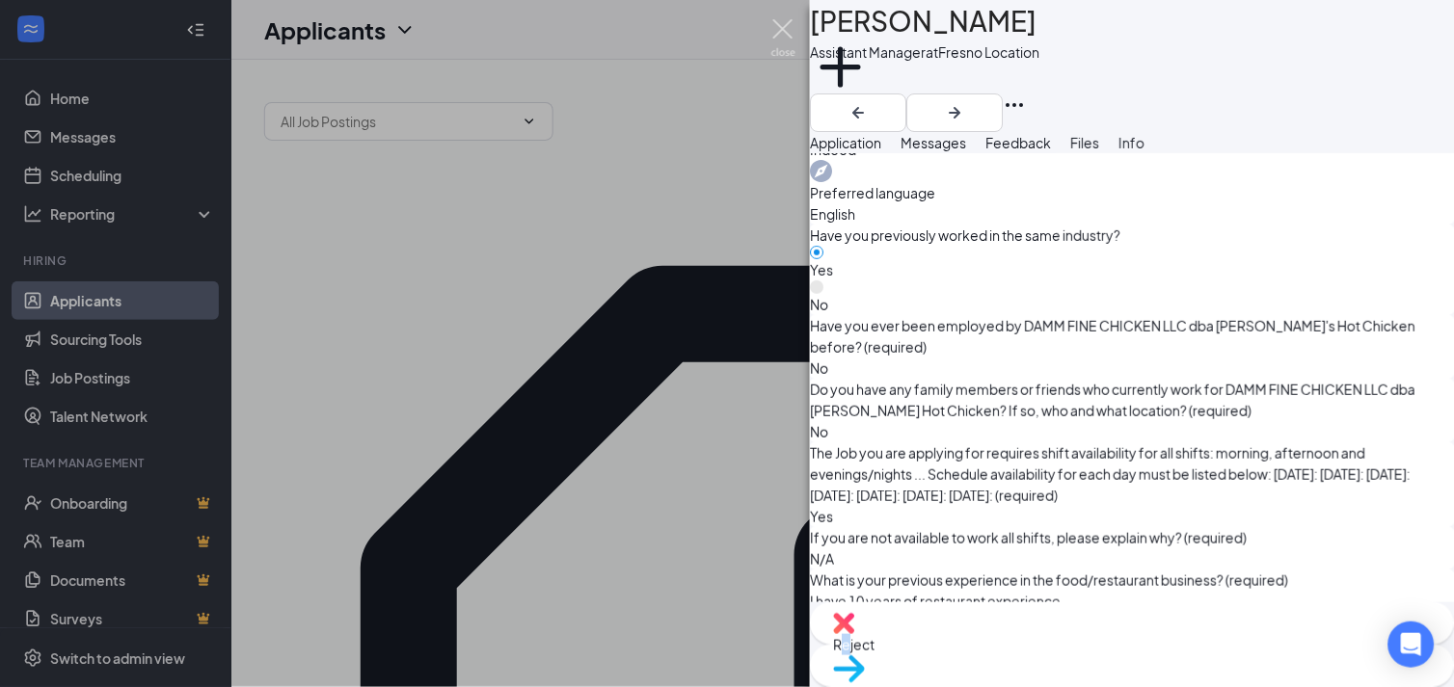
click at [792, 29] on img at bounding box center [783, 38] width 24 height 38
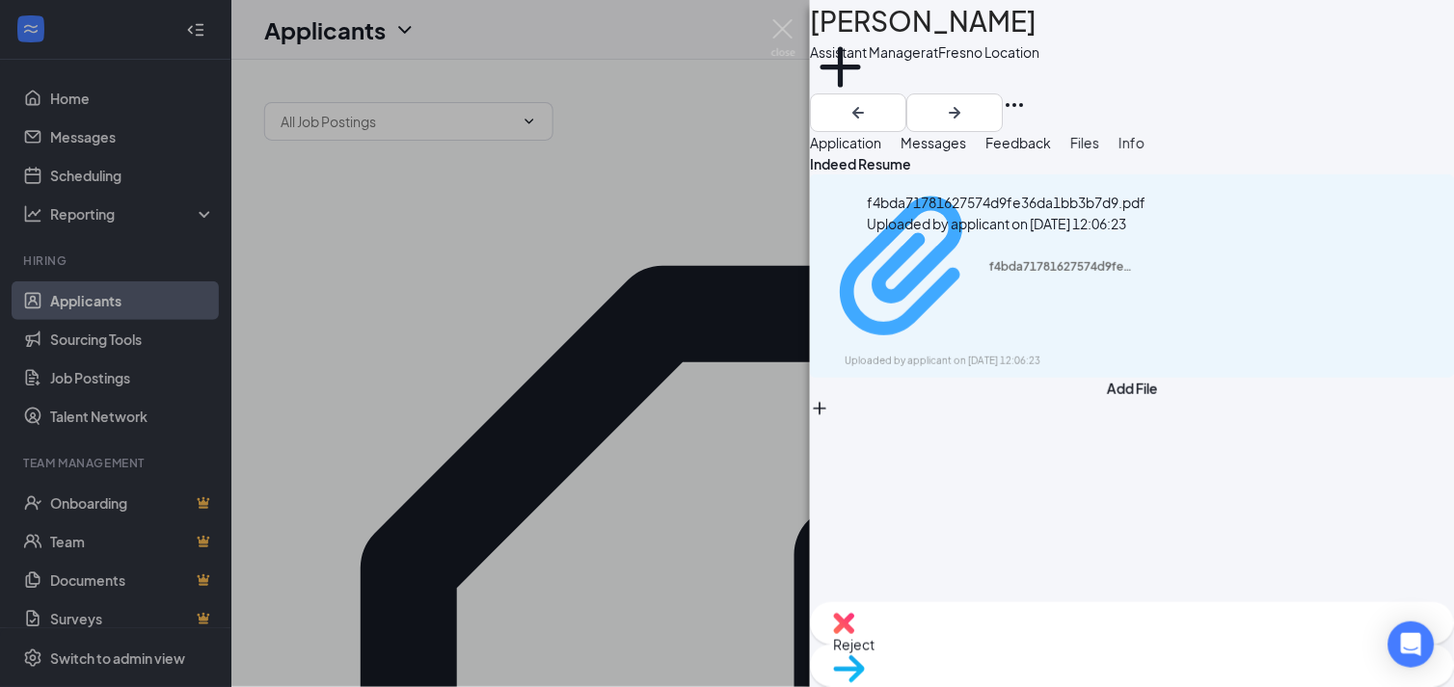
click at [1016, 354] on div "Uploaded by applicant on Sep 15, 2025 at 12:06:23" at bounding box center [989, 361] width 289 height 15
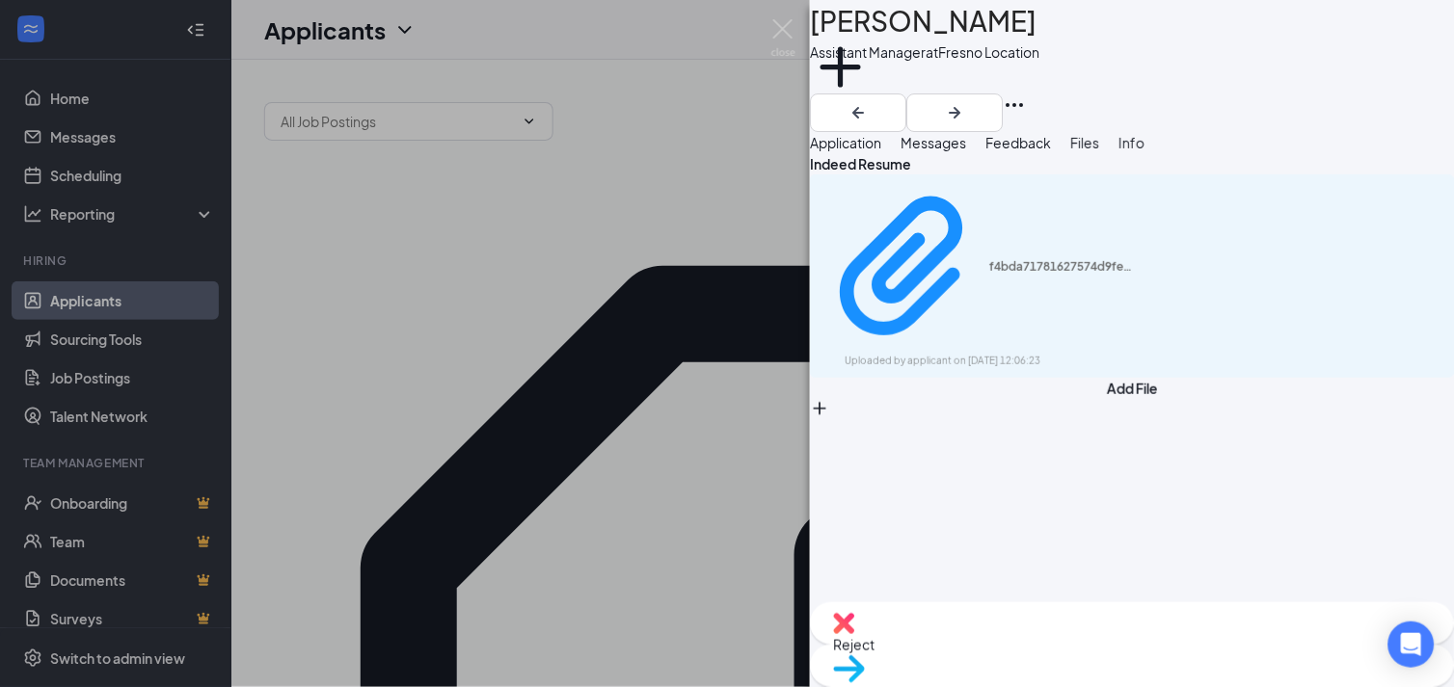
click at [874, 648] on span "Reject" at bounding box center [853, 644] width 41 height 17
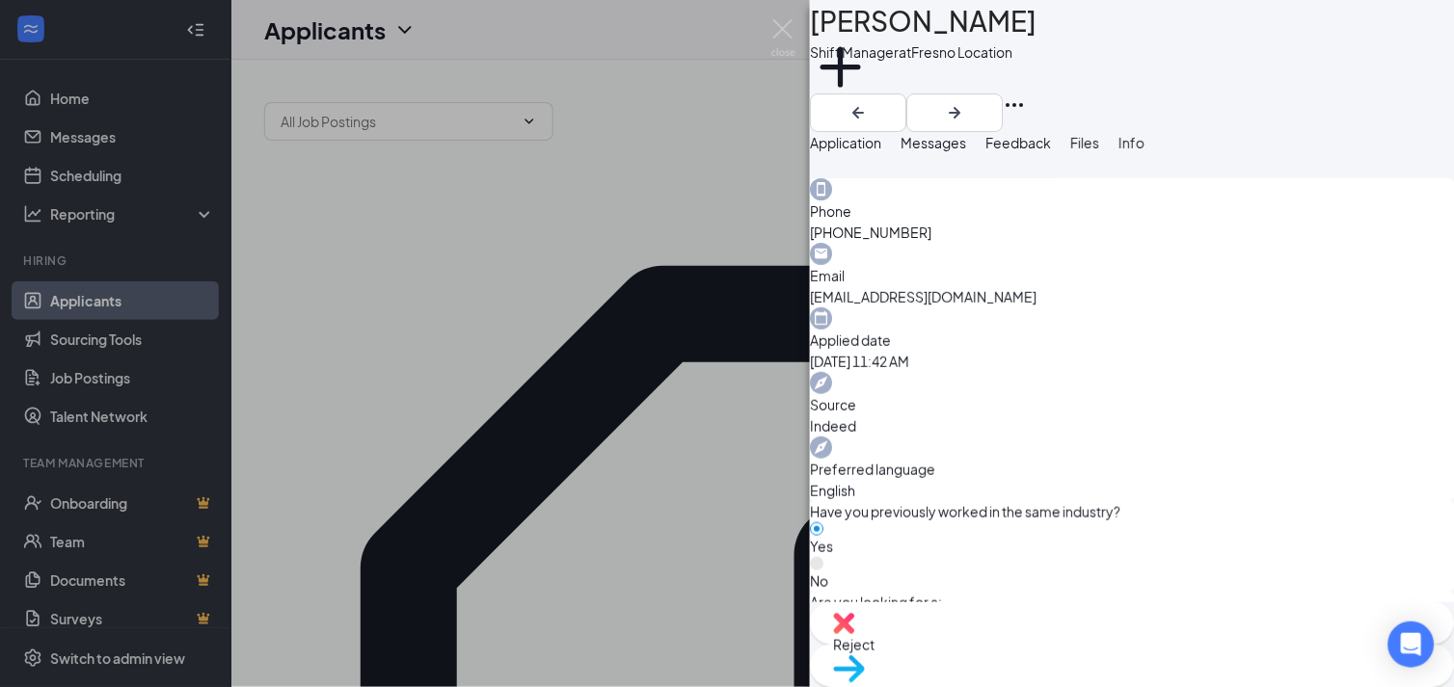
scroll to position [642, 0]
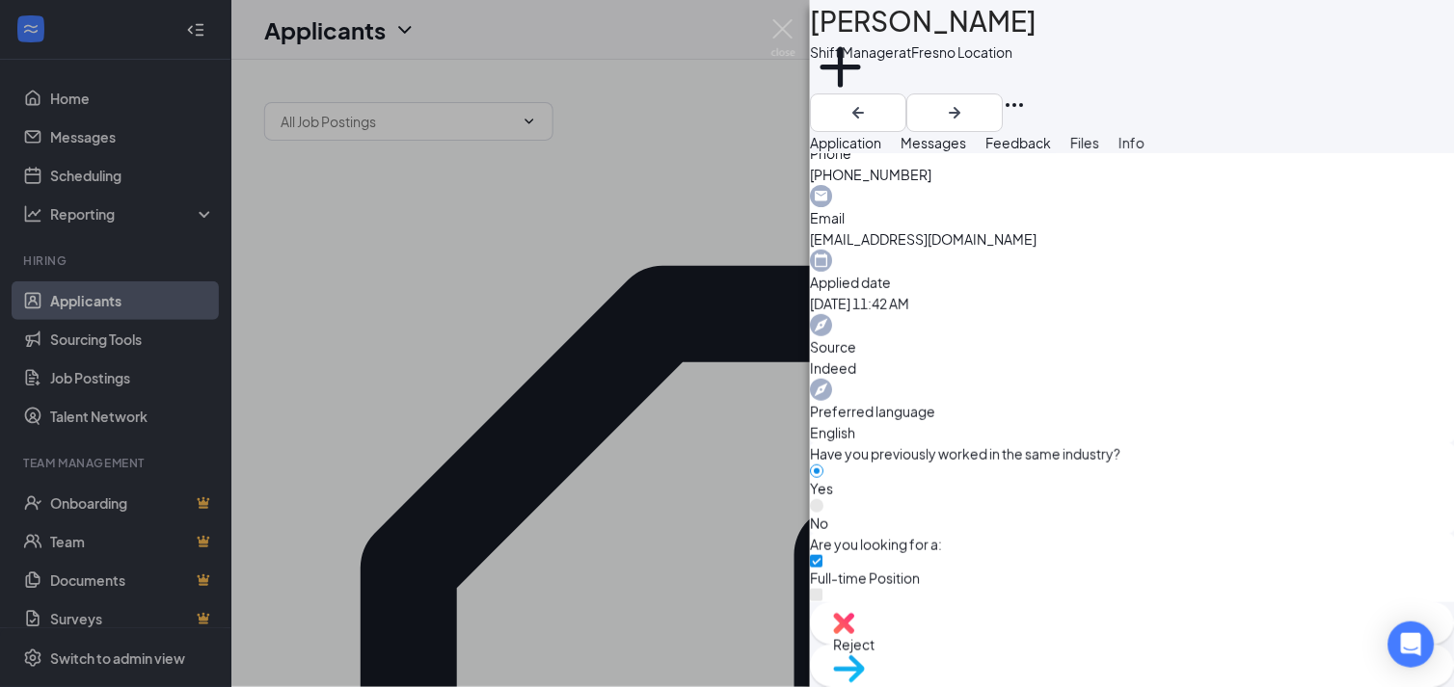
click at [1044, 677] on div "Reject Move to stage" at bounding box center [1132, 645] width 644 height 85
click at [1015, 645] on div "Reject" at bounding box center [1132, 624] width 644 height 42
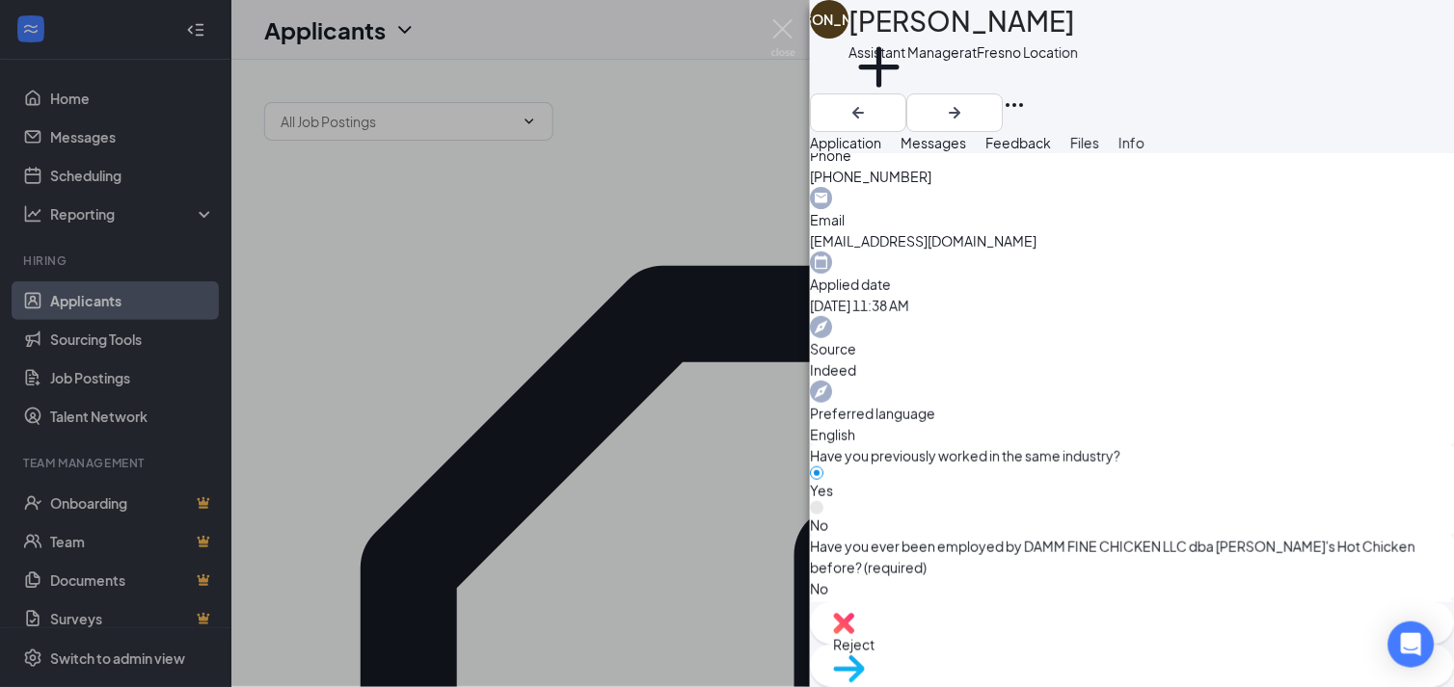
scroll to position [869, 0]
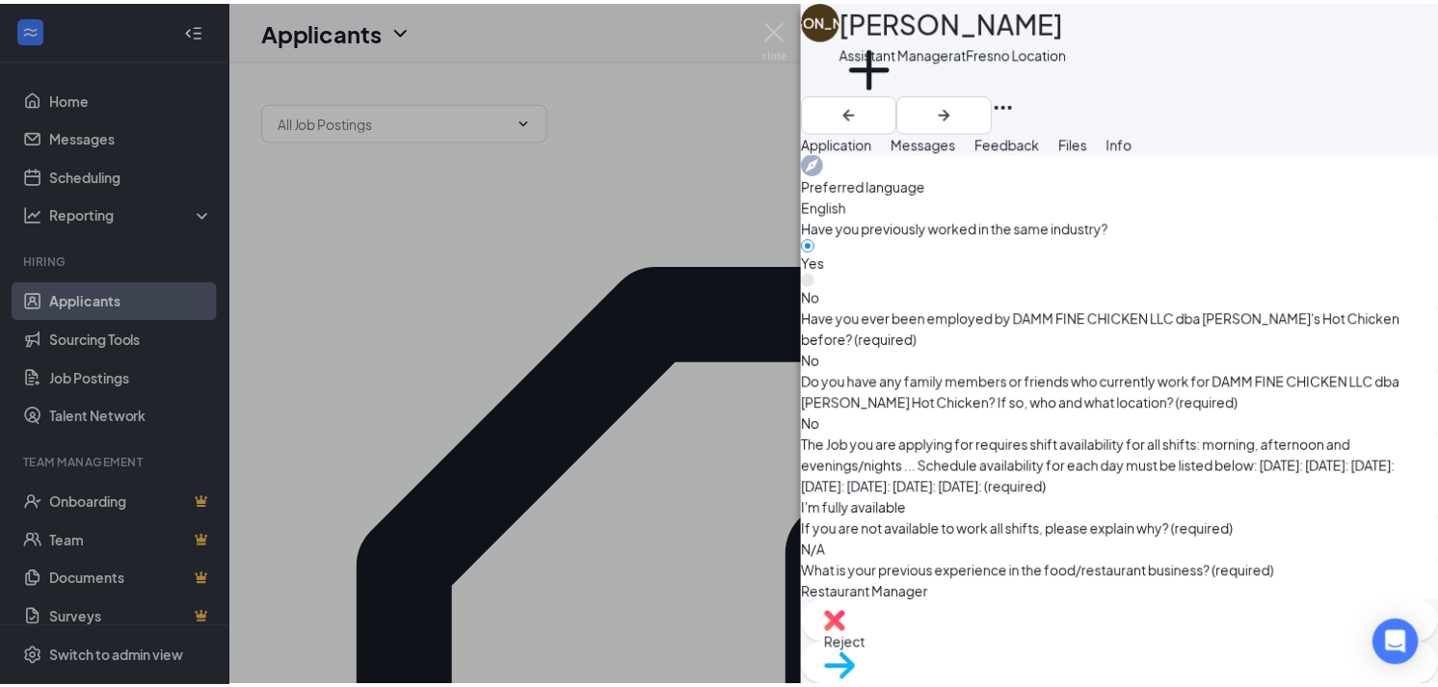
scroll to position [861, 0]
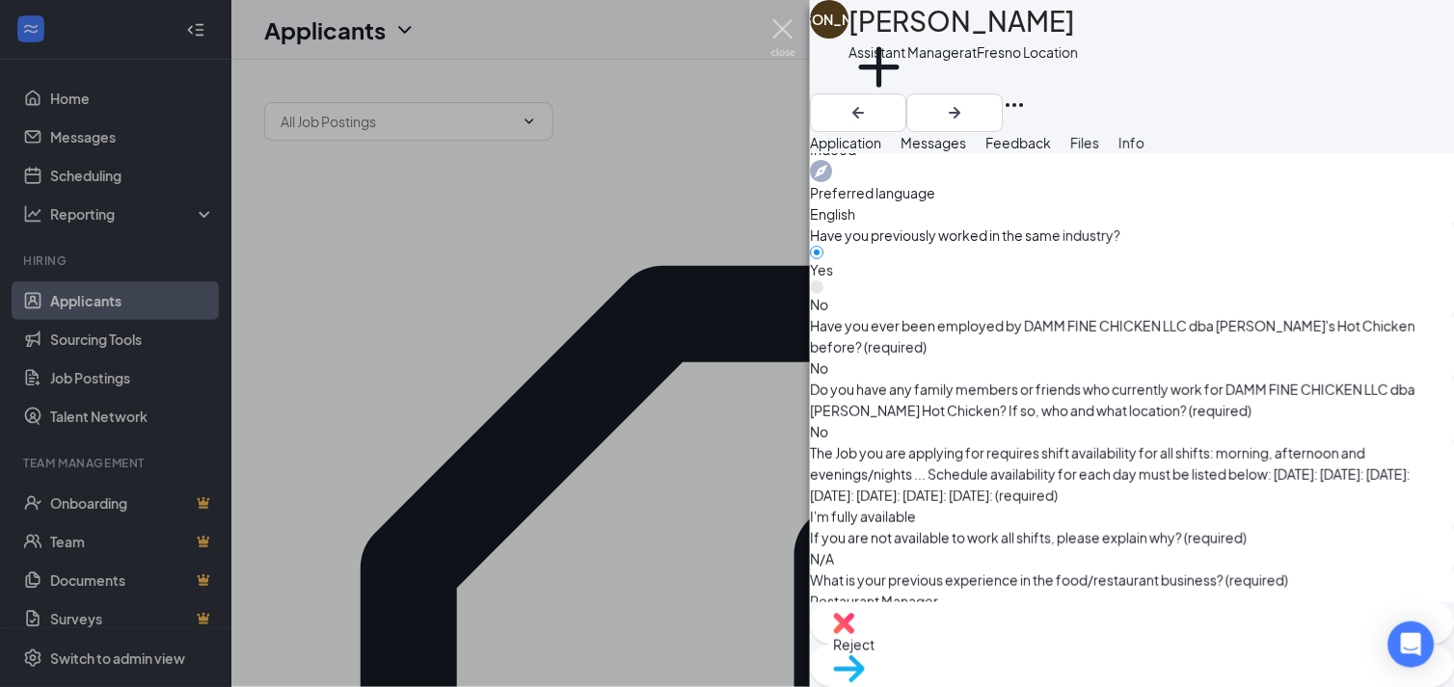
drag, startPoint x: 795, startPoint y: 43, endPoint x: 791, endPoint y: 119, distance: 75.3
click at [795, 43] on img at bounding box center [783, 38] width 24 height 38
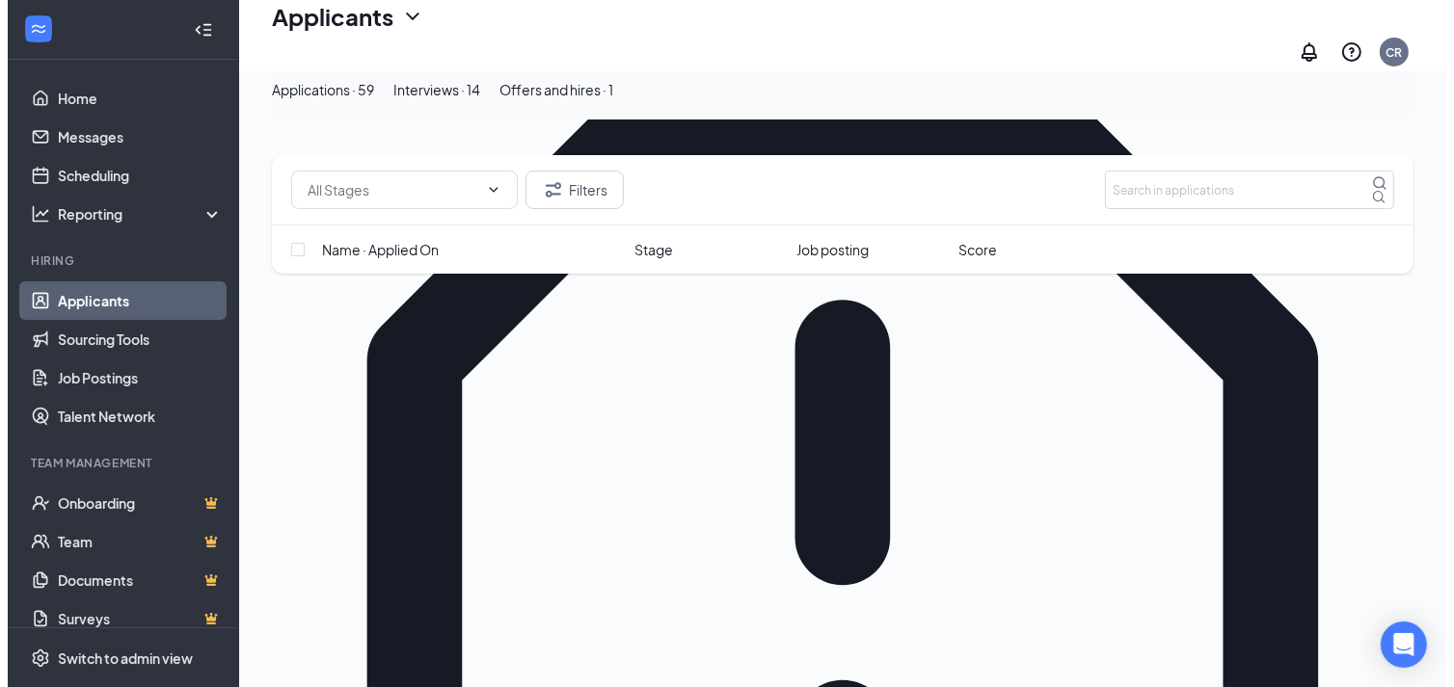
scroll to position [321, 0]
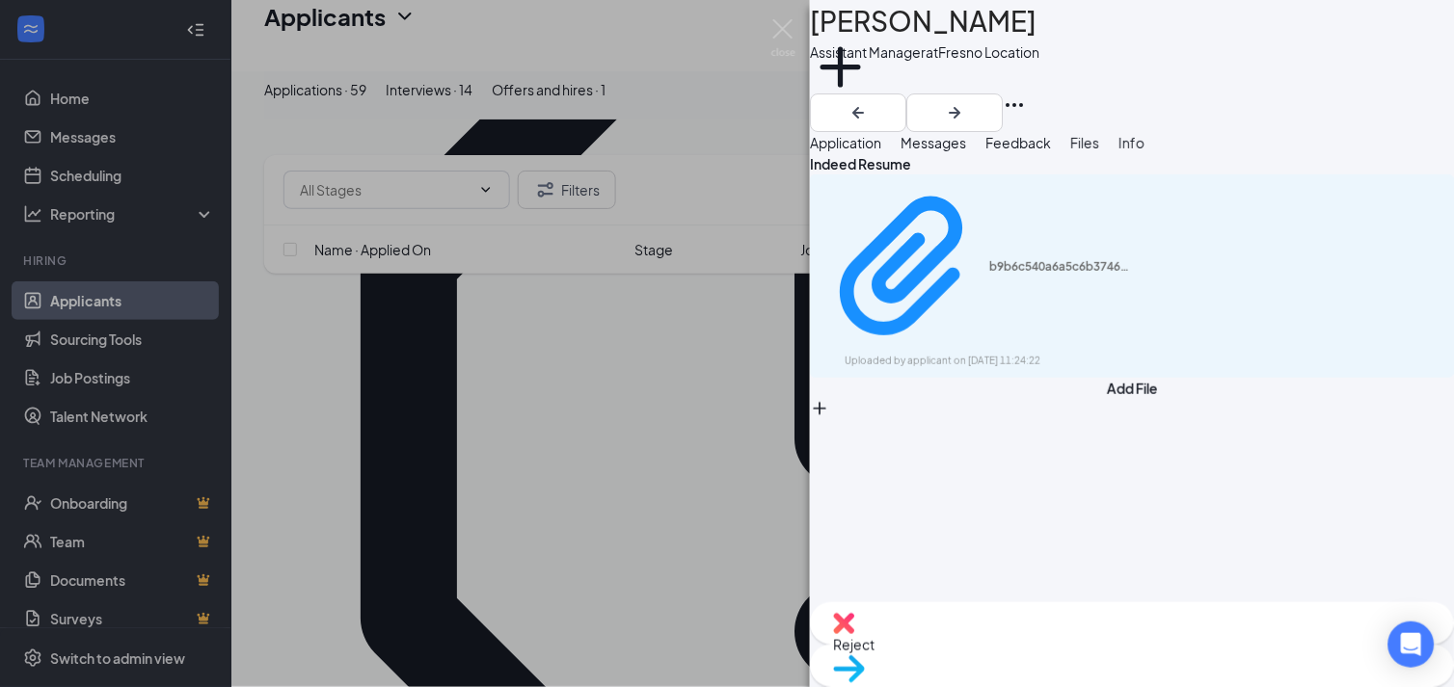
click at [881, 153] on button "Application" at bounding box center [845, 142] width 71 height 21
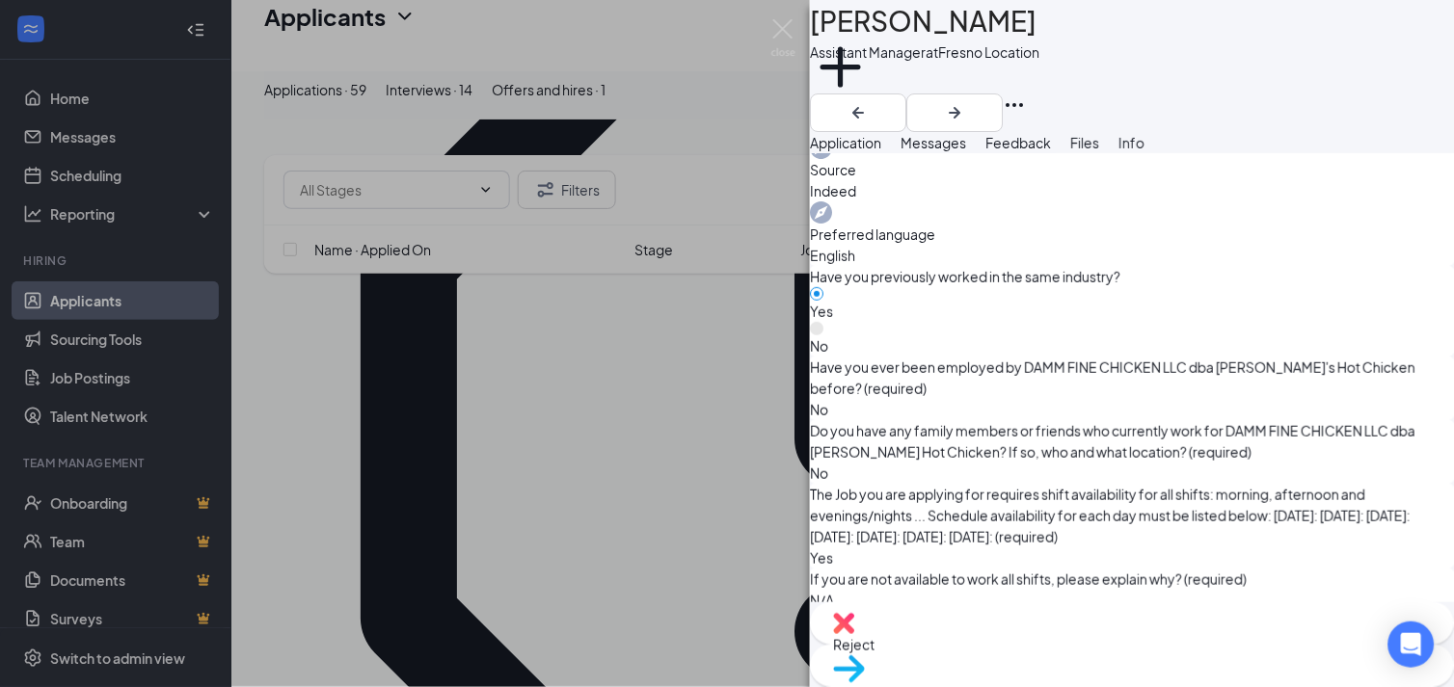
scroll to position [869, 0]
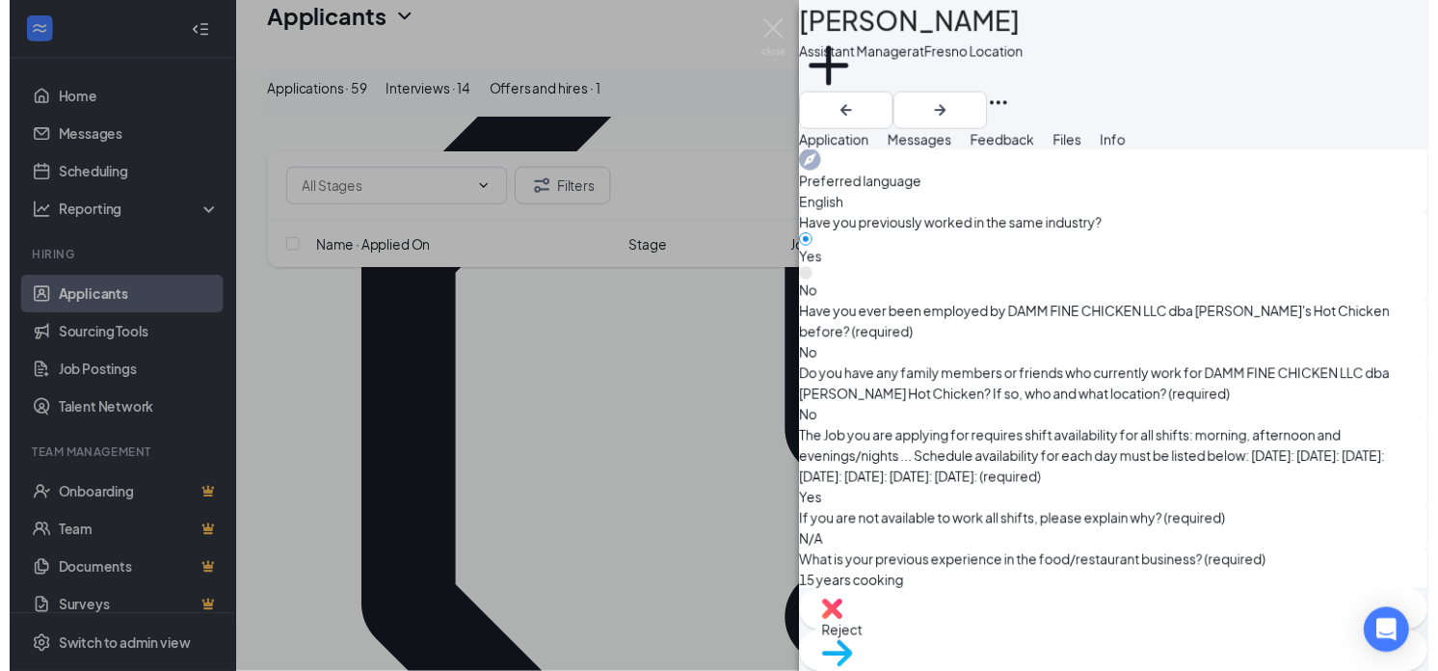
scroll to position [861, 0]
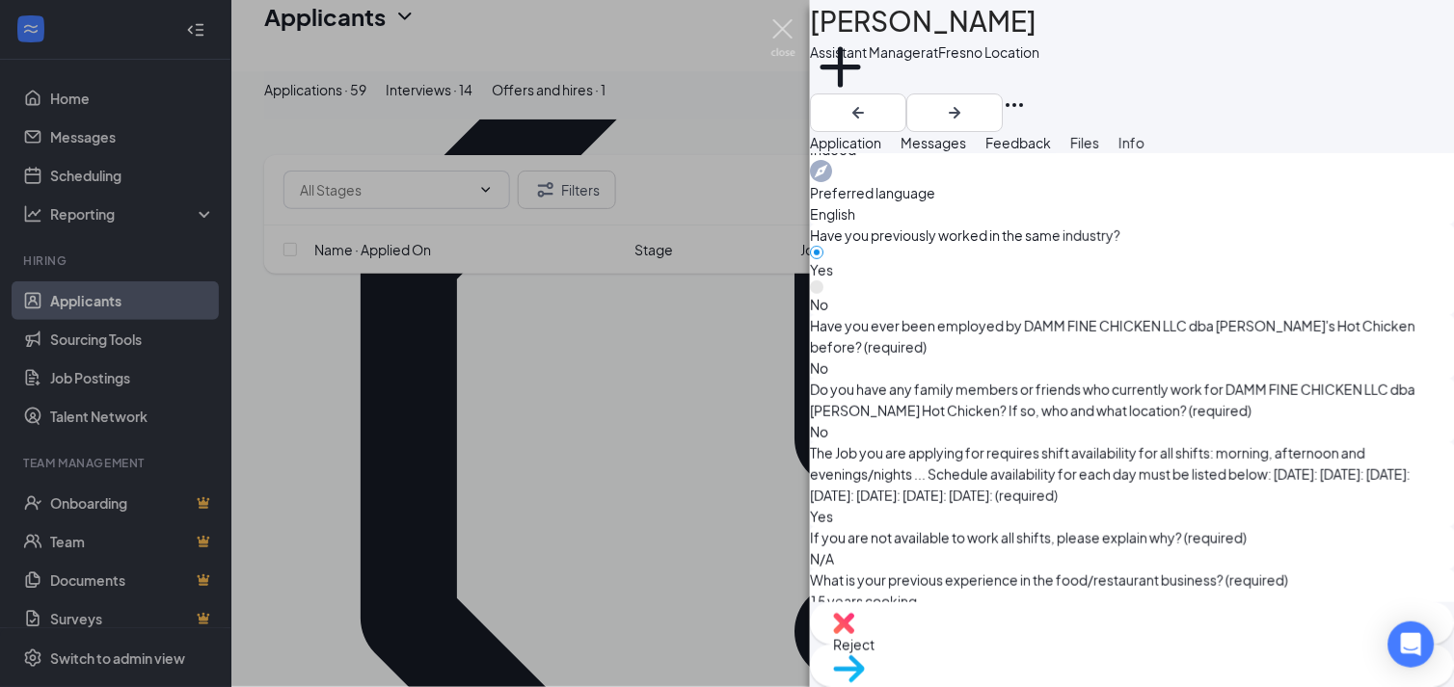
click at [781, 37] on img at bounding box center [783, 38] width 24 height 38
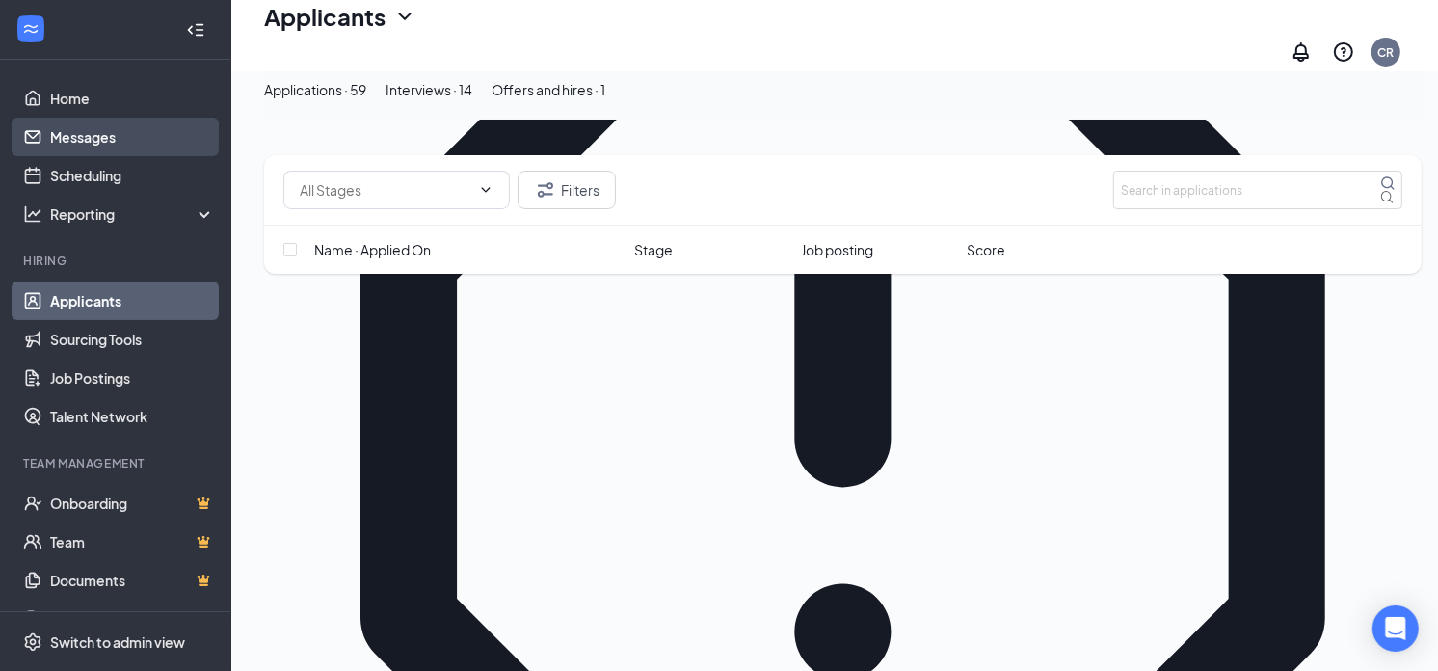
click at [50, 125] on link "Messages" at bounding box center [132, 137] width 165 height 39
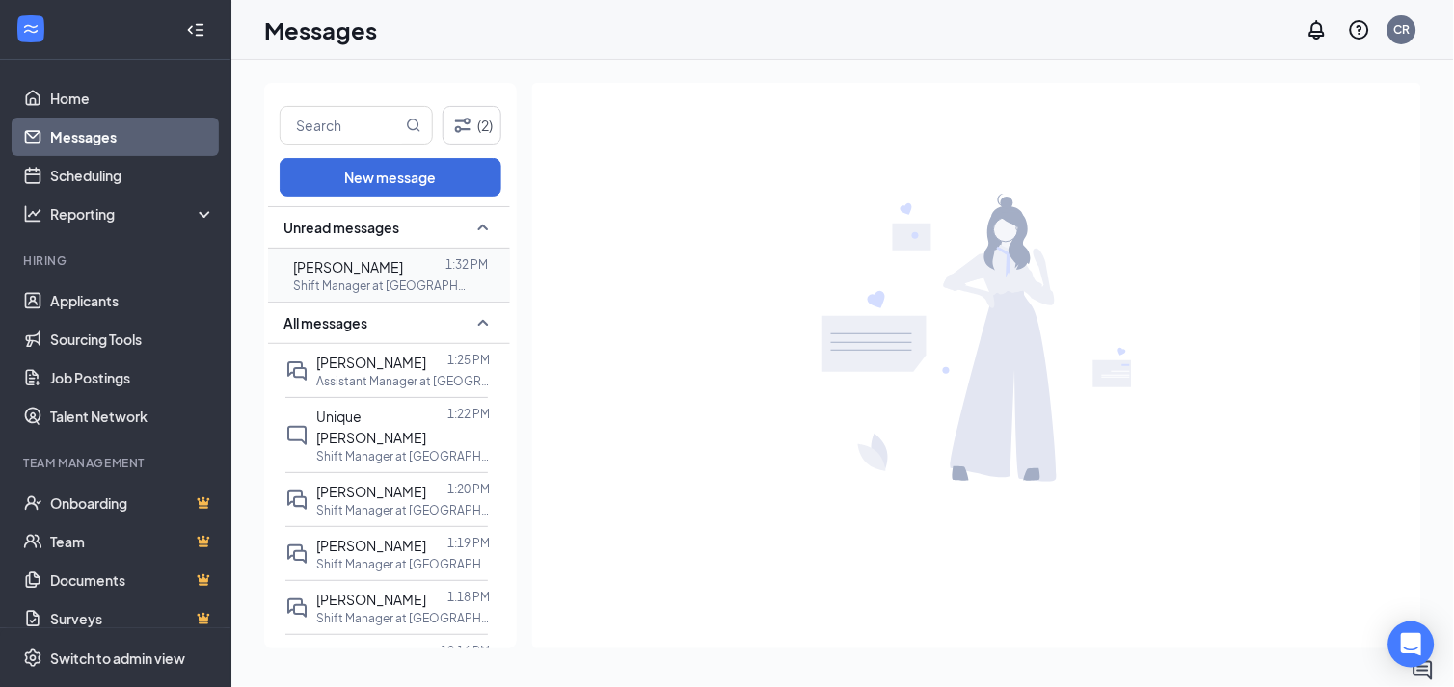
click at [364, 276] on div "[PERSON_NAME]" at bounding box center [348, 266] width 110 height 21
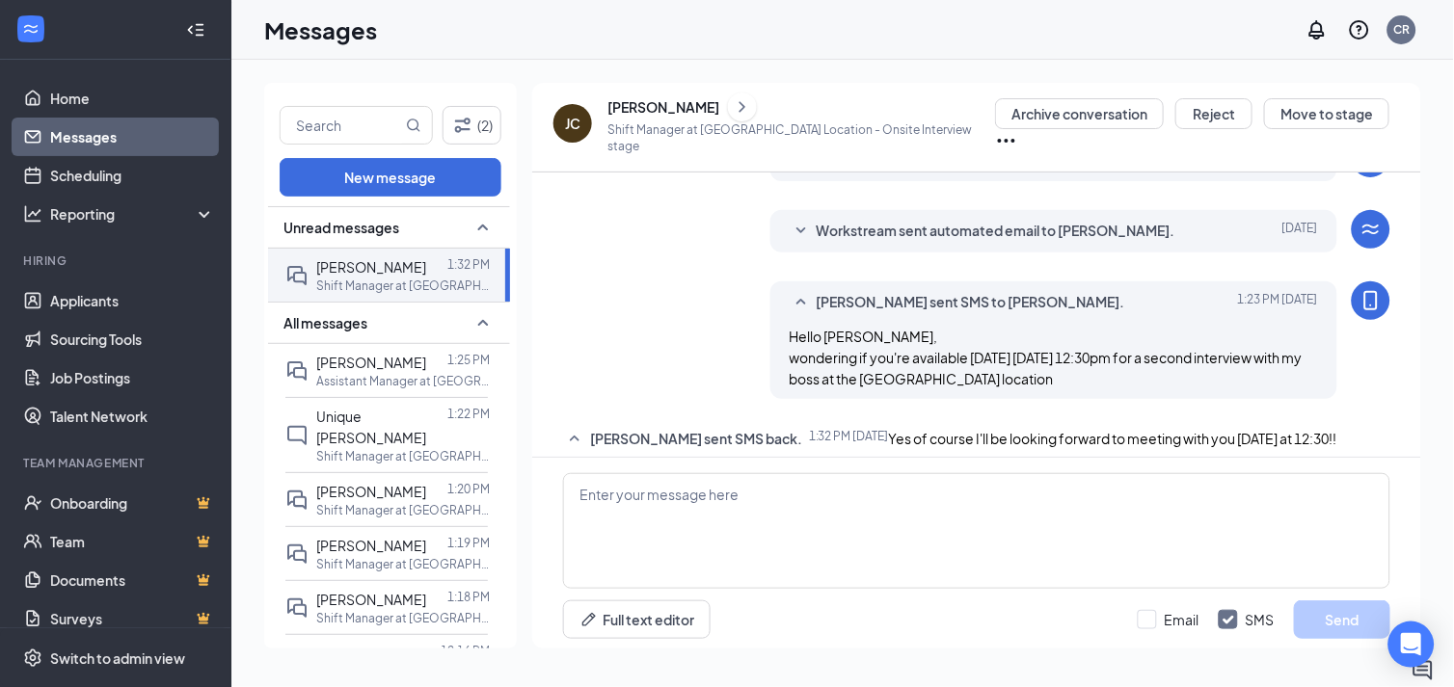
scroll to position [512, 0]
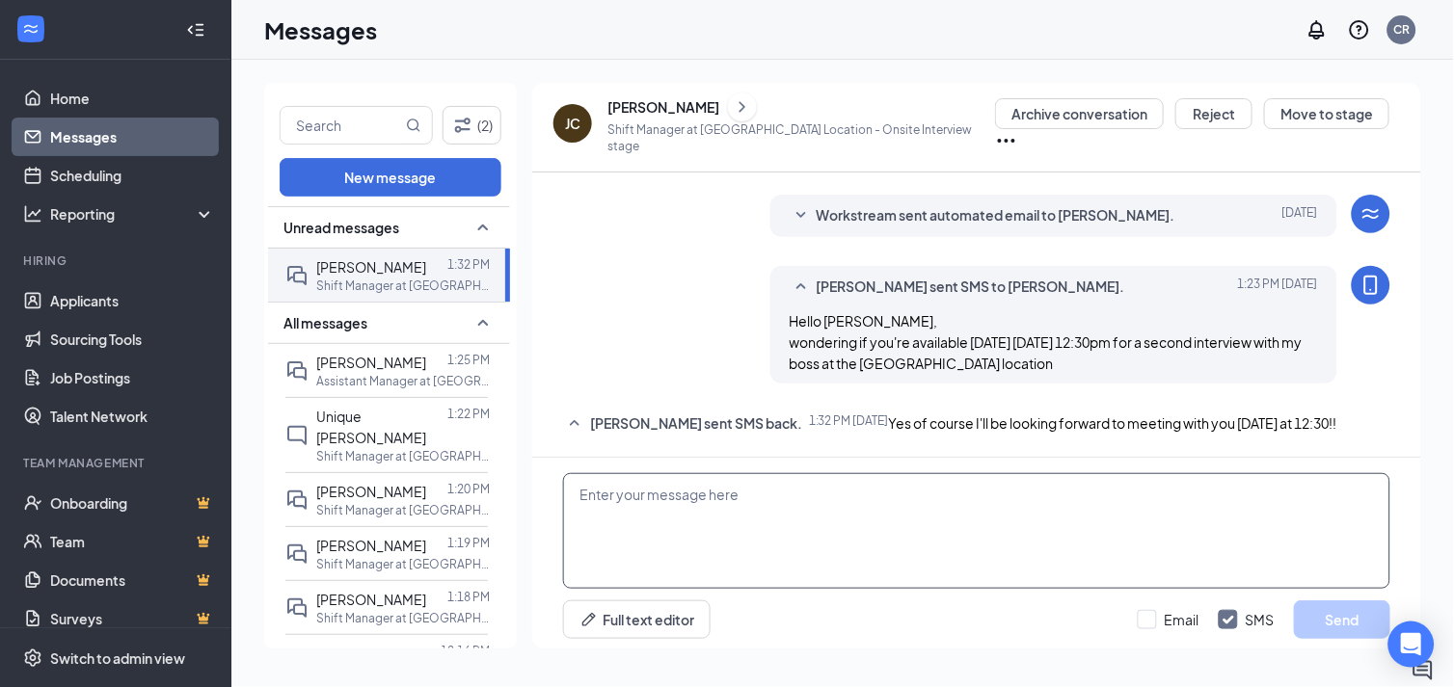
click at [754, 467] on div "Full text editor Email SMS Send" at bounding box center [976, 556] width 889 height 197
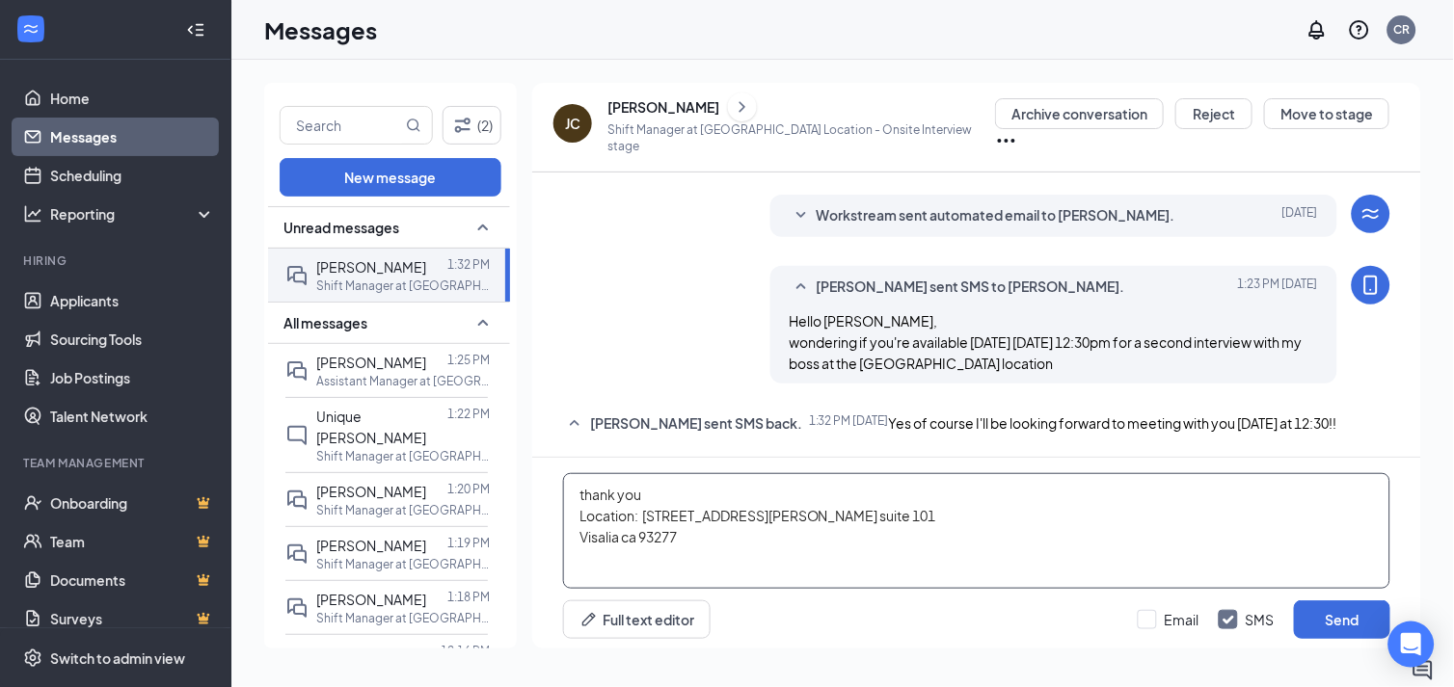
click at [643, 506] on textarea "thank you Location: 3301 S. Mooney Blvd. suite 101 Visalia ca 93277" at bounding box center [976, 531] width 827 height 116
click at [702, 556] on textarea "thank you Location: 3301 S. Mooney Blvd. suite 101 Visalia ca 93277" at bounding box center [976, 531] width 827 height 116
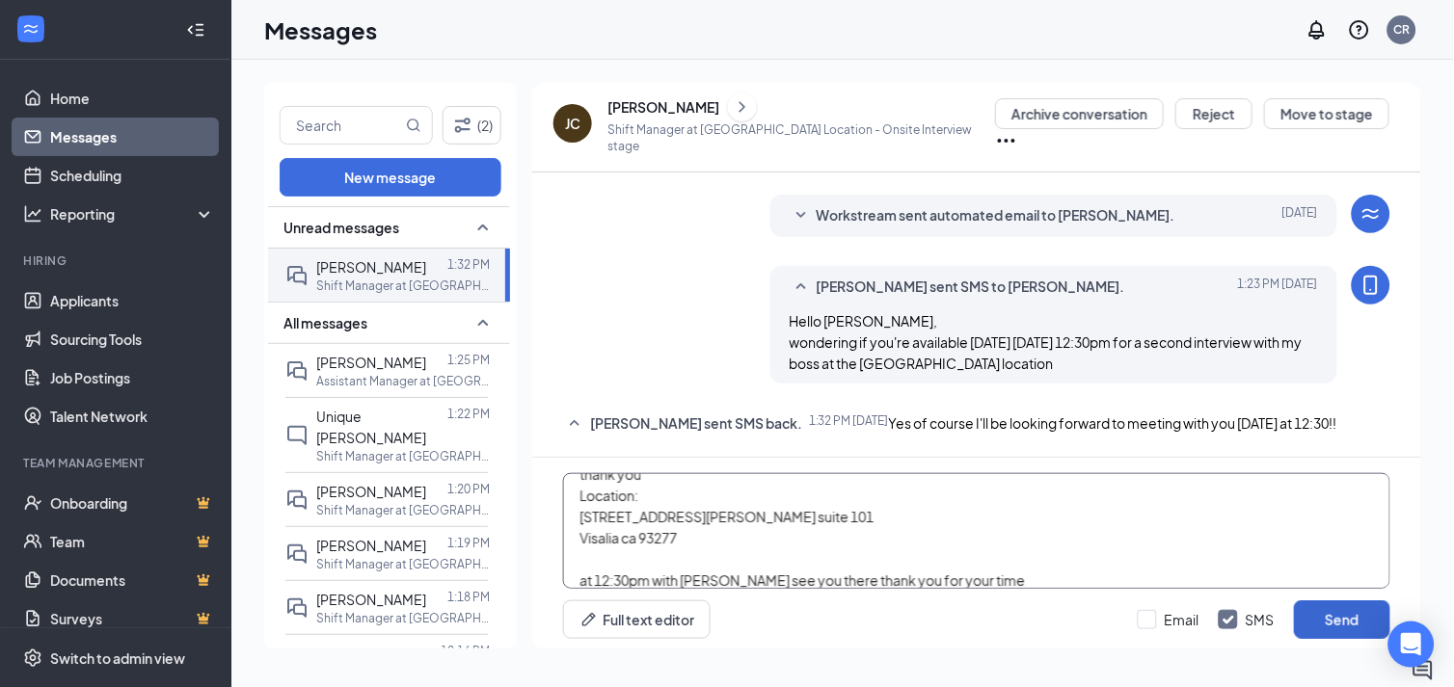
type textarea "thank you Location: 3301 S. Mooney Blvd. suite 101 Visalia ca 93277 at 12:30pm …"
click at [1326, 612] on button "Send" at bounding box center [1342, 620] width 96 height 39
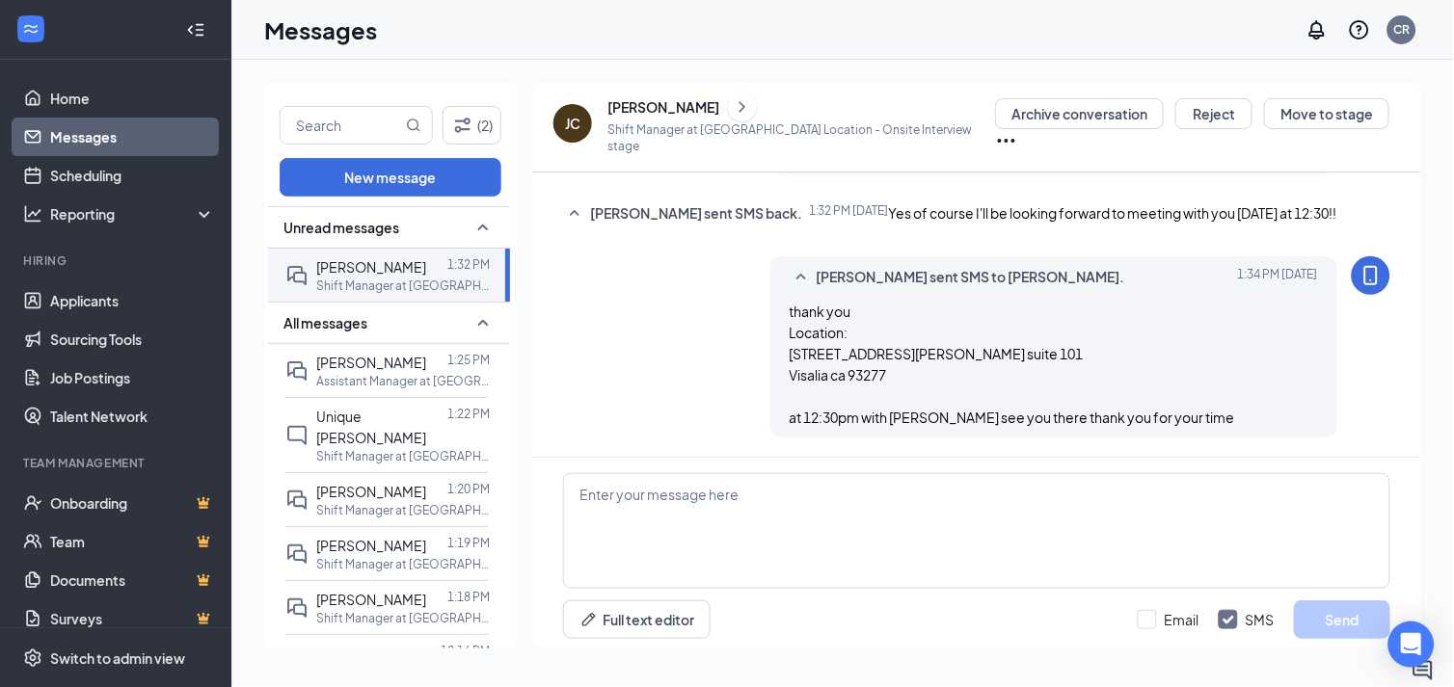
scroll to position [721, 0]
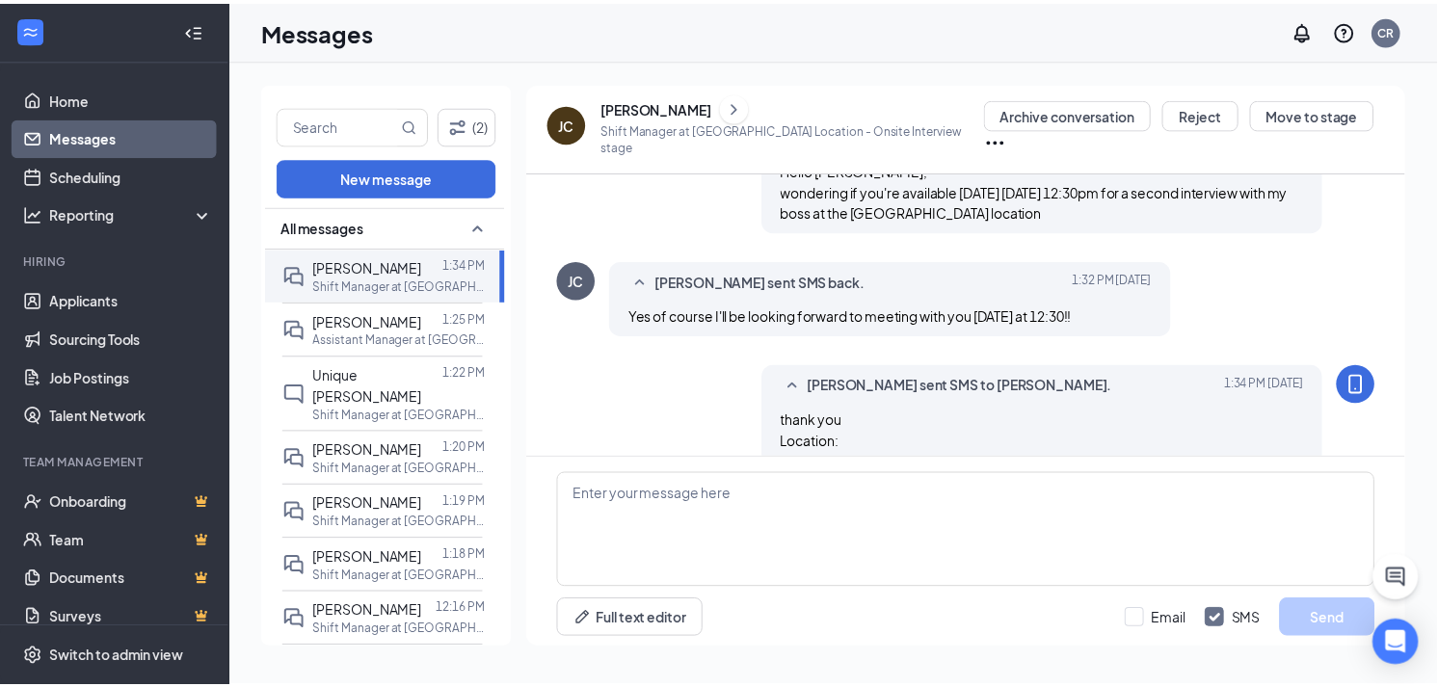
scroll to position [721, 0]
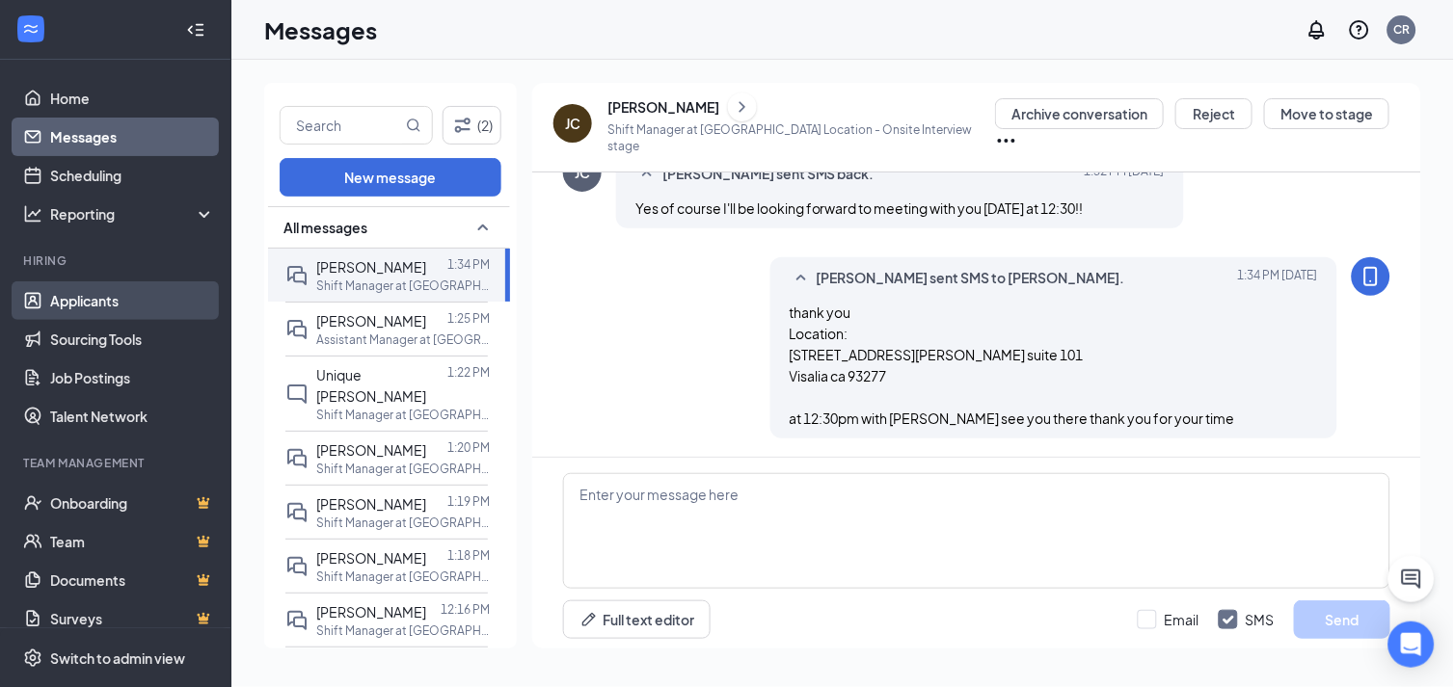
click at [65, 306] on link "Applicants" at bounding box center [132, 301] width 165 height 39
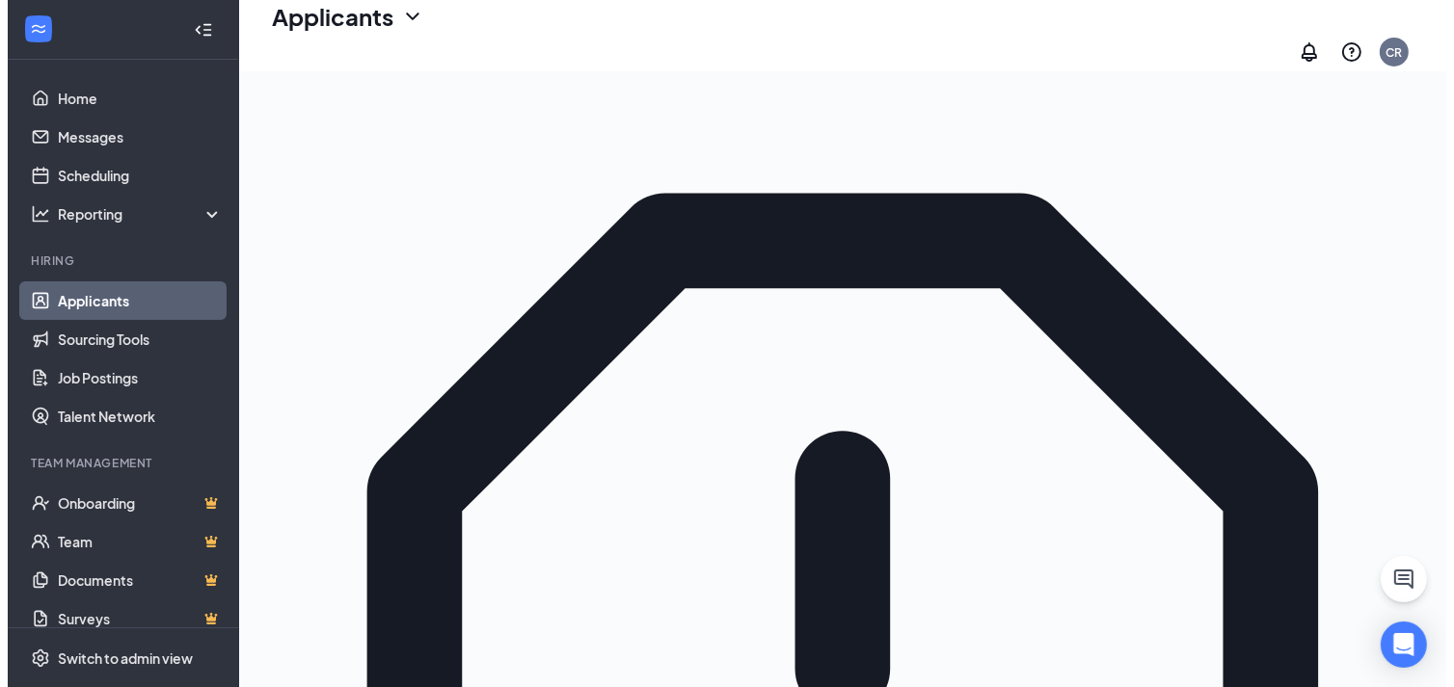
scroll to position [214, 0]
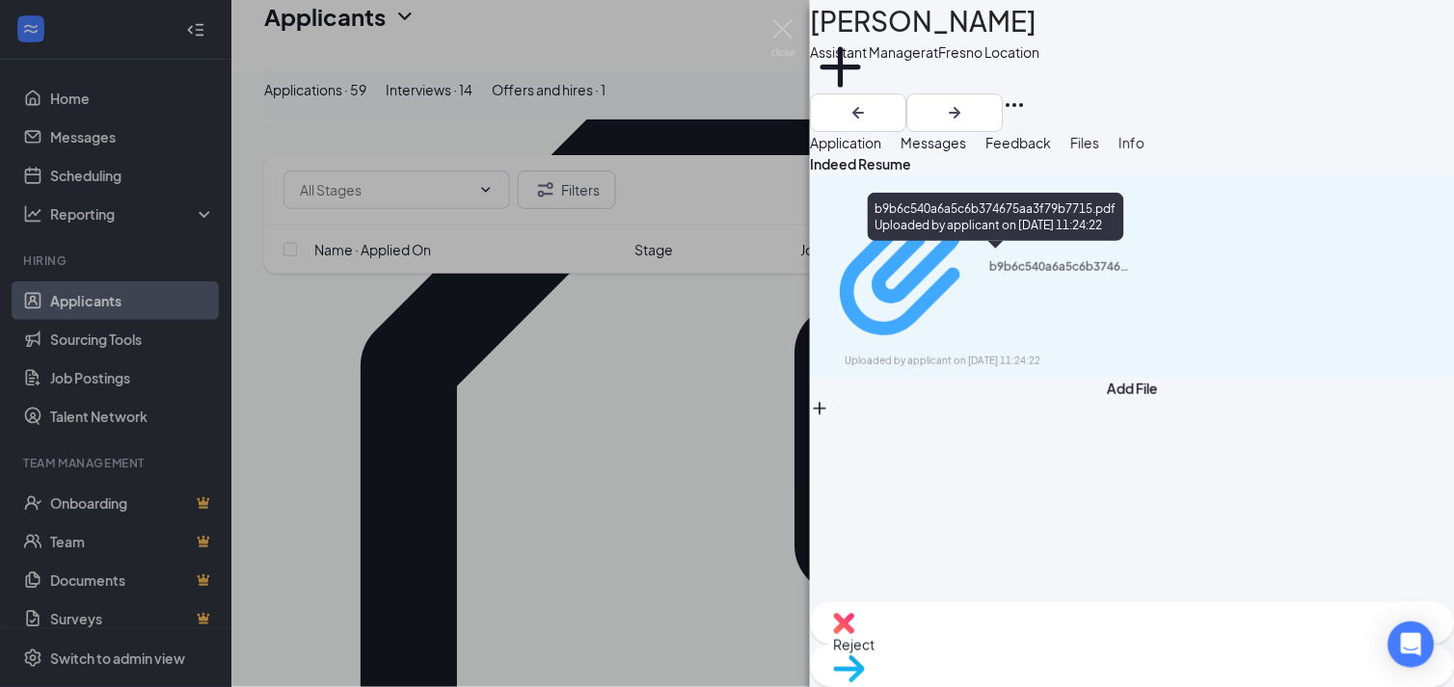
click at [984, 354] on div "Uploaded by applicant on [DATE] 11:24:22" at bounding box center [989, 361] width 289 height 15
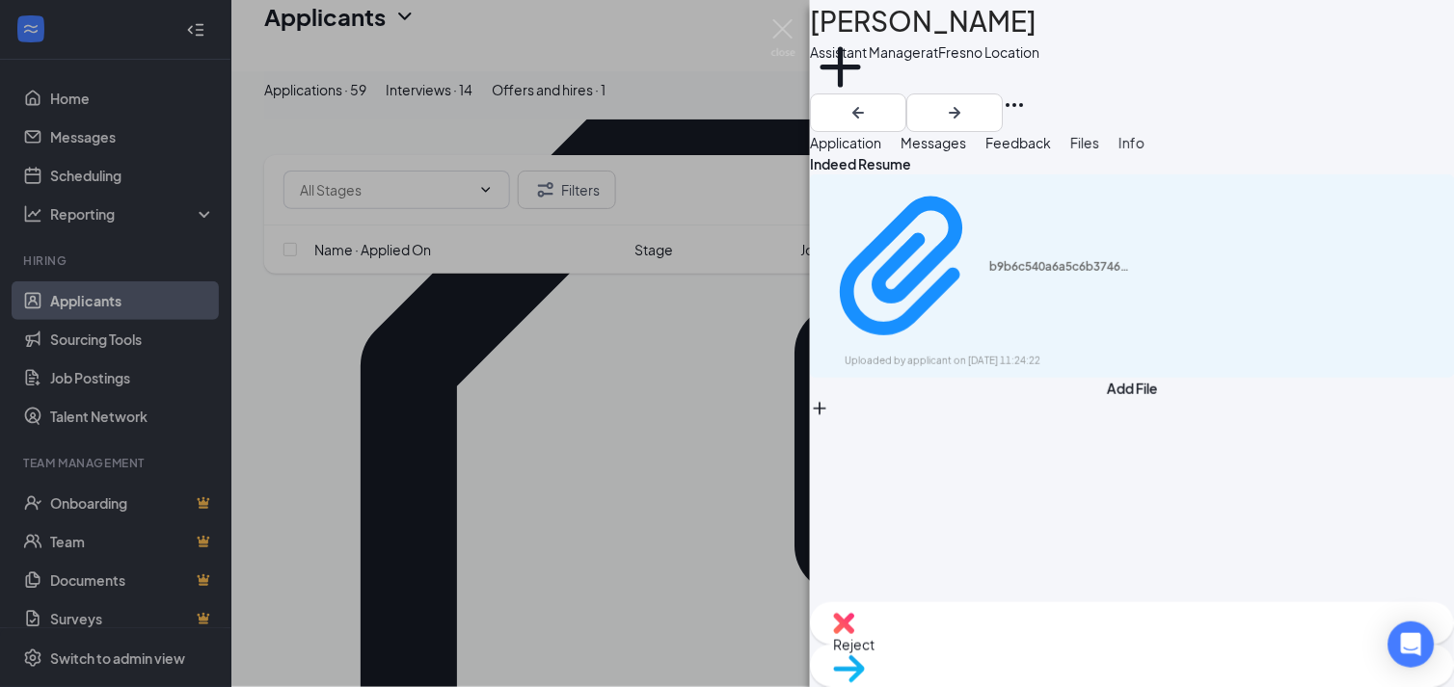
click at [854, 634] on img at bounding box center [843, 623] width 21 height 21
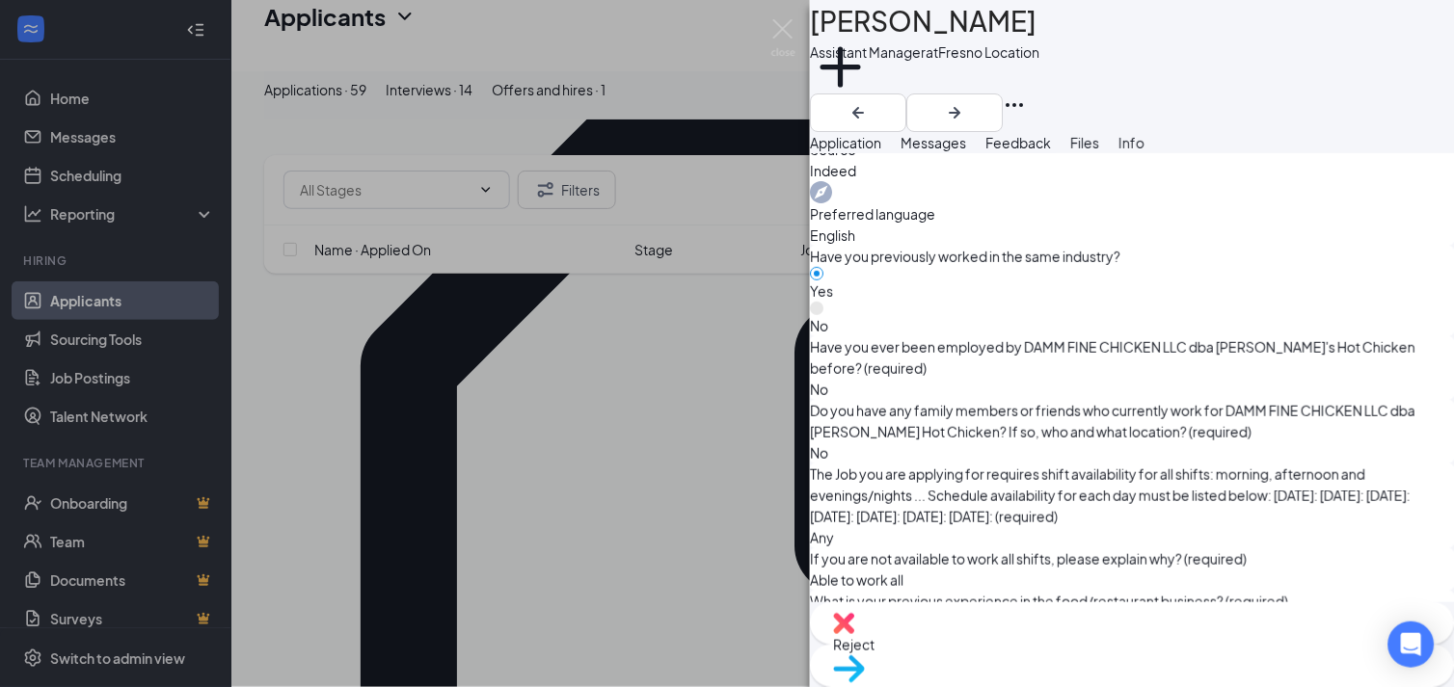
scroll to position [856, 0]
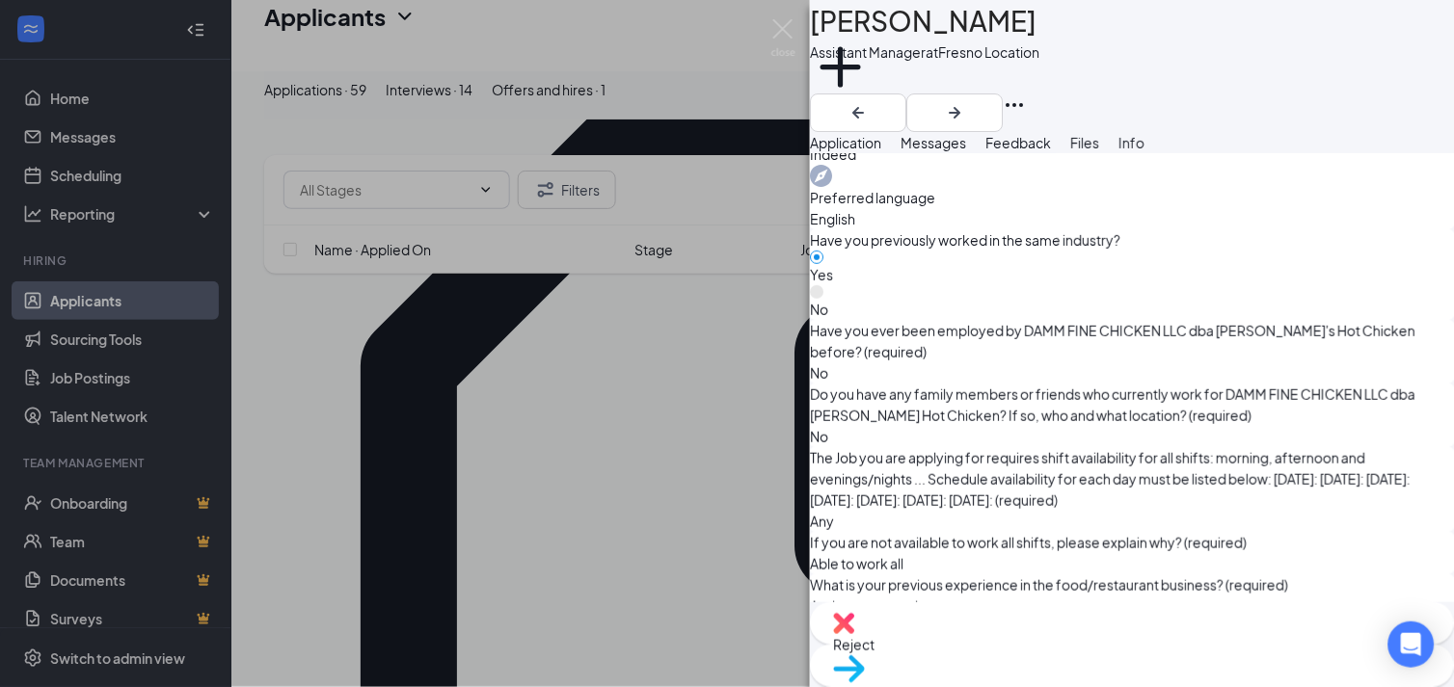
drag, startPoint x: 792, startPoint y: 48, endPoint x: 792, endPoint y: 326, distance: 277.6
click at [792, 48] on img at bounding box center [783, 38] width 24 height 38
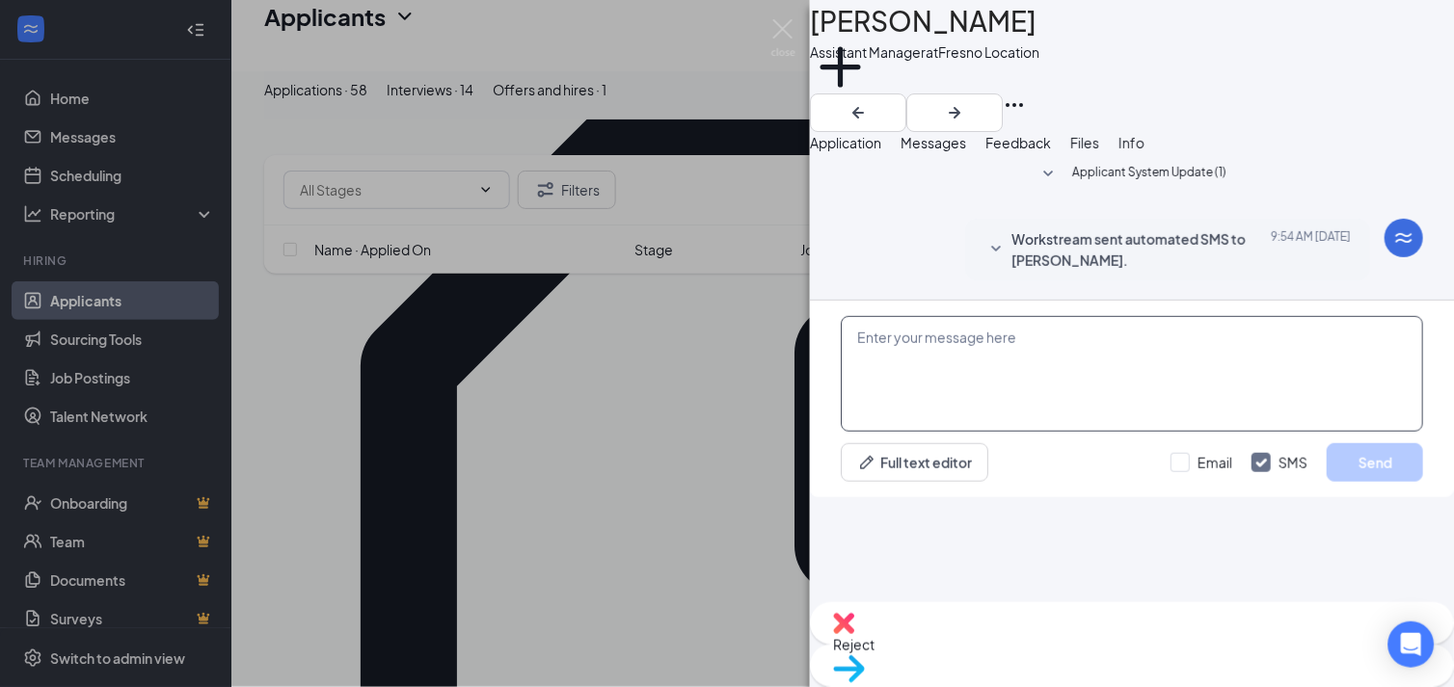
drag, startPoint x: 926, startPoint y: 485, endPoint x: 893, endPoint y: 470, distance: 36.7
click at [927, 432] on textarea at bounding box center [1132, 374] width 582 height 116
click at [911, 432] on textarea "Hello my name is [PERSON_NAME]" at bounding box center [1132, 374] width 582 height 116
click at [885, 432] on textarea "Hello my name is [PERSON_NAME]" at bounding box center [1132, 374] width 582 height 116
type textarea "Hello y name is [PERSON_NAME]"
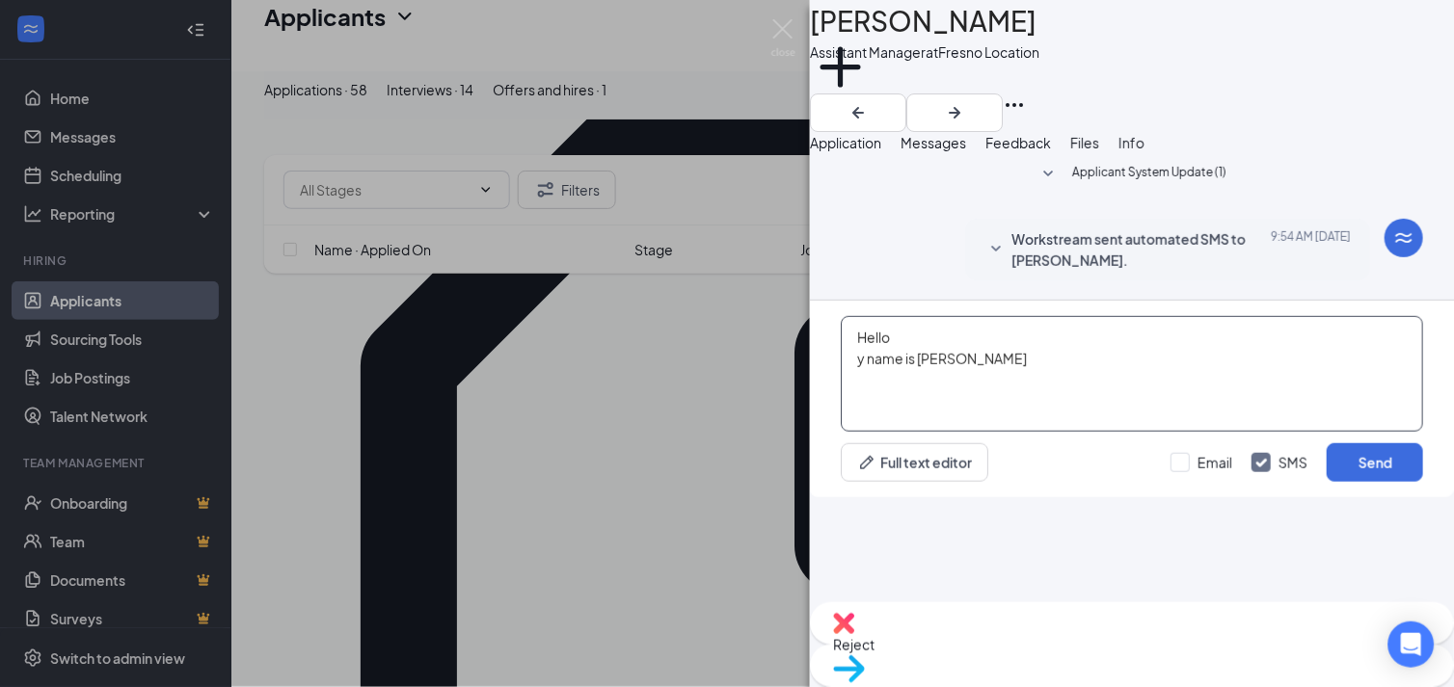
click at [872, 432] on textarea "Hello y name is [PERSON_NAME]" at bounding box center [1132, 374] width 582 height 116
click at [1006, 432] on textarea "Hello My name is [PERSON_NAME]" at bounding box center [1132, 374] width 582 height 116
click at [1334, 432] on textarea "Hello My name is [PERSON_NAME]'m the general manager here at [PERSON_NAME] Hot …" at bounding box center [1132, 374] width 582 height 116
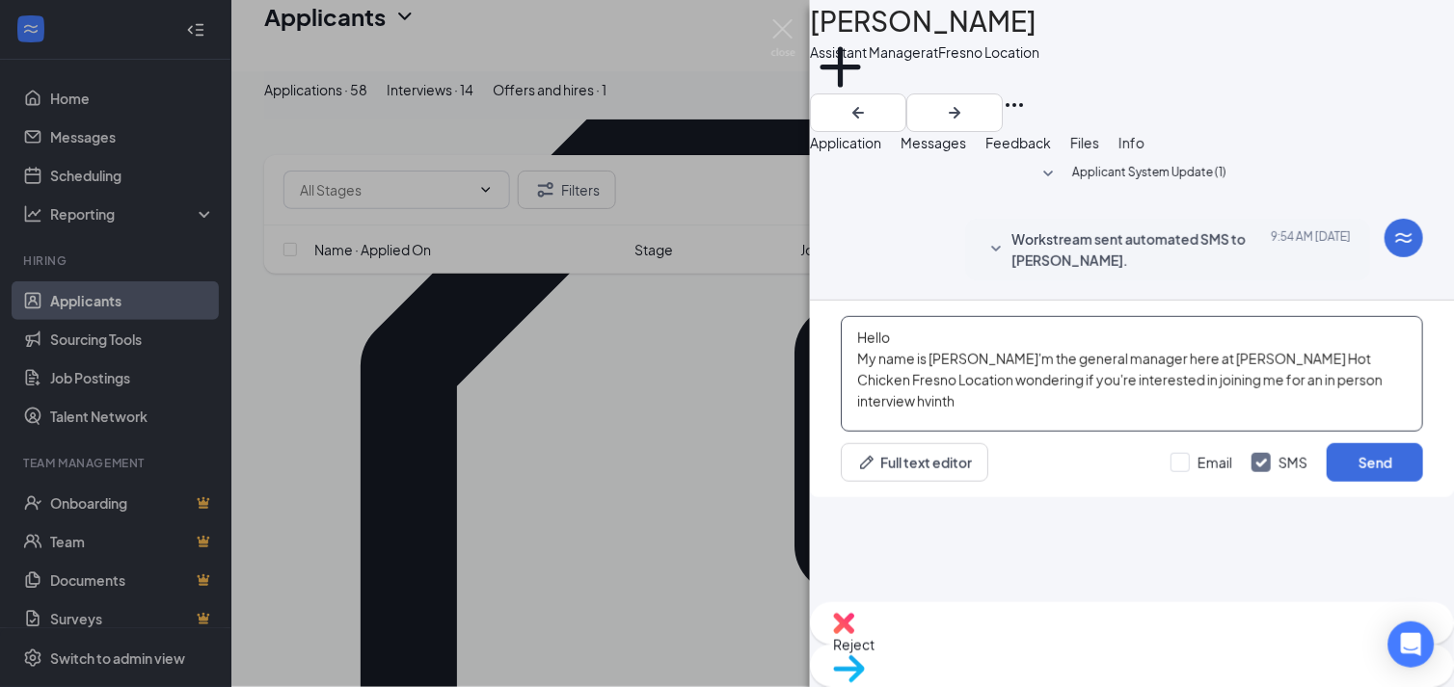
drag, startPoint x: 939, startPoint y: 504, endPoint x: 927, endPoint y: 497, distance: 13.4
click at [939, 432] on textarea "Hello My name is [PERSON_NAME]'m the general manager here at [PERSON_NAME] Hot …" at bounding box center [1132, 374] width 582 height 116
click at [1386, 432] on textarea "Hello My name is [PERSON_NAME]'m the general manager here at [PERSON_NAME] Hot …" at bounding box center [1132, 374] width 582 height 116
click at [1313, 432] on textarea "Hello My name is [PERSON_NAME]'m the general manager here at [PERSON_NAME] Hot …" at bounding box center [1132, 374] width 582 height 116
click at [1297, 432] on textarea "Hello My name is [PERSON_NAME]'m the general manager here at [PERSON_NAME] Hot …" at bounding box center [1132, 374] width 582 height 116
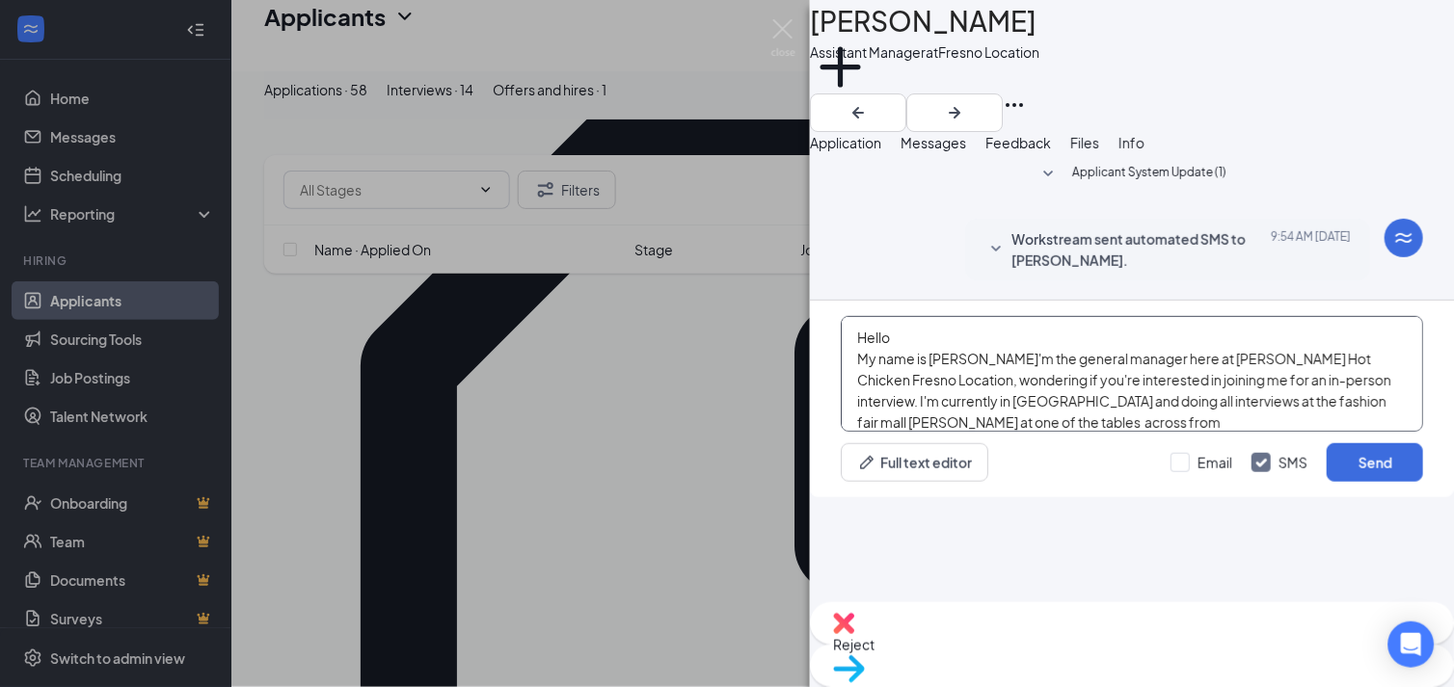
click at [1064, 432] on textarea "Hello My name is [PERSON_NAME]'m the general manager here at [PERSON_NAME] Hot …" at bounding box center [1132, 374] width 582 height 116
click at [1176, 432] on textarea "Hello My name is Cinthia I'm the general manager here at Daves Hot Chicken Fres…" at bounding box center [1132, 374] width 582 height 116
click at [1180, 432] on textarea "Hello My name is Cinthia I'm the general manager here at Daves Hot Chicken Fres…" at bounding box center [1132, 374] width 582 height 116
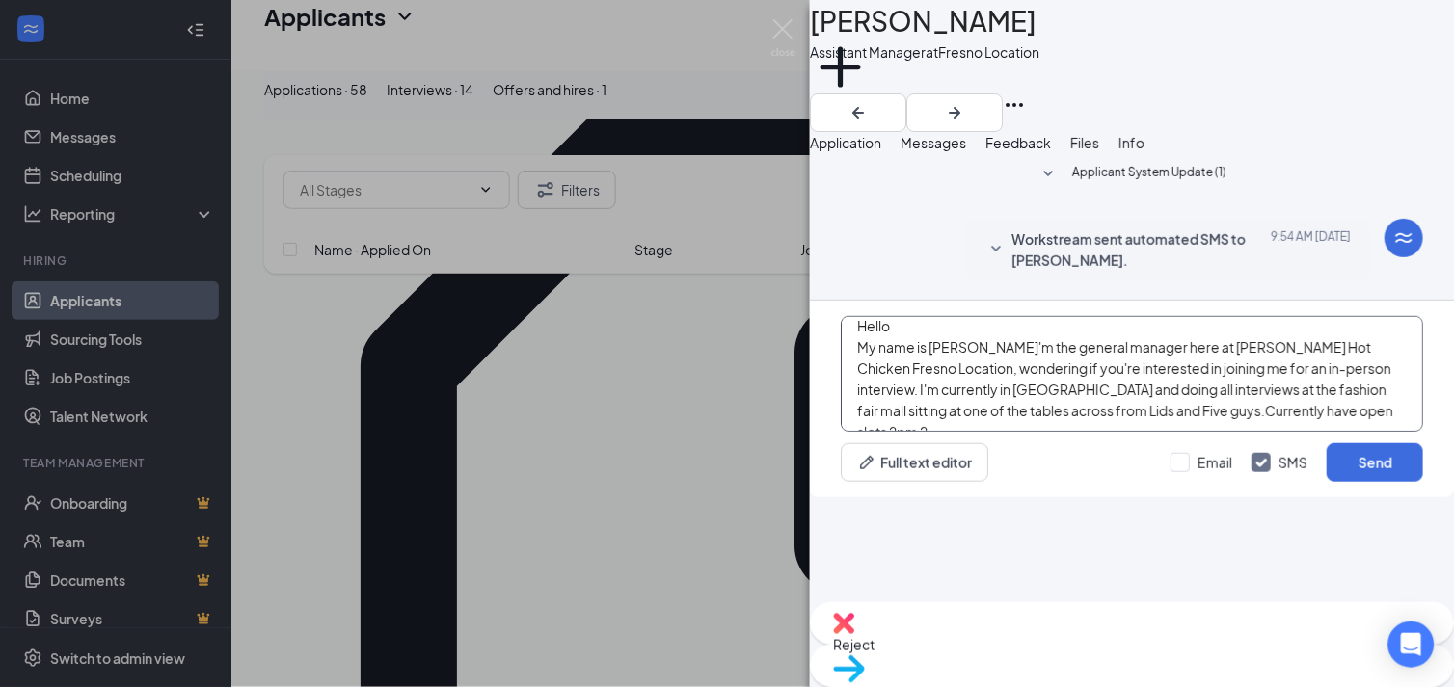
scroll to position [21, 0]
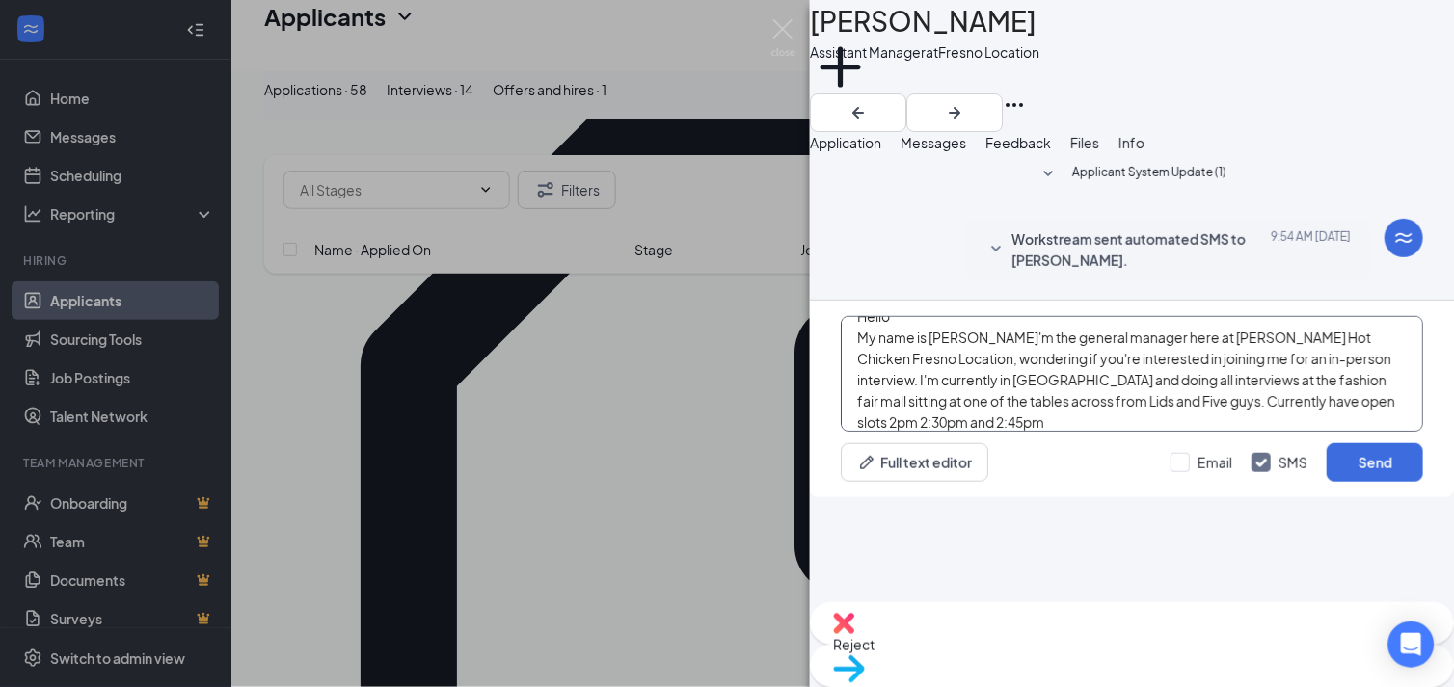
click at [1027, 432] on textarea "Hello My name is [PERSON_NAME]'m the general manager here at [PERSON_NAME] Hot …" at bounding box center [1132, 374] width 582 height 116
type textarea "Hello My name is [PERSON_NAME]'m the general manager here at [PERSON_NAME] Hot …"
click at [1386, 482] on button "Send" at bounding box center [1375, 462] width 96 height 39
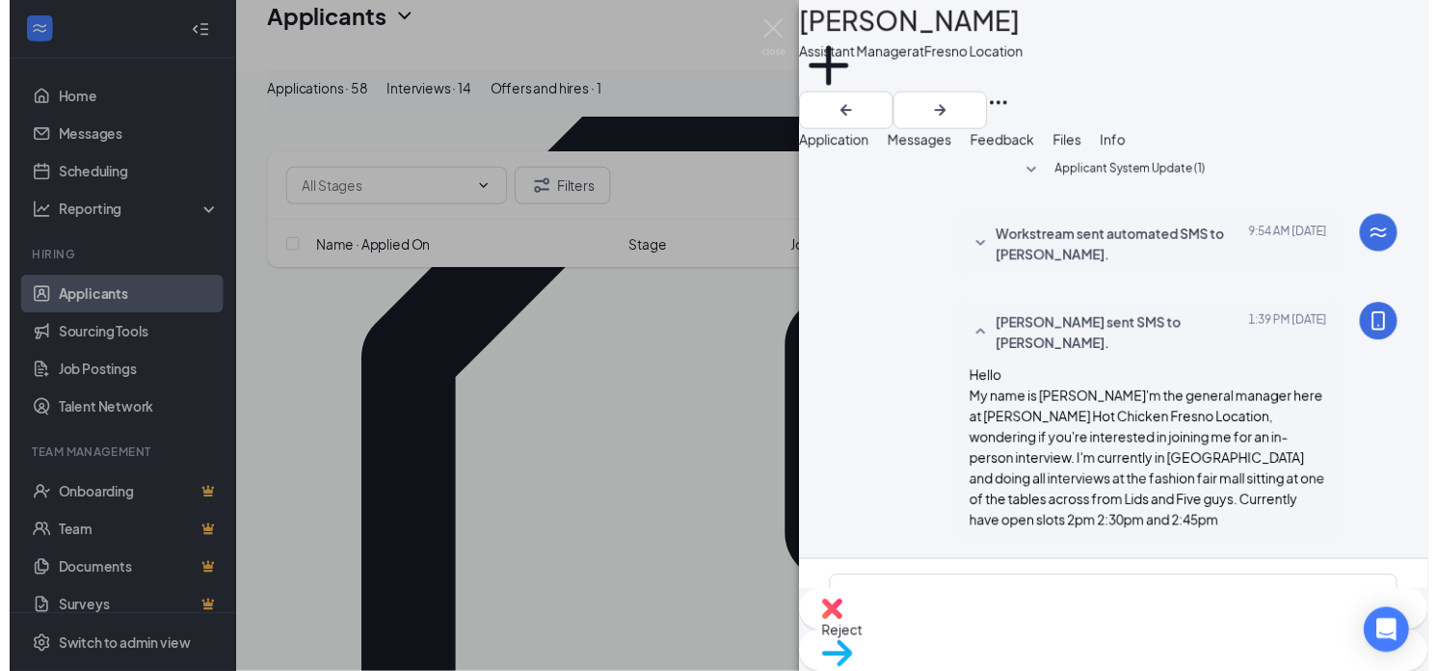
scroll to position [195, 0]
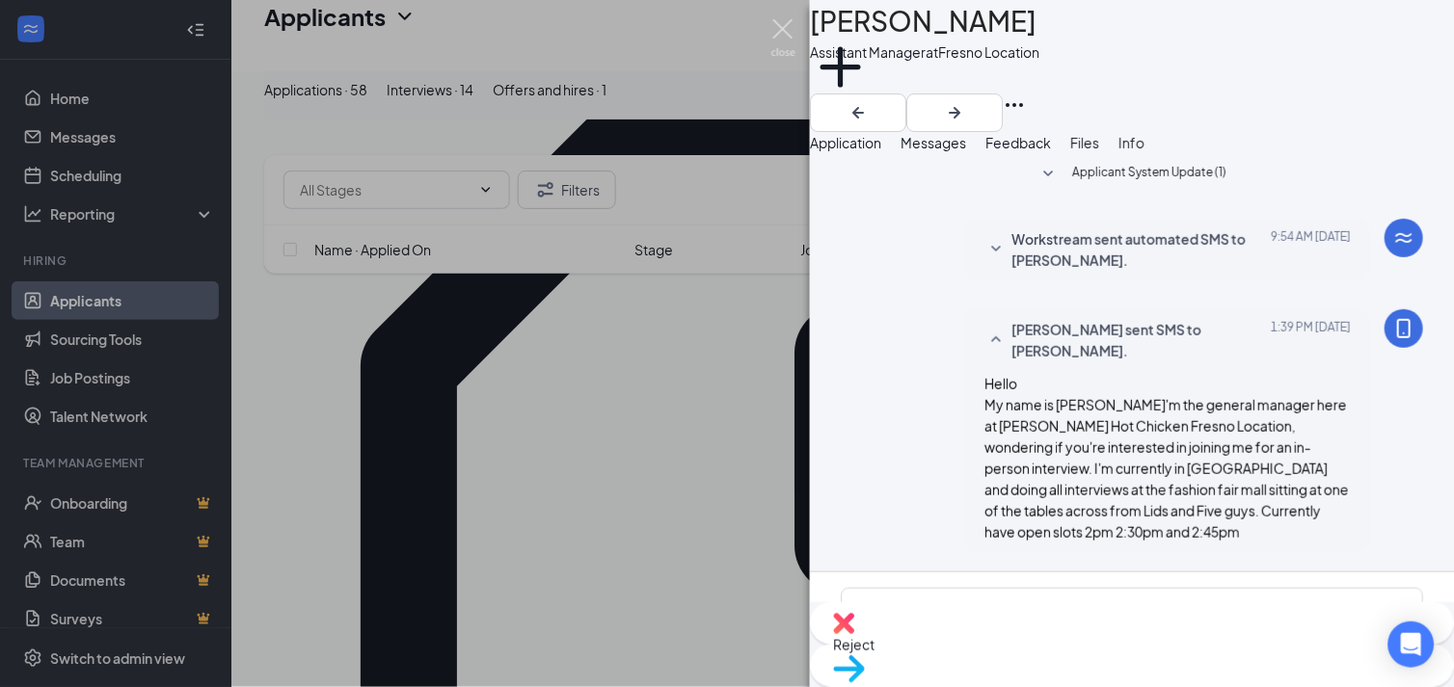
click at [786, 34] on img at bounding box center [783, 38] width 24 height 38
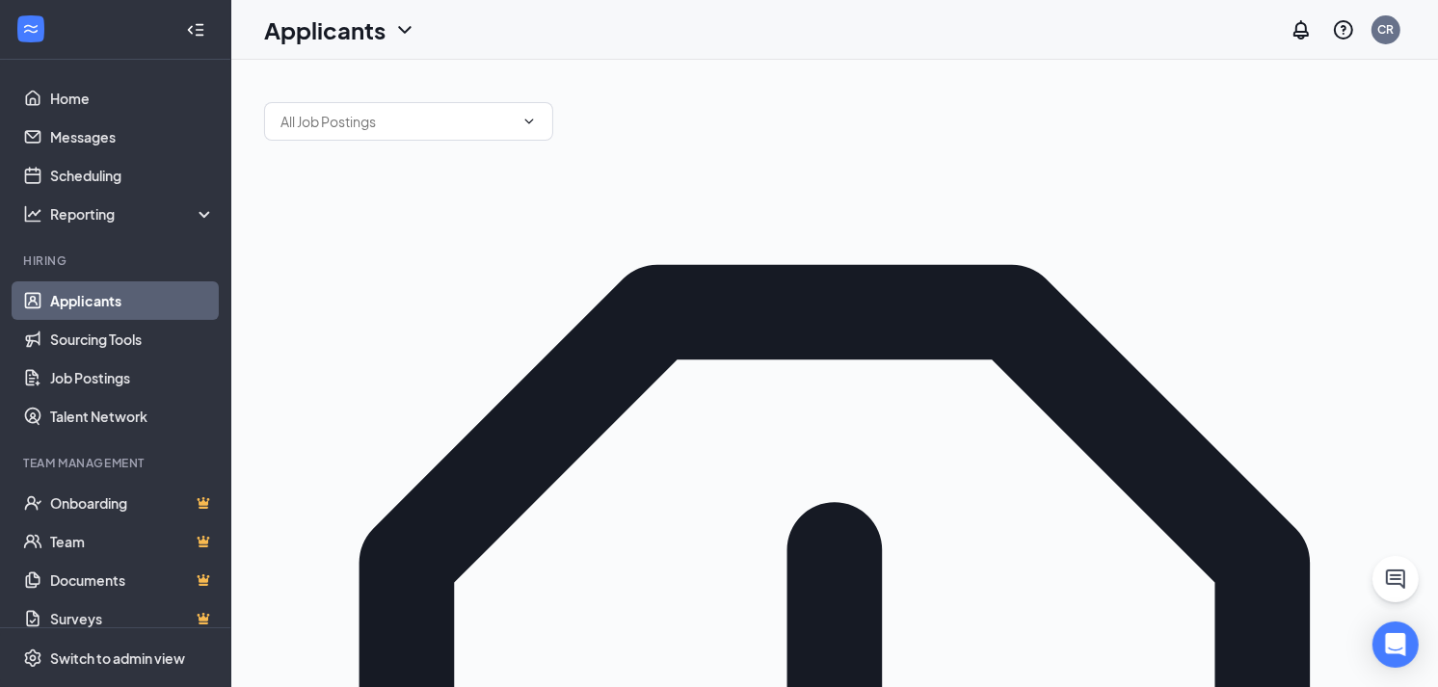
click at [109, 292] on link "Applicants" at bounding box center [132, 301] width 165 height 39
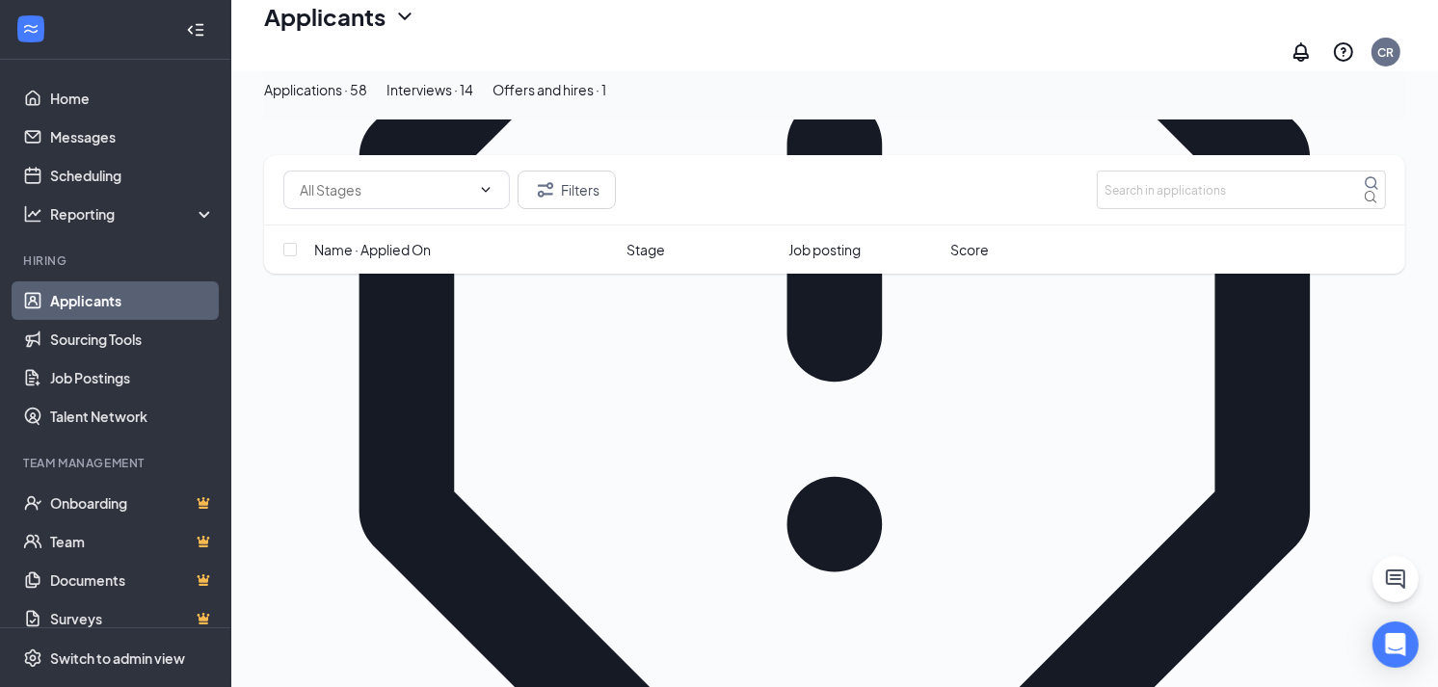
scroll to position [749, 0]
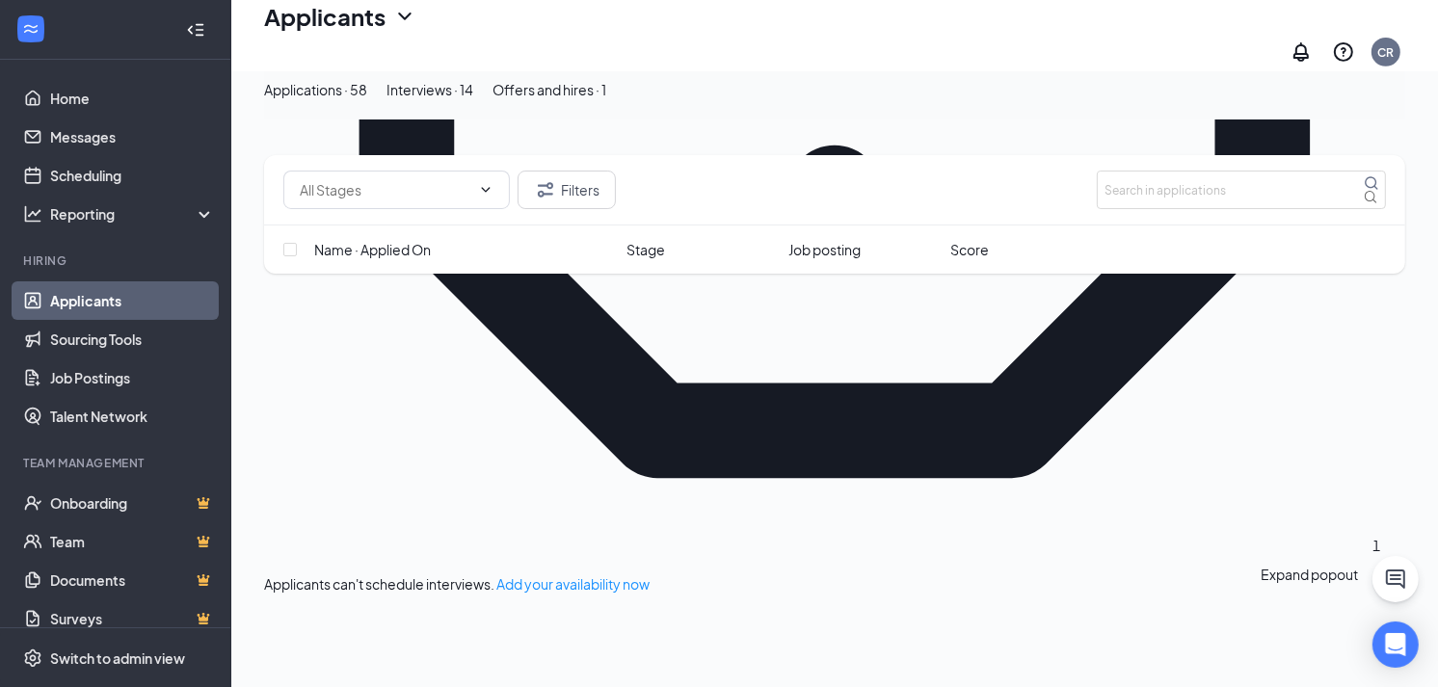
click at [1395, 580] on icon "ChatActive" at bounding box center [1395, 579] width 19 height 19
click at [1297, 603] on div "Chat 1" at bounding box center [1315, 580] width 36 height 46
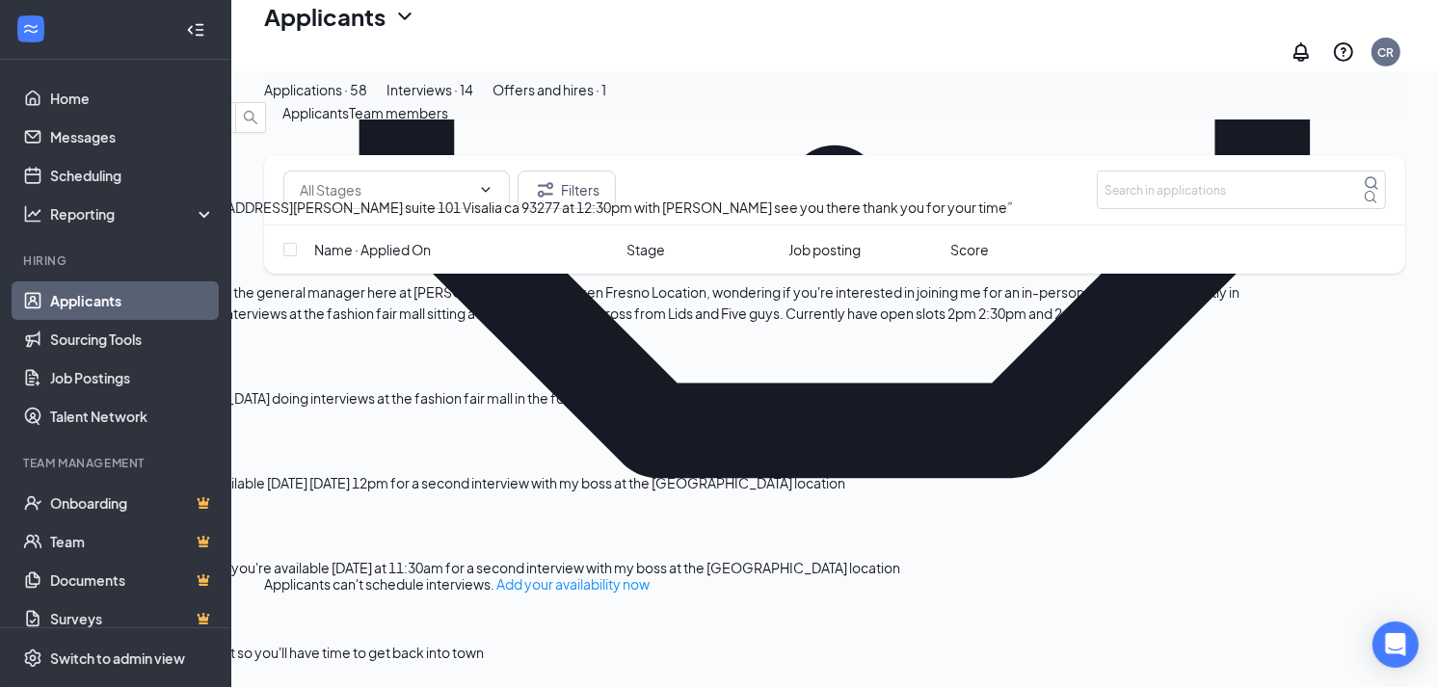
click at [1081, 218] on div "Liked “thank you Location: [STREET_ADDRESS][PERSON_NAME] suite 101 Visalia ca 9…" at bounding box center [666, 207] width 1332 height 21
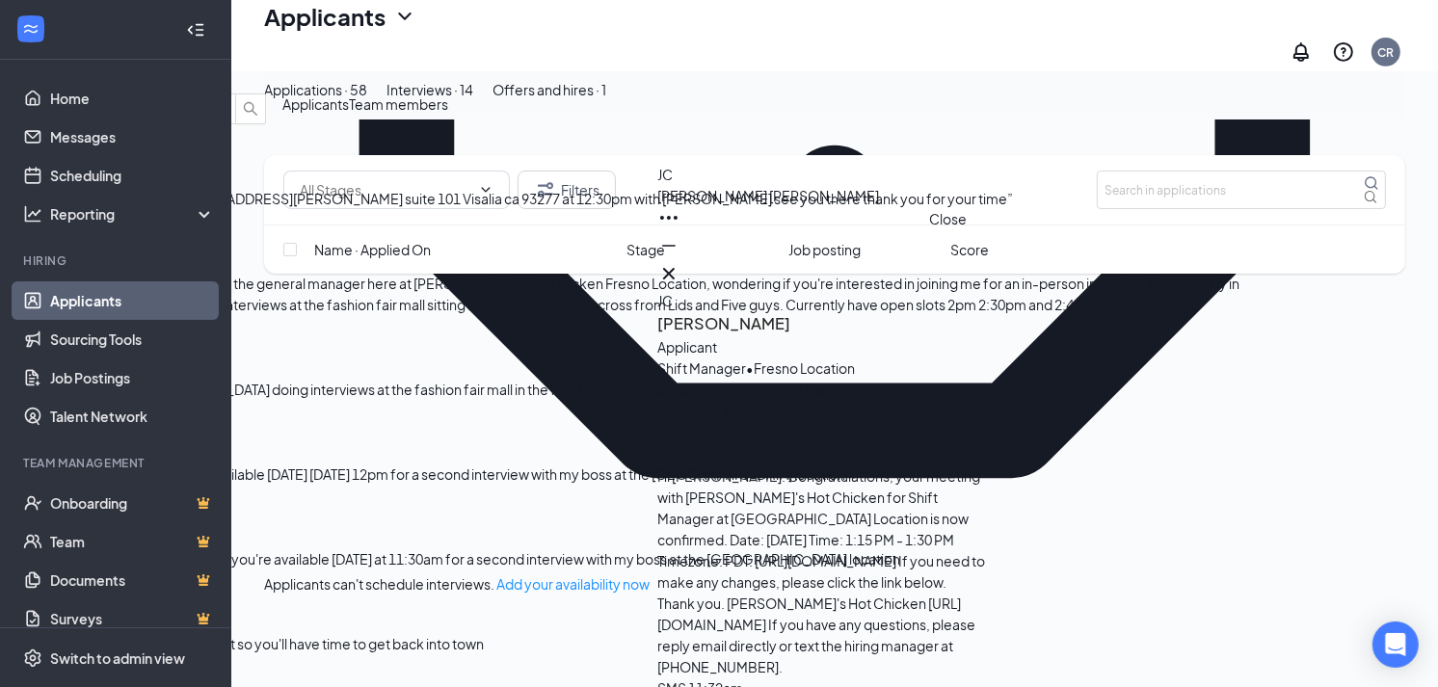
click at [675, 268] on icon "Cross" at bounding box center [669, 274] width 12 height 12
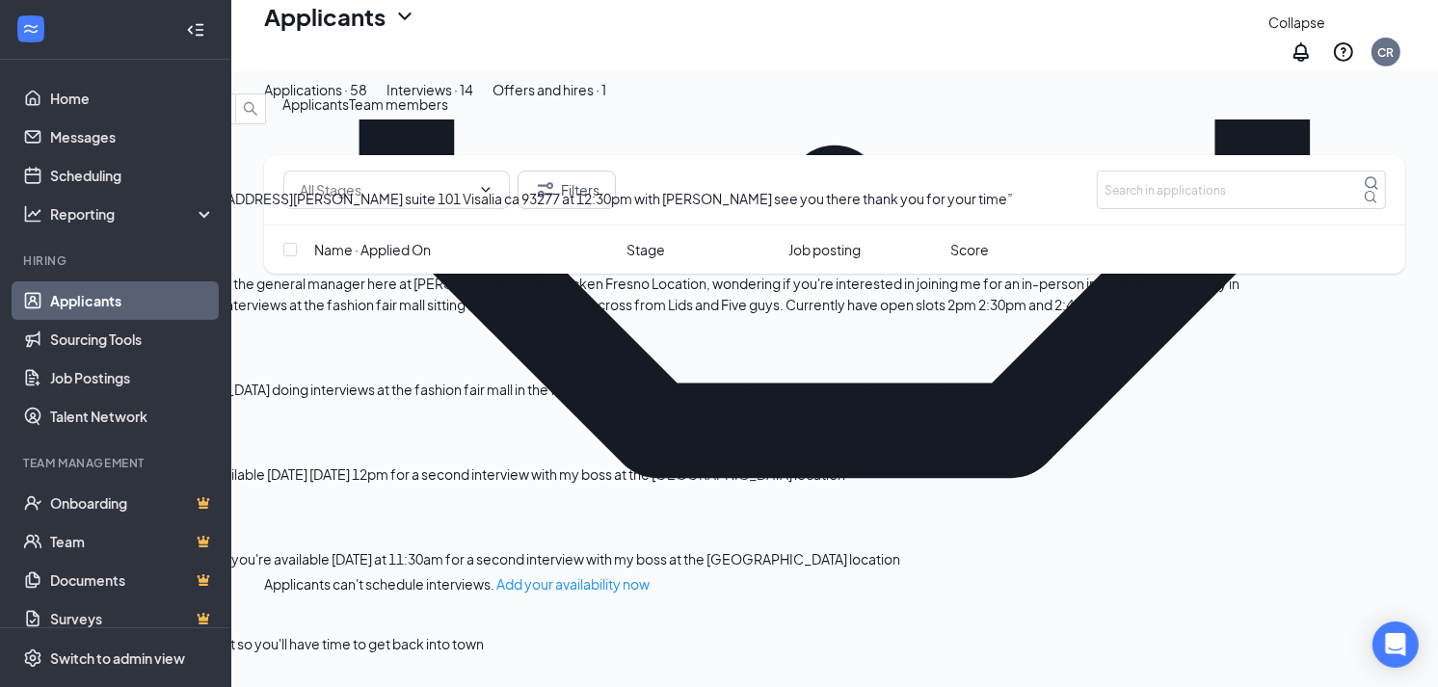
click at [27, 70] on icon "ChevronDown" at bounding box center [15, 77] width 23 height 23
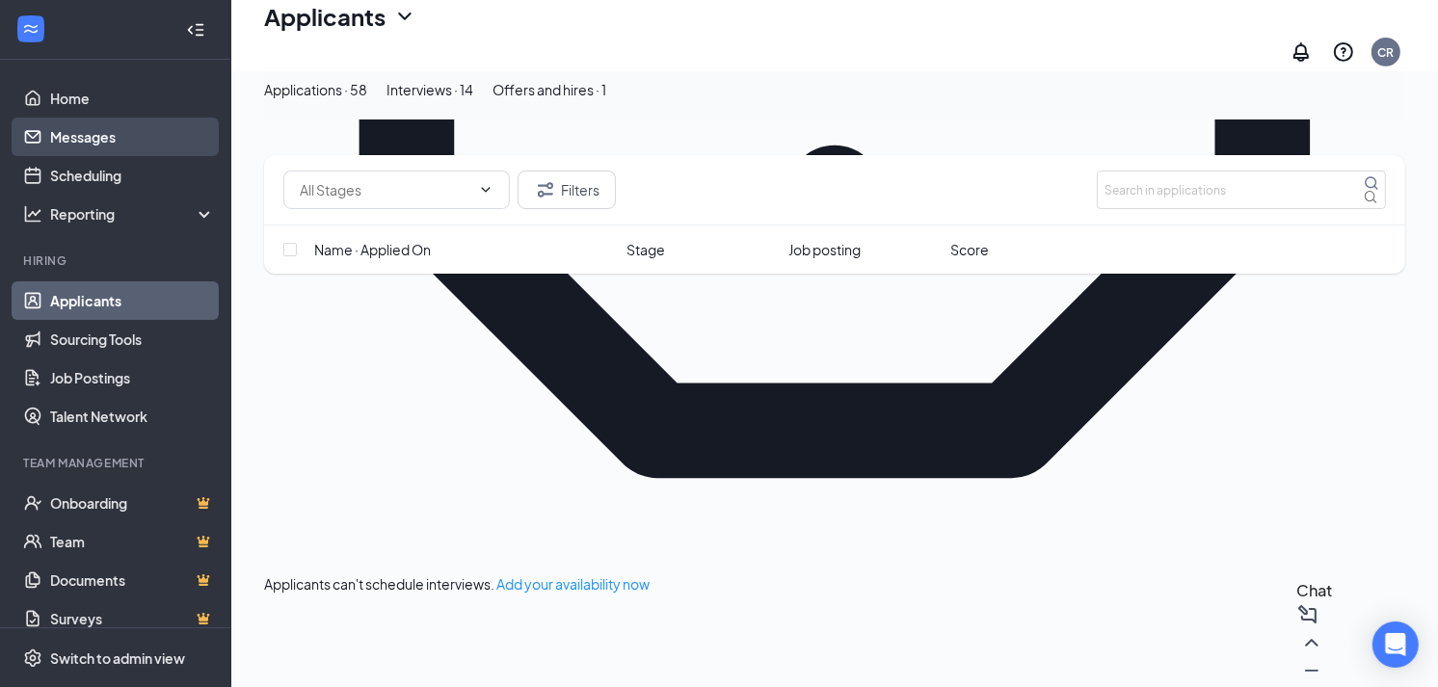
drag, startPoint x: 60, startPoint y: 141, endPoint x: 118, endPoint y: 154, distance: 59.4
click at [60, 141] on link "Messages" at bounding box center [132, 137] width 165 height 39
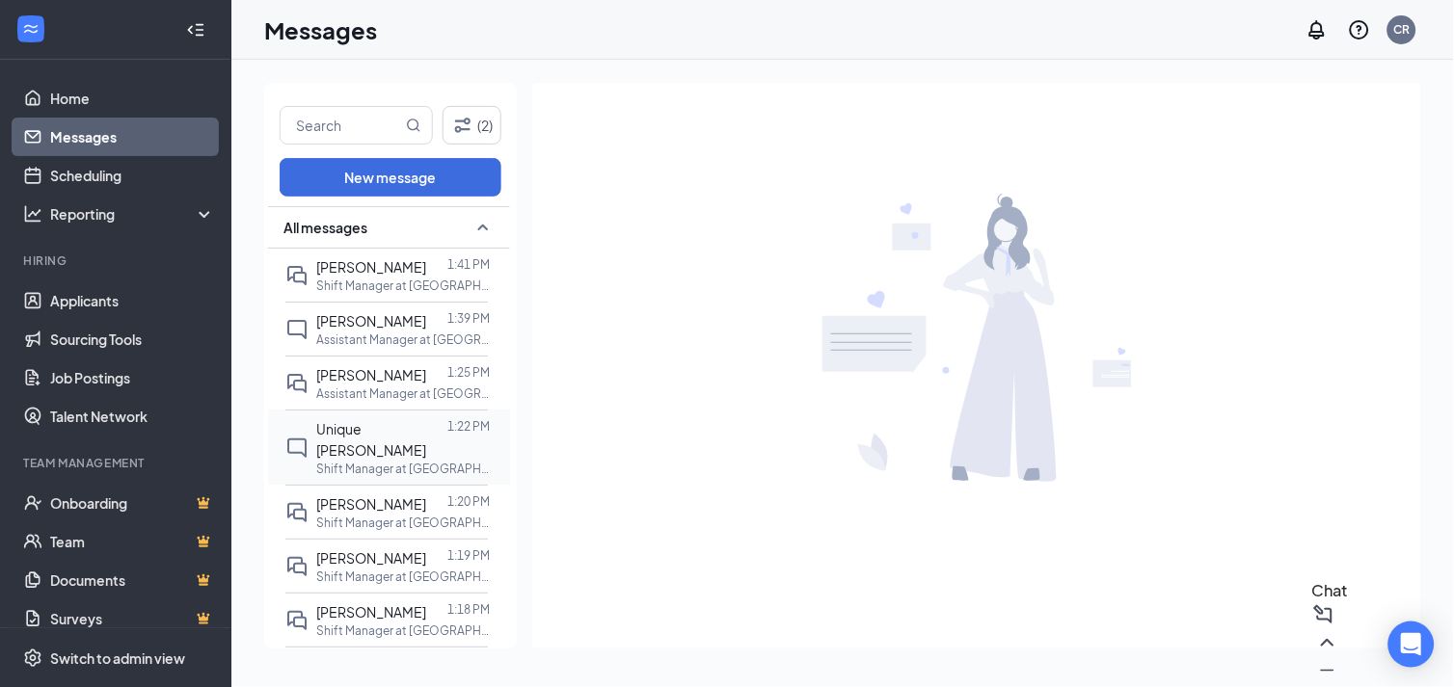
click at [380, 424] on span "Unique [PERSON_NAME]" at bounding box center [371, 439] width 110 height 39
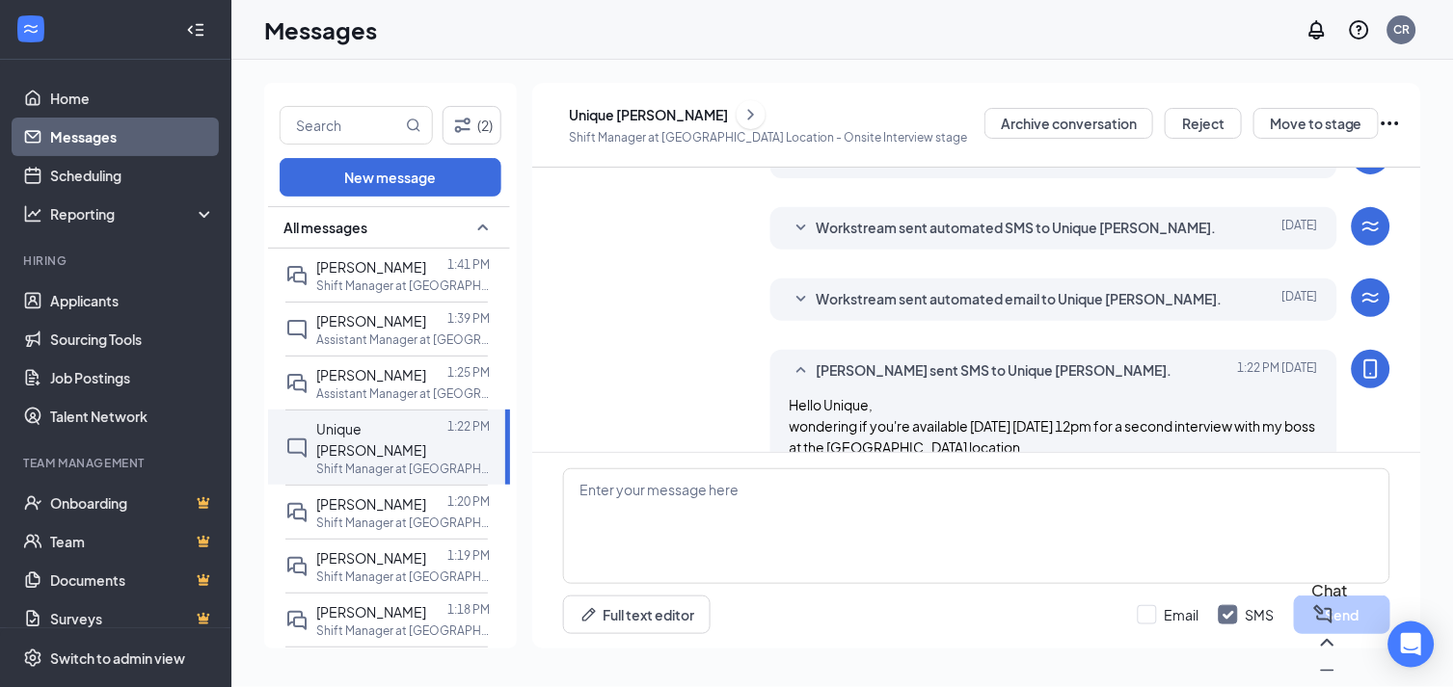
scroll to position [345, 0]
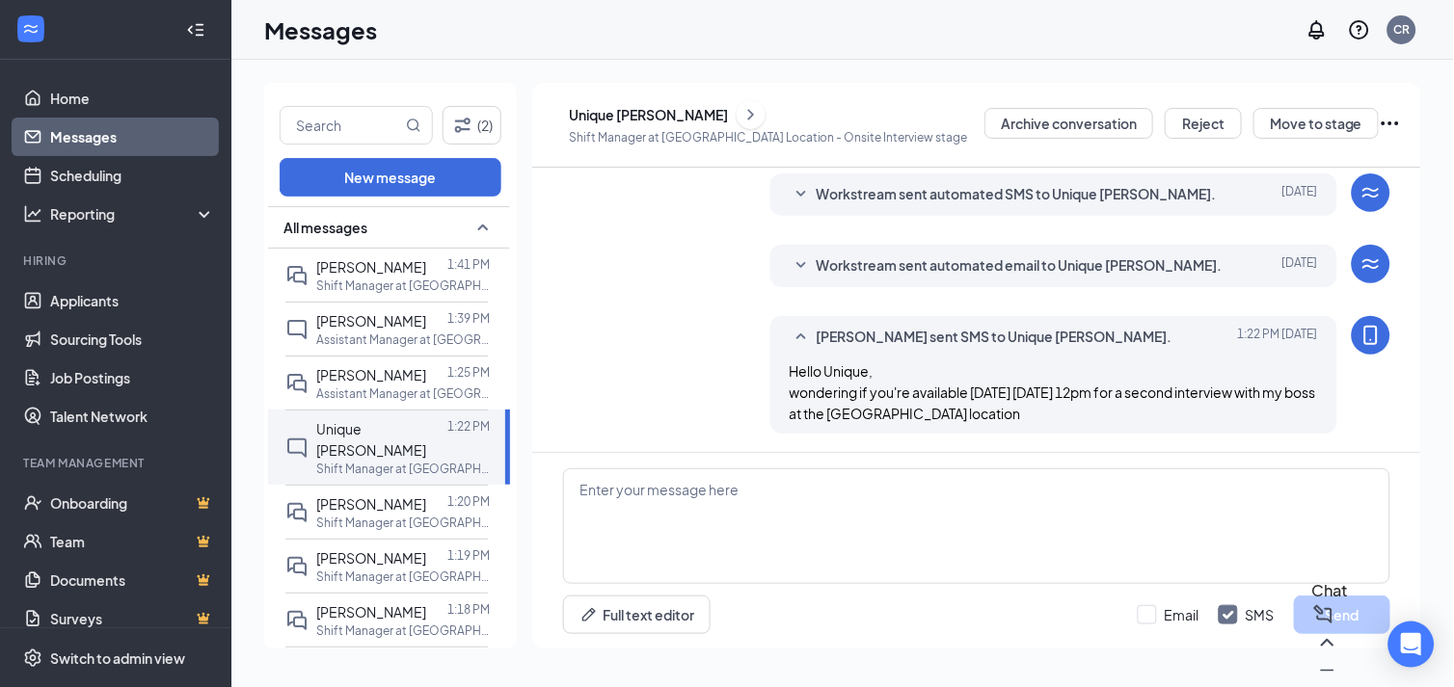
click at [741, 112] on icon "ChevronRight" at bounding box center [750, 114] width 19 height 23
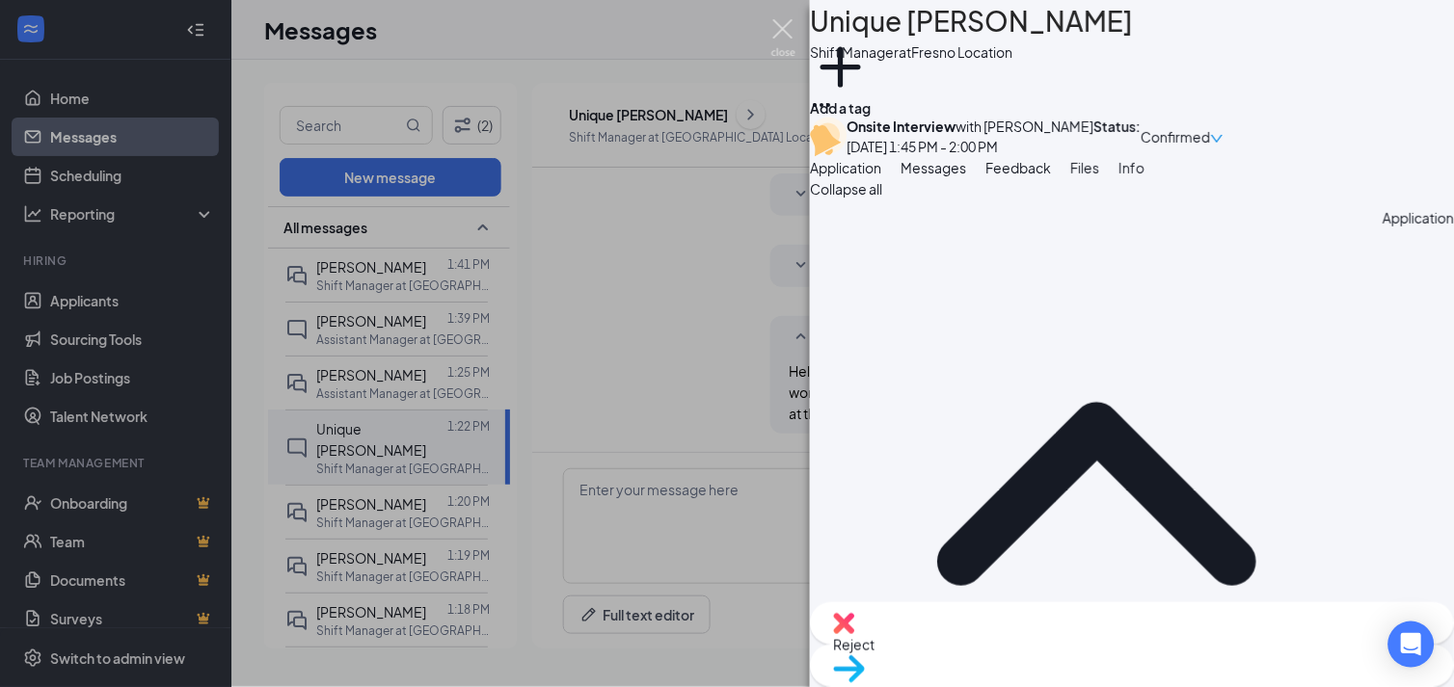
click at [772, 30] on img at bounding box center [783, 38] width 24 height 38
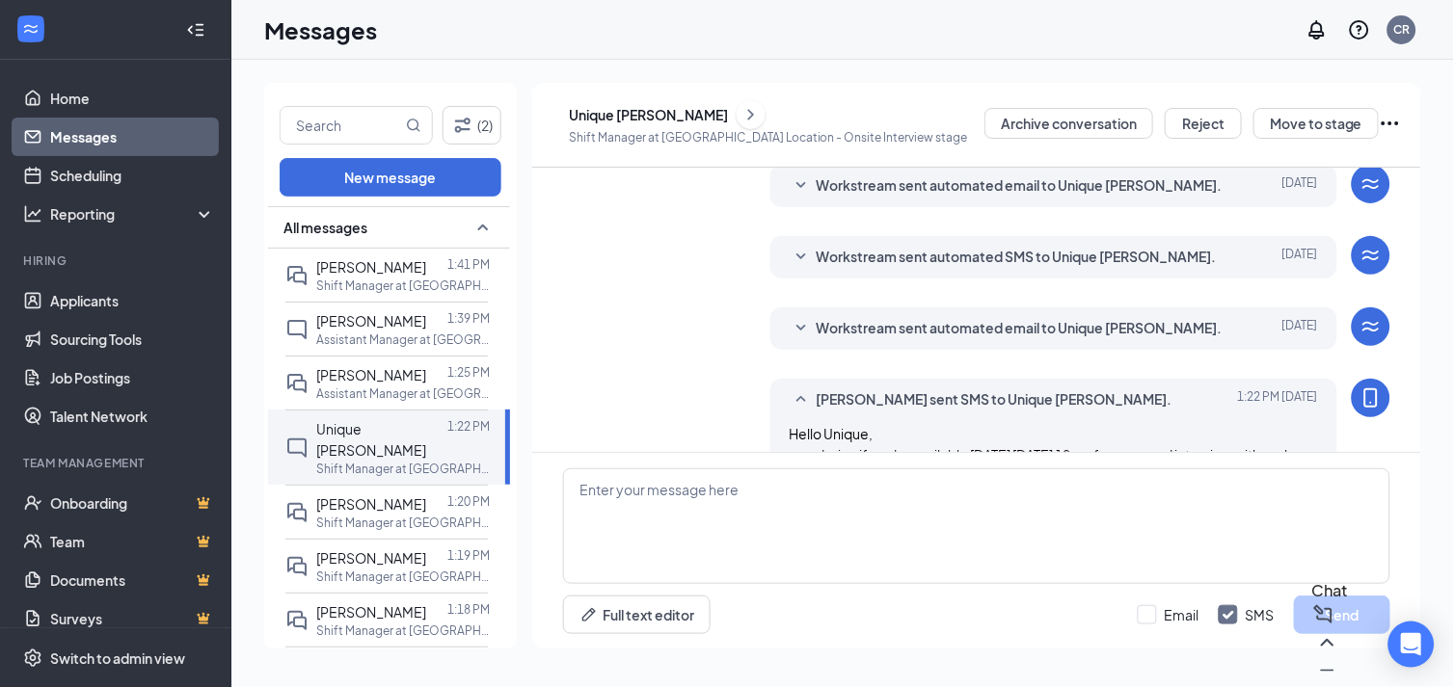
scroll to position [345, 0]
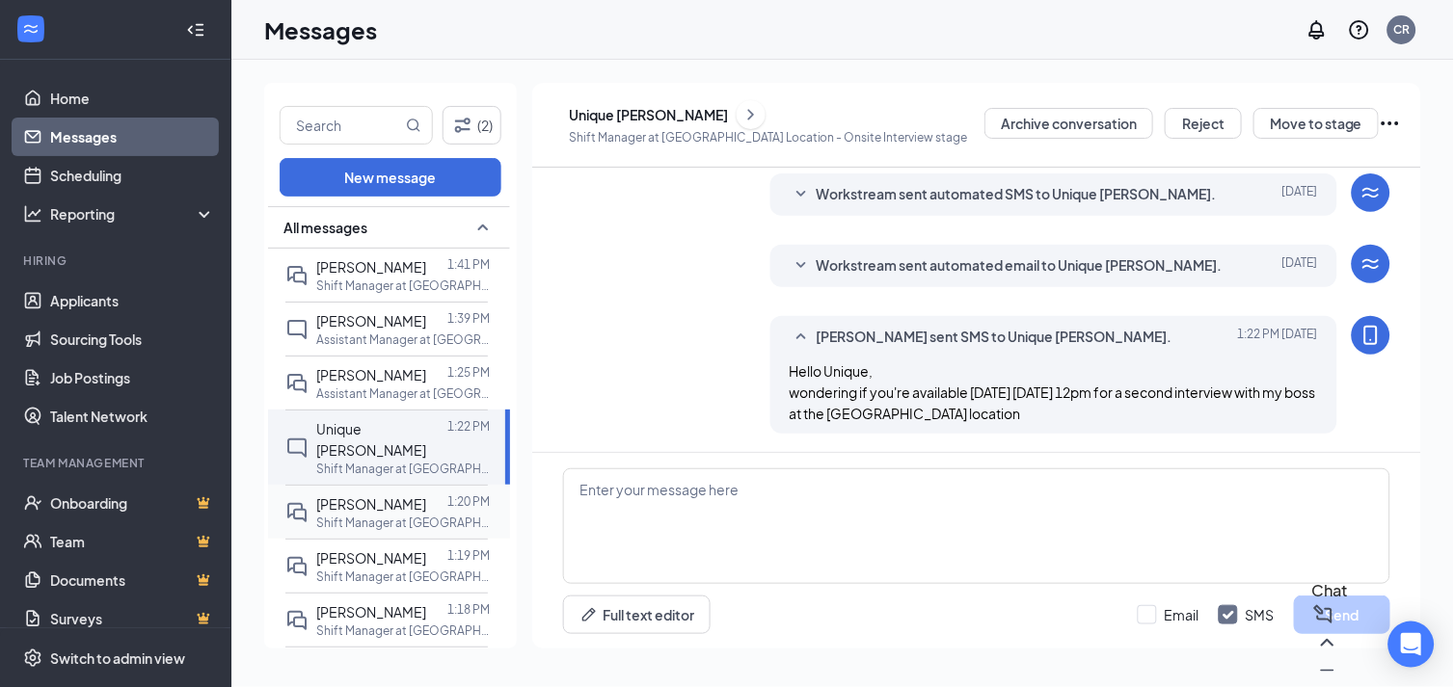
click at [335, 494] on div "[PERSON_NAME]" at bounding box center [371, 504] width 110 height 21
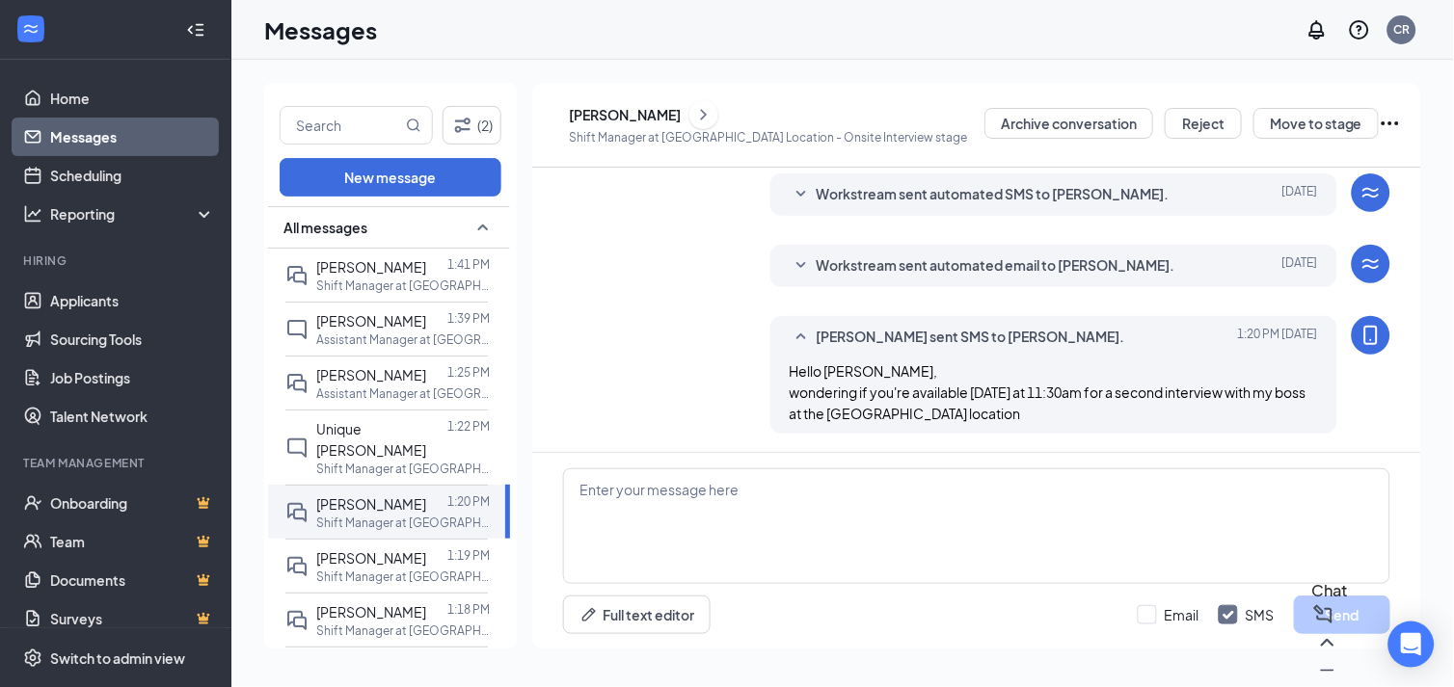
scroll to position [512, 0]
click at [360, 275] on div "[PERSON_NAME]" at bounding box center [371, 266] width 110 height 21
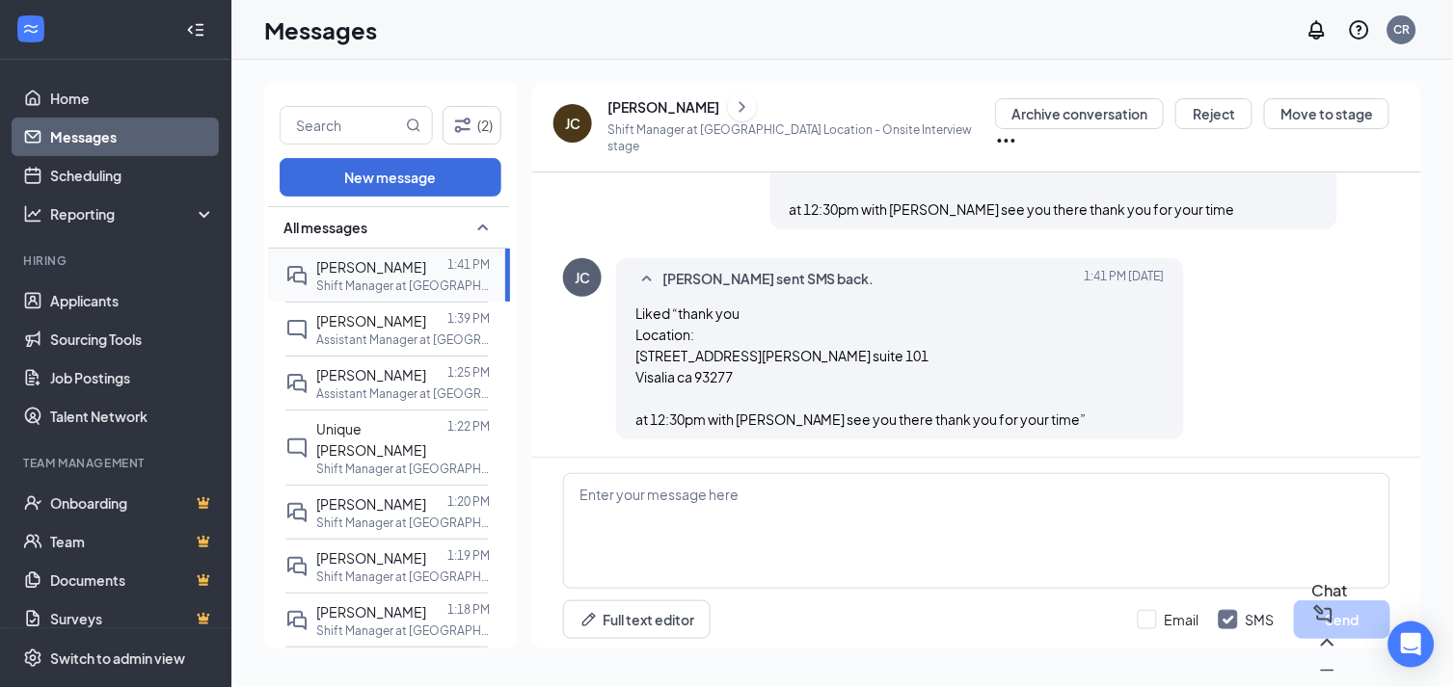
scroll to position [875, 0]
click at [383, 515] on p "Shift Manager at [GEOGRAPHIC_DATA] Location" at bounding box center [403, 523] width 174 height 16
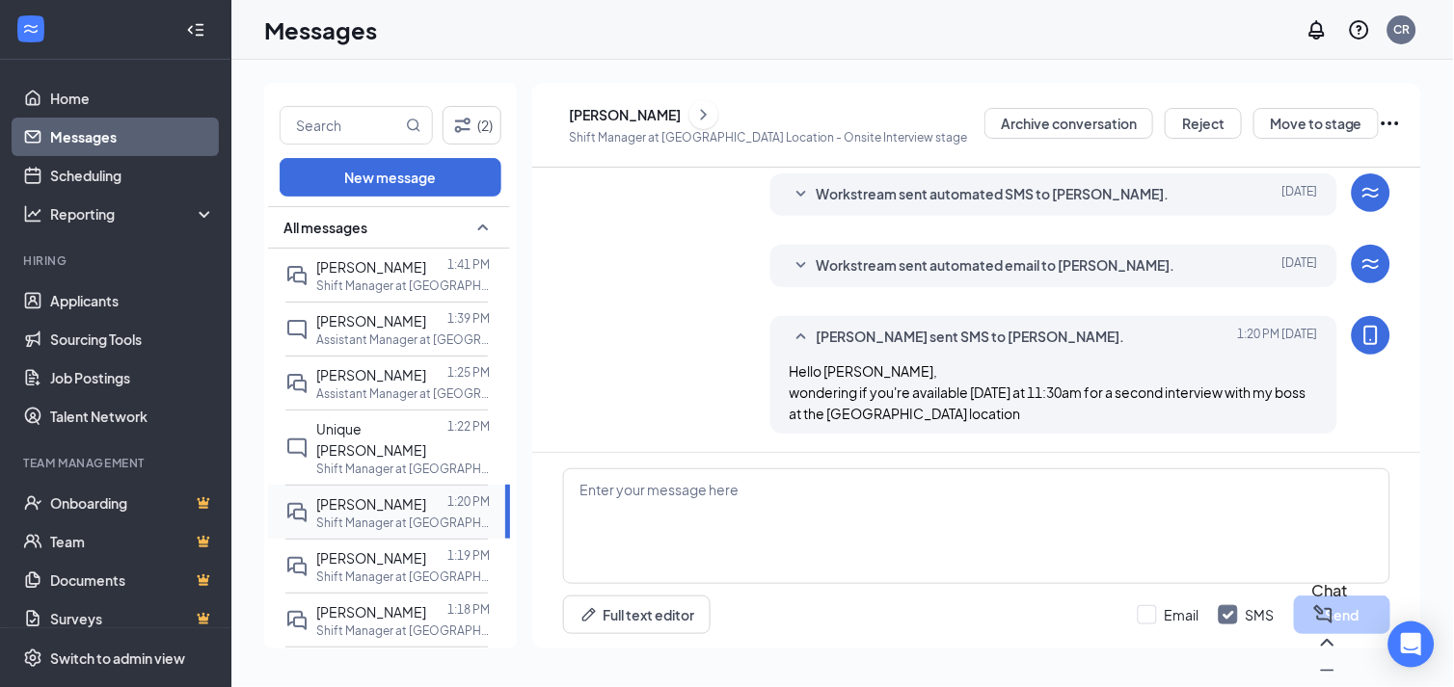
scroll to position [512, 0]
drag, startPoint x: 370, startPoint y: 498, endPoint x: 94, endPoint y: 229, distance: 385.2
click at [713, 107] on icon "ChevronRight" at bounding box center [703, 114] width 19 height 23
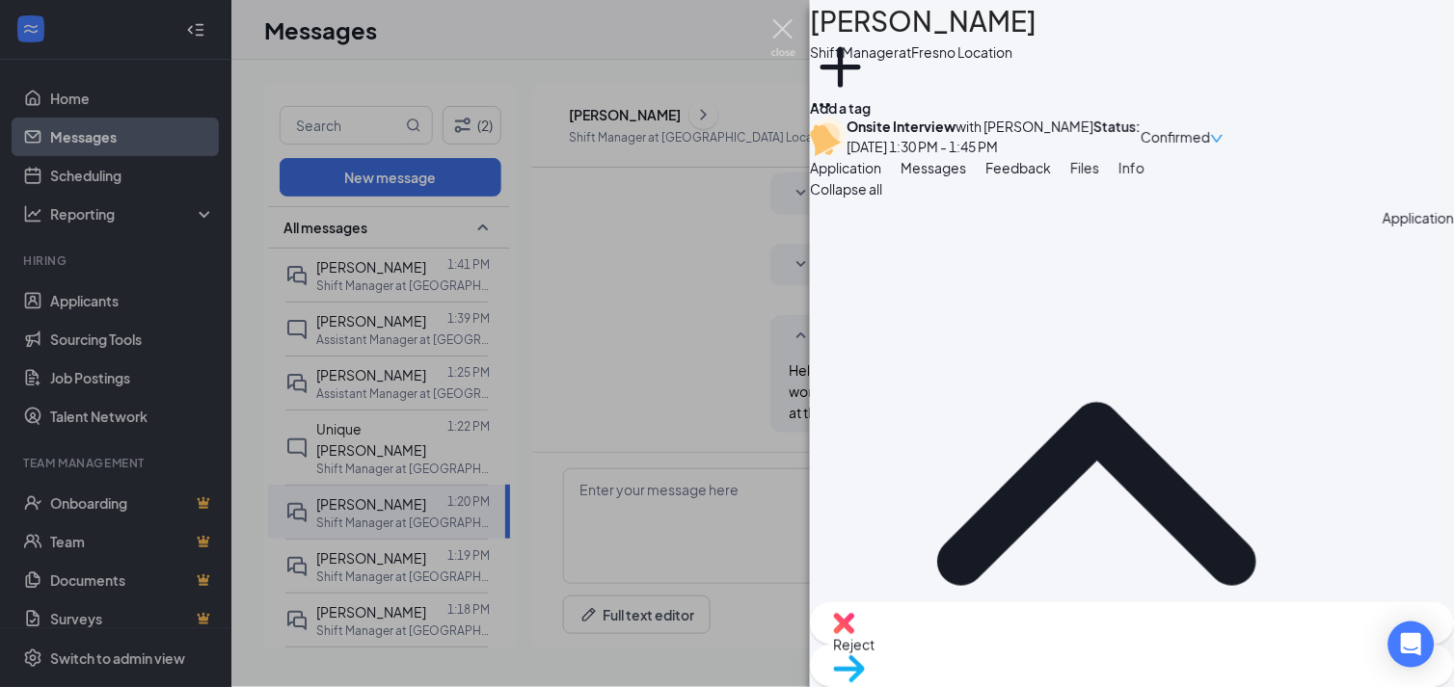
click at [783, 21] on img at bounding box center [783, 38] width 24 height 38
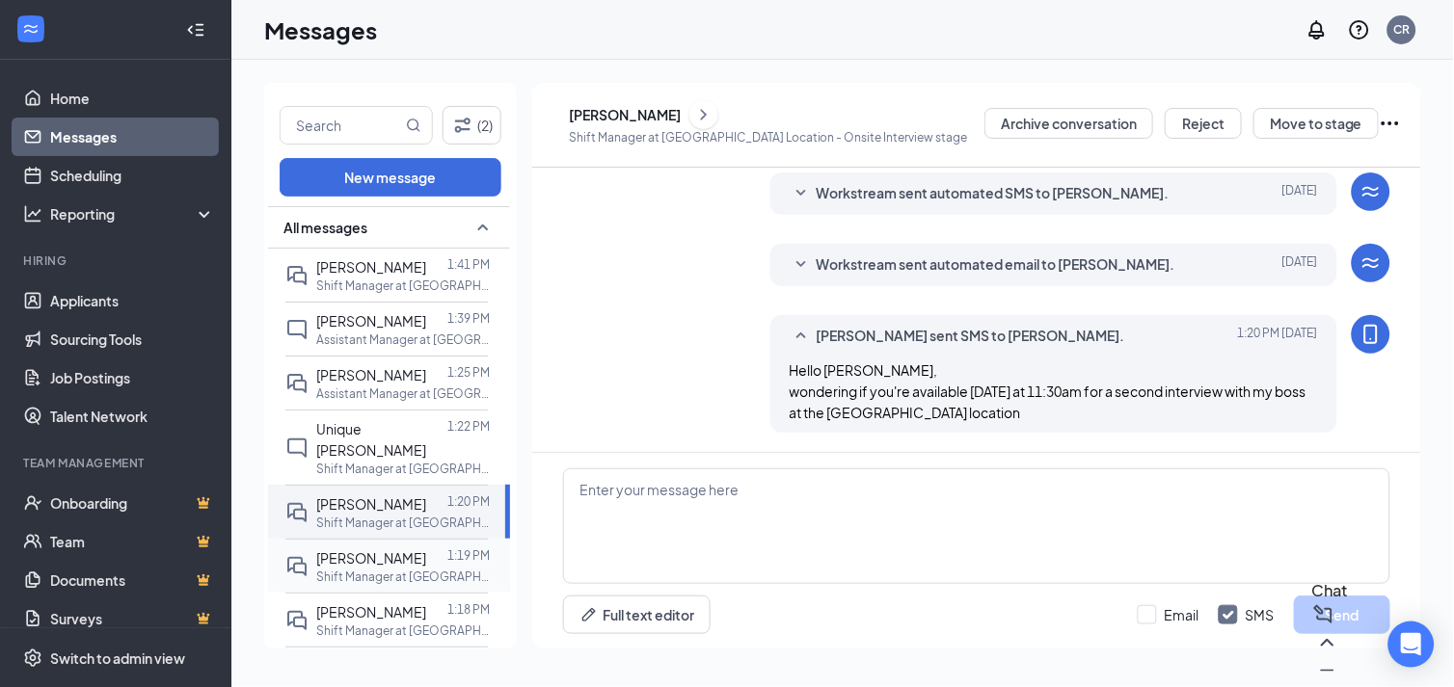
click at [376, 550] on span "[PERSON_NAME]" at bounding box center [371, 558] width 110 height 17
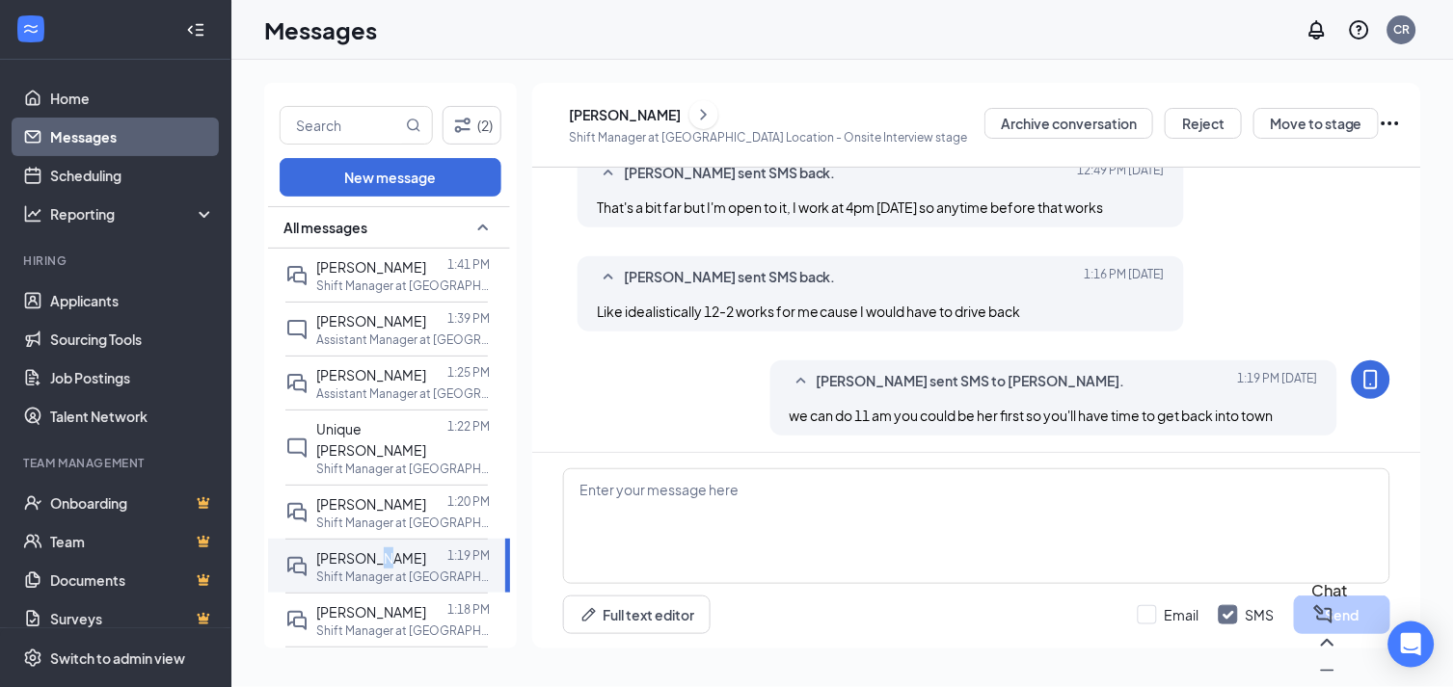
scroll to position [685, 0]
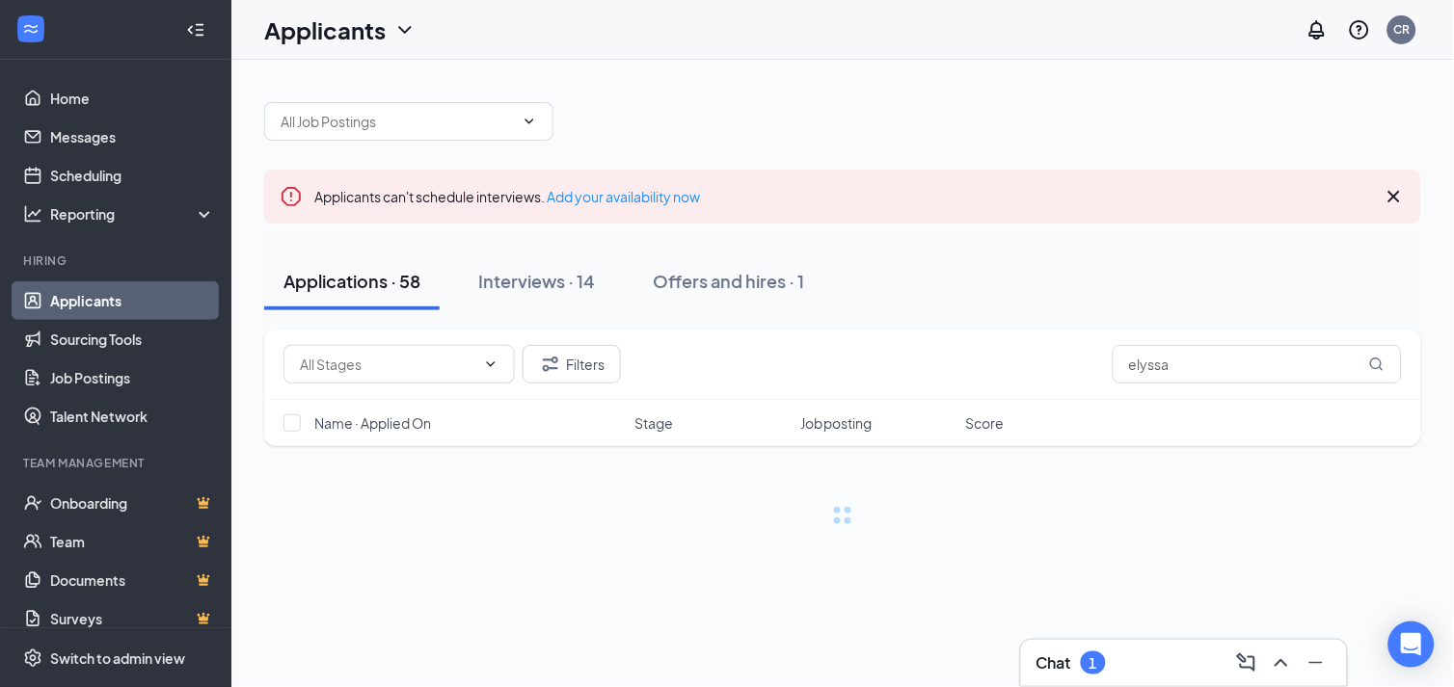
click at [1090, 658] on div "1" at bounding box center [1093, 663] width 25 height 23
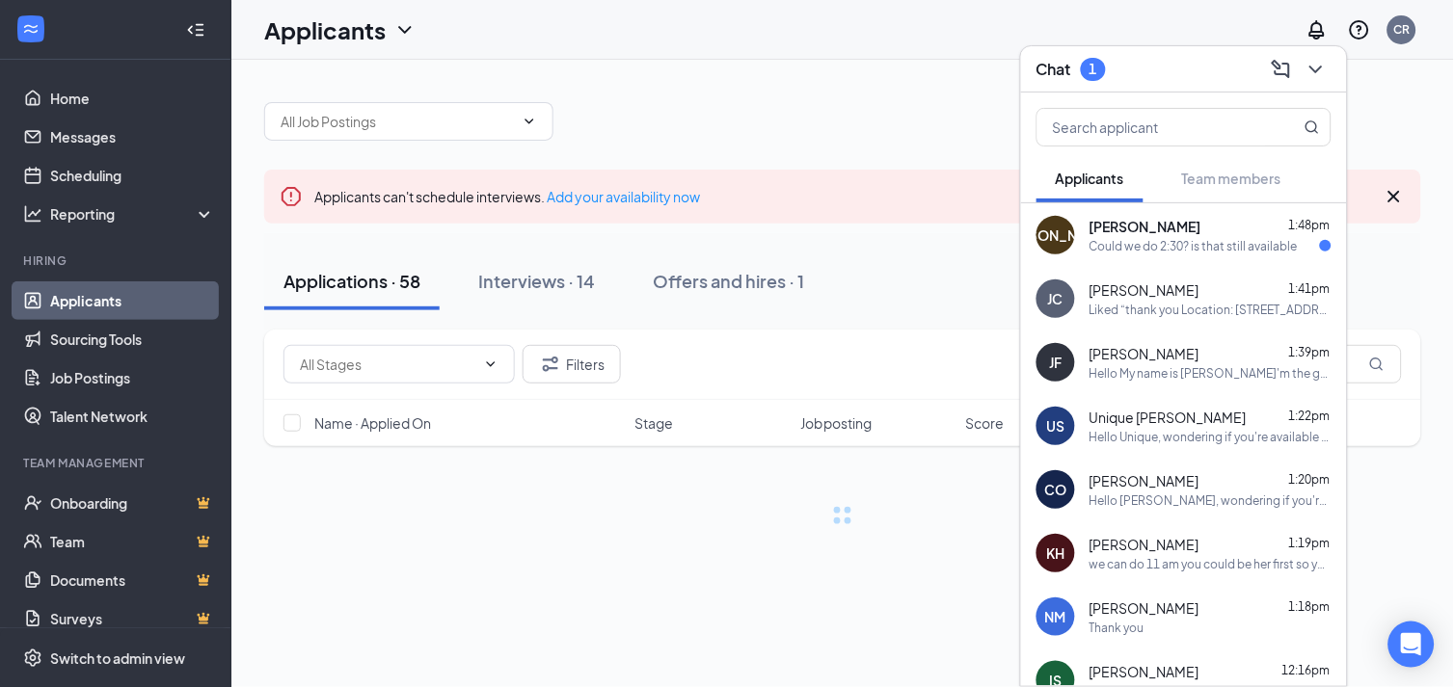
click at [1159, 252] on div "Could we do 2:30? is that still available" at bounding box center [1193, 246] width 208 height 16
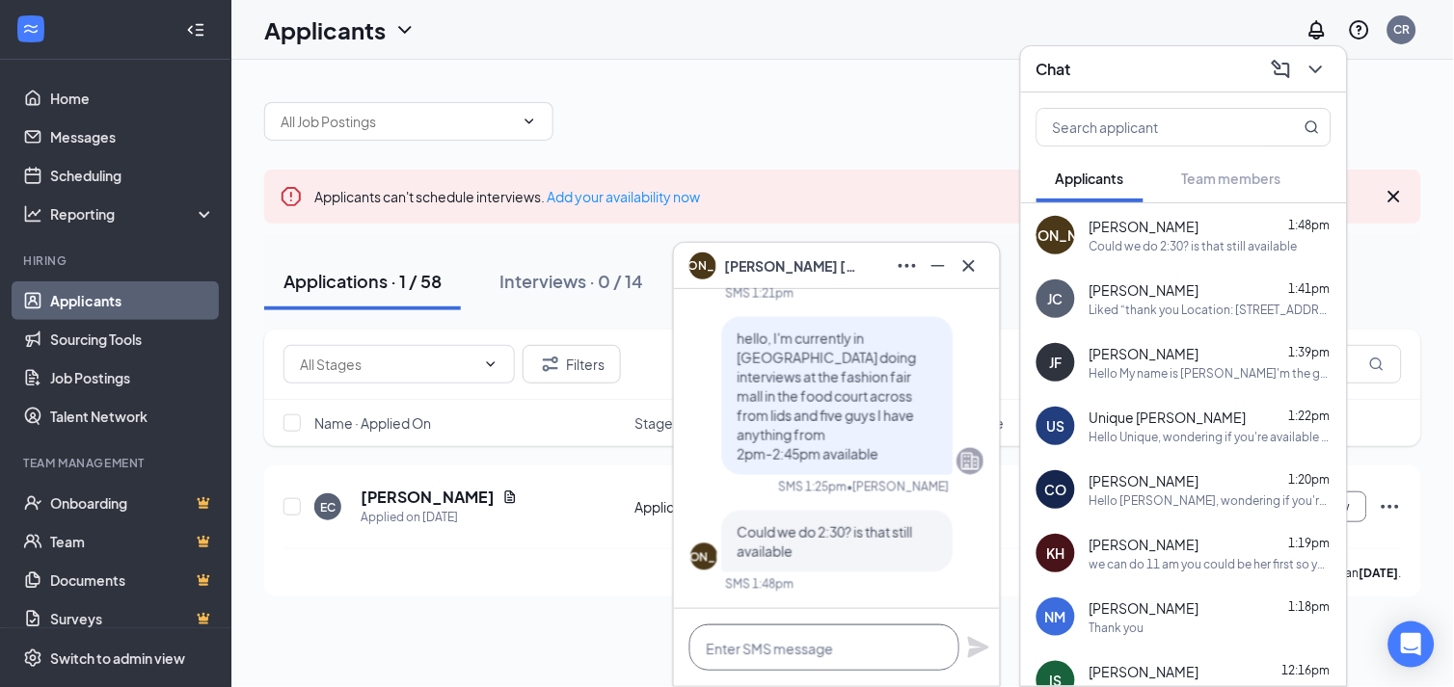
click at [745, 660] on textarea at bounding box center [824, 648] width 270 height 46
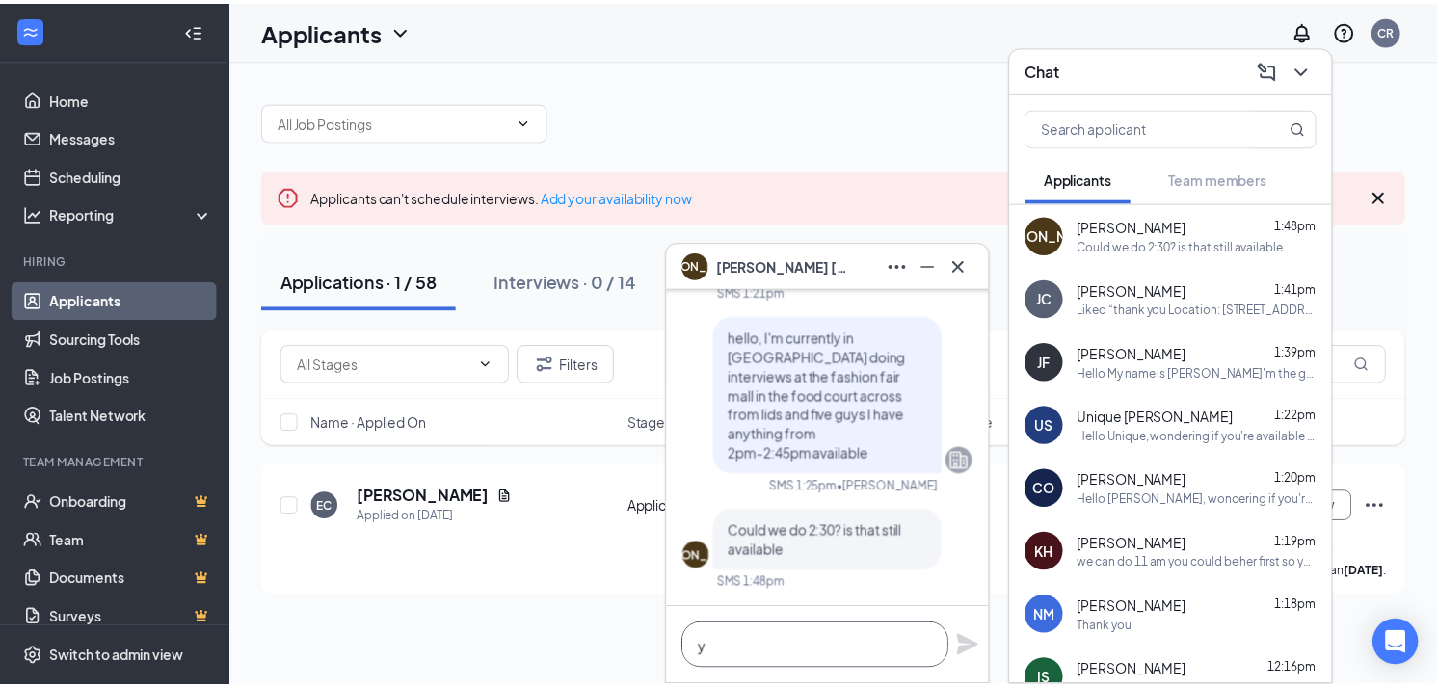
scroll to position [1, 0]
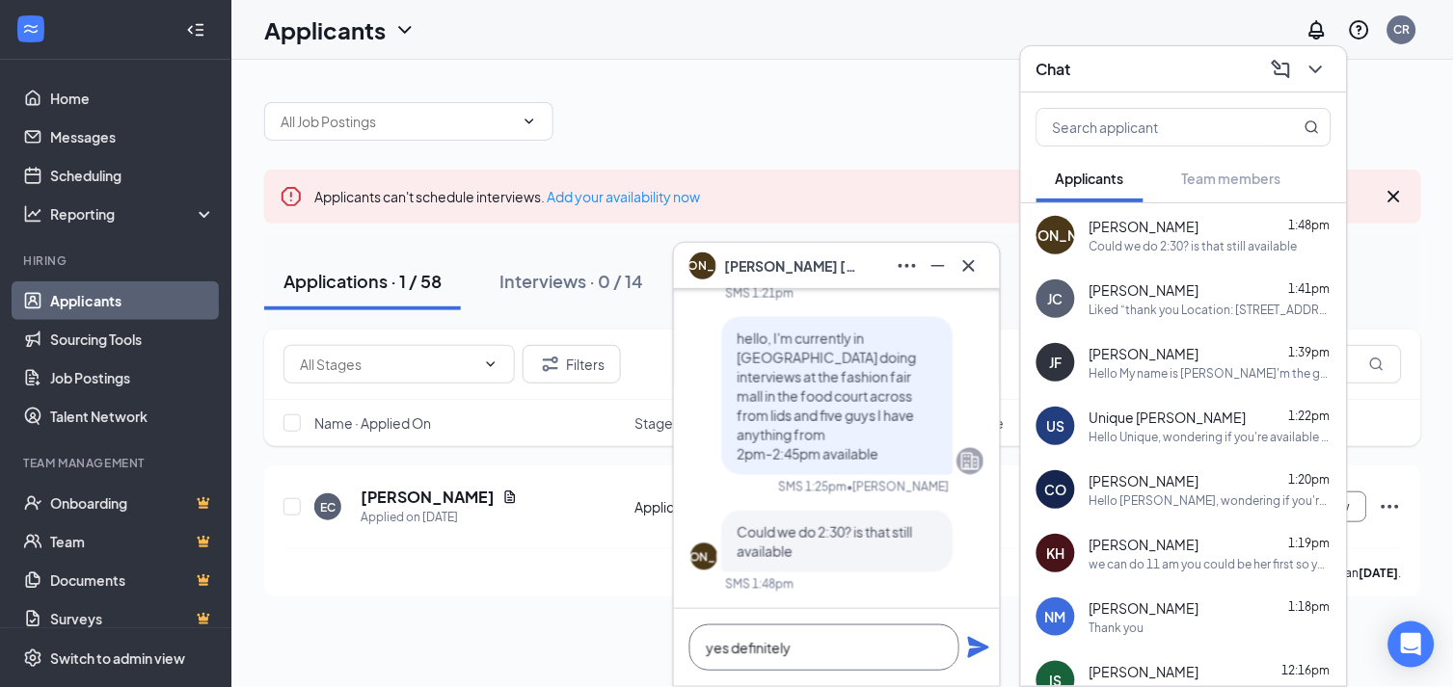
type textarea "yes definitely"
click at [975, 642] on icon "Plane" at bounding box center [978, 647] width 21 height 21
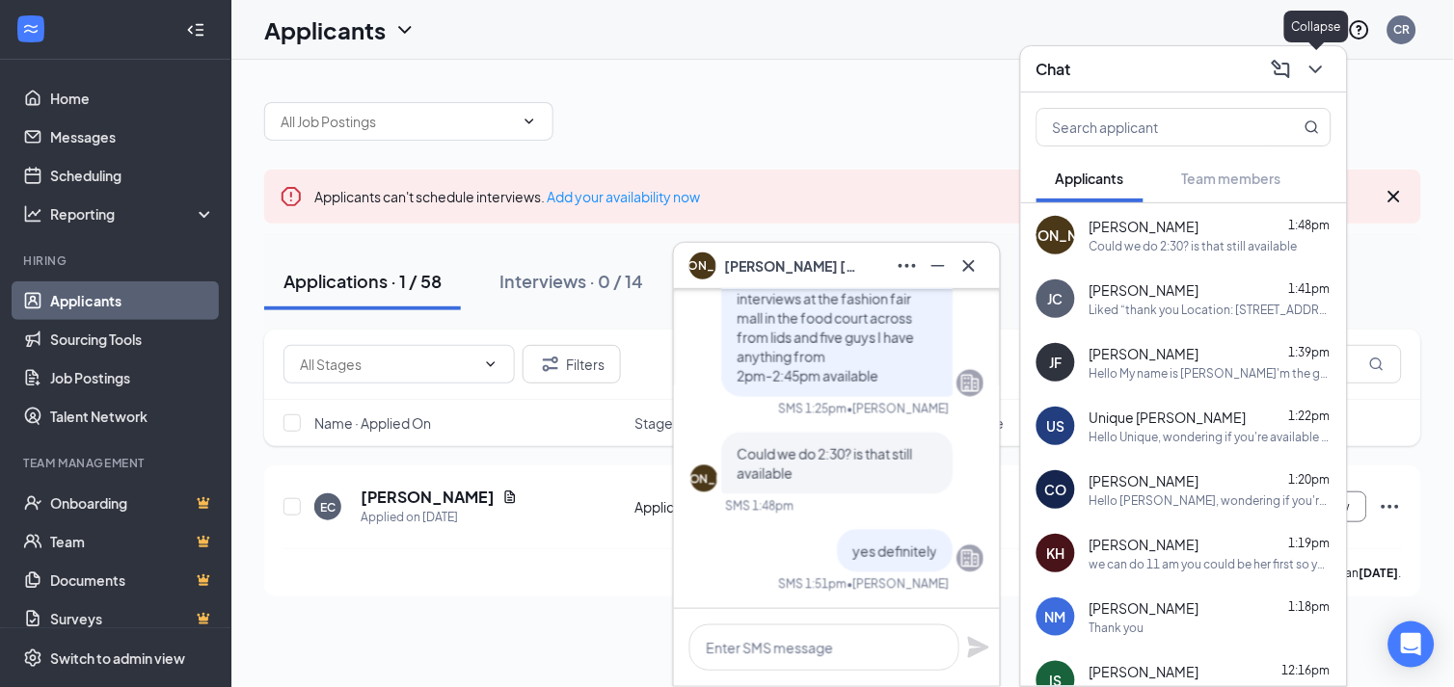
click at [1324, 73] on icon "ChevronDown" at bounding box center [1315, 69] width 23 height 23
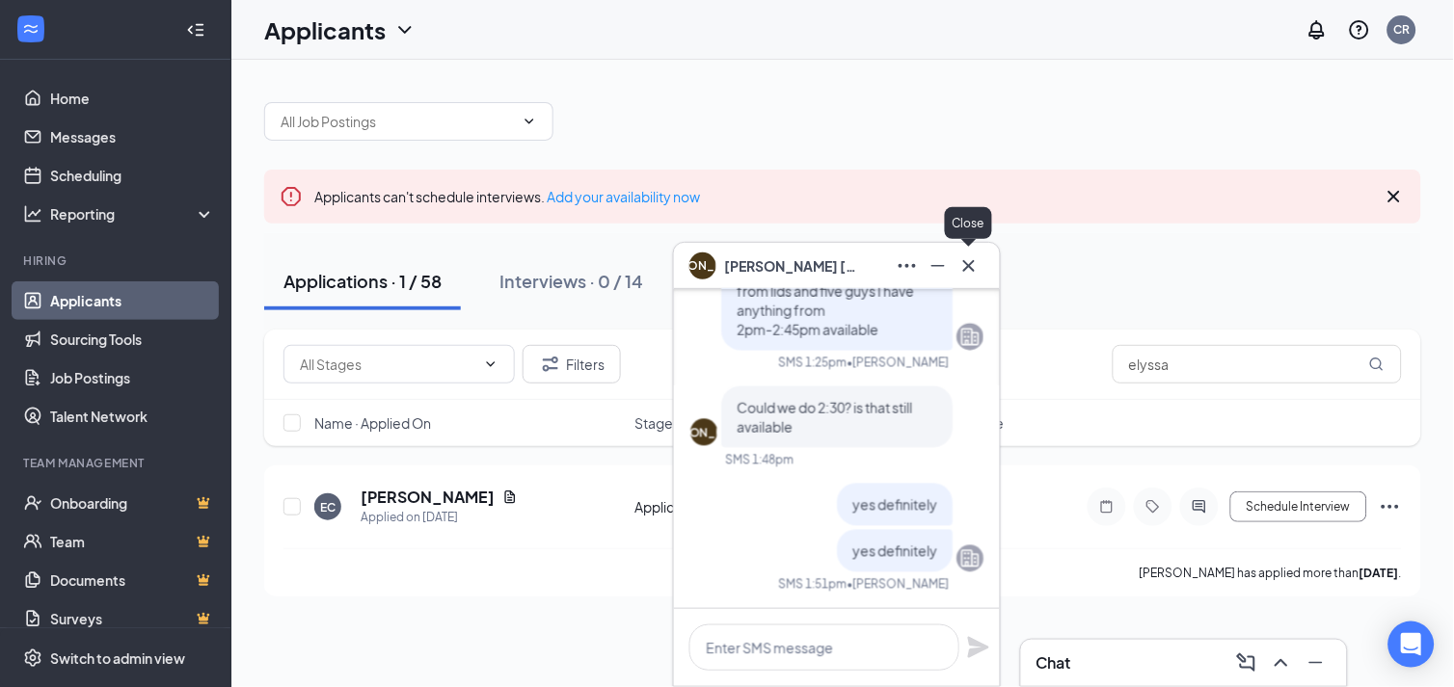
click at [984, 263] on button at bounding box center [968, 266] width 31 height 31
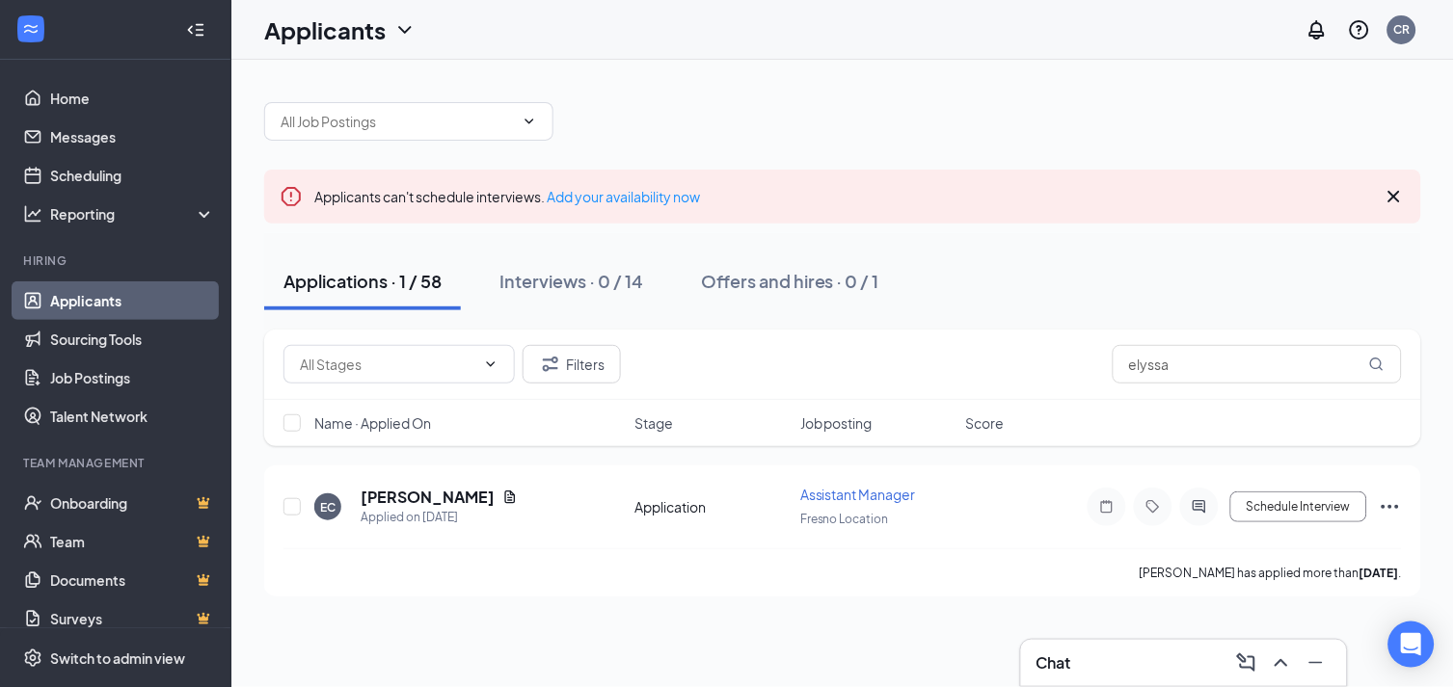
click at [83, 291] on link "Applicants" at bounding box center [132, 301] width 165 height 39
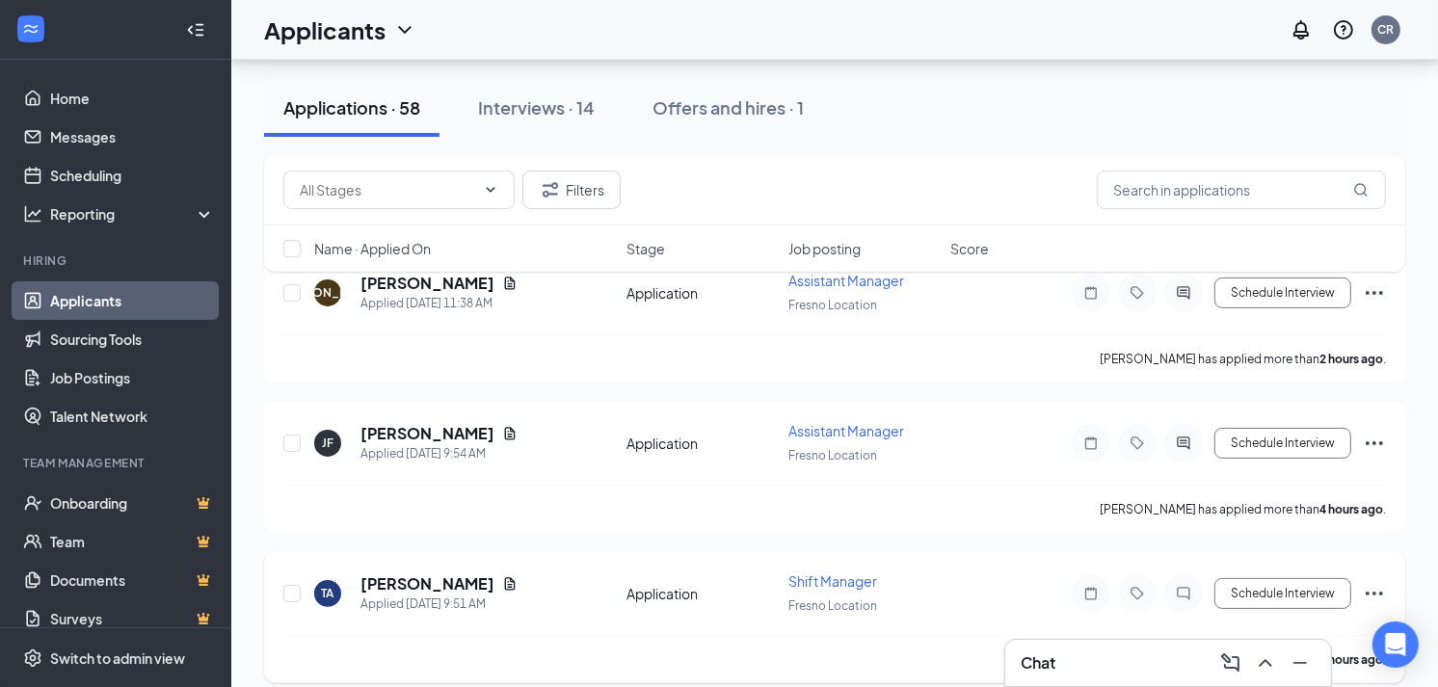
scroll to position [321, 0]
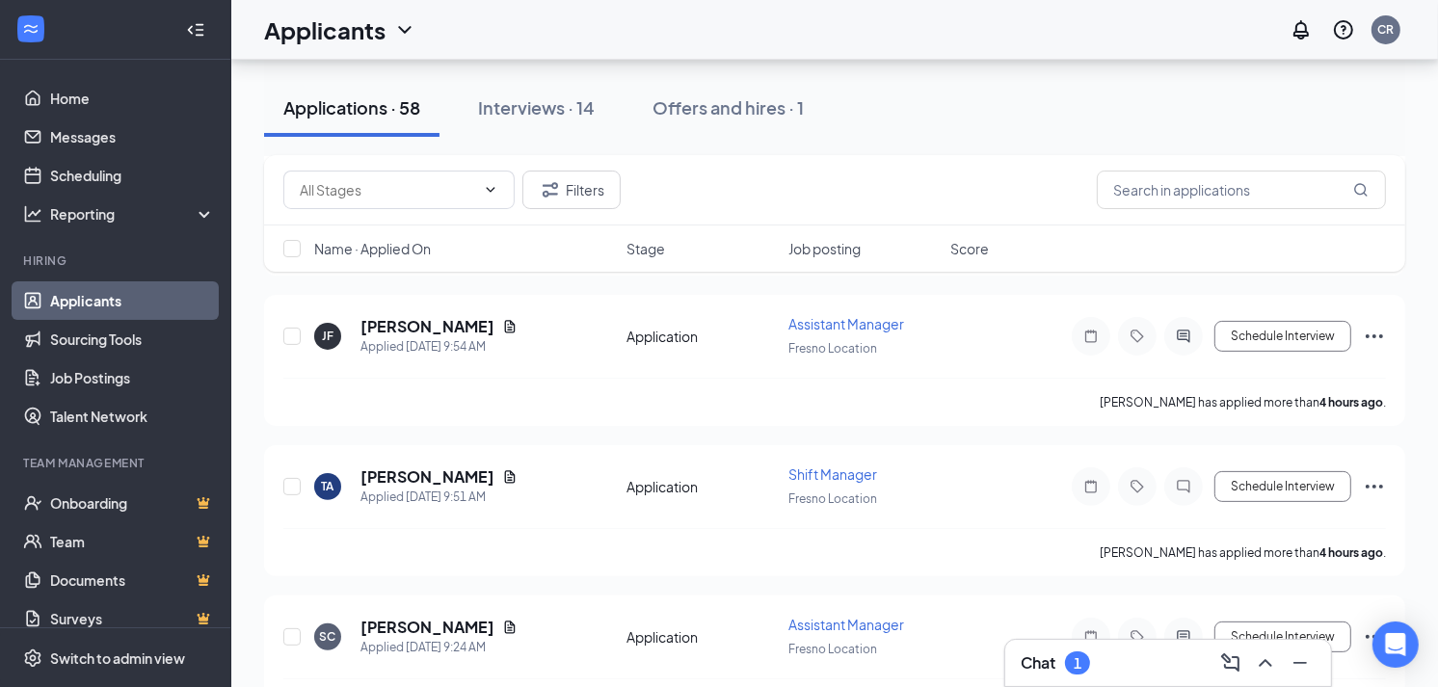
click at [1167, 667] on div "Chat 1" at bounding box center [1168, 663] width 295 height 31
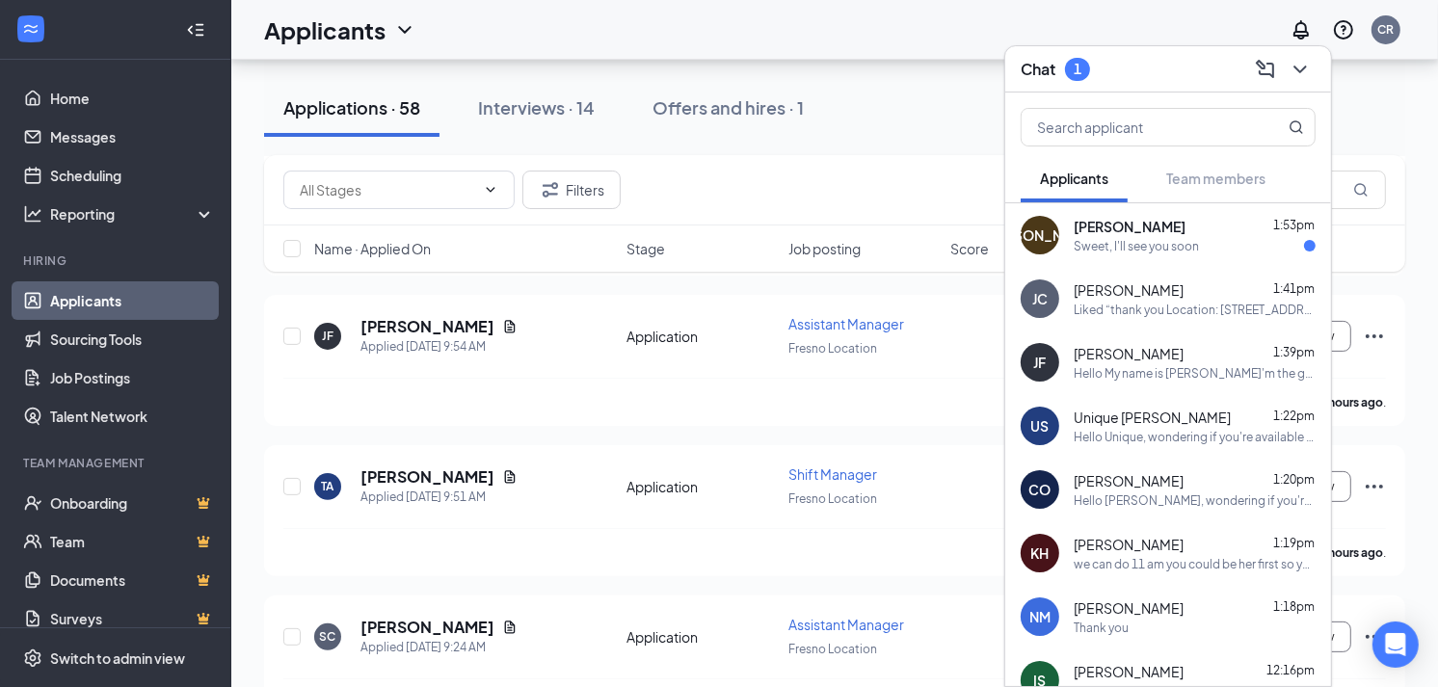
click at [1184, 244] on div "Sweet, I'll see you soon" at bounding box center [1136, 246] width 125 height 16
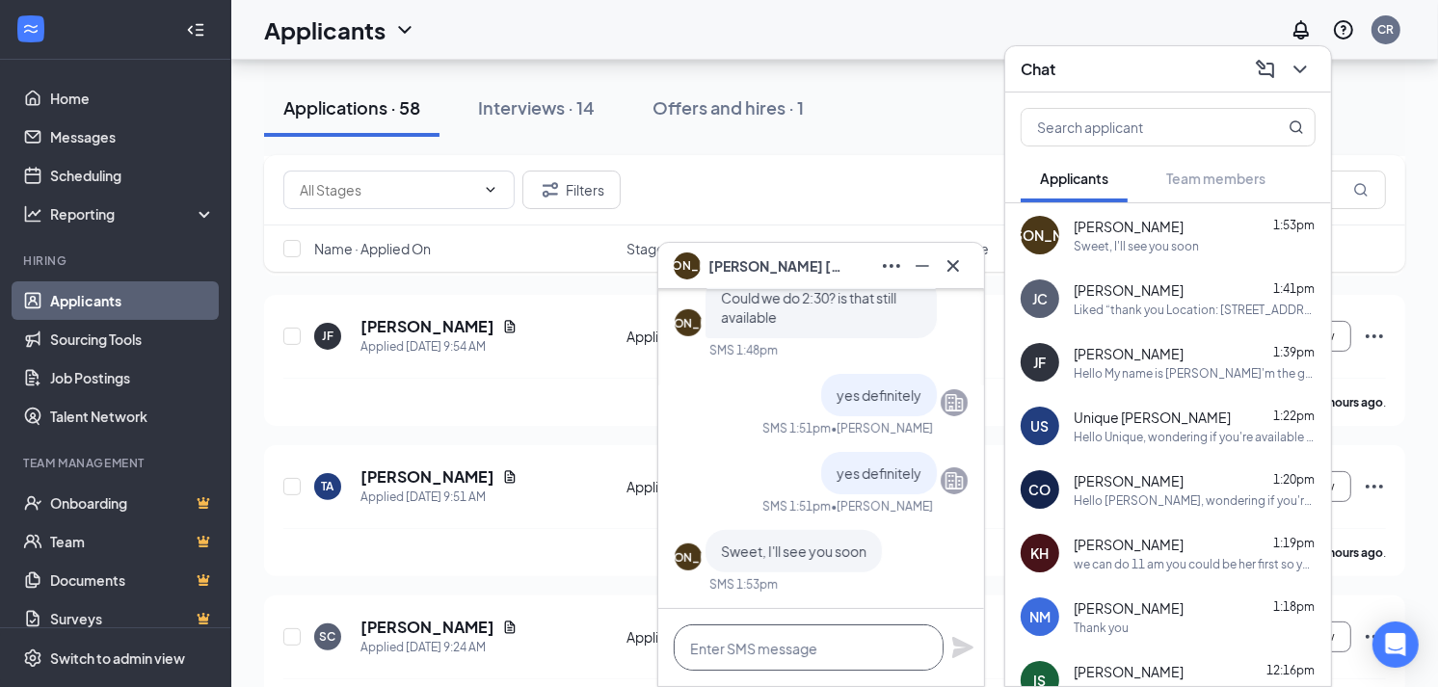
click at [833, 643] on textarea at bounding box center [809, 648] width 270 height 46
type textarea "see you soon"
click at [962, 639] on icon "Plane" at bounding box center [963, 647] width 23 height 23
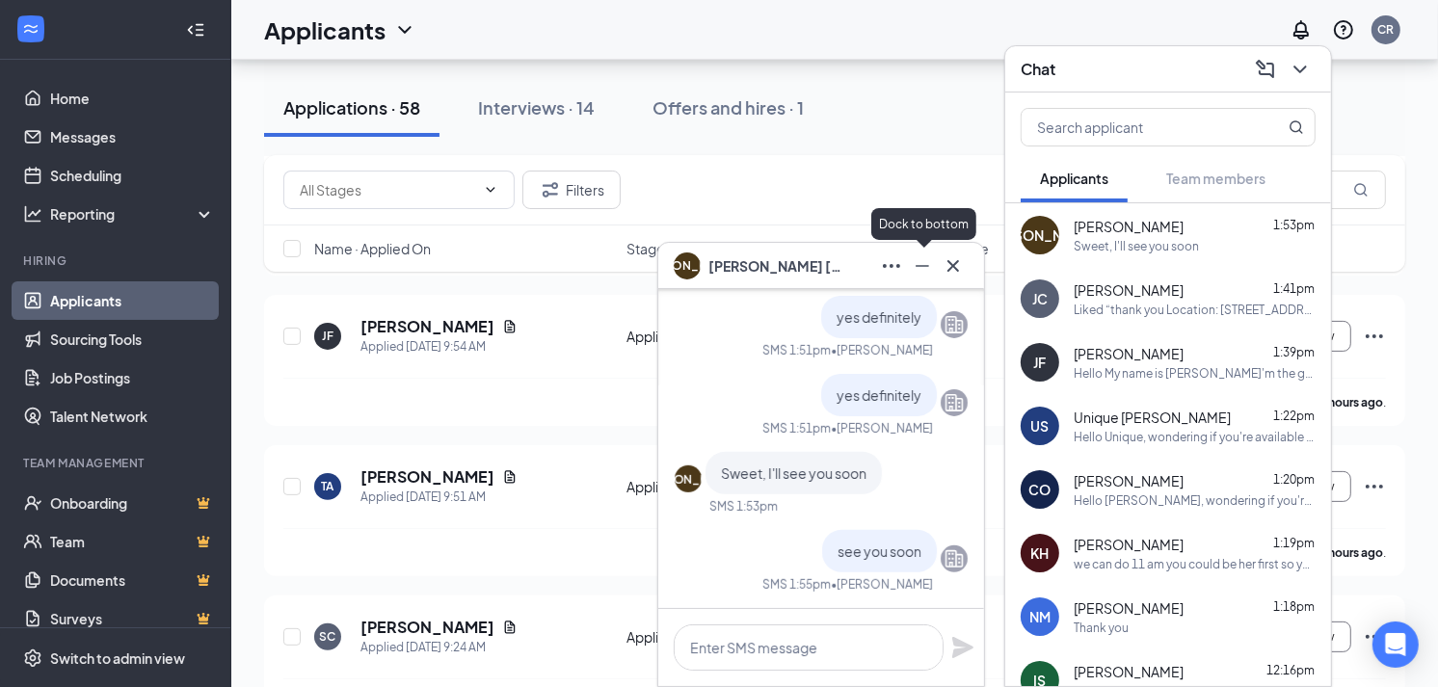
click at [923, 261] on icon "Minimize" at bounding box center [922, 266] width 23 height 23
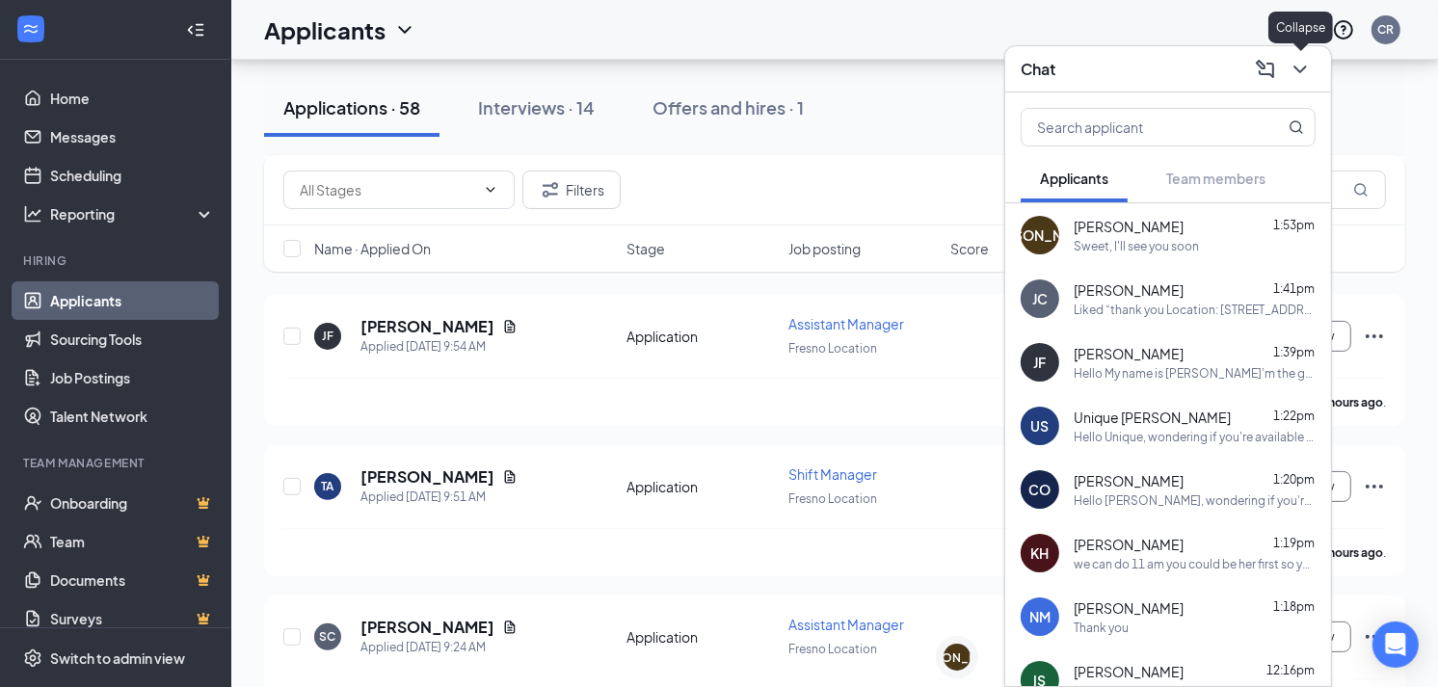
click at [1307, 70] on icon "ChevronDown" at bounding box center [1300, 69] width 23 height 23
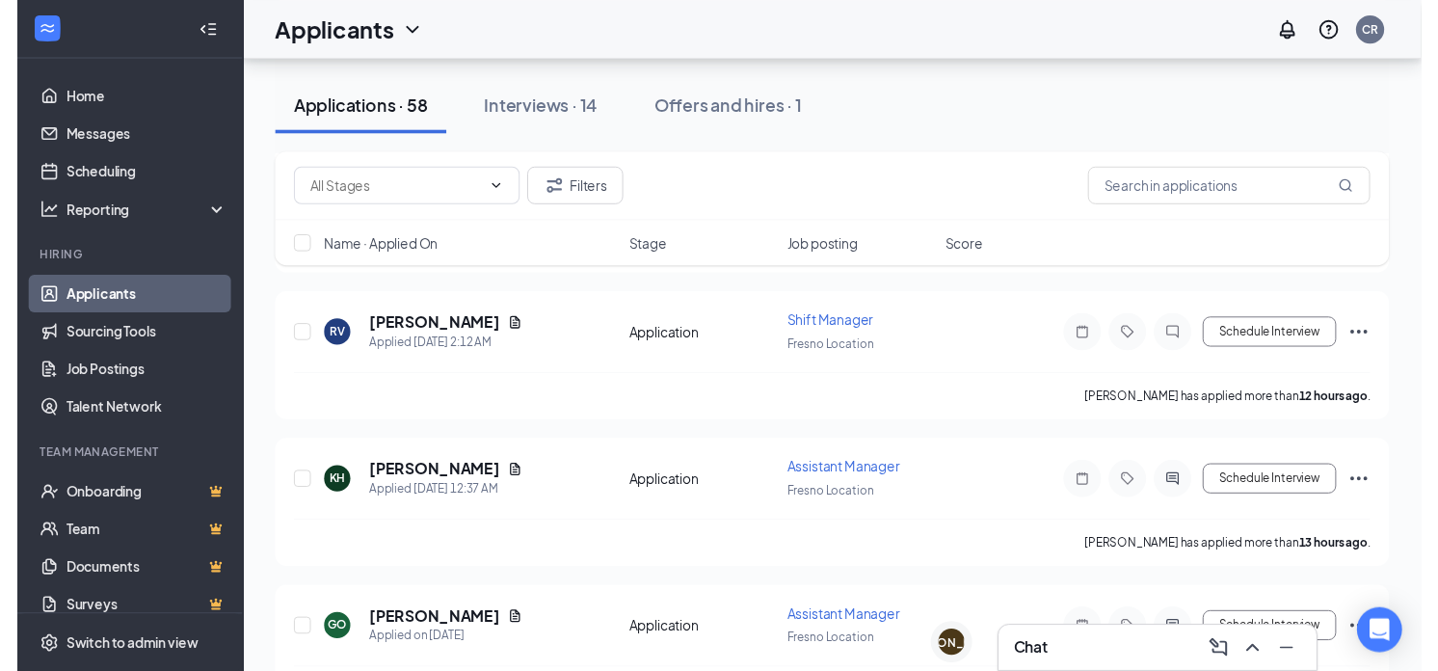
scroll to position [1071, 0]
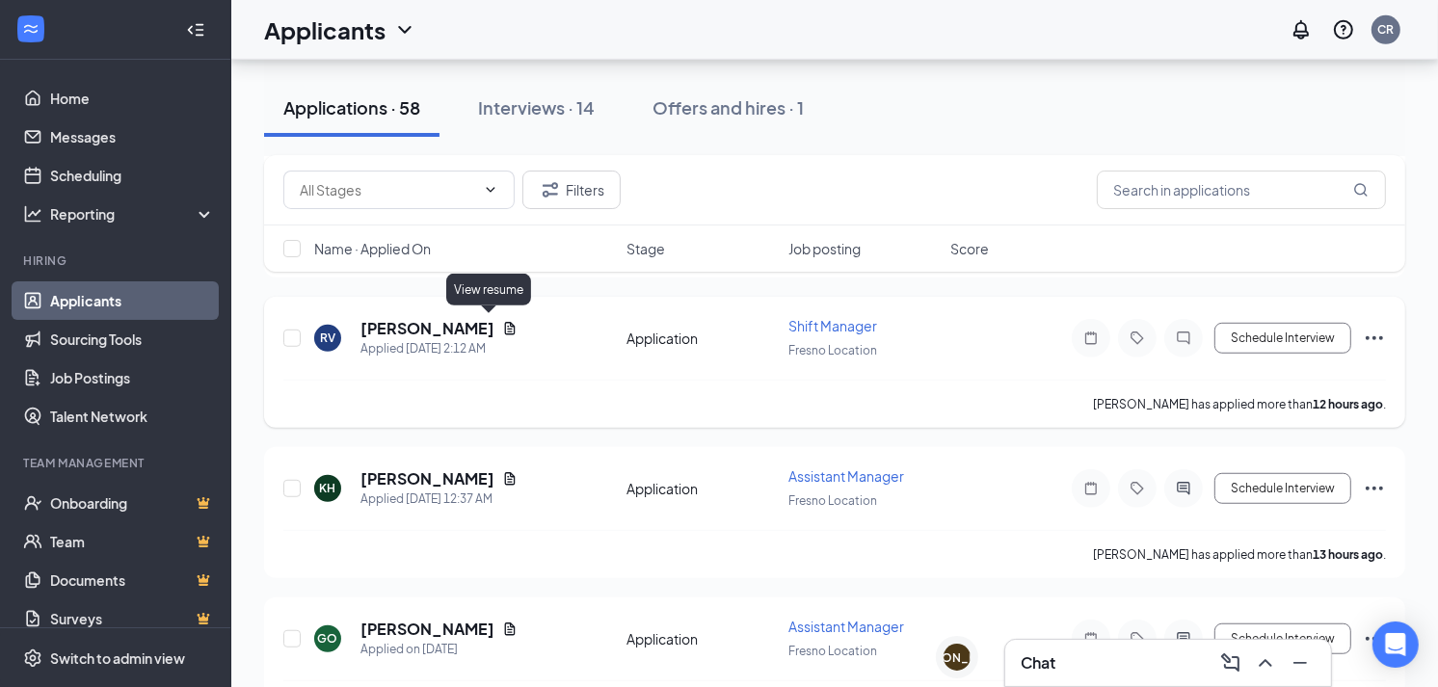
click at [502, 321] on icon "Document" at bounding box center [509, 328] width 15 height 15
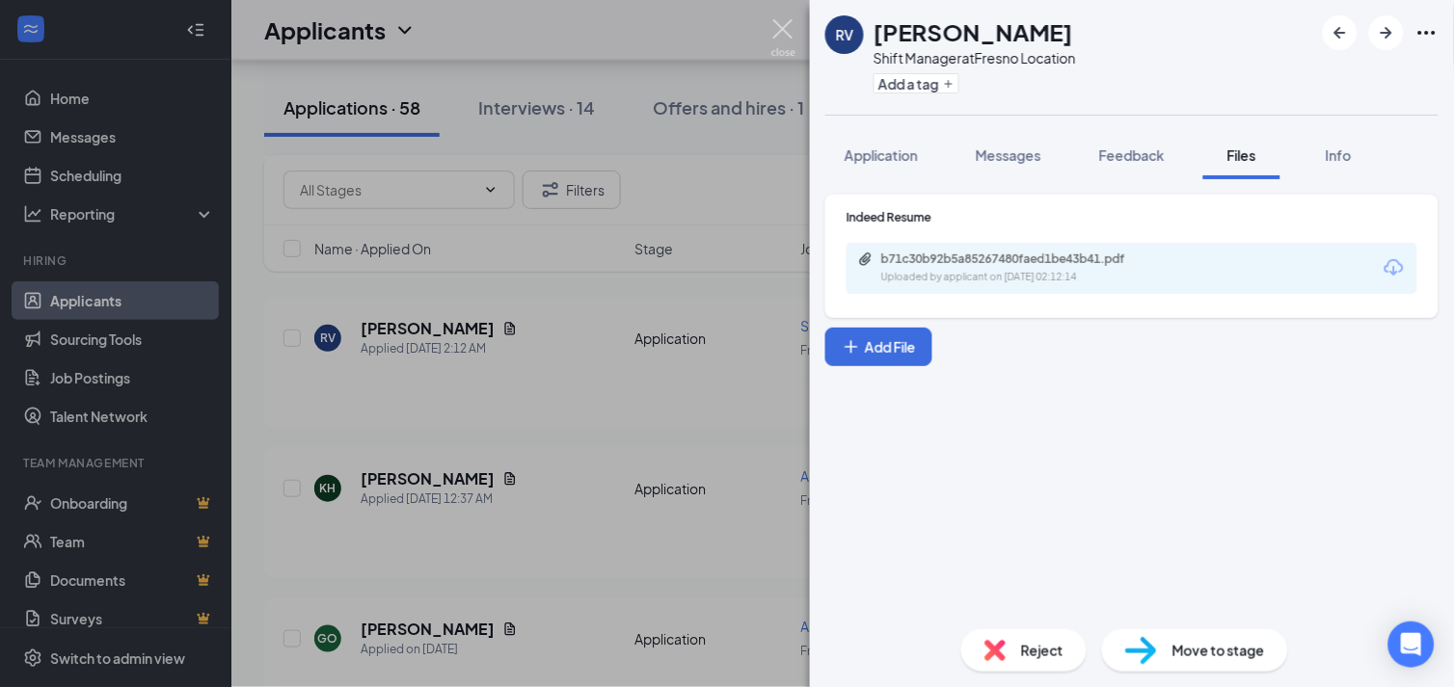
click at [779, 37] on img at bounding box center [783, 38] width 24 height 38
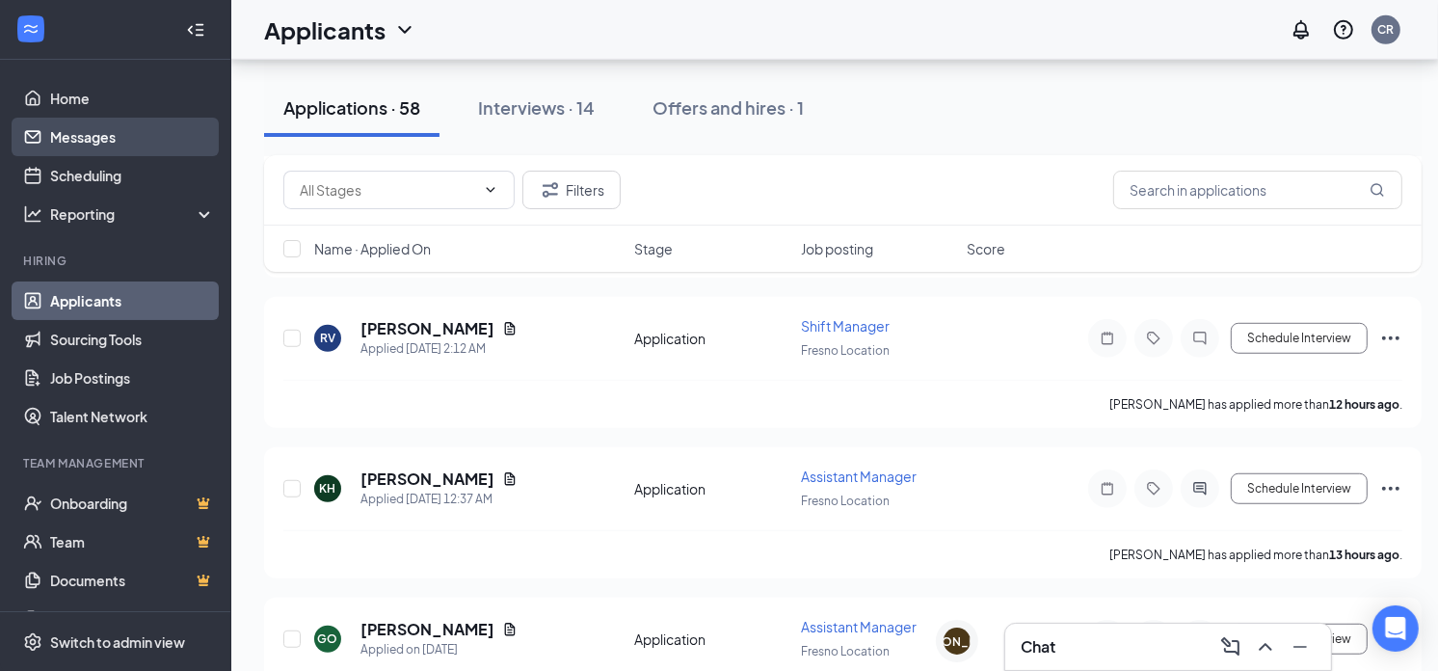
click at [100, 136] on link "Messages" at bounding box center [132, 137] width 165 height 39
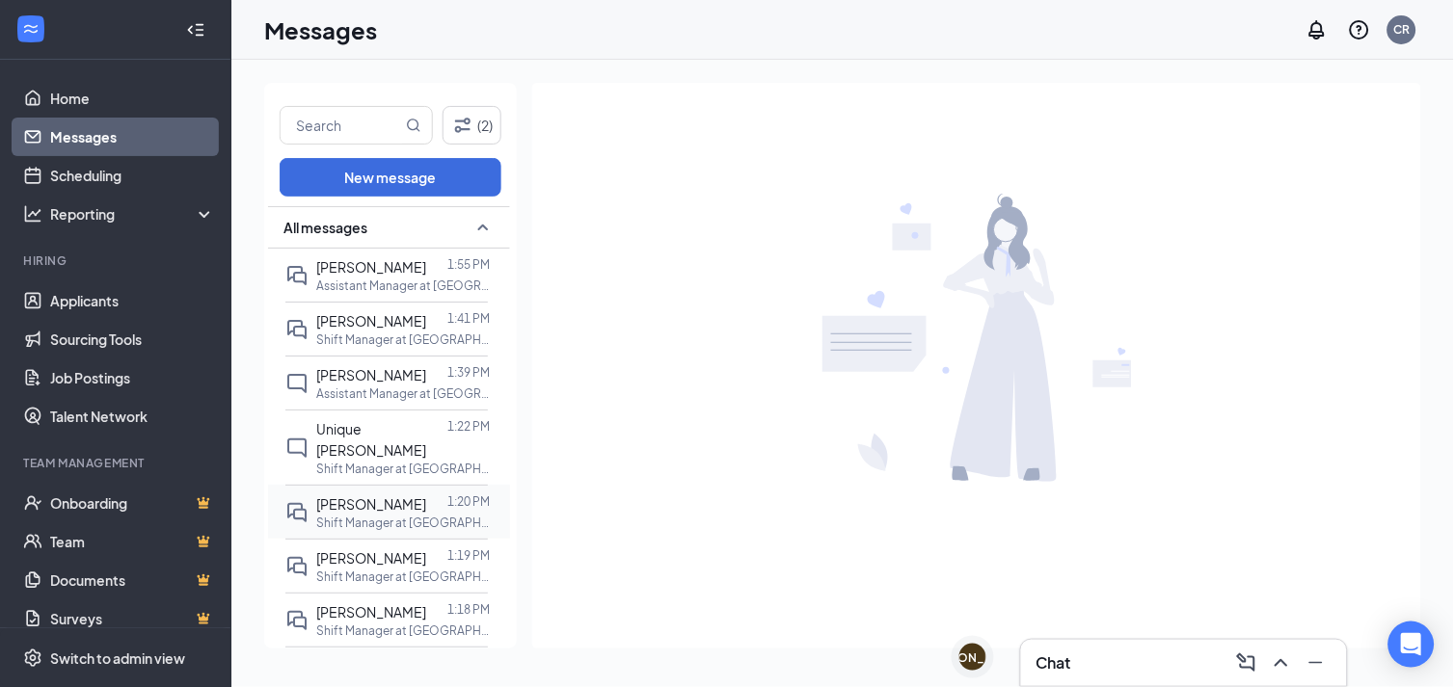
click at [391, 496] on span "[PERSON_NAME]" at bounding box center [371, 504] width 110 height 17
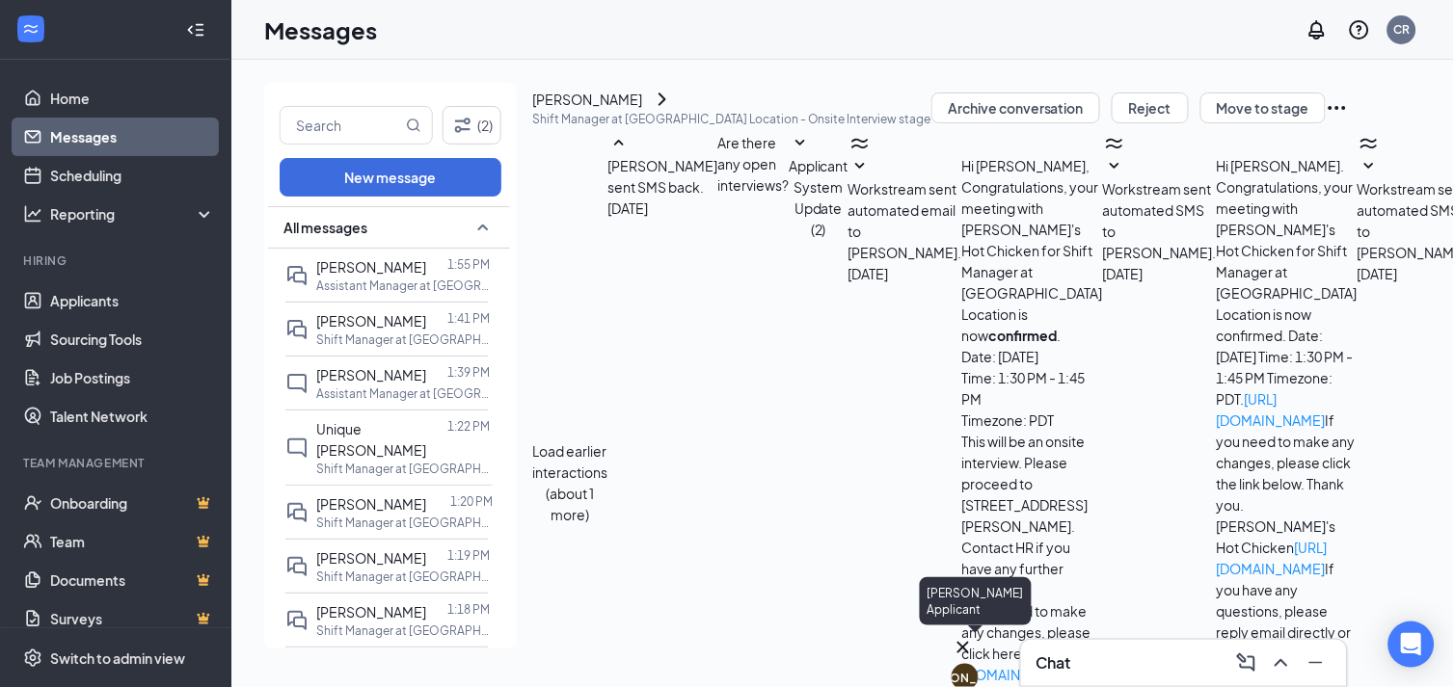
scroll to position [512, 0]
click at [974, 670] on div "[PERSON_NAME]" at bounding box center [965, 678] width 99 height 16
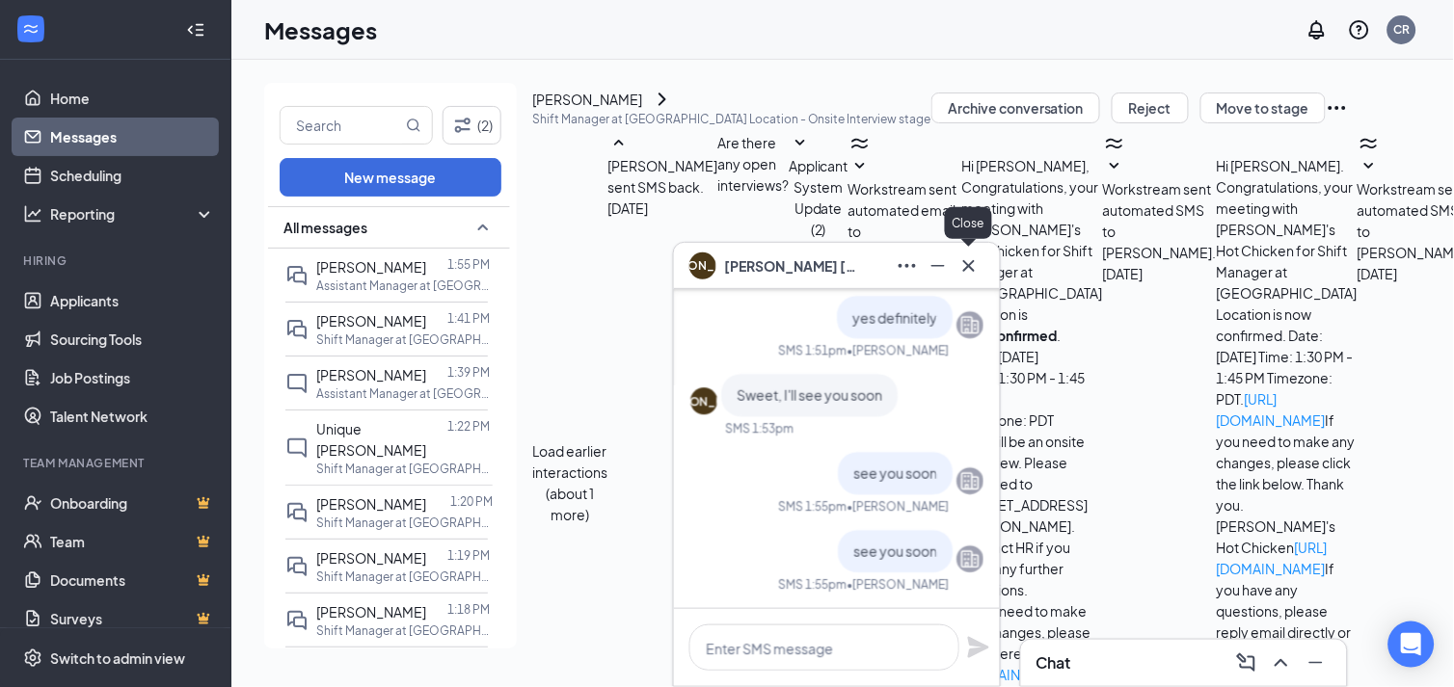
click at [965, 266] on icon "Cross" at bounding box center [968, 266] width 23 height 23
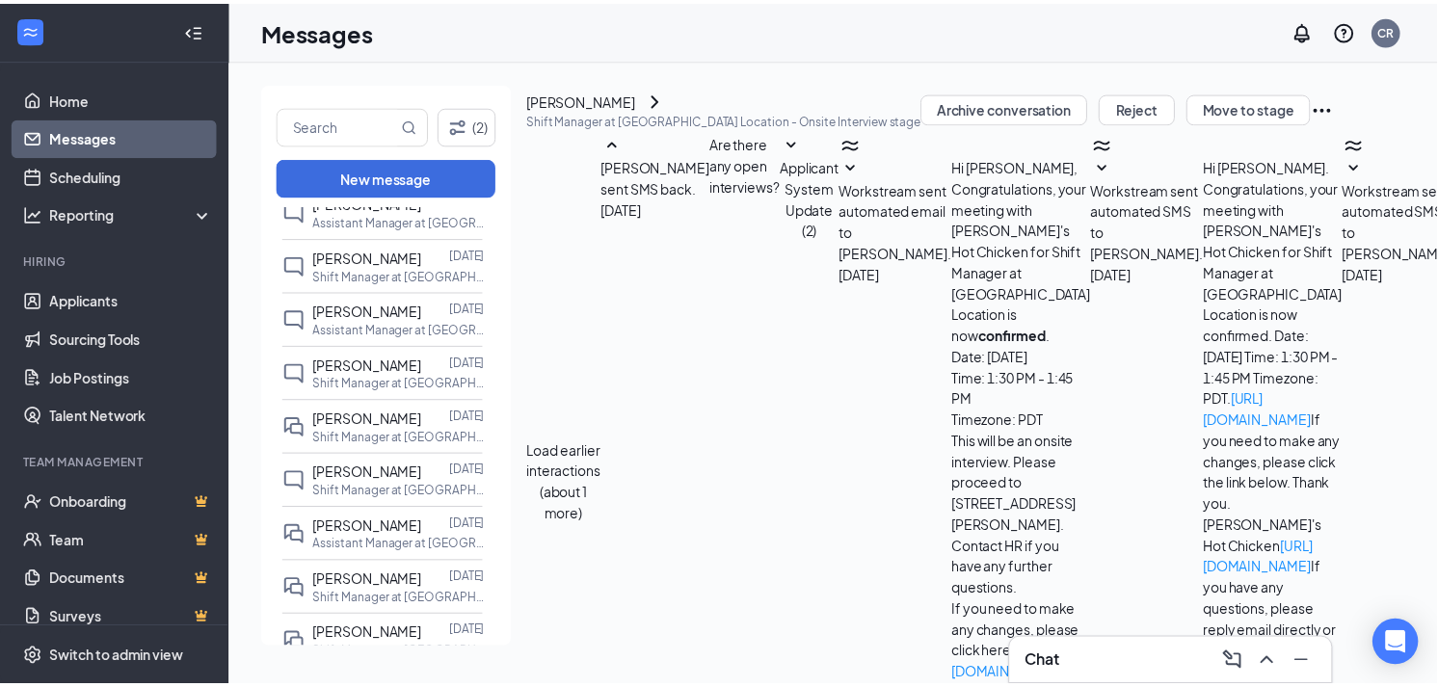
scroll to position [1178, 0]
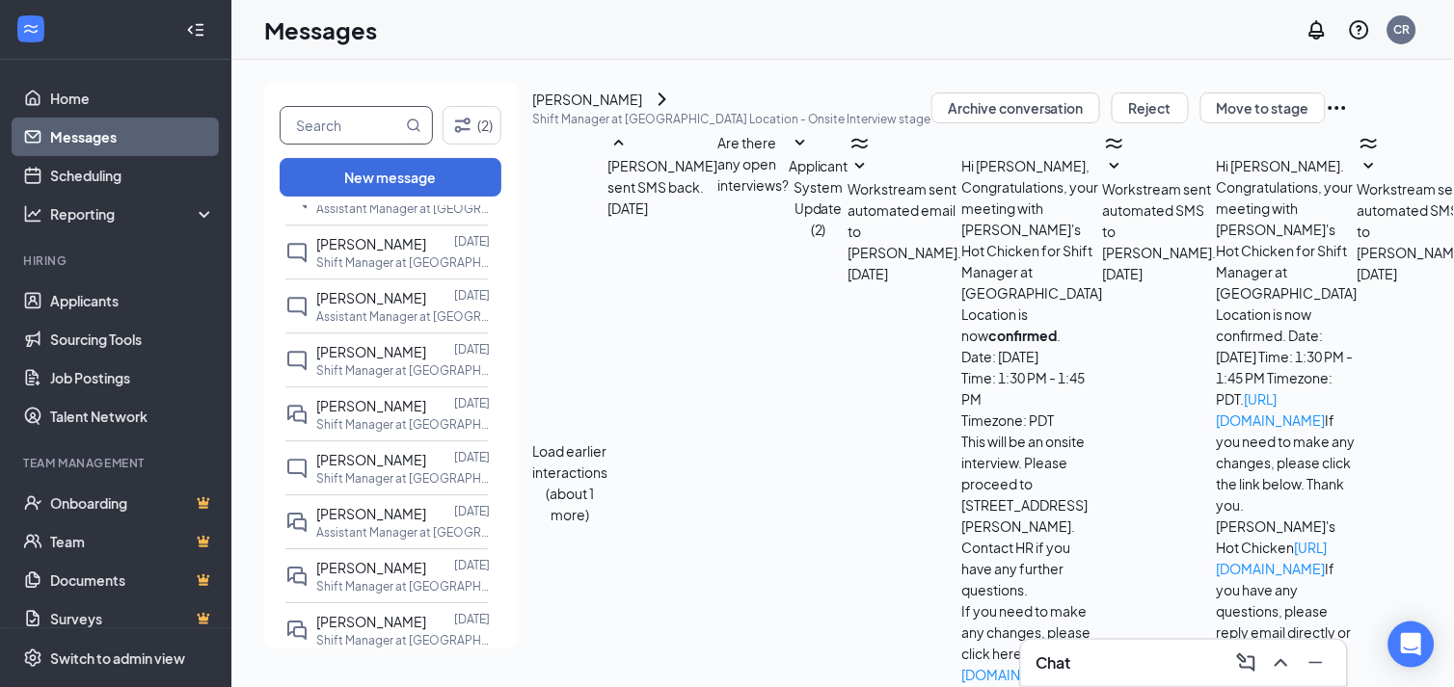
click at [378, 121] on input "text" at bounding box center [341, 125] width 121 height 37
type input "issa"
click at [98, 302] on link "Applicants" at bounding box center [132, 301] width 165 height 39
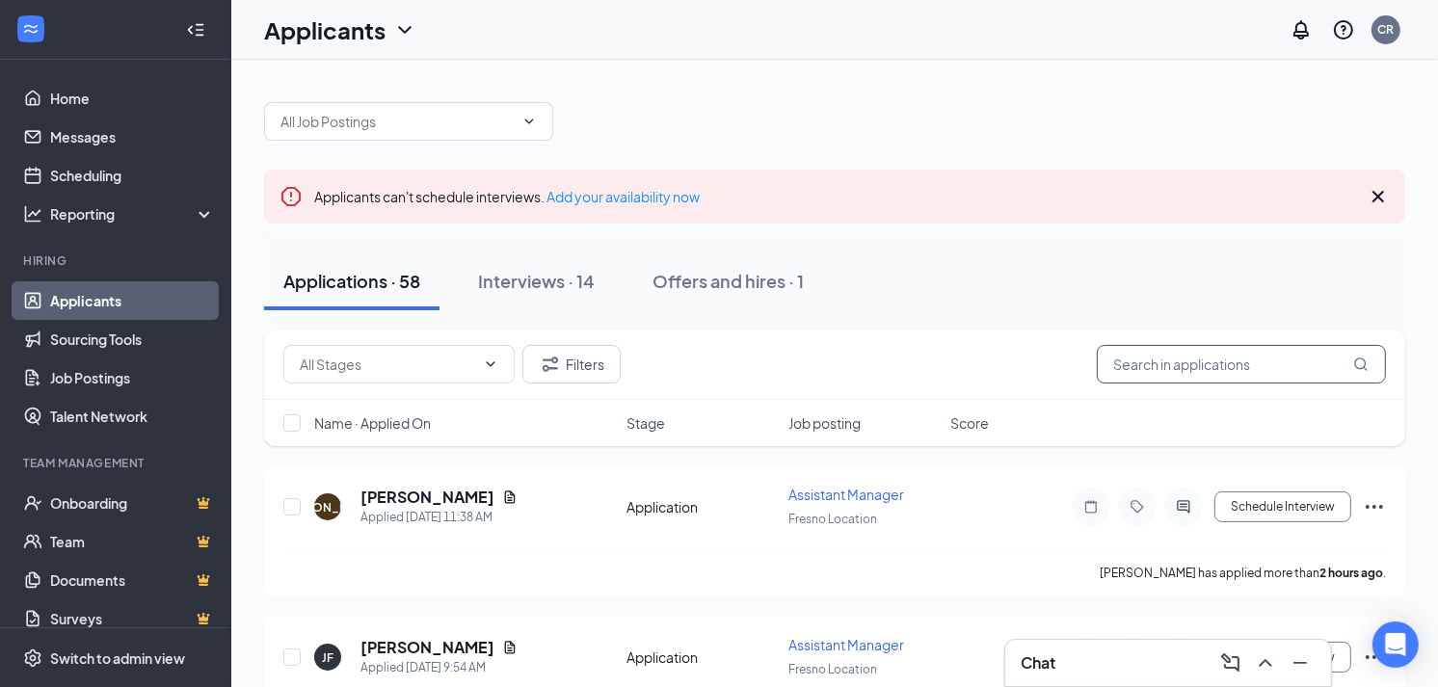
click at [1218, 359] on input "text" at bounding box center [1241, 364] width 289 height 39
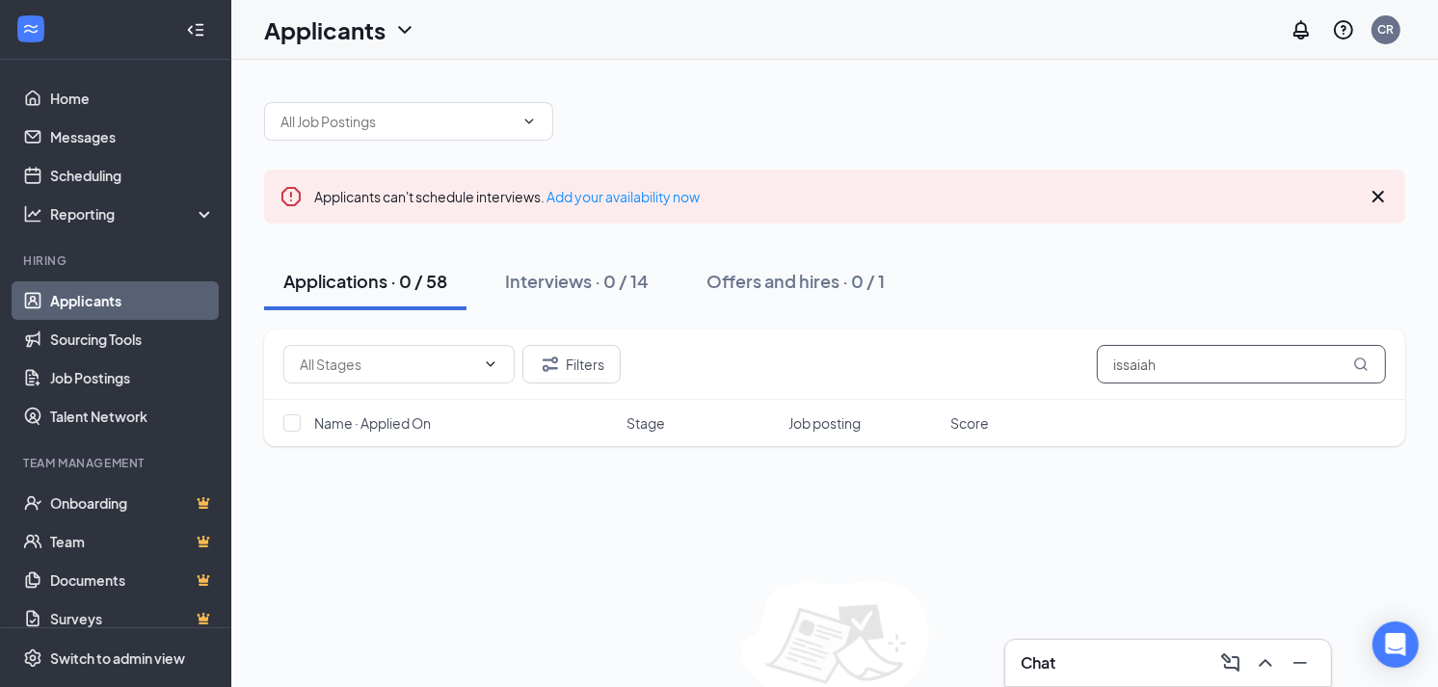
type input "issaiah"
click at [109, 301] on link "Applicants" at bounding box center [132, 301] width 165 height 39
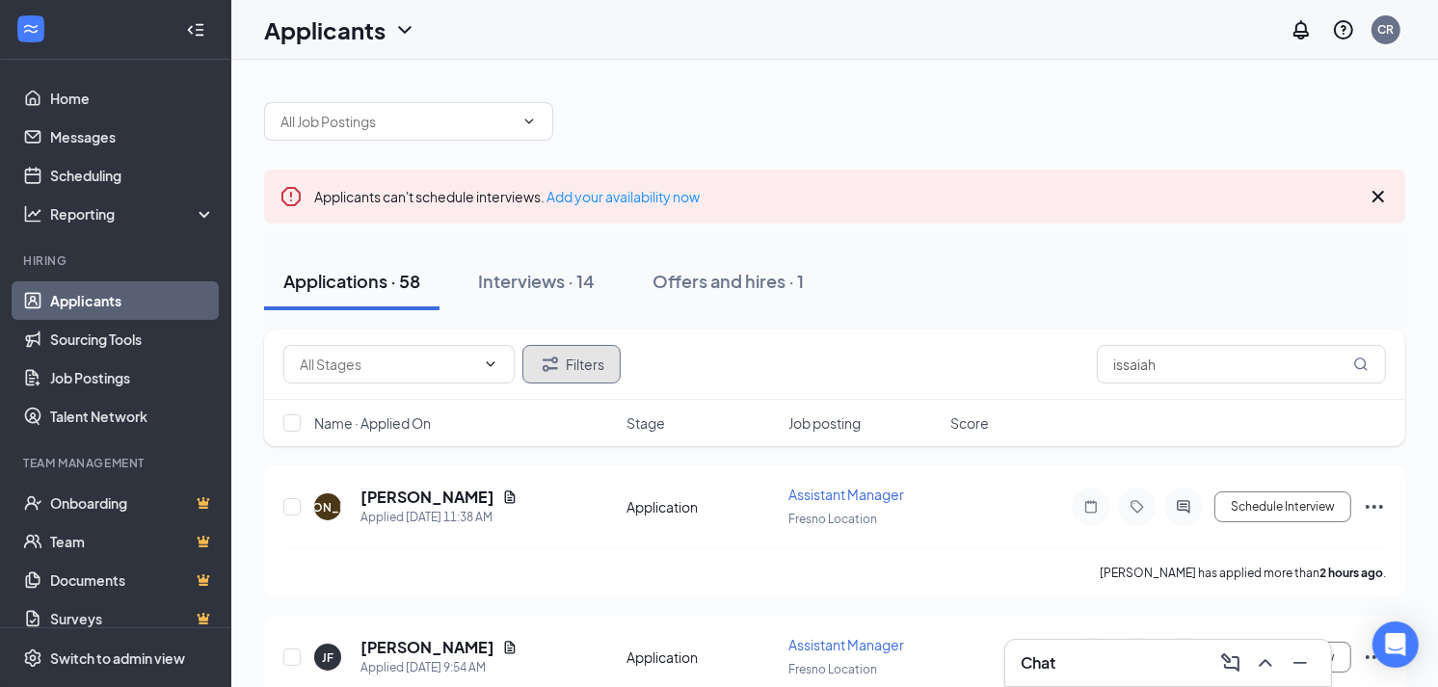
click at [557, 361] on icon "Filter" at bounding box center [550, 364] width 15 height 14
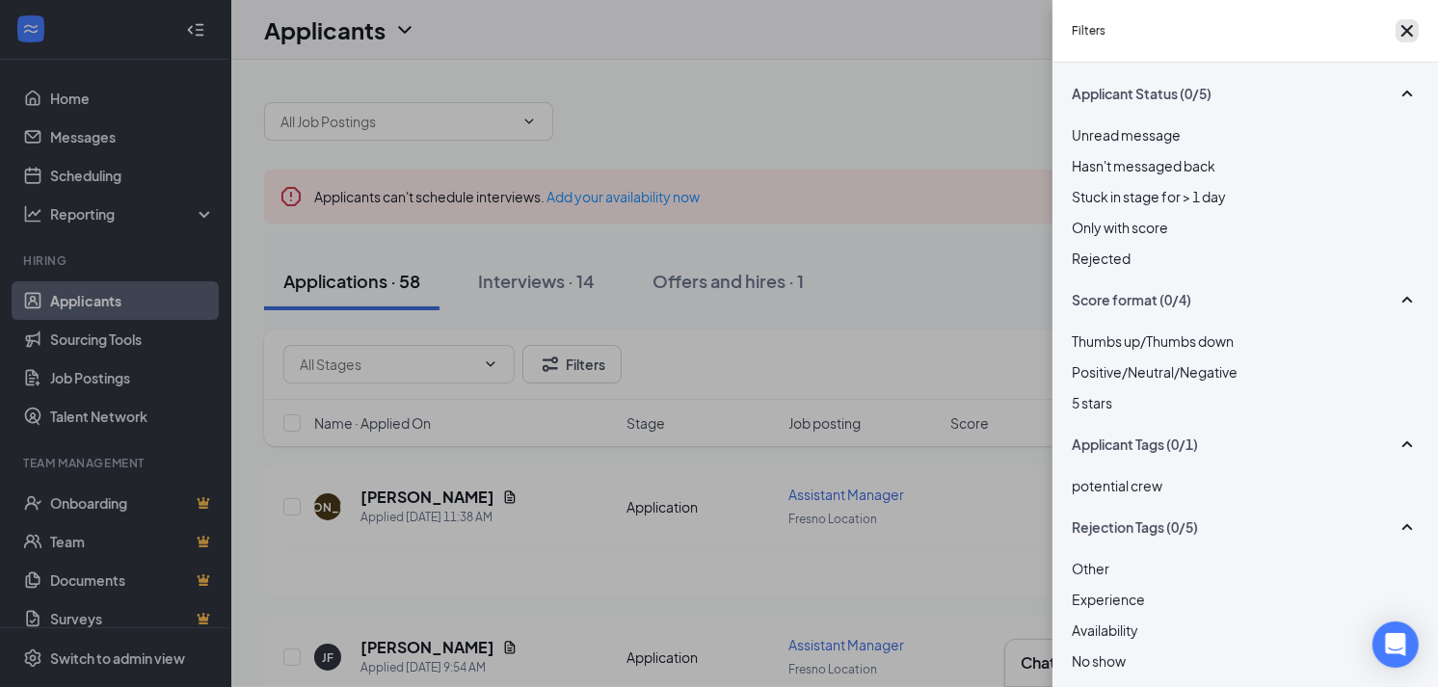
click at [1408, 22] on button "button" at bounding box center [1407, 30] width 23 height 23
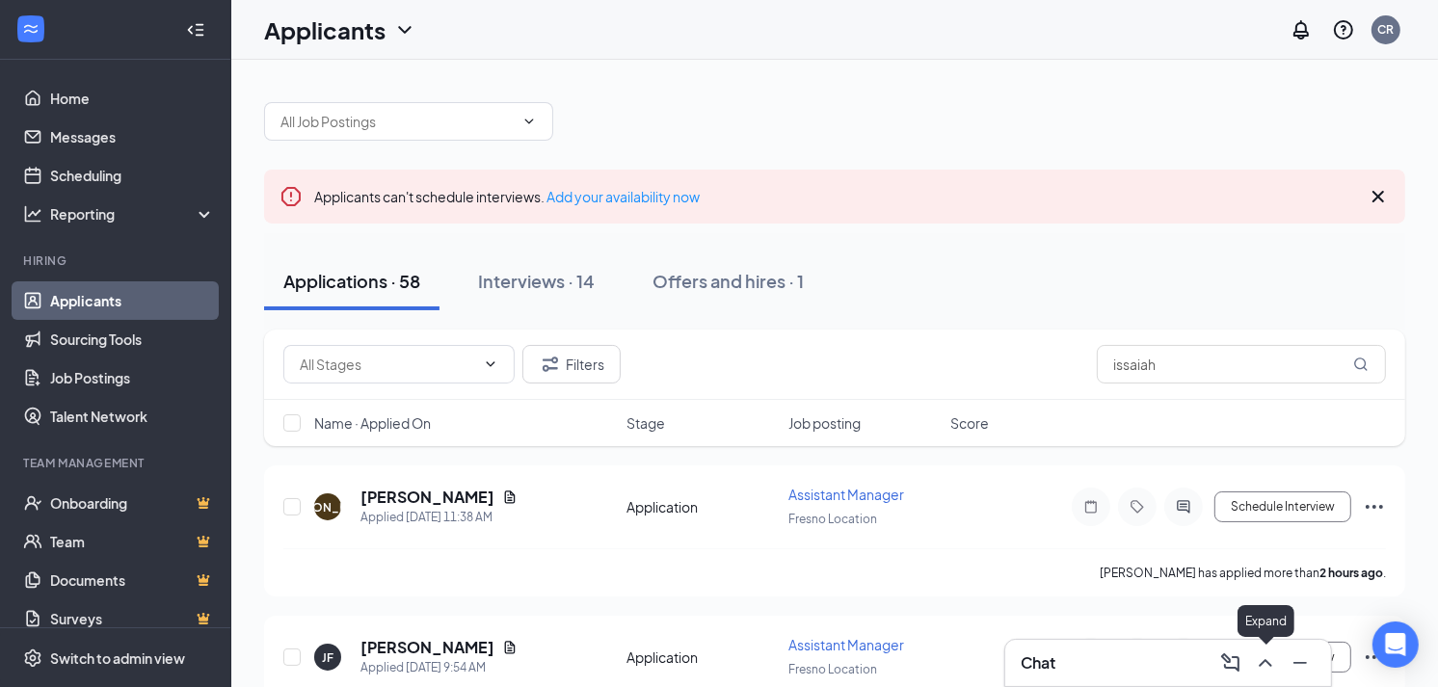
click at [1270, 662] on icon "ChevronUp" at bounding box center [1265, 663] width 23 height 23
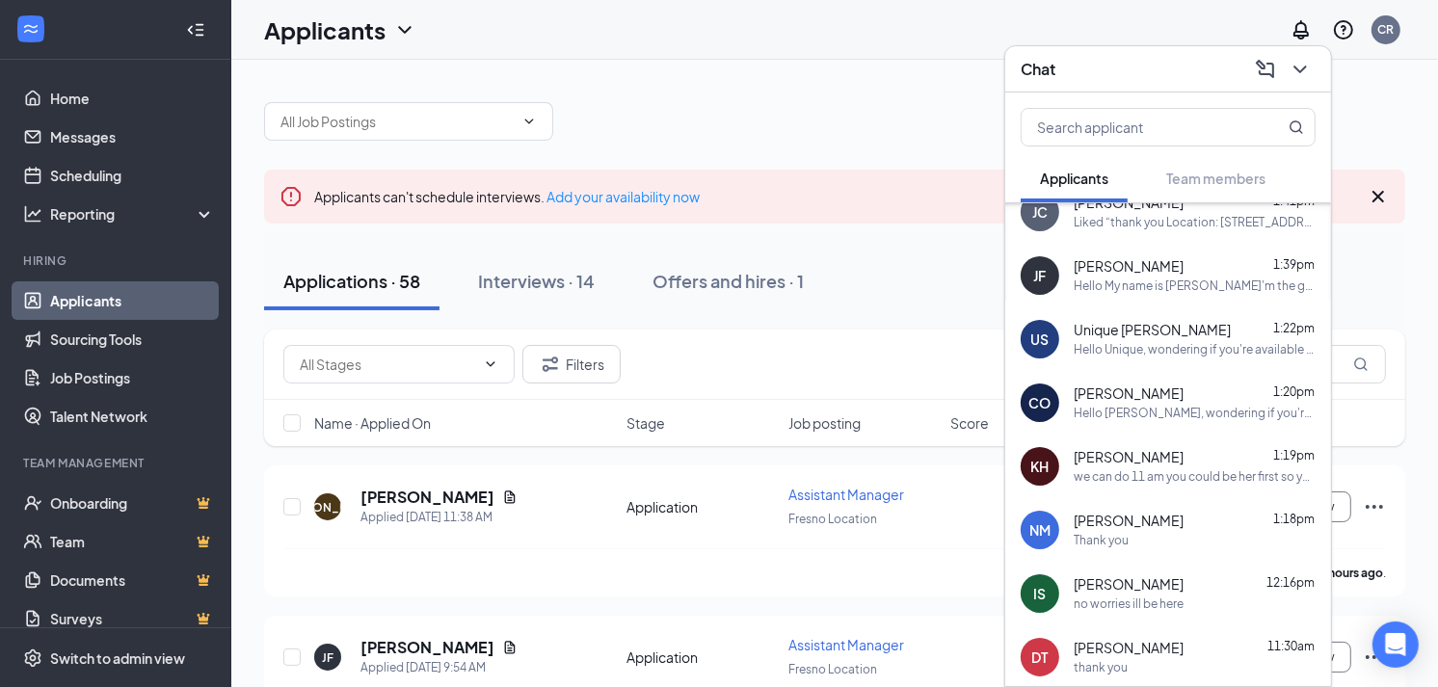
scroll to position [107, 0]
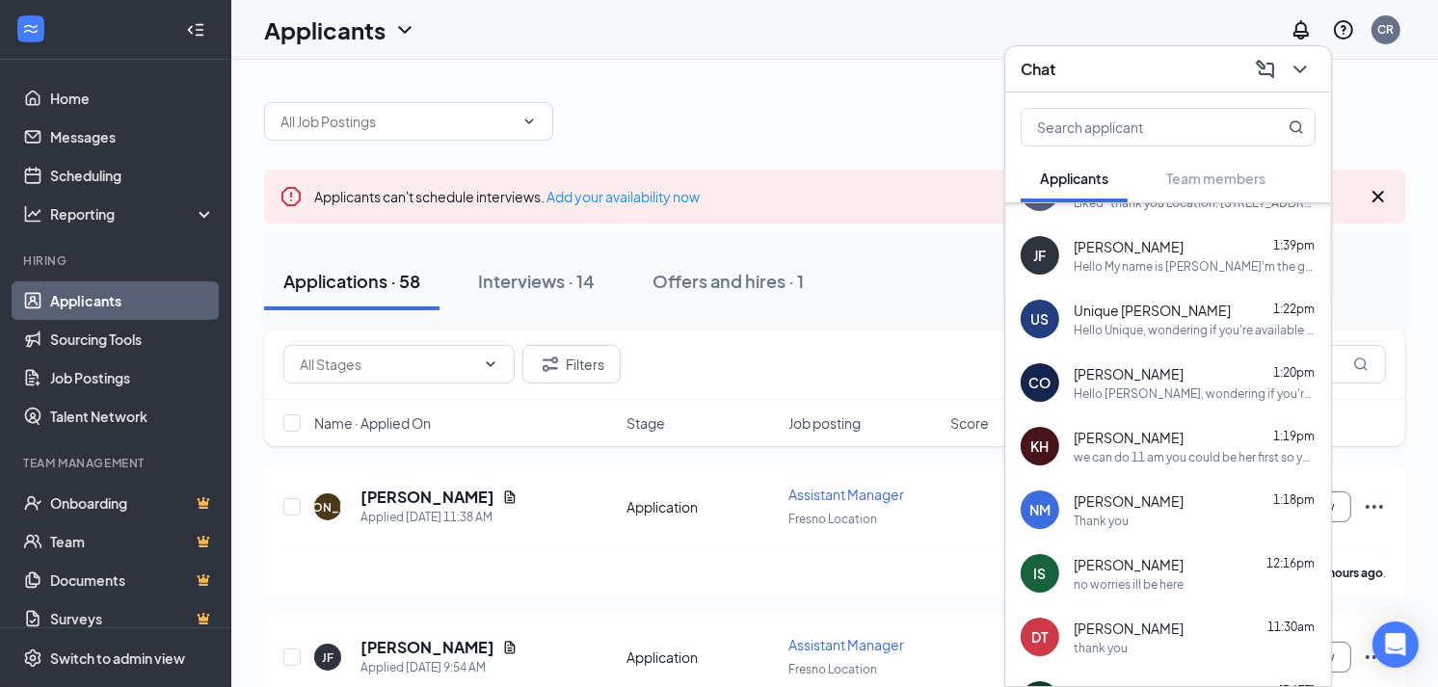
click at [1179, 577] on div "no worries ill be here" at bounding box center [1129, 585] width 110 height 16
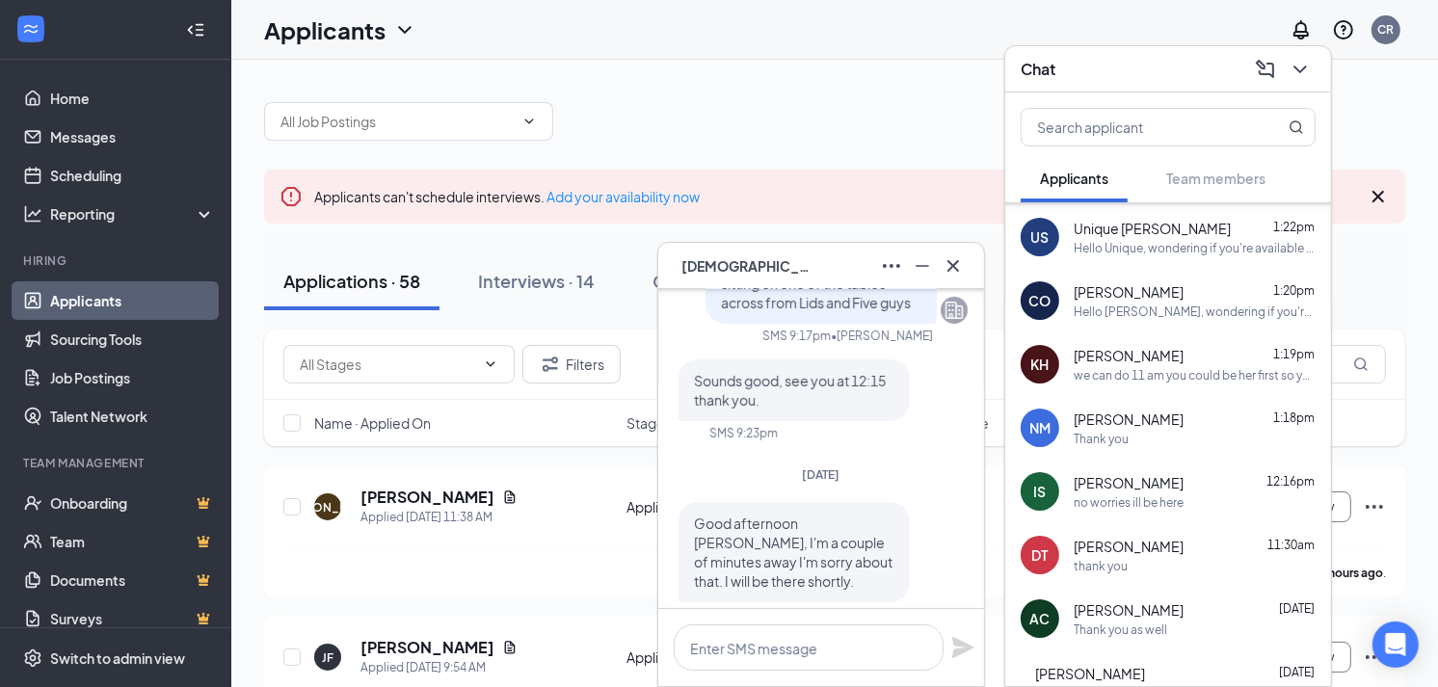
scroll to position [214, 0]
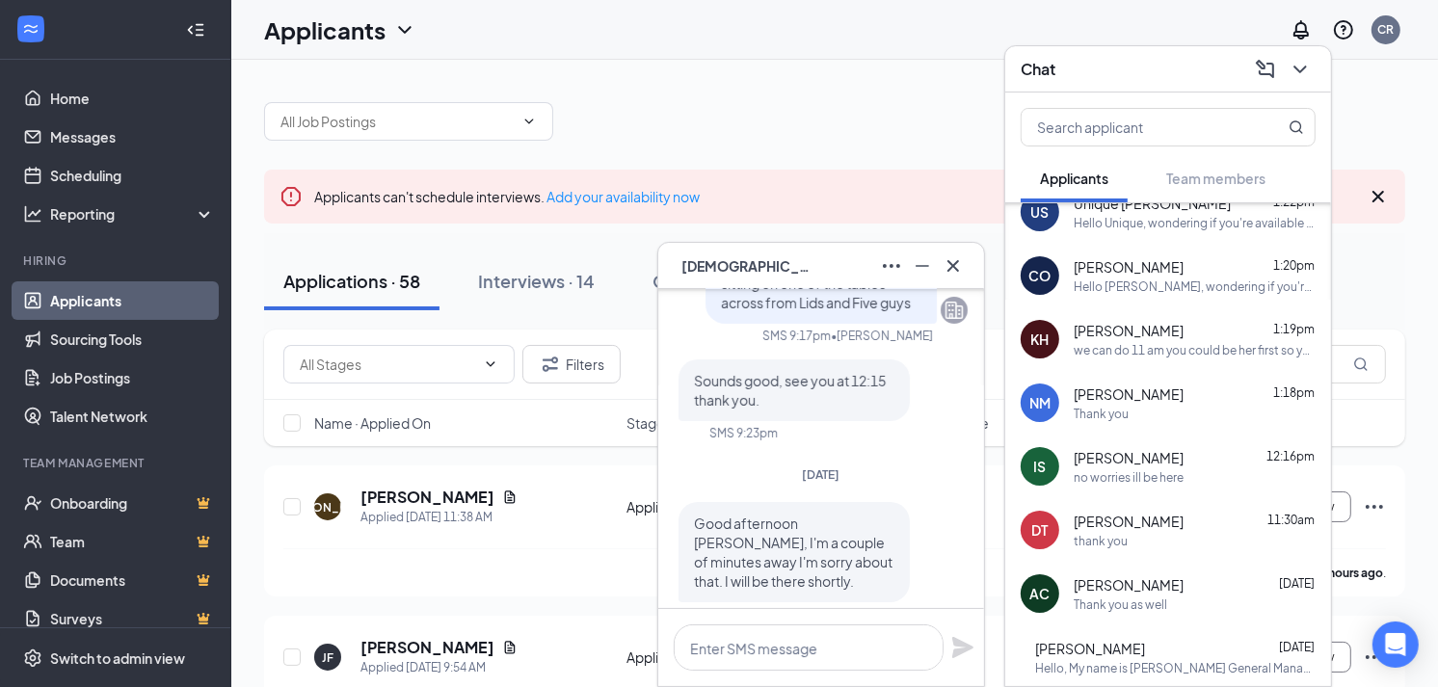
click at [1187, 546] on div "thank you" at bounding box center [1195, 541] width 242 height 16
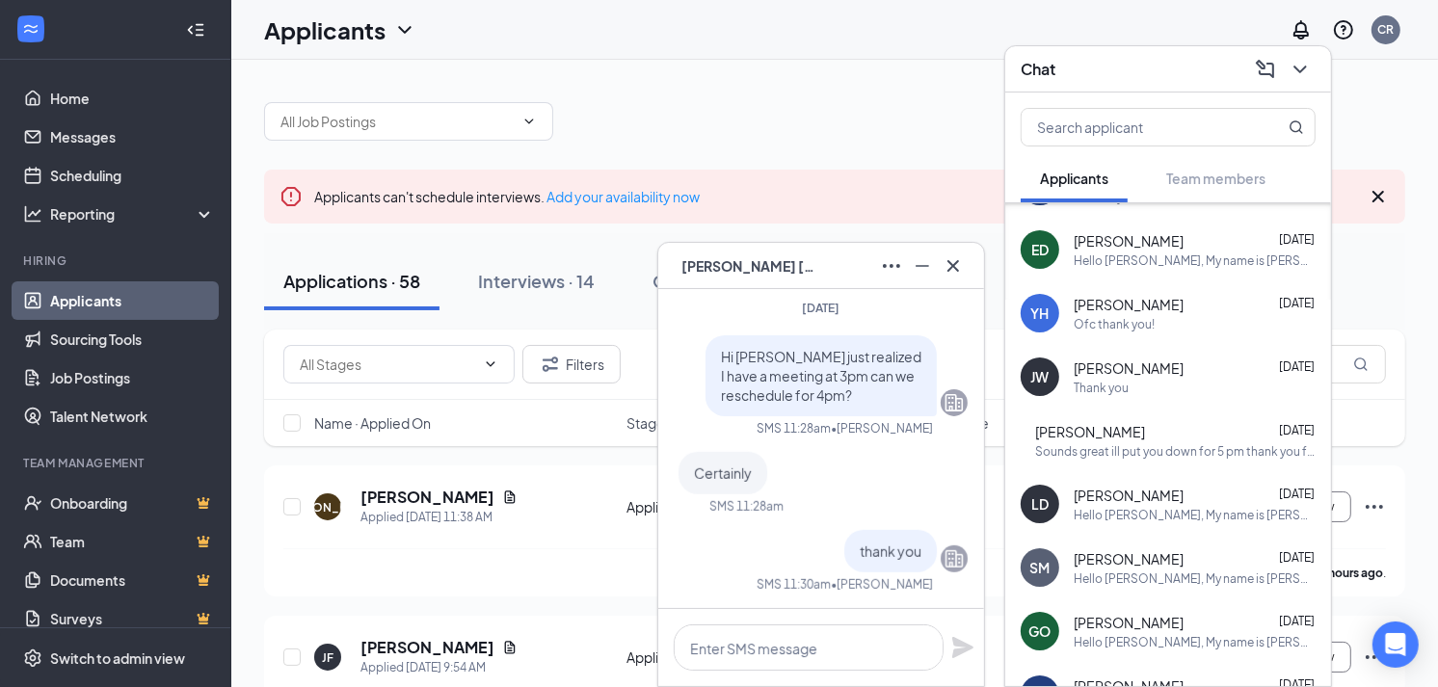
scroll to position [856, 0]
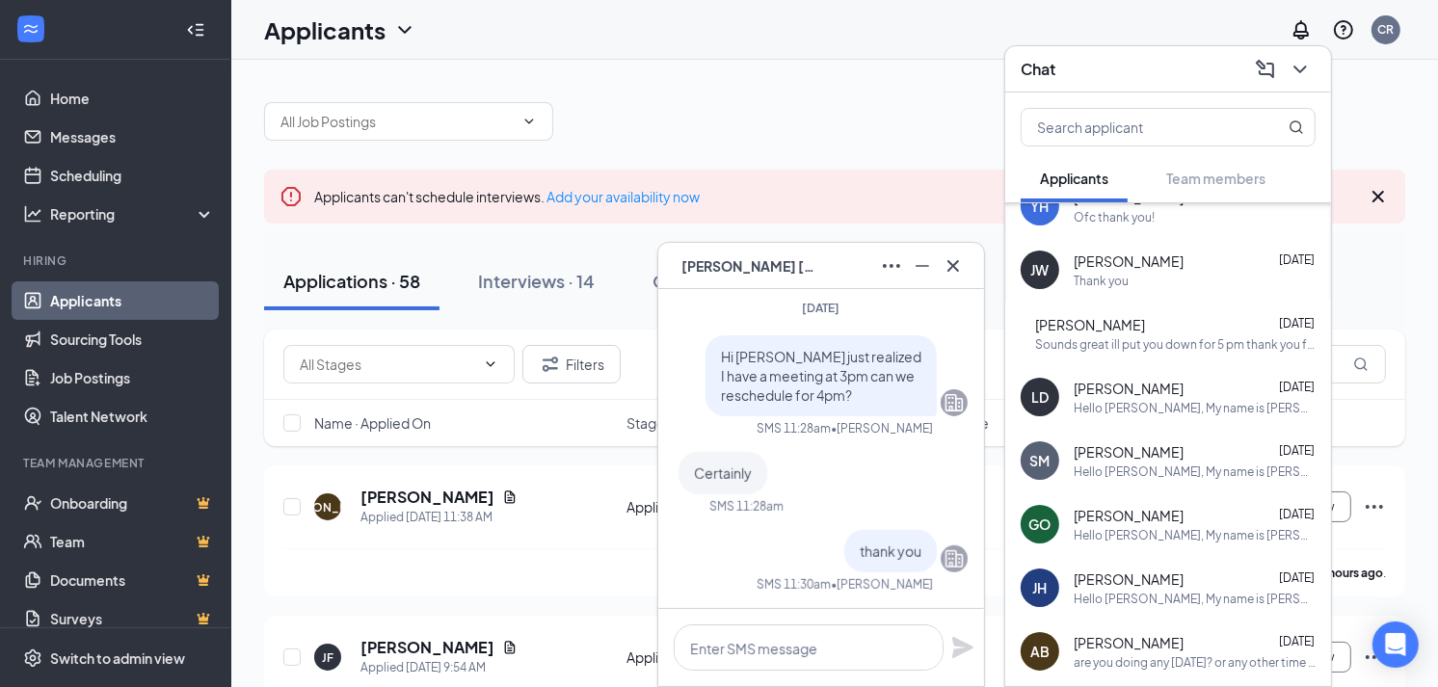
click at [1143, 466] on div "Hello [PERSON_NAME], My name is [PERSON_NAME] General Manager of [PERSON_NAME] …" at bounding box center [1195, 472] width 242 height 16
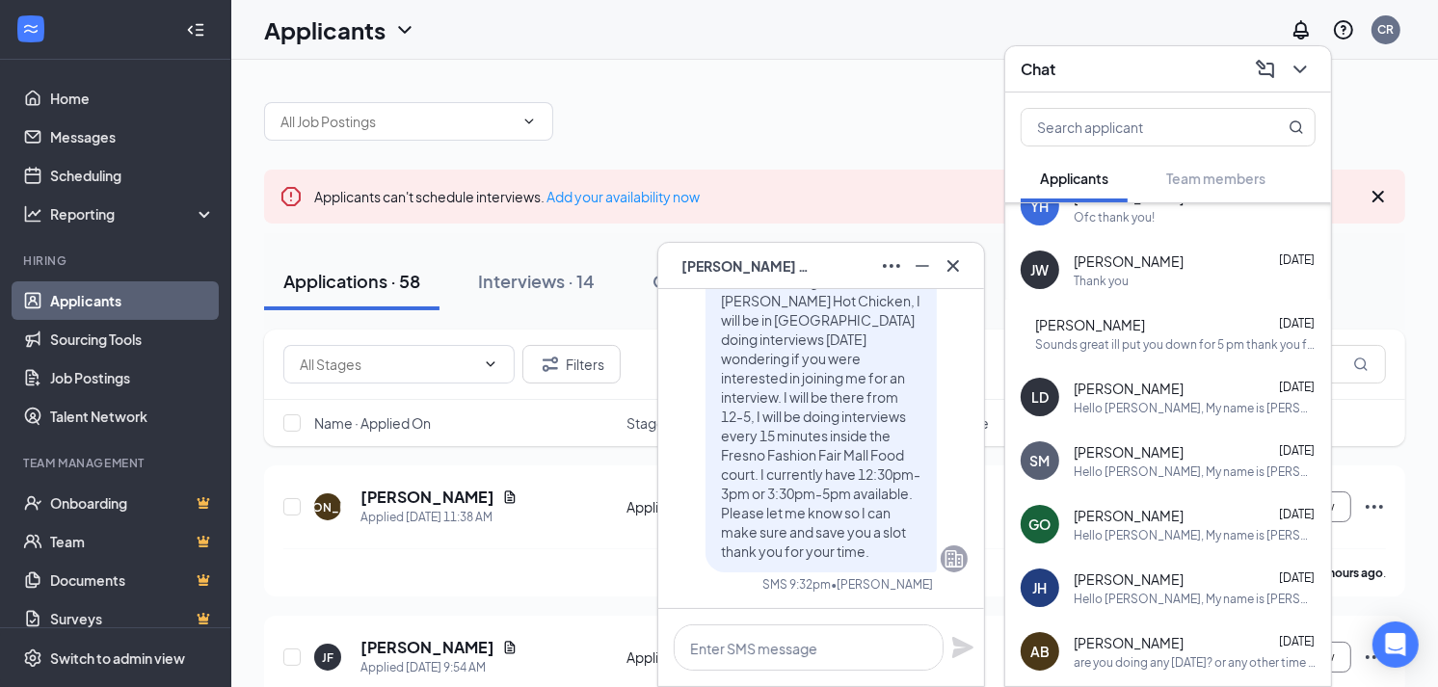
click at [1164, 591] on div "Hello [PERSON_NAME], My name is [PERSON_NAME] General Manager of [PERSON_NAME] …" at bounding box center [1195, 599] width 242 height 16
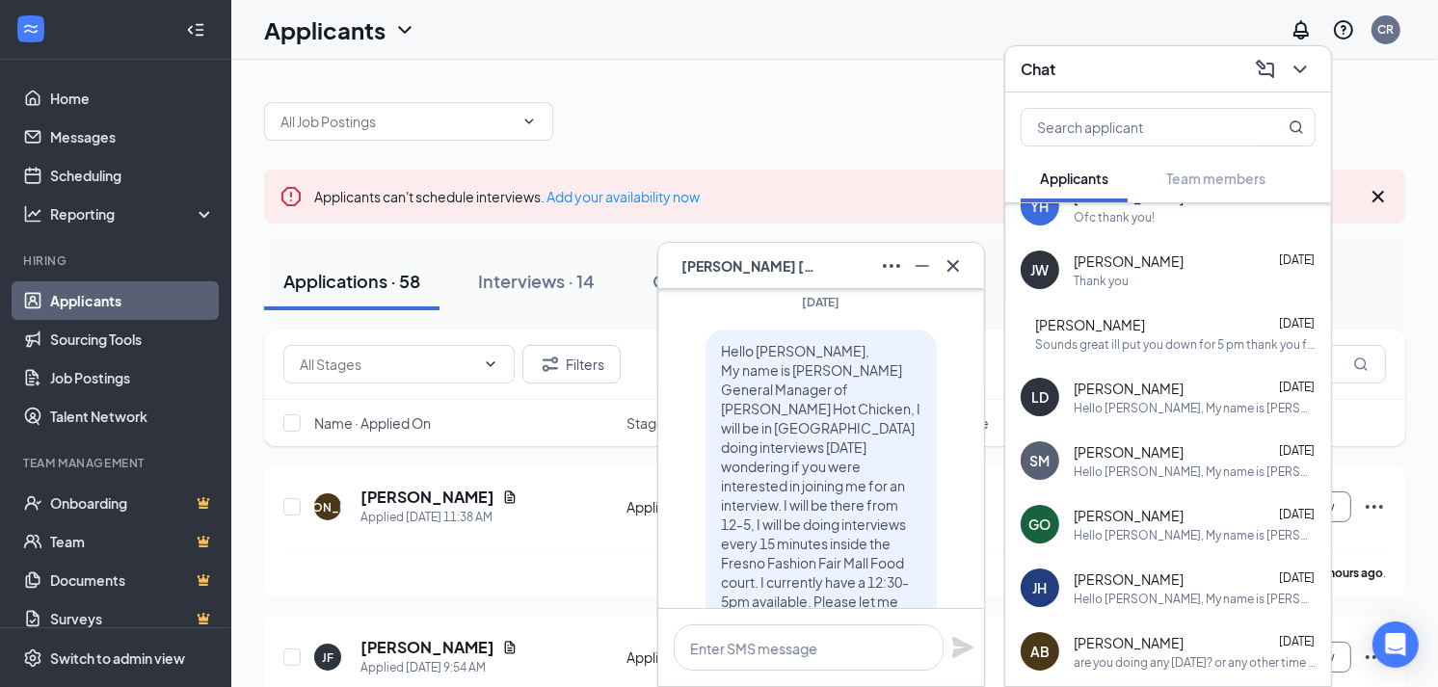
click at [1136, 527] on div "Hello [PERSON_NAME], My name is [PERSON_NAME] General Manager of [PERSON_NAME] …" at bounding box center [1195, 535] width 242 height 16
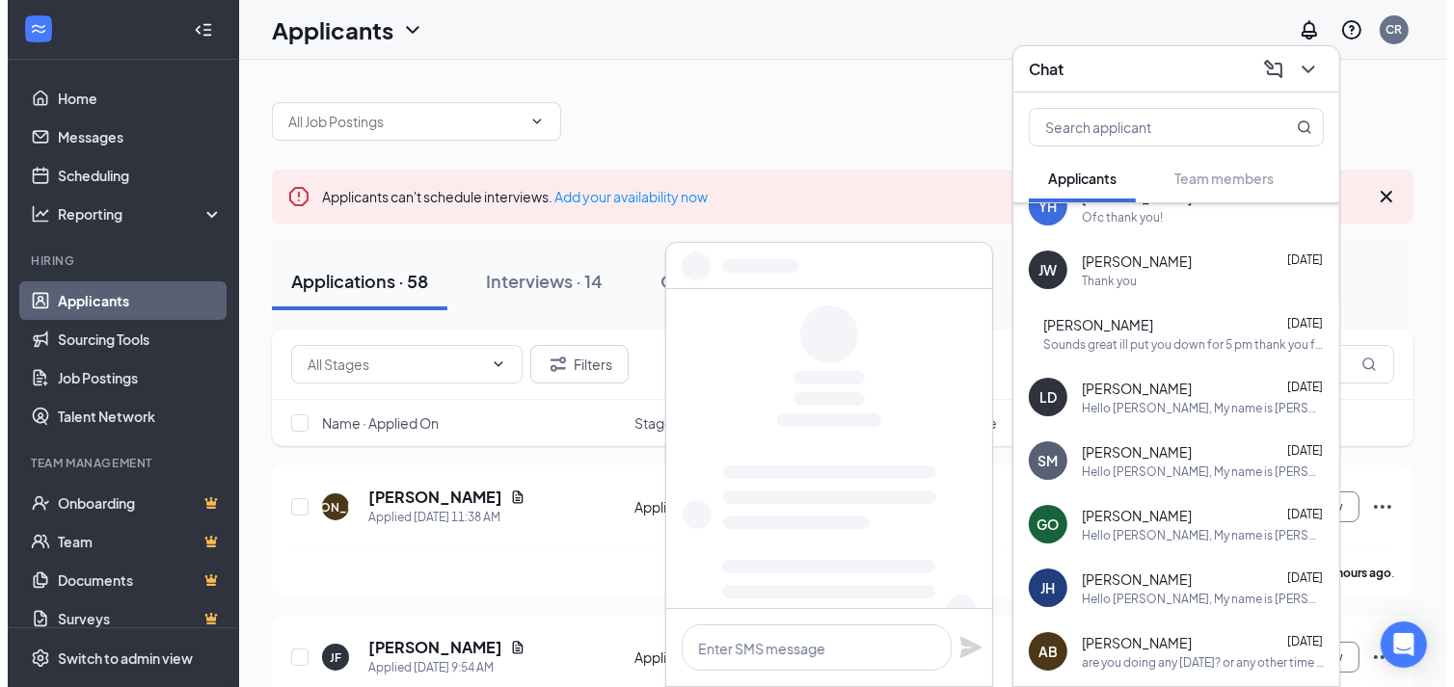
scroll to position [0, 0]
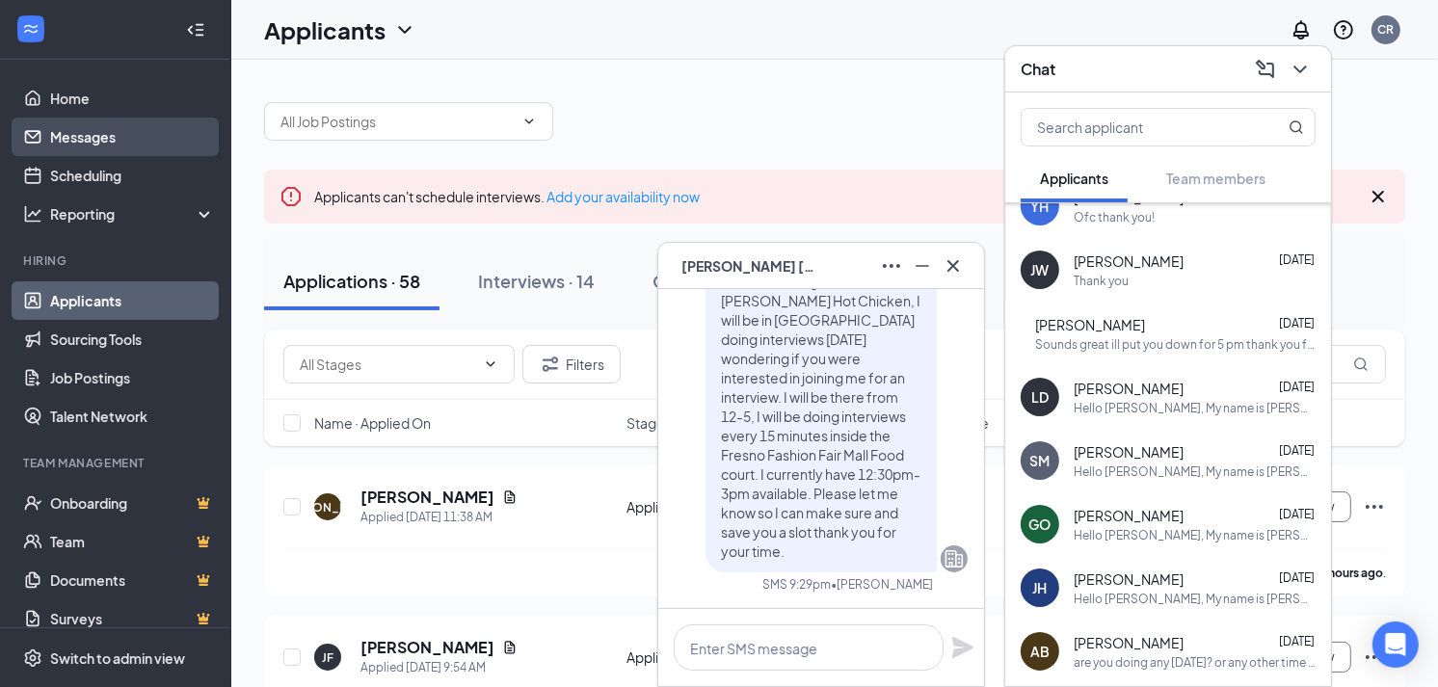
click at [64, 129] on link "Messages" at bounding box center [132, 137] width 165 height 39
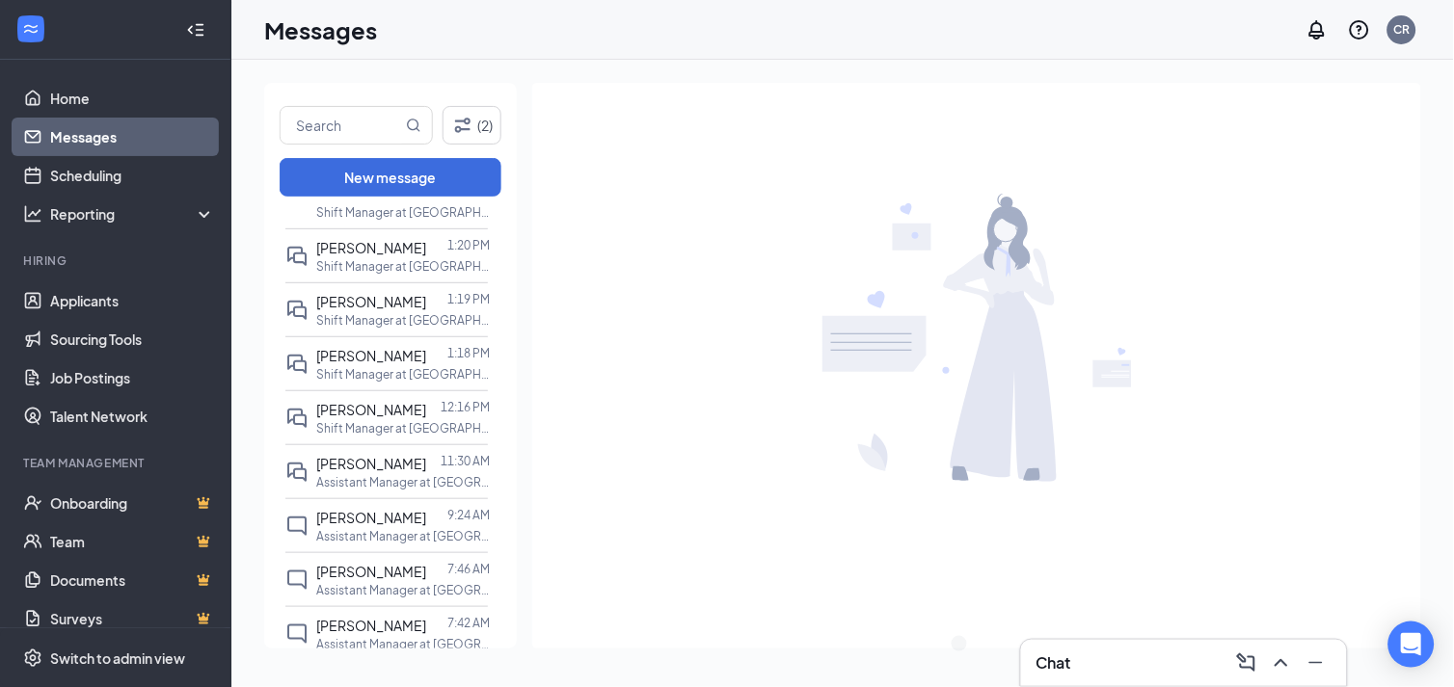
scroll to position [300, 0]
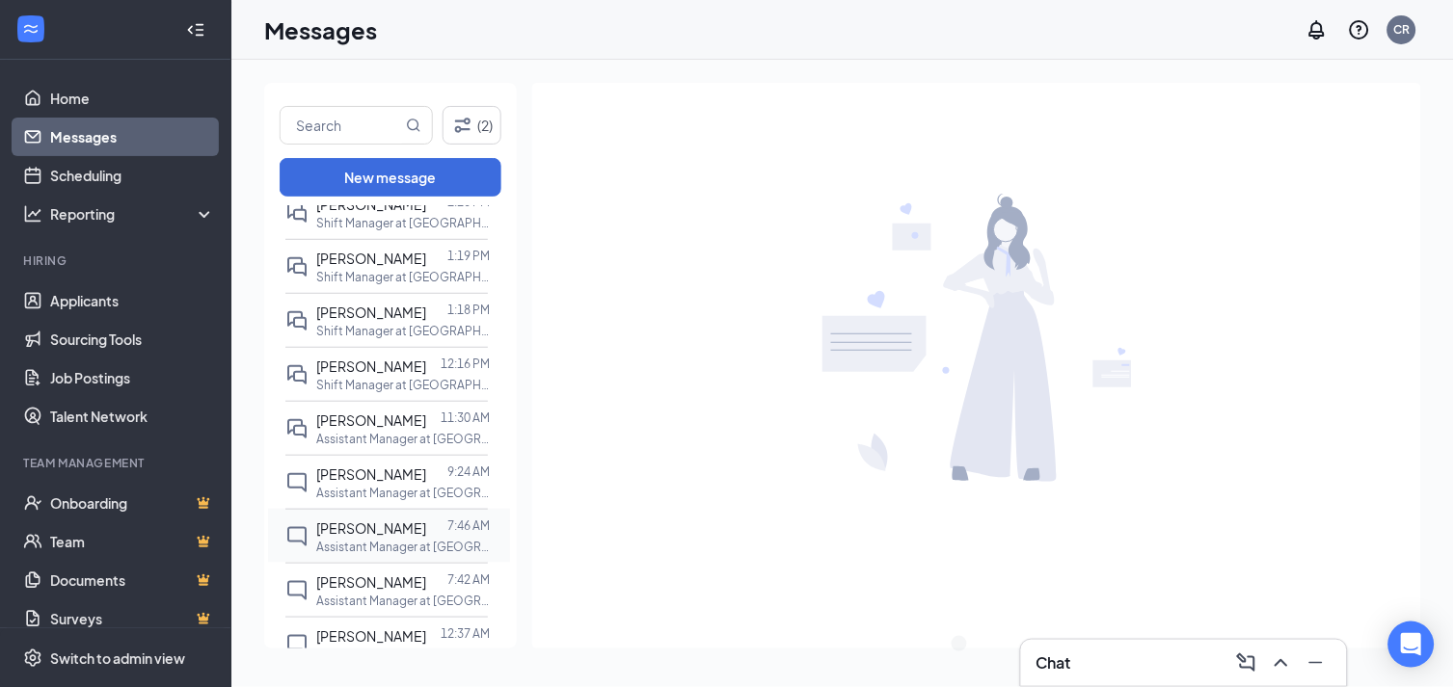
click at [421, 520] on span "[PERSON_NAME]" at bounding box center [371, 528] width 110 height 17
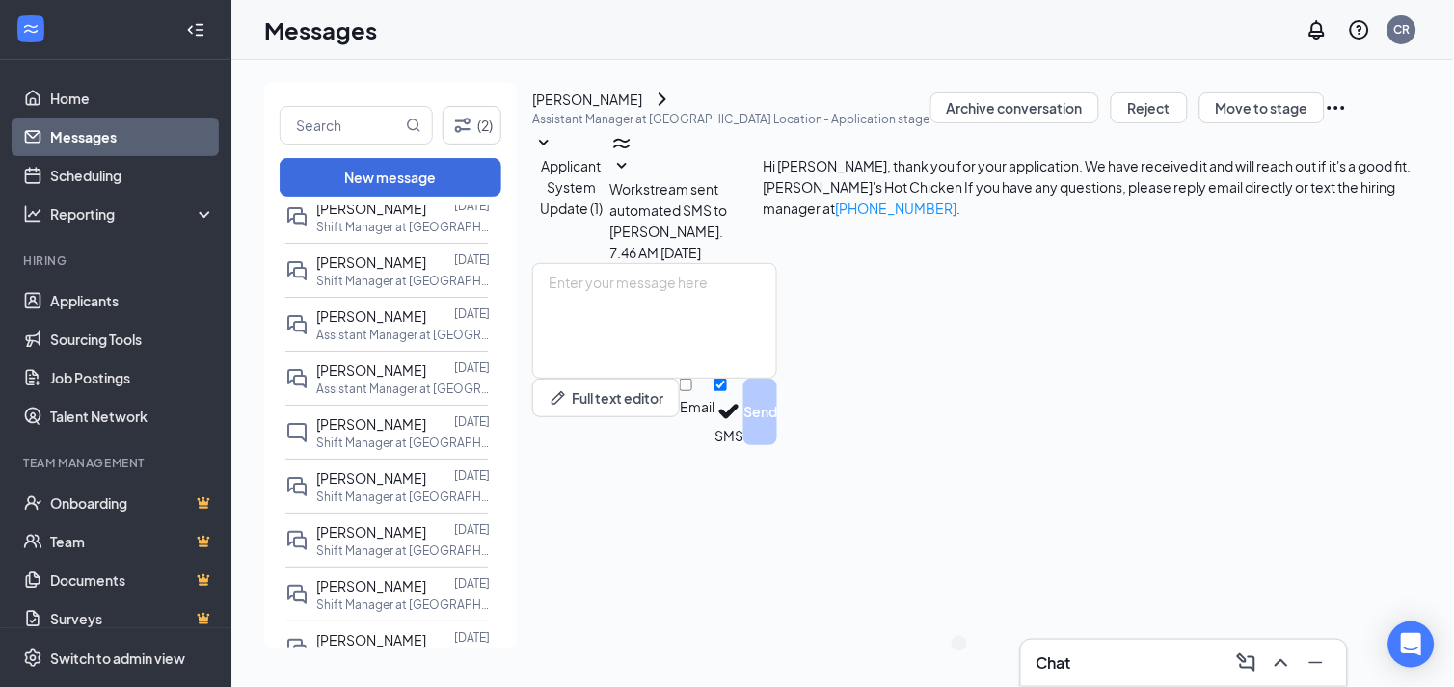
scroll to position [1558, 0]
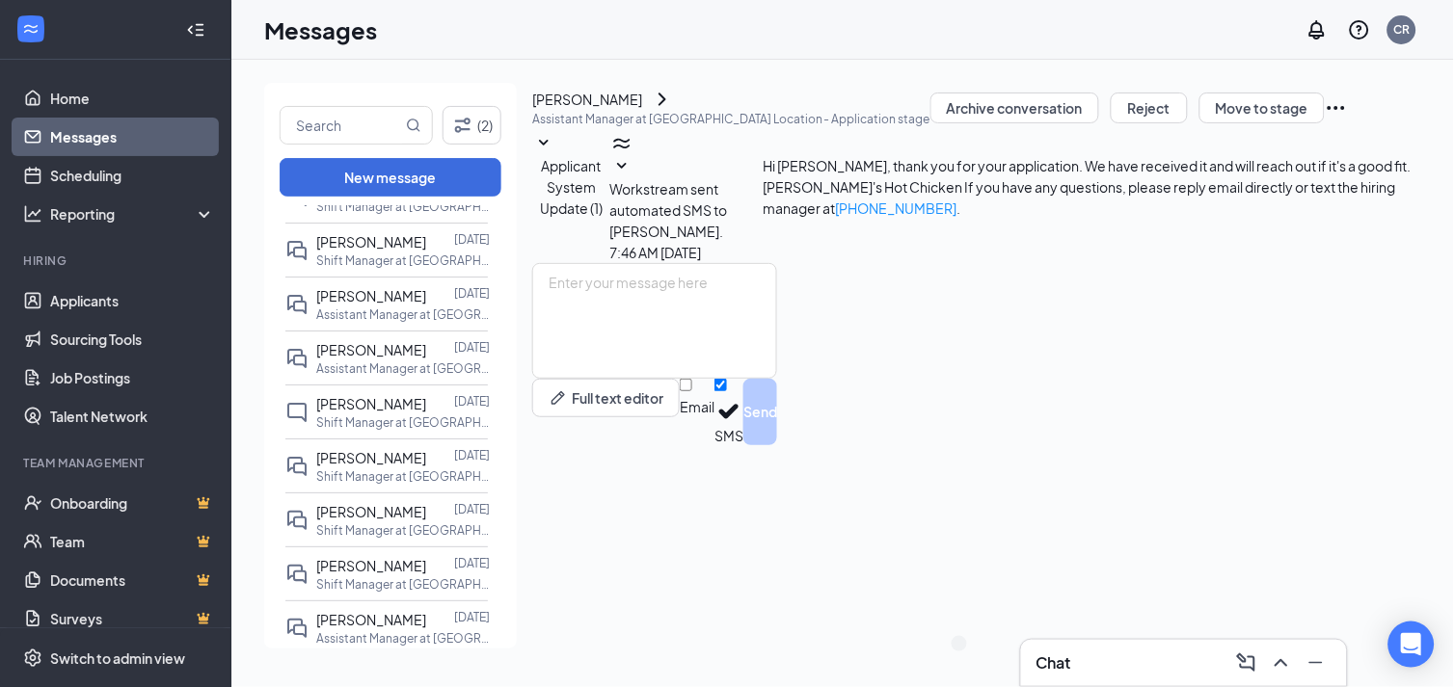
click at [501, 636] on div "All messages [PERSON_NAME] 1:55 PM Assistant Manager at [GEOGRAPHIC_DATA] Locat…" at bounding box center [390, 429] width 253 height 446
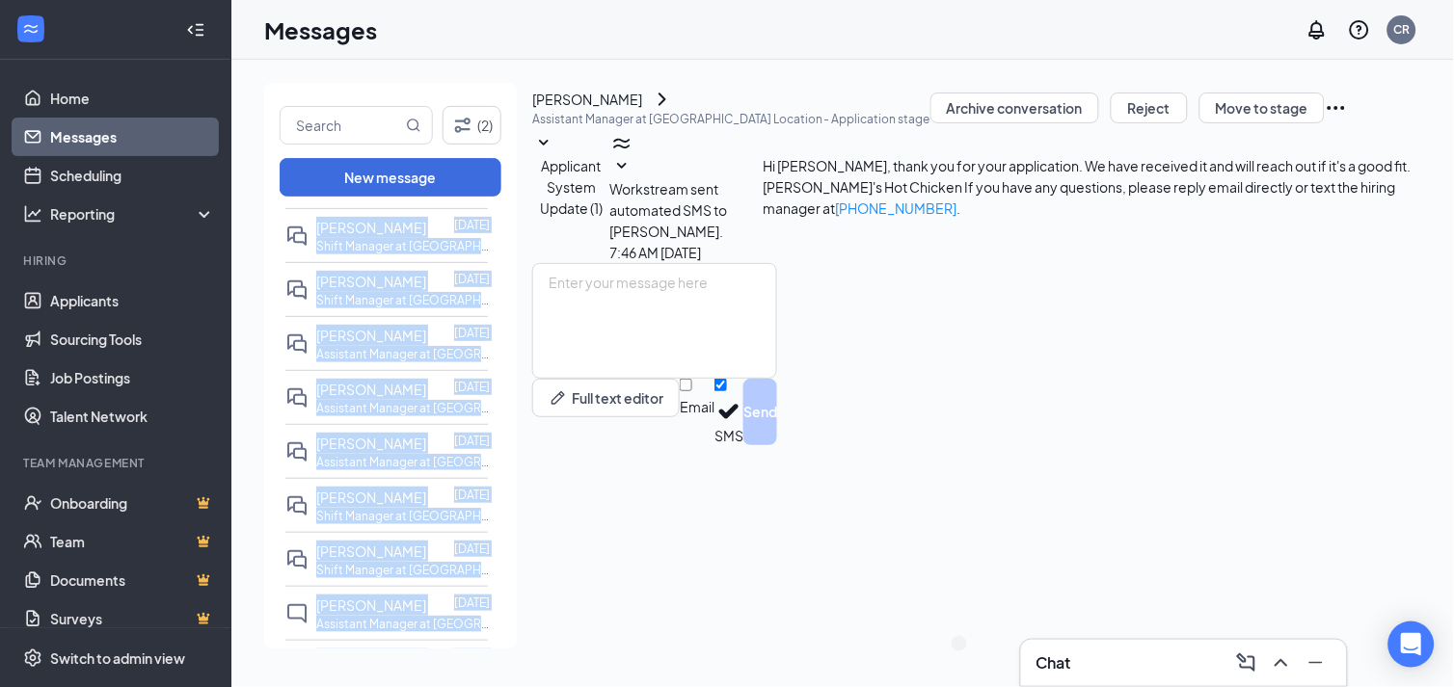
scroll to position [1851, 0]
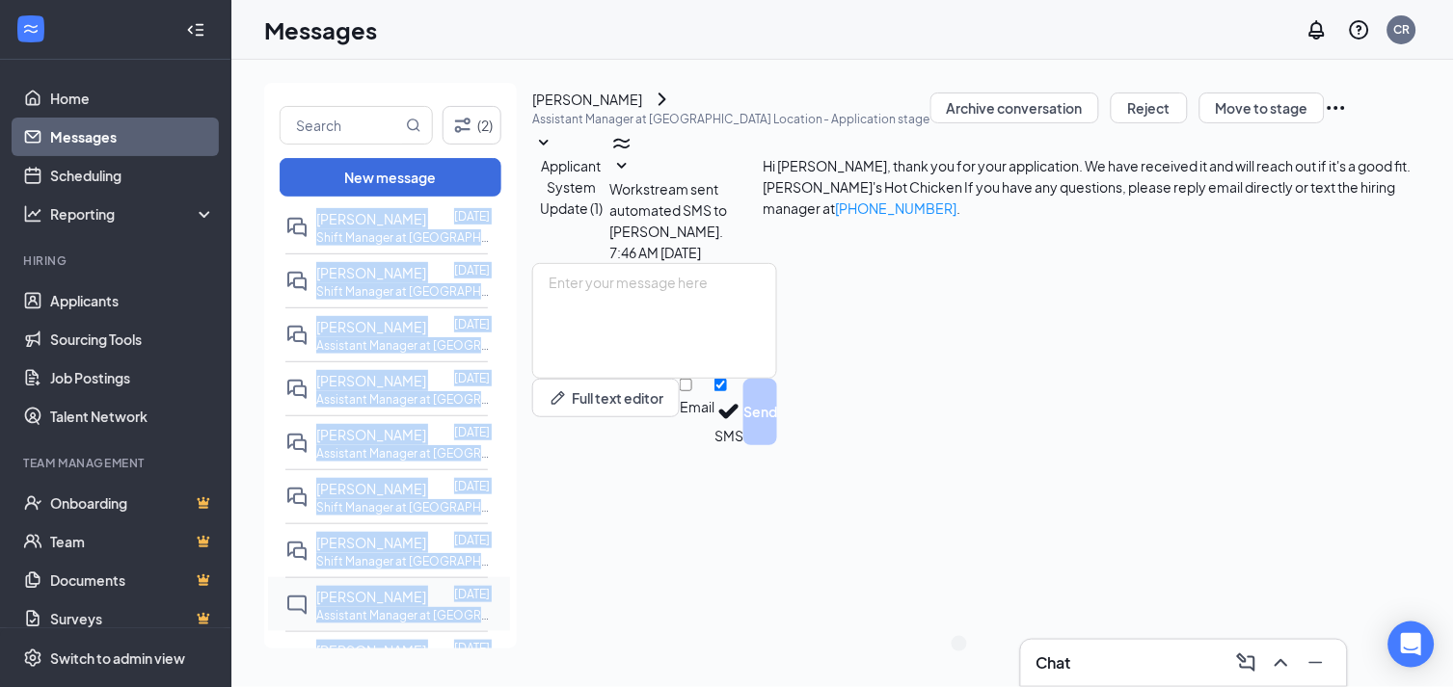
click at [406, 598] on span "[PERSON_NAME]" at bounding box center [371, 596] width 110 height 17
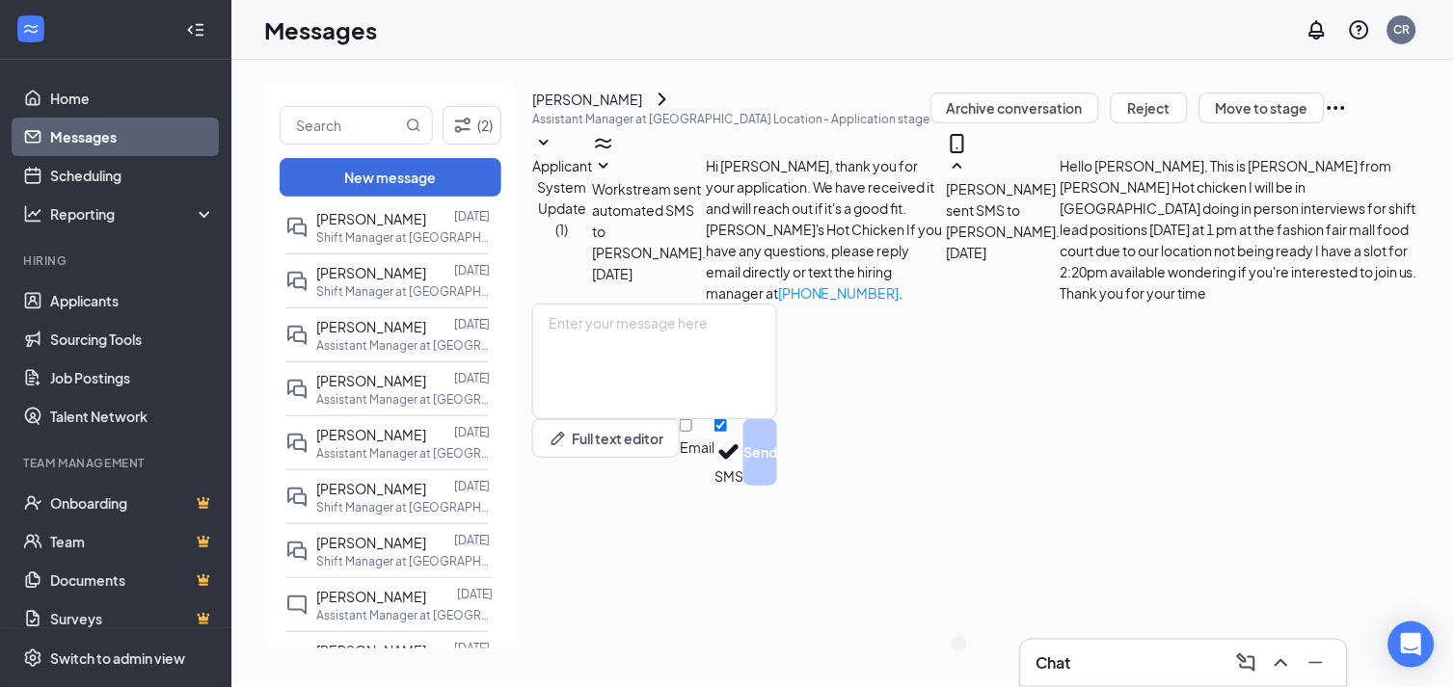
scroll to position [31, 0]
click at [674, 110] on icon "ChevronRight" at bounding box center [662, 99] width 23 height 23
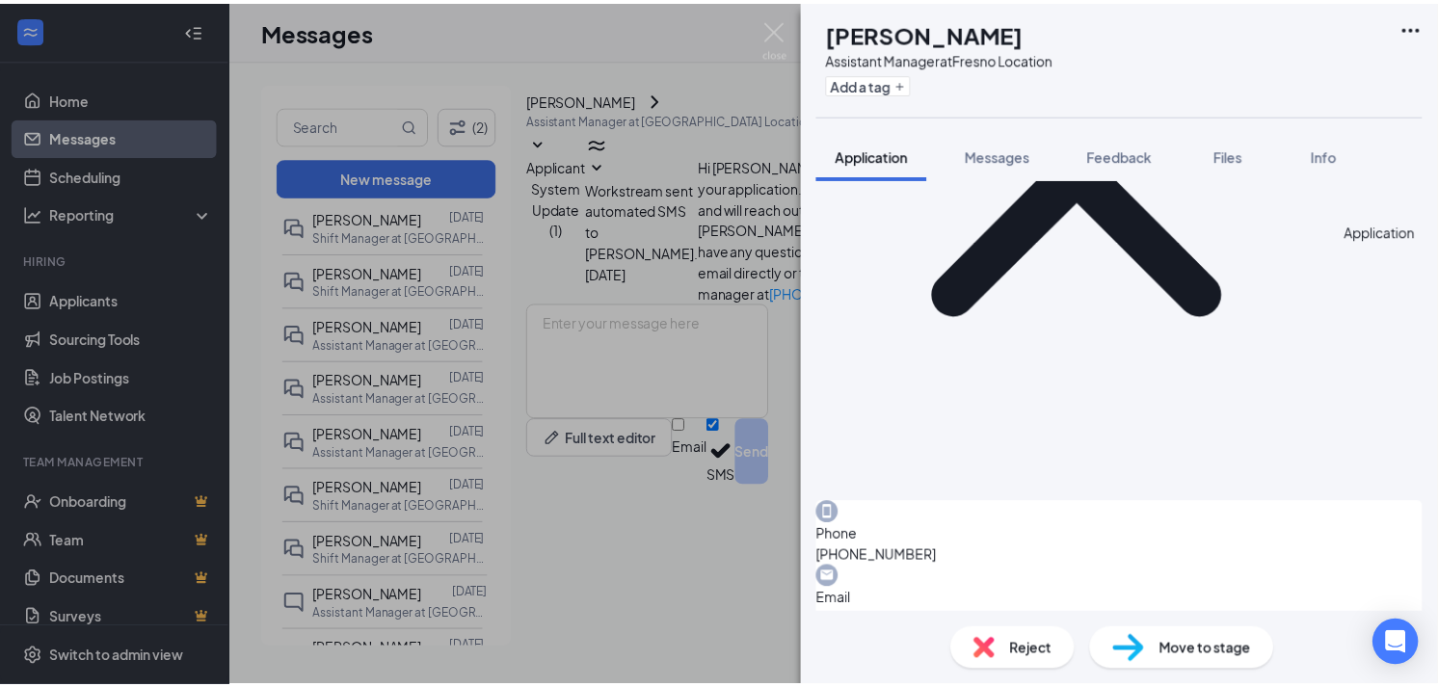
scroll to position [535, 0]
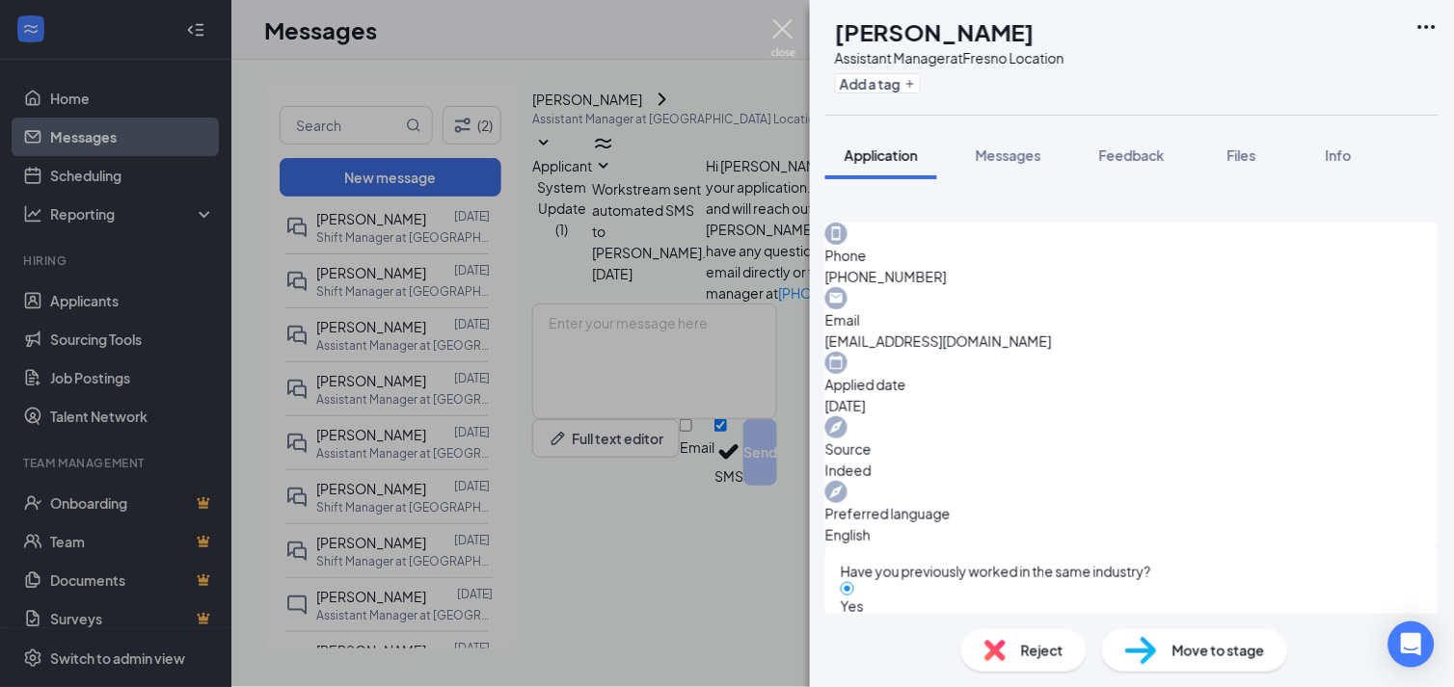
click at [776, 42] on img at bounding box center [783, 38] width 24 height 38
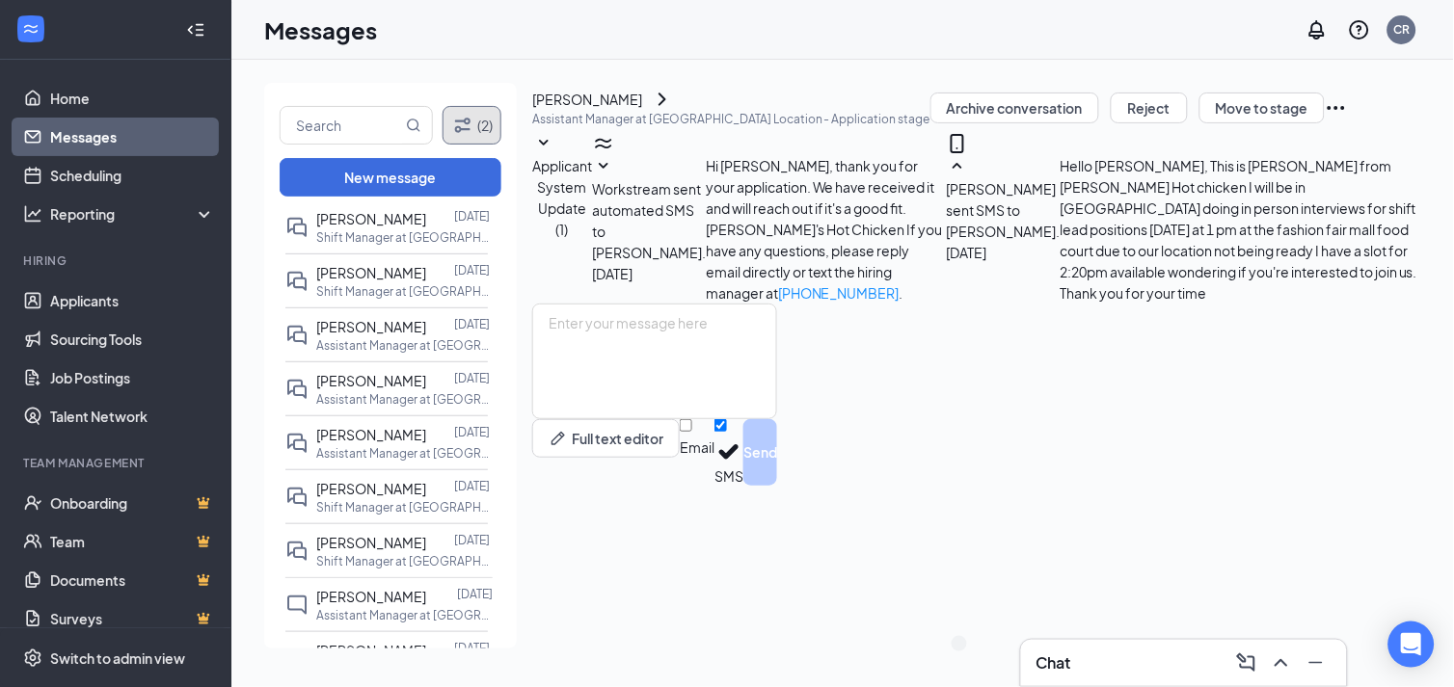
click at [497, 121] on button "(2)" at bounding box center [472, 125] width 59 height 39
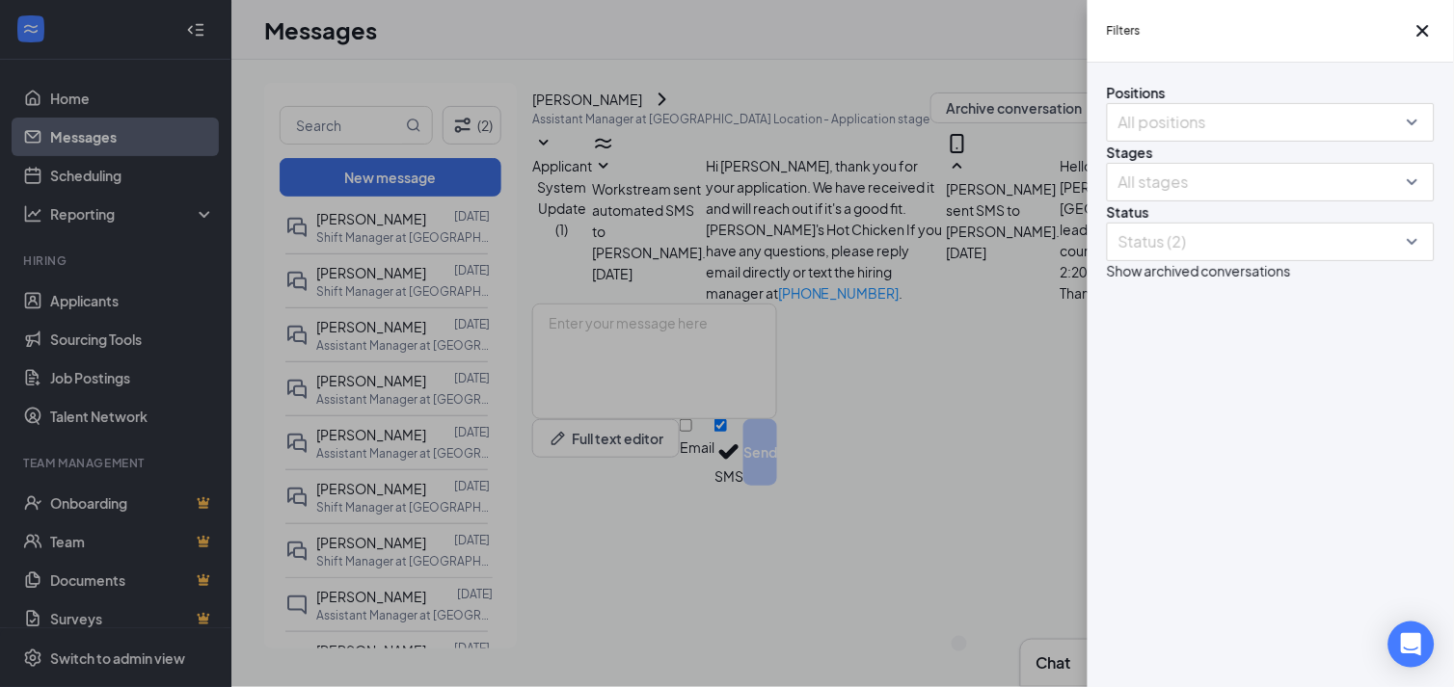
click at [104, 292] on div "Filters Positions All positions Stages All stages Status Status (2) Show archiv…" at bounding box center [727, 343] width 1454 height 687
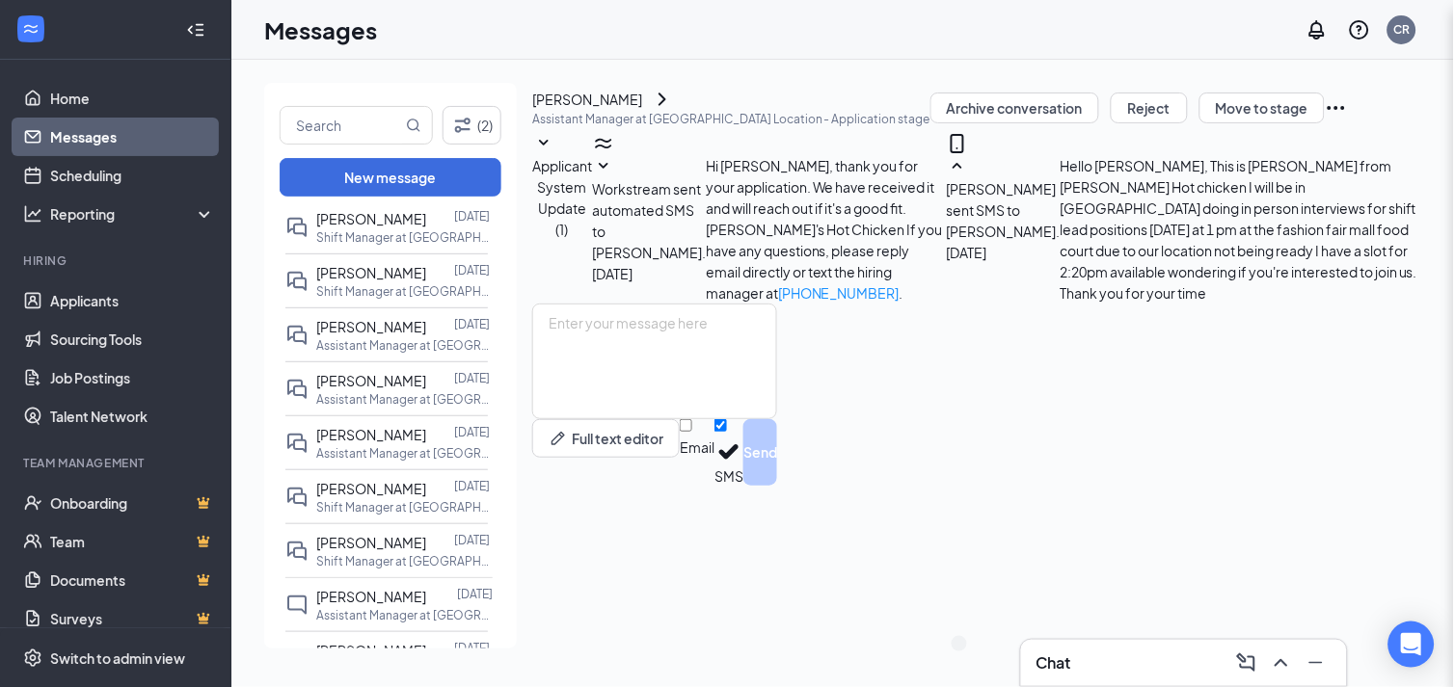
click at [98, 295] on div "Filters Positions All positions Stages All stages Status Status (2) Show archiv…" at bounding box center [727, 343] width 1454 height 687
click at [98, 297] on link "Applicants" at bounding box center [132, 301] width 165 height 39
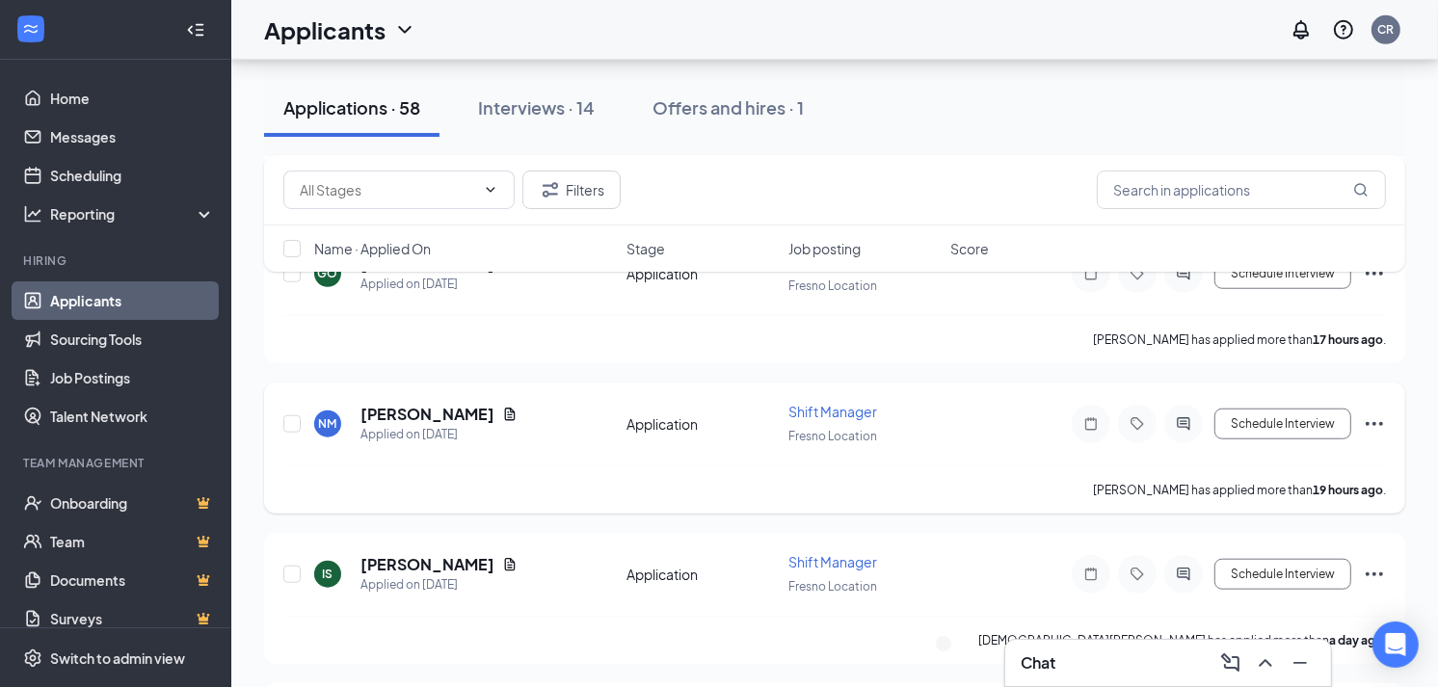
scroll to position [1499, 0]
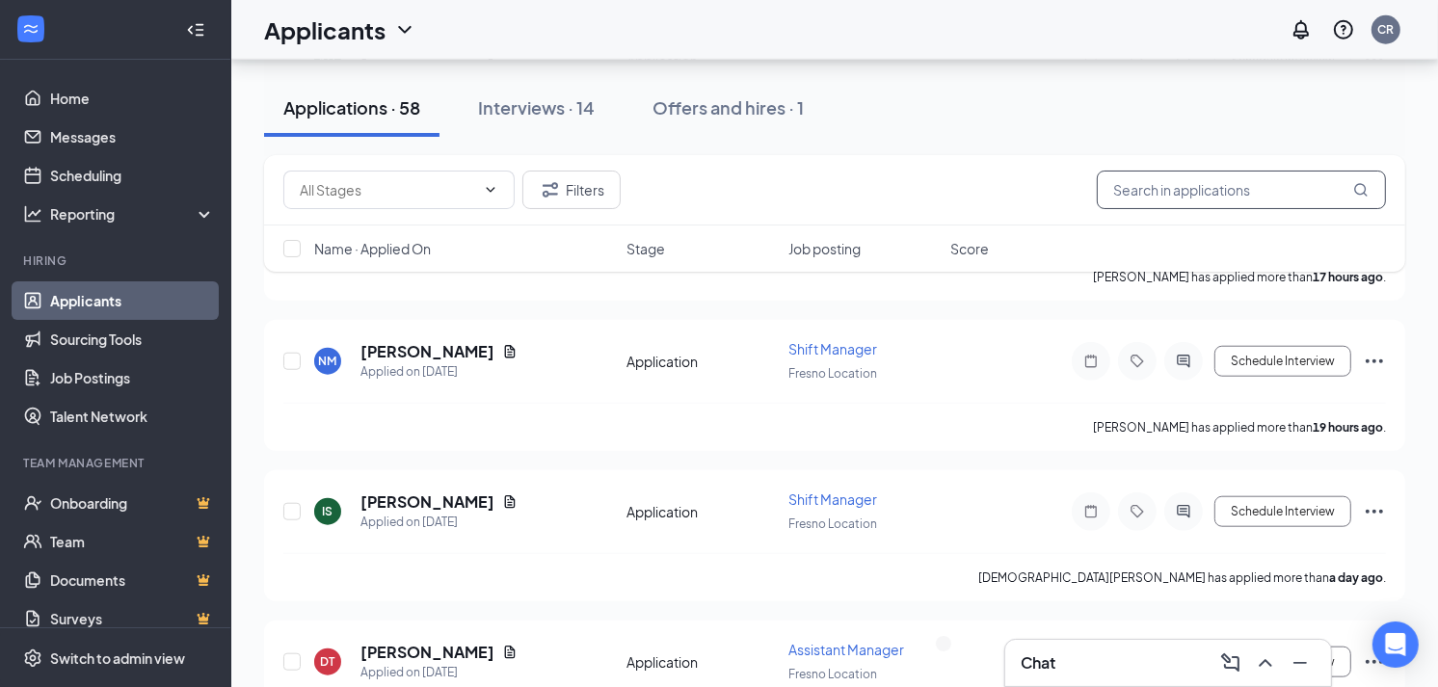
drag, startPoint x: 1236, startPoint y: 184, endPoint x: 1220, endPoint y: 170, distance: 21.1
click at [1232, 184] on input "text" at bounding box center [1241, 190] width 289 height 39
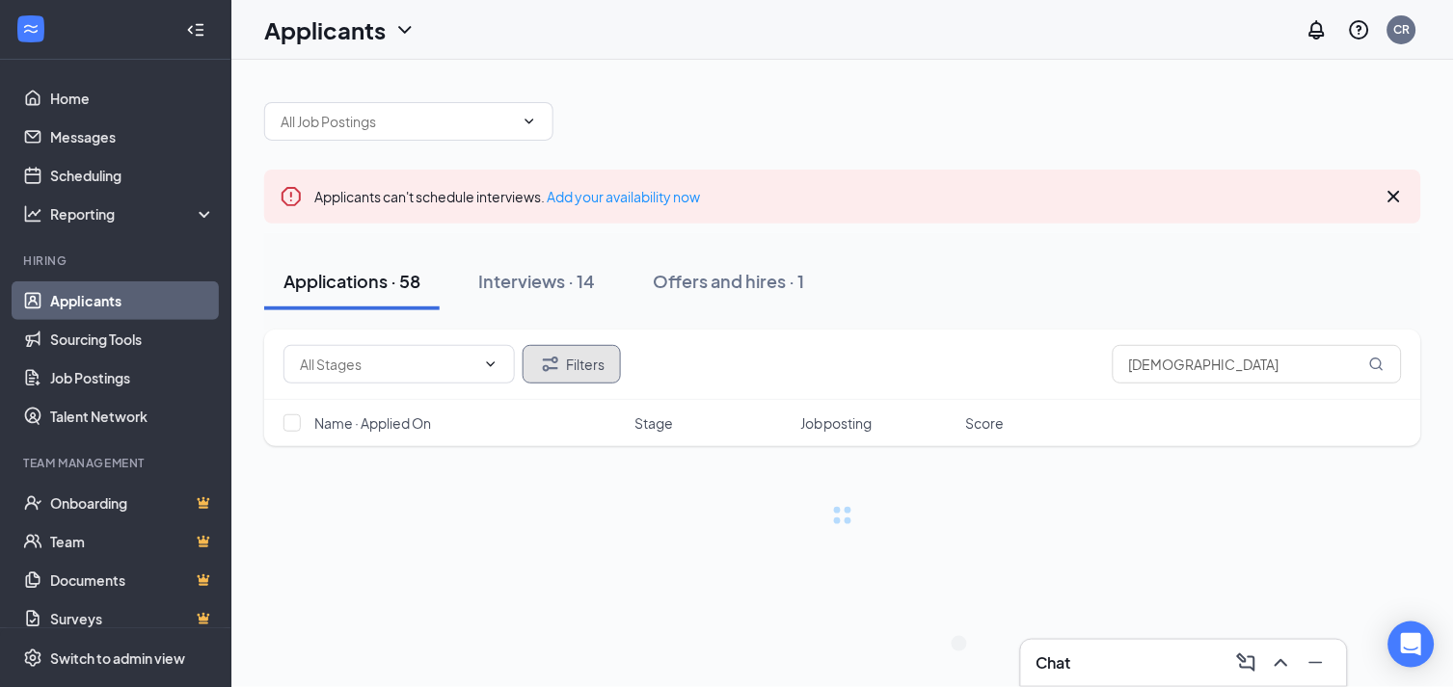
click at [572, 360] on button "Filters" at bounding box center [572, 364] width 98 height 39
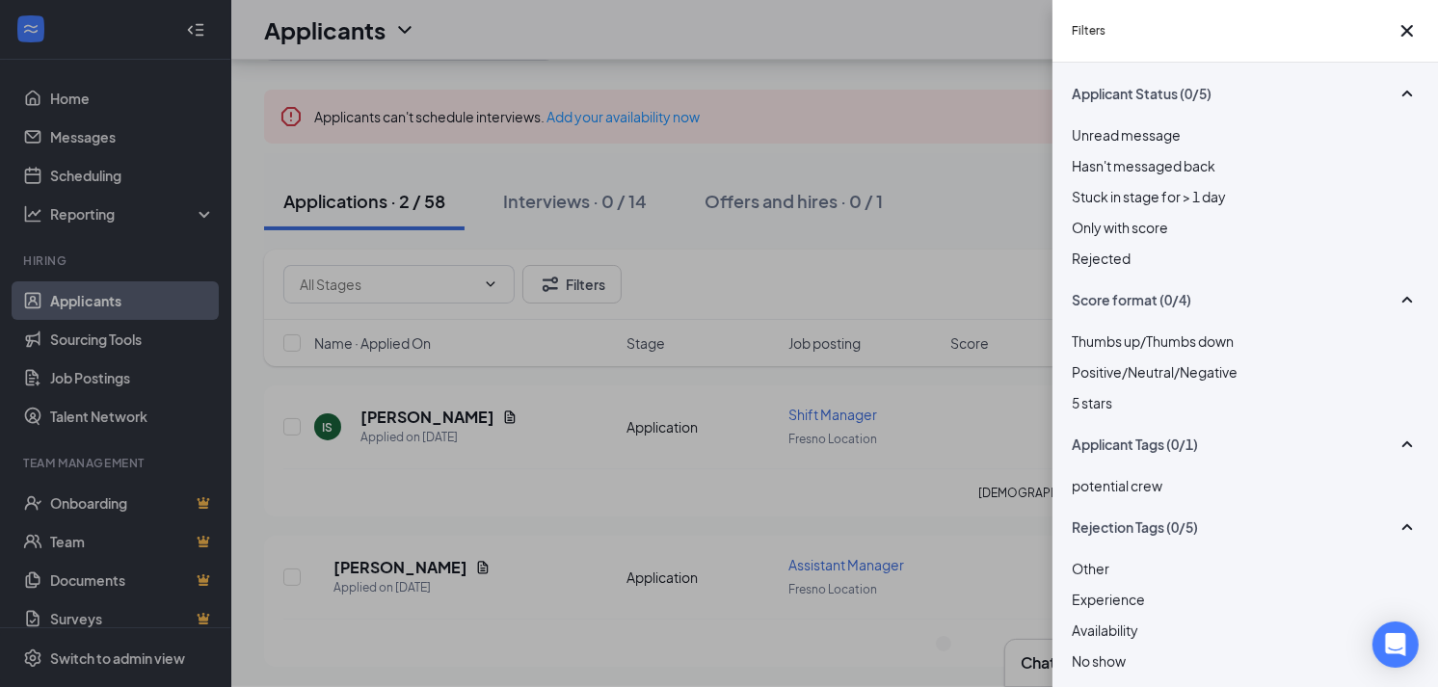
click at [1083, 248] on div at bounding box center [1245, 248] width 347 height 0
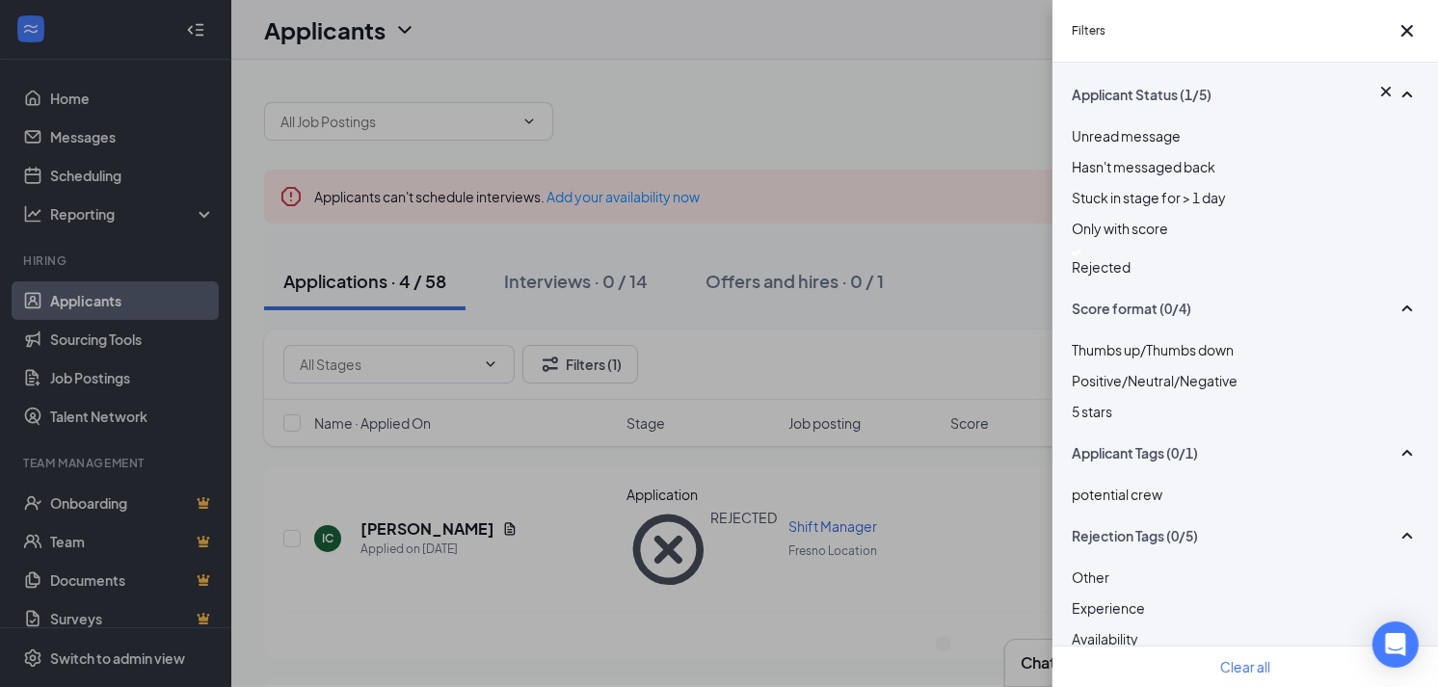
click at [930, 268] on div "Filters Applicant Status (1/5) Unread message Hasn't messaged back Stuck in sta…" at bounding box center [719, 343] width 1438 height 687
click at [1396, 40] on icon "Cross" at bounding box center [1407, 30] width 23 height 23
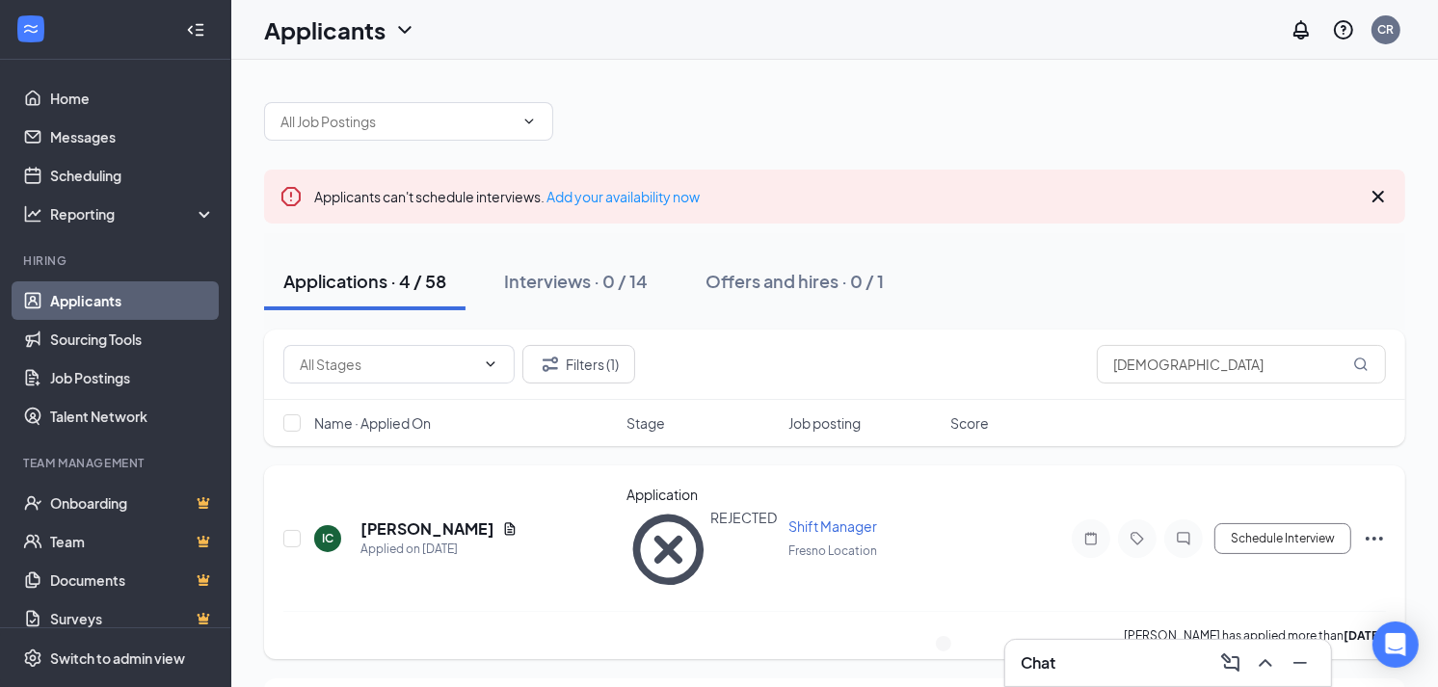
click at [1184, 520] on div at bounding box center [1184, 539] width 39 height 39
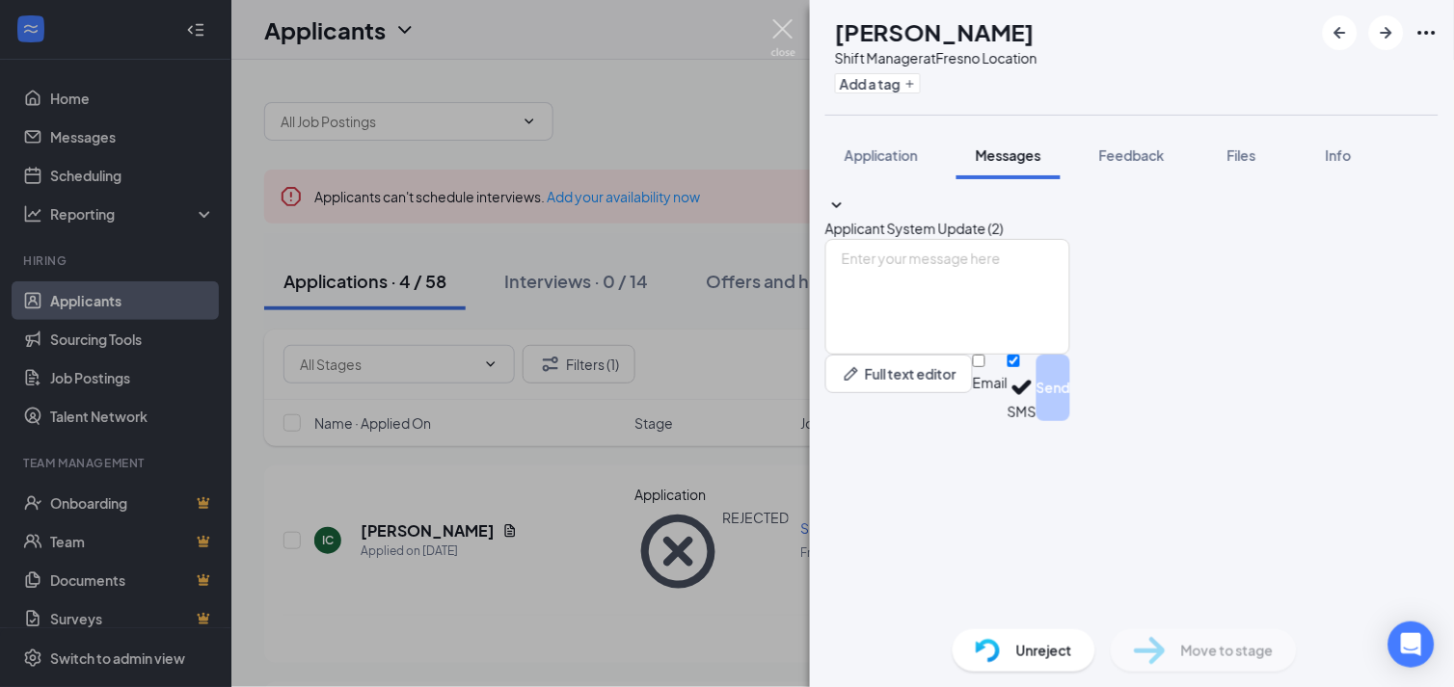
click at [794, 34] on img at bounding box center [783, 38] width 24 height 38
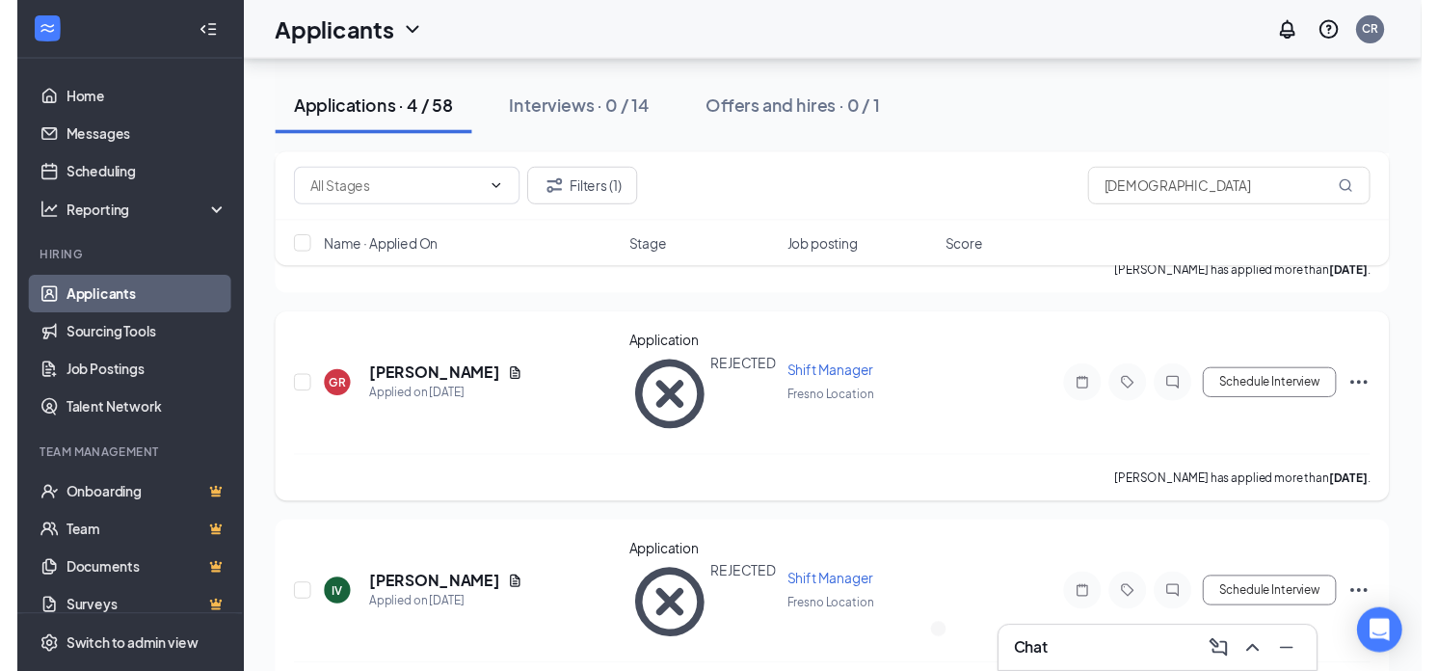
scroll to position [380, 0]
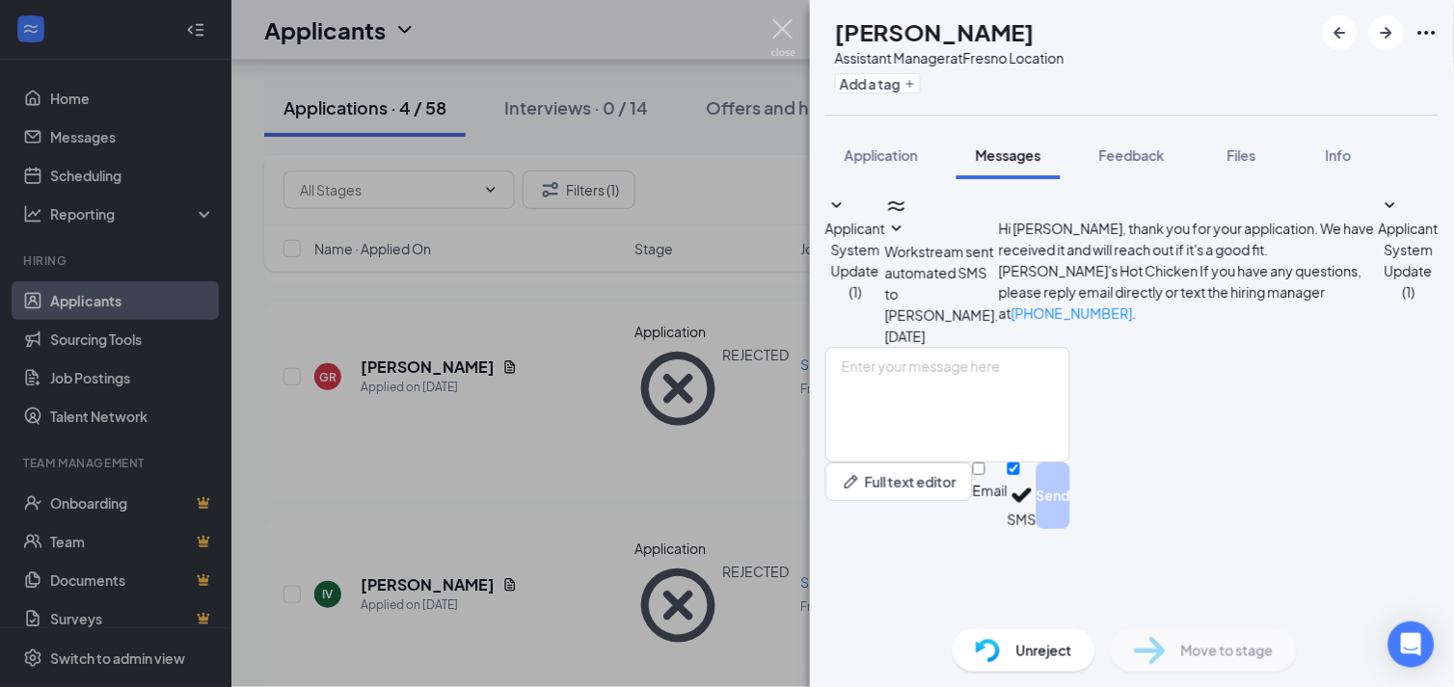
click at [785, 43] on img at bounding box center [783, 38] width 24 height 38
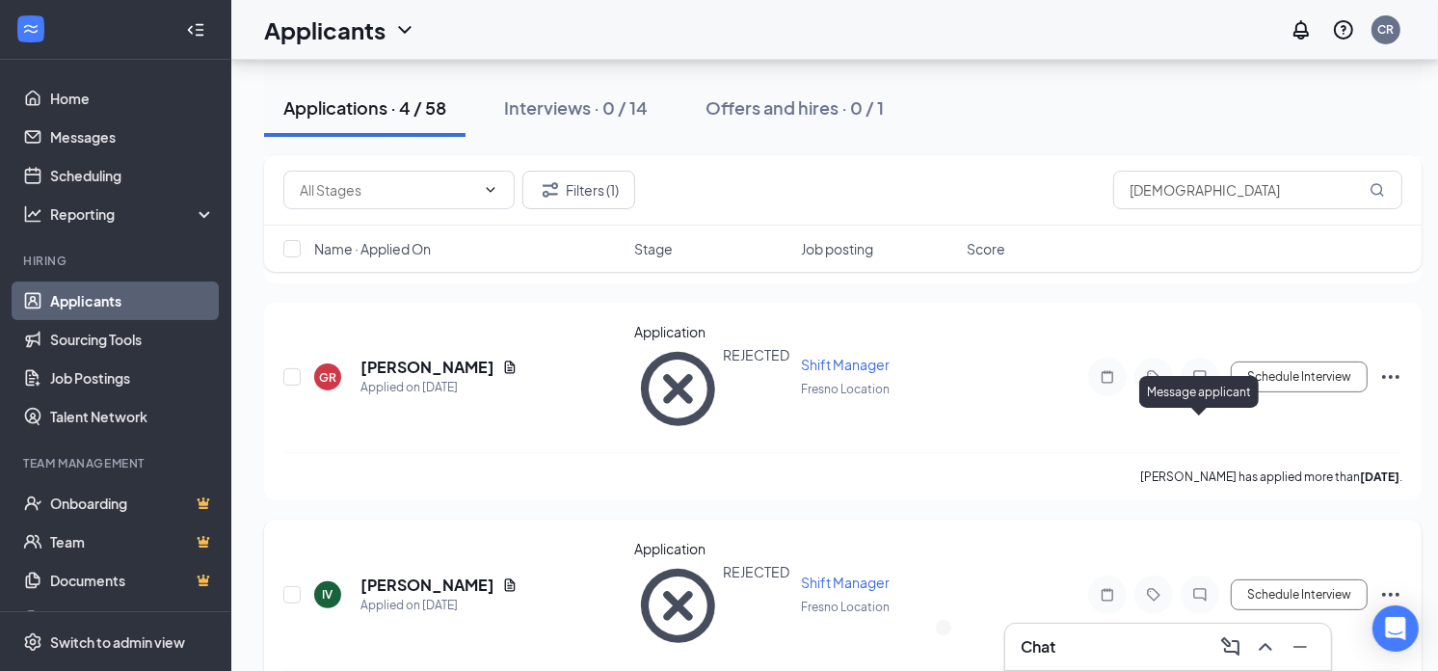
click at [1200, 587] on icon "ChatInactive" at bounding box center [1200, 594] width 23 height 15
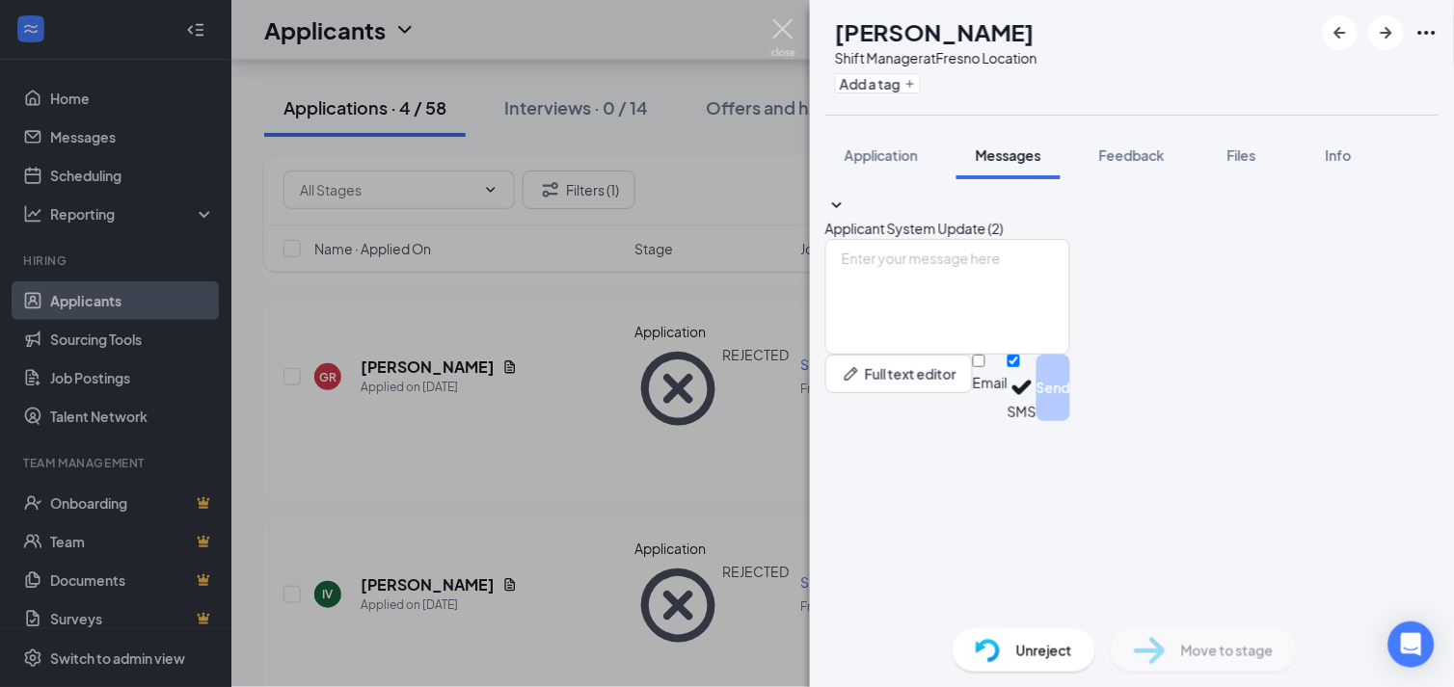
click at [785, 40] on img at bounding box center [783, 38] width 24 height 38
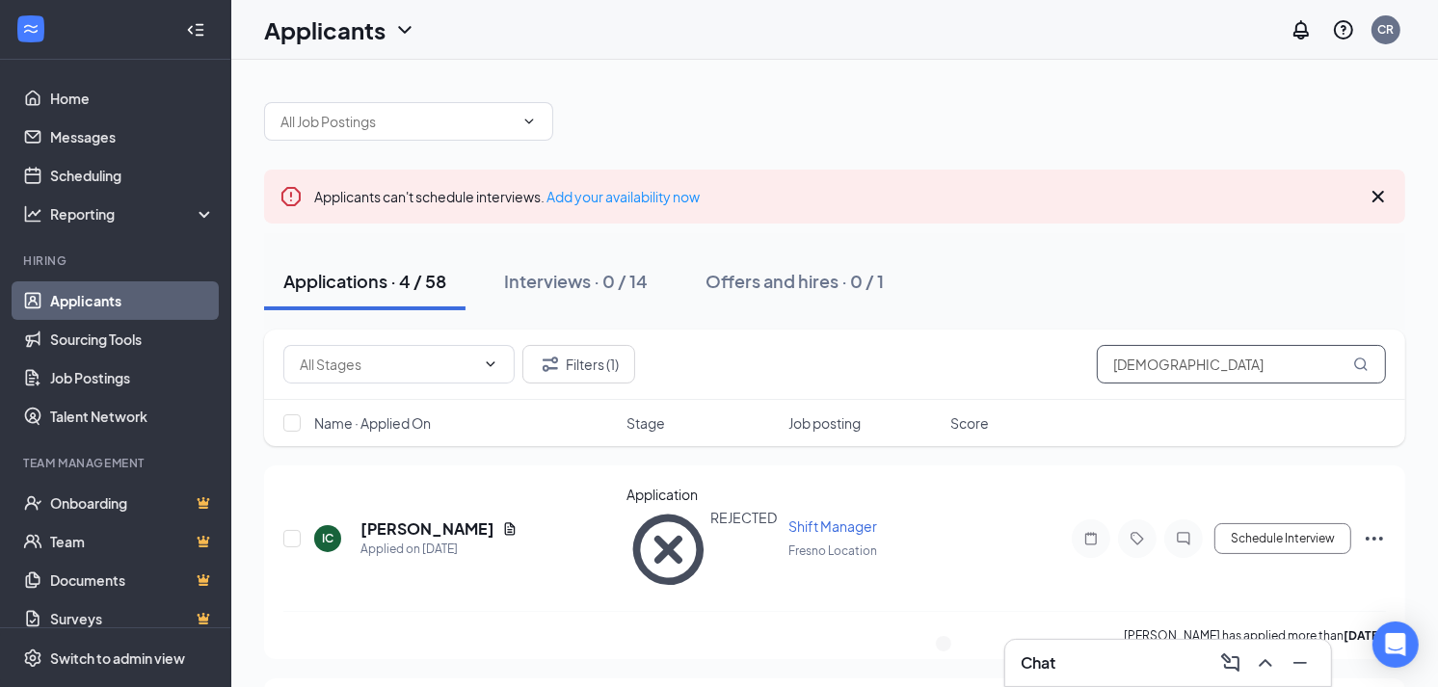
drag, startPoint x: 1230, startPoint y: 358, endPoint x: 932, endPoint y: 300, distance: 303.5
click at [1003, 354] on div "Filters (1) [DEMOGRAPHIC_DATA]" at bounding box center [834, 364] width 1103 height 39
type input "lima"
click at [636, 515] on icon "CrossCircle" at bounding box center [669, 550] width 84 height 84
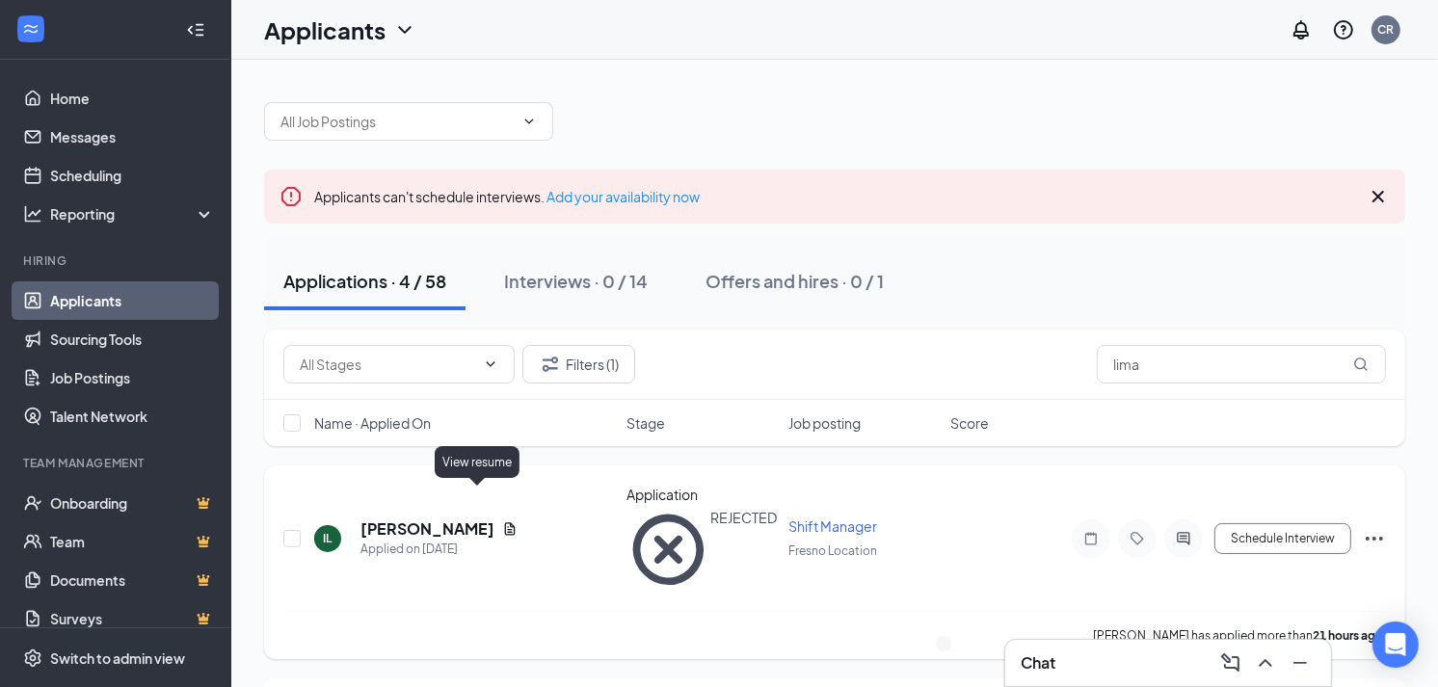
click at [502, 522] on icon "Document" at bounding box center [509, 529] width 15 height 15
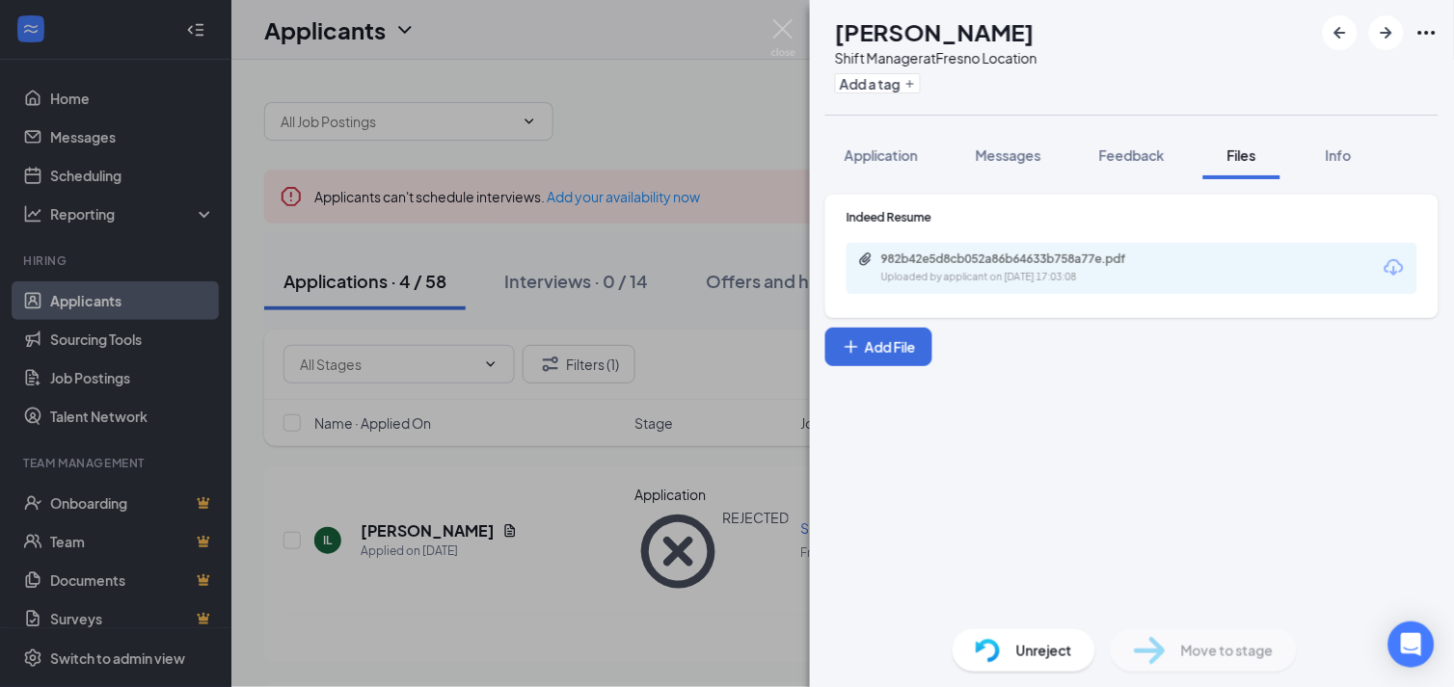
click at [1027, 657] on span "Unreject" at bounding box center [1044, 650] width 56 height 21
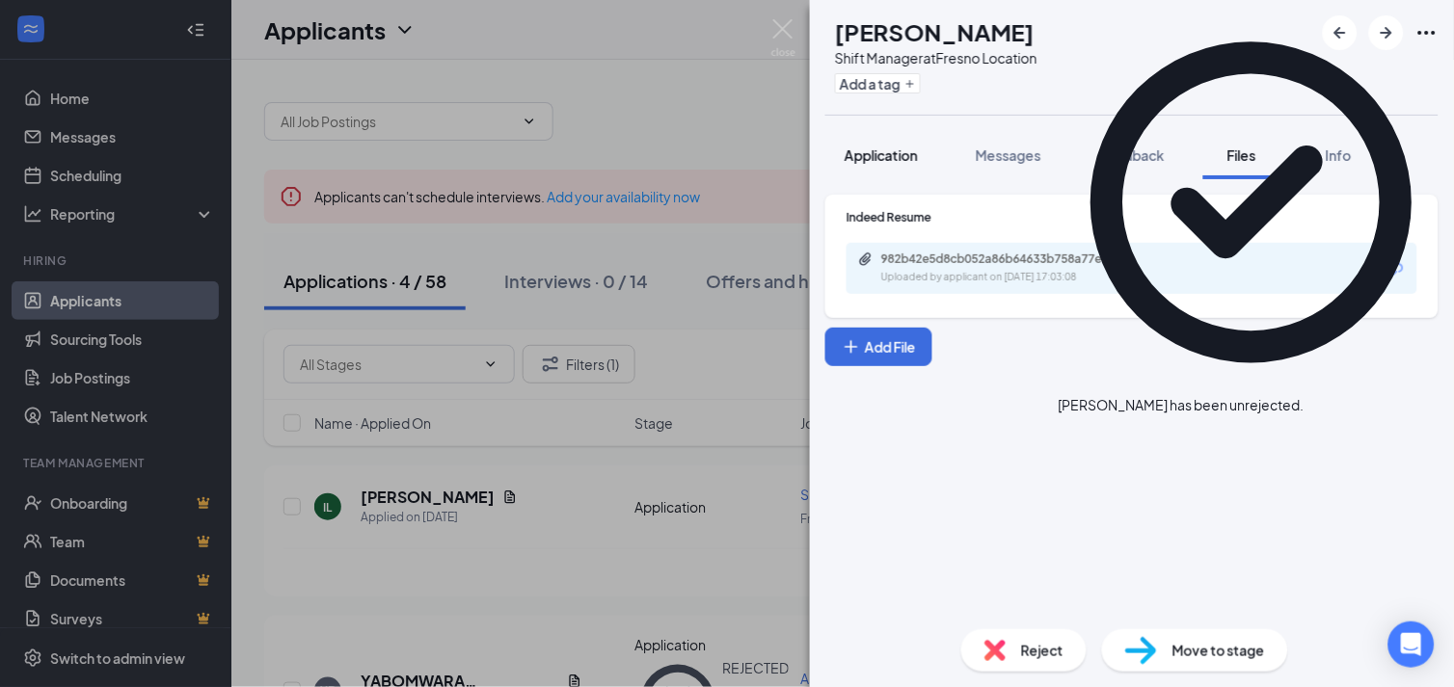
click at [882, 170] on button "Application" at bounding box center [881, 155] width 112 height 48
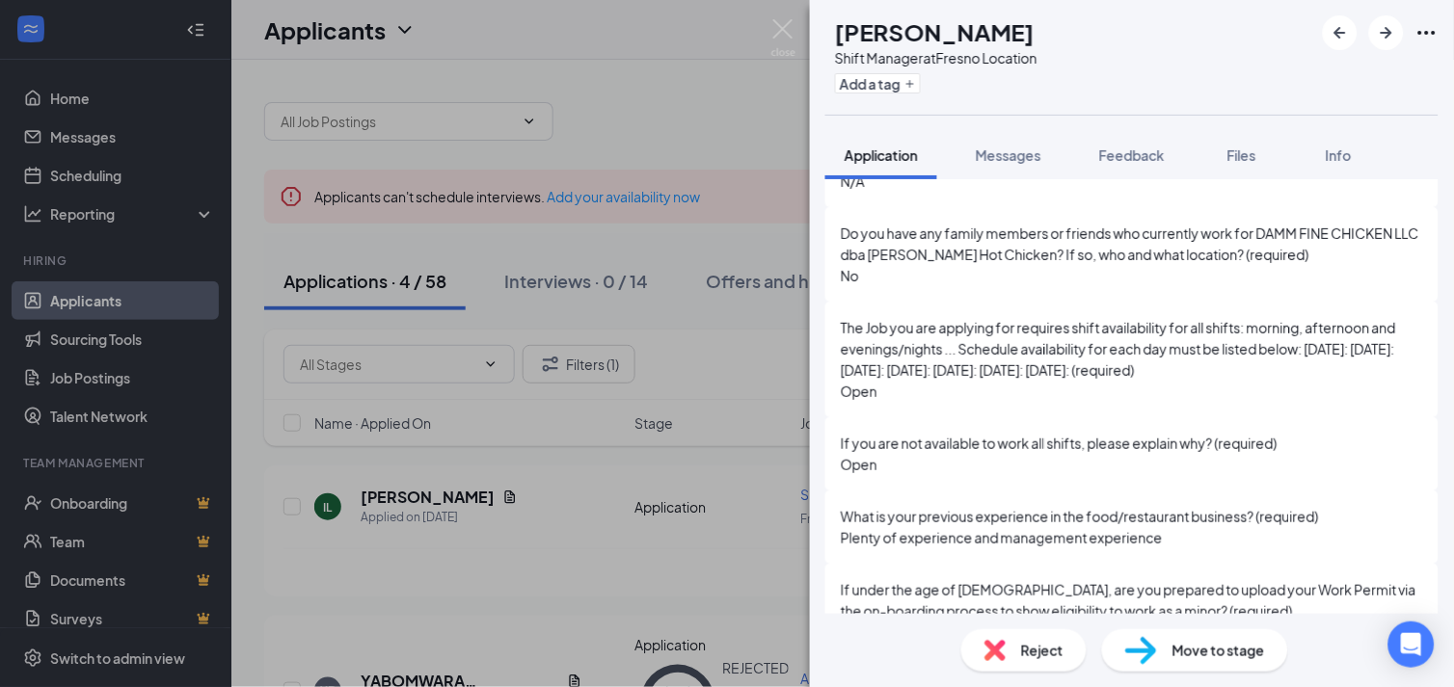
scroll to position [1366, 0]
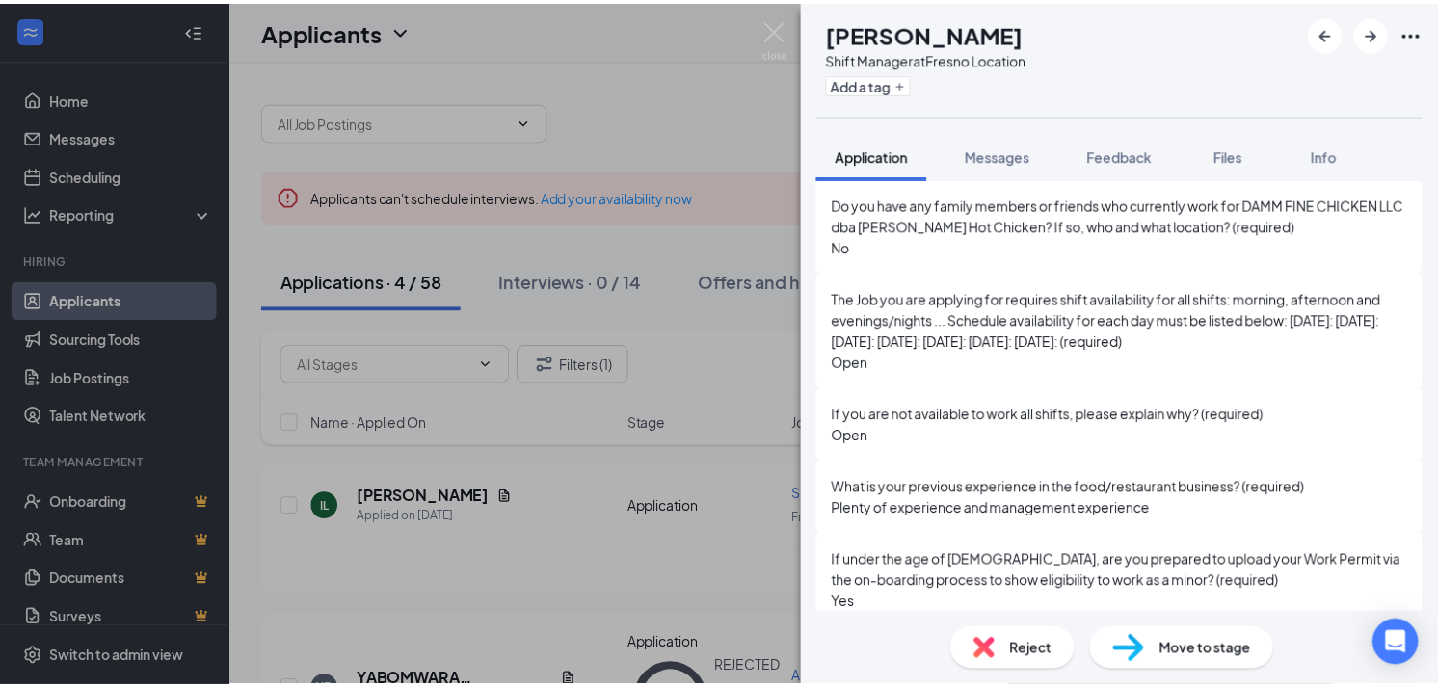
scroll to position [1359, 0]
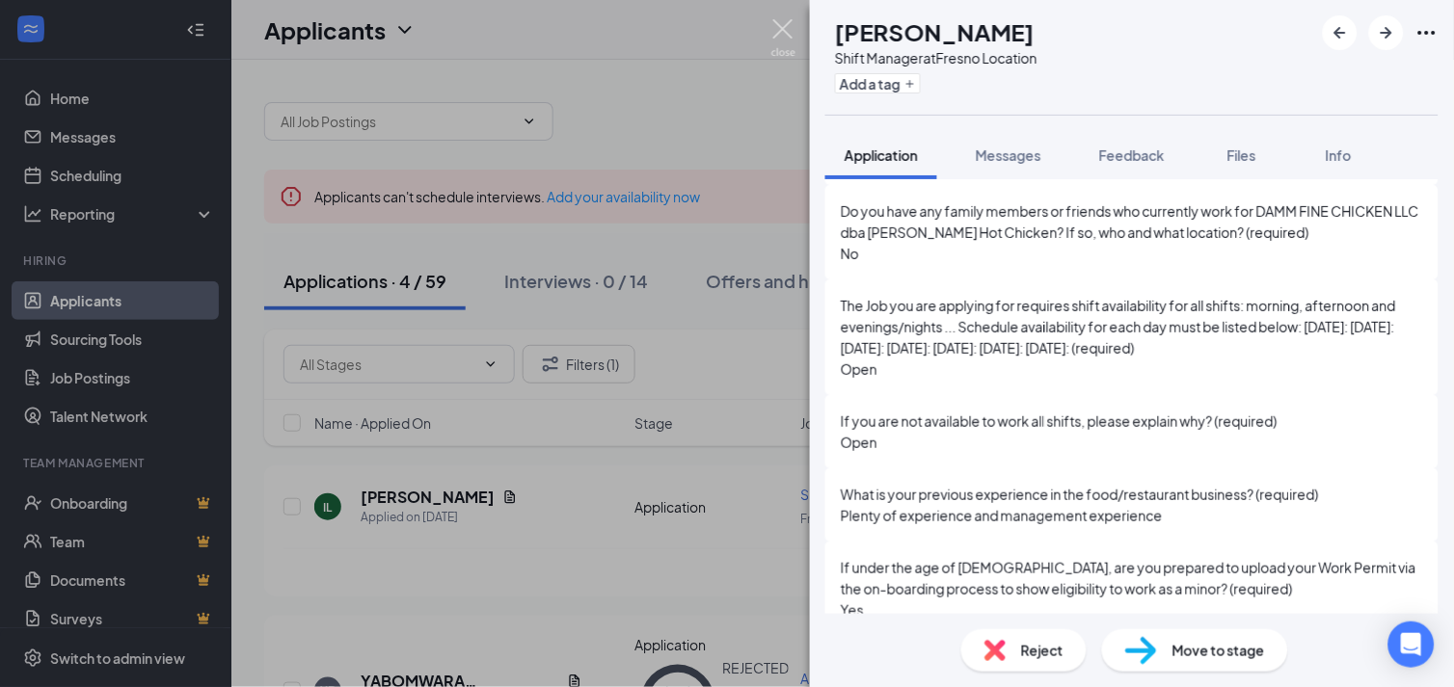
click at [789, 54] on img at bounding box center [783, 38] width 24 height 38
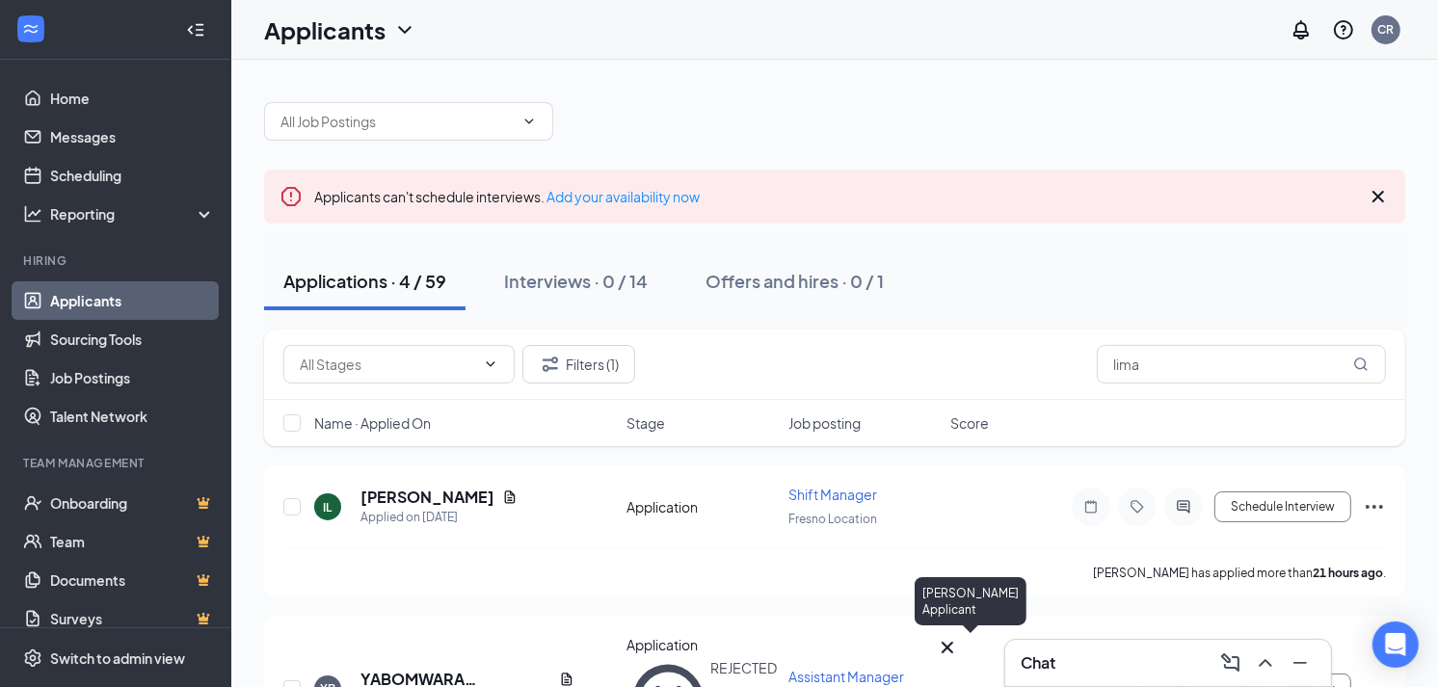
click at [959, 664] on div "GO" at bounding box center [947, 664] width 23 height 0
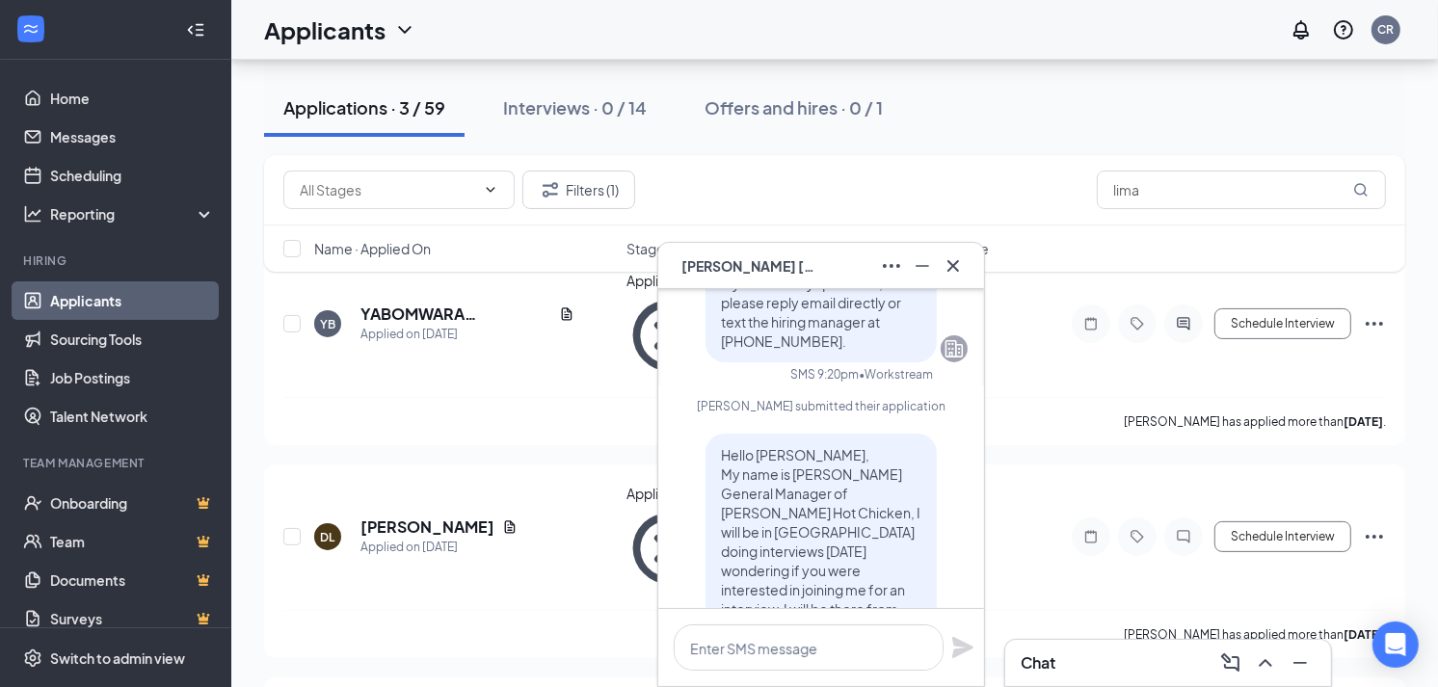
scroll to position [-214, 0]
click at [955, 261] on icon "Cross" at bounding box center [953, 266] width 23 height 23
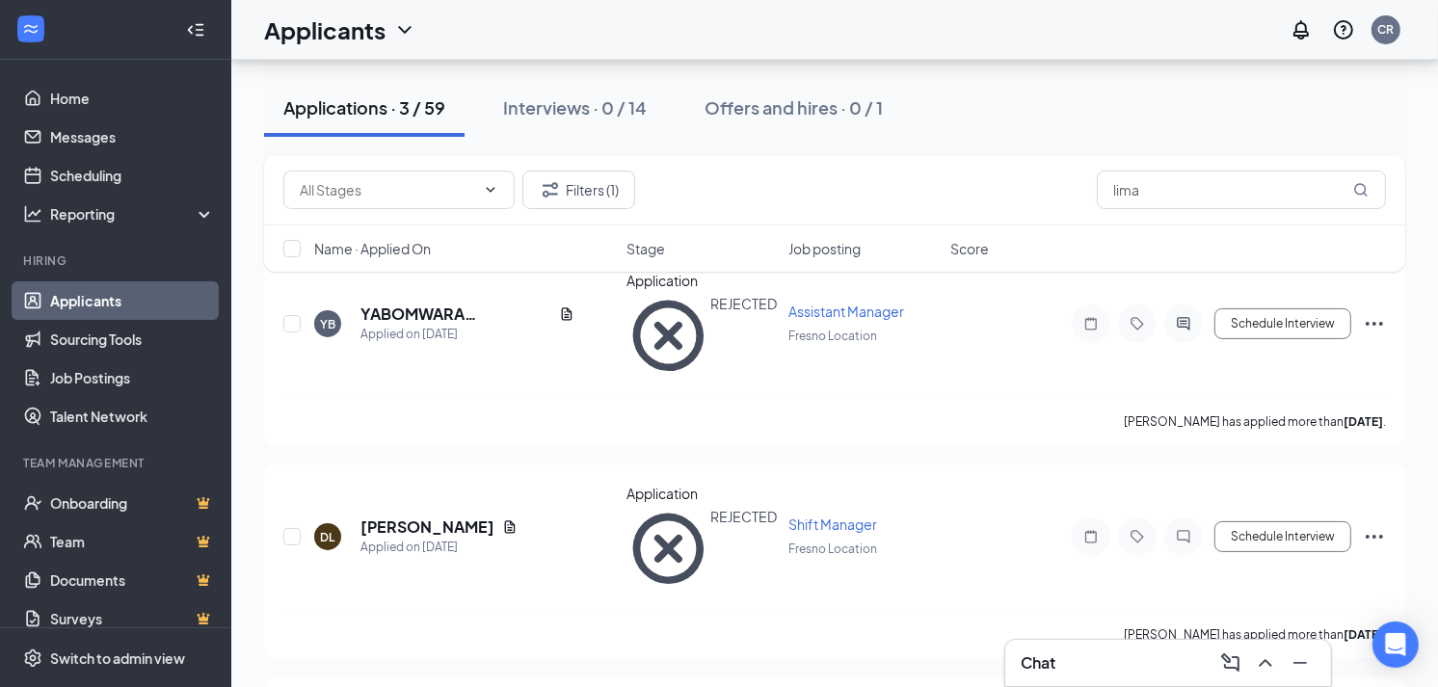
click at [117, 297] on link "Applicants" at bounding box center [132, 301] width 165 height 39
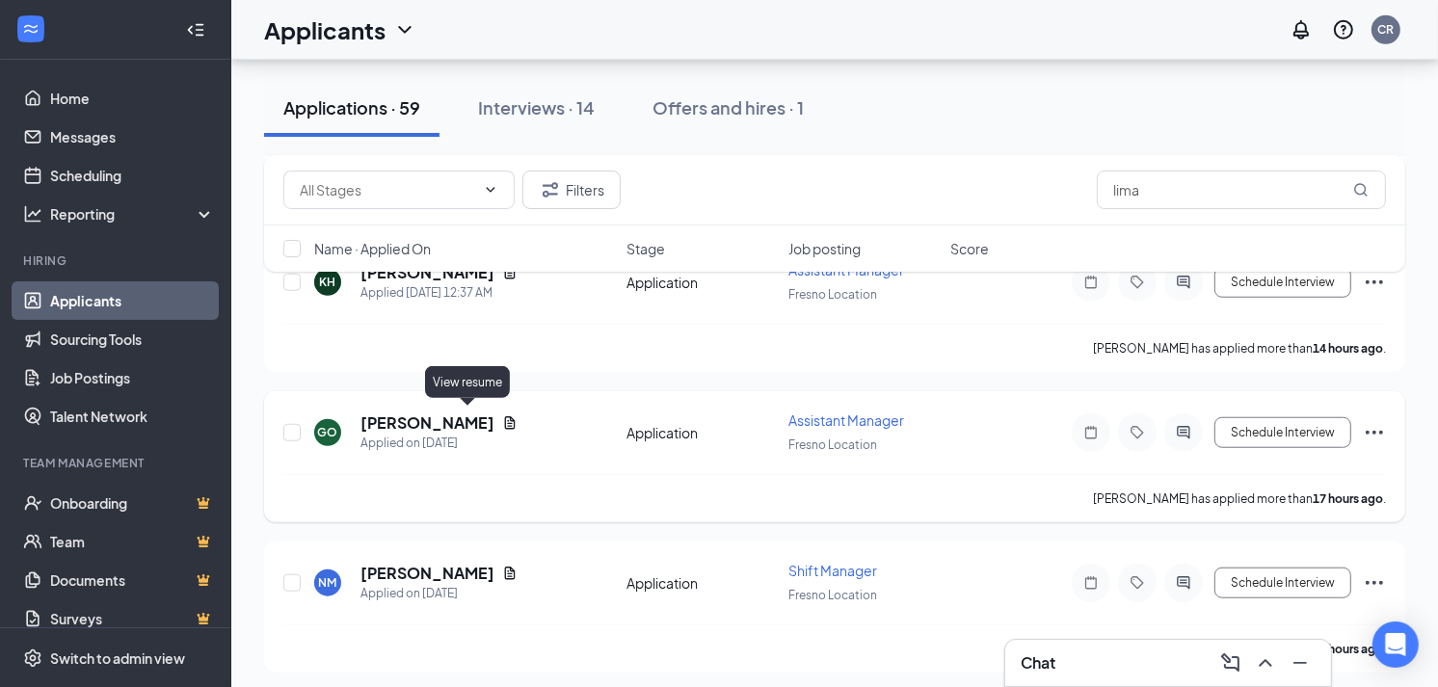
scroll to position [1392, 0]
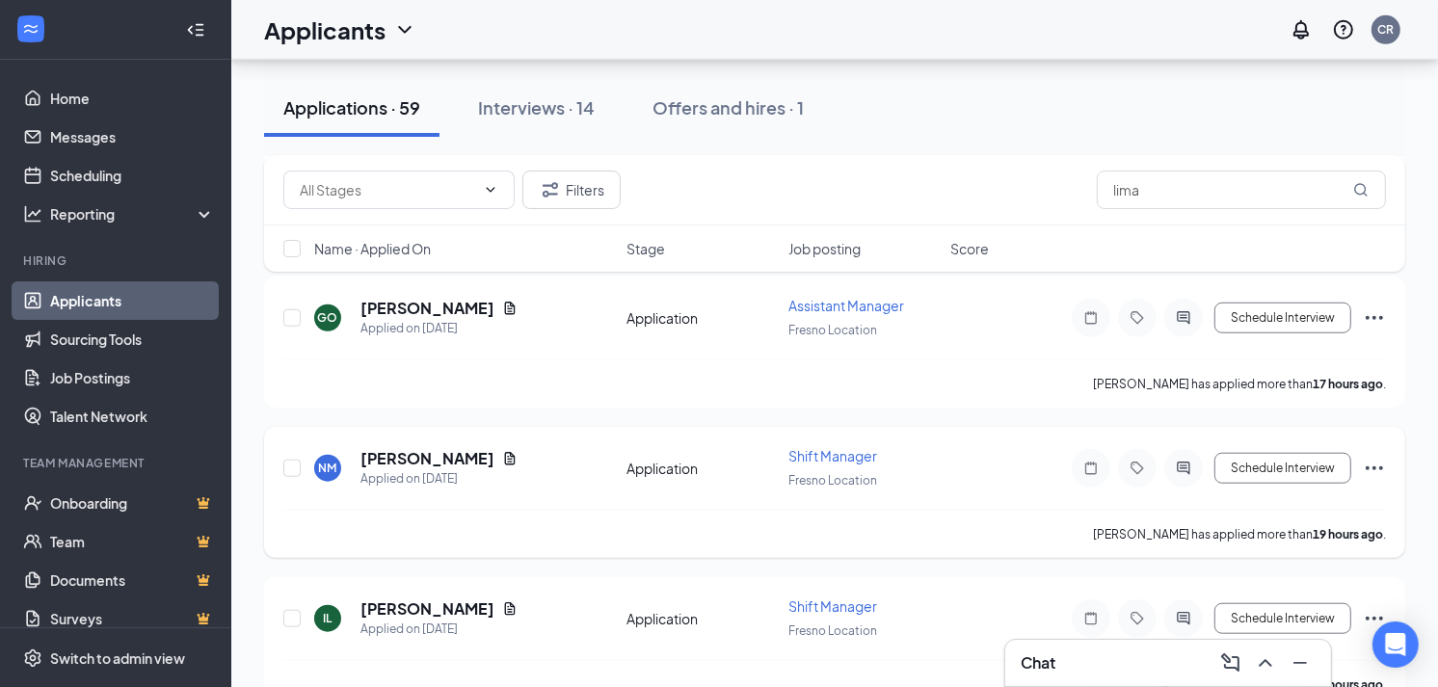
click at [1375, 467] on icon "Ellipses" at bounding box center [1374, 469] width 17 height 4
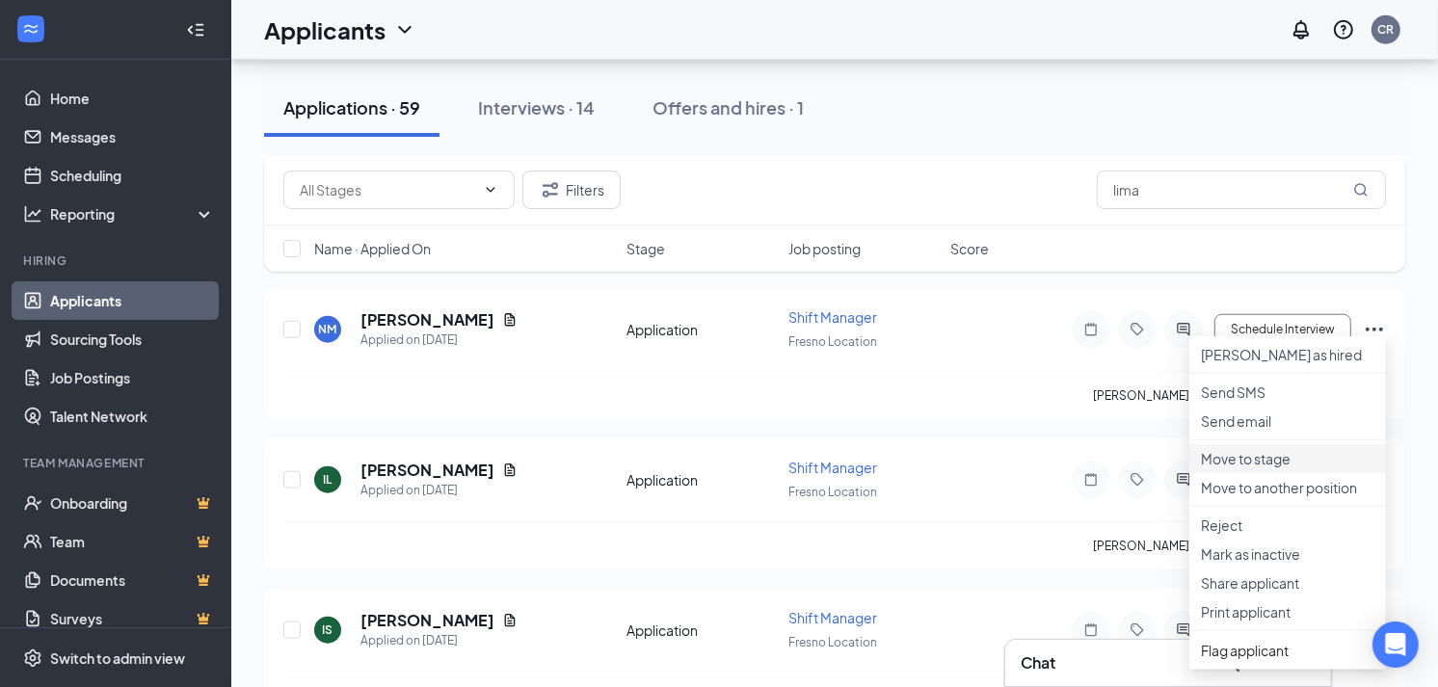
scroll to position [1713, 0]
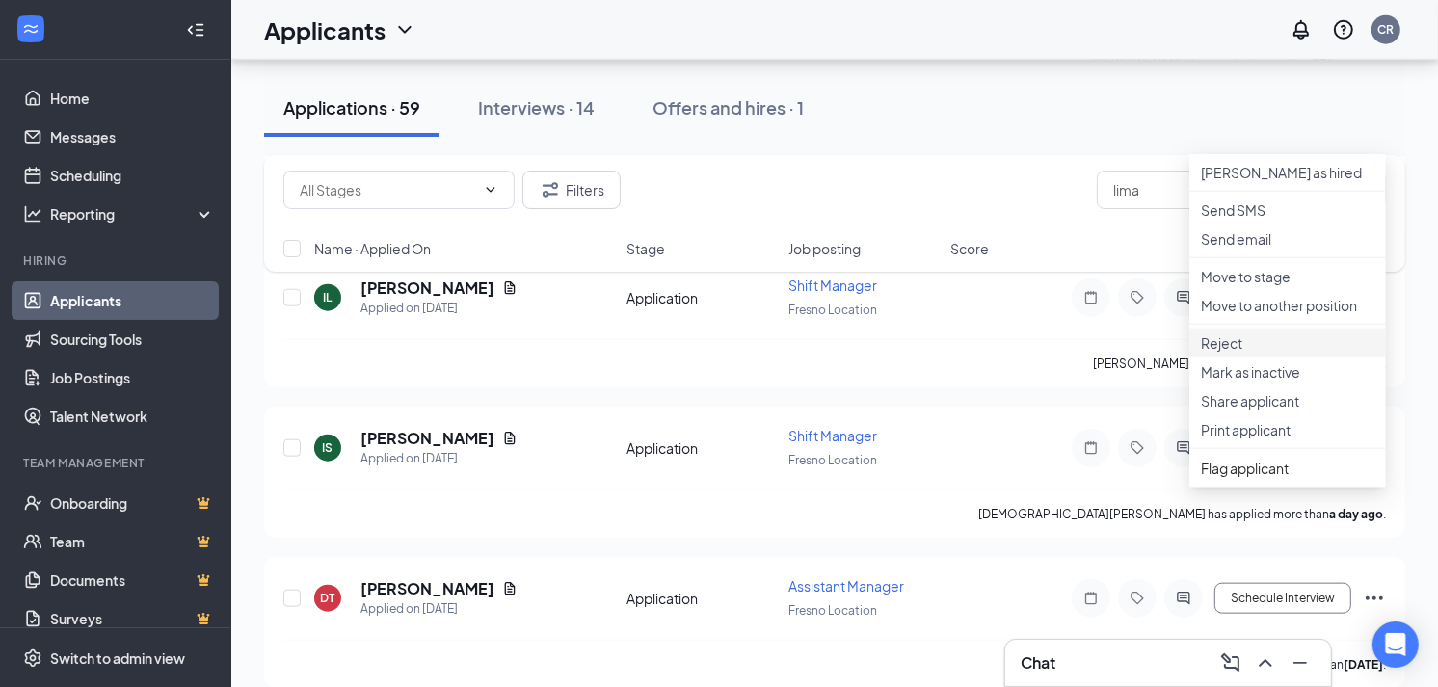
click at [1240, 353] on p "Reject" at bounding box center [1288, 343] width 174 height 19
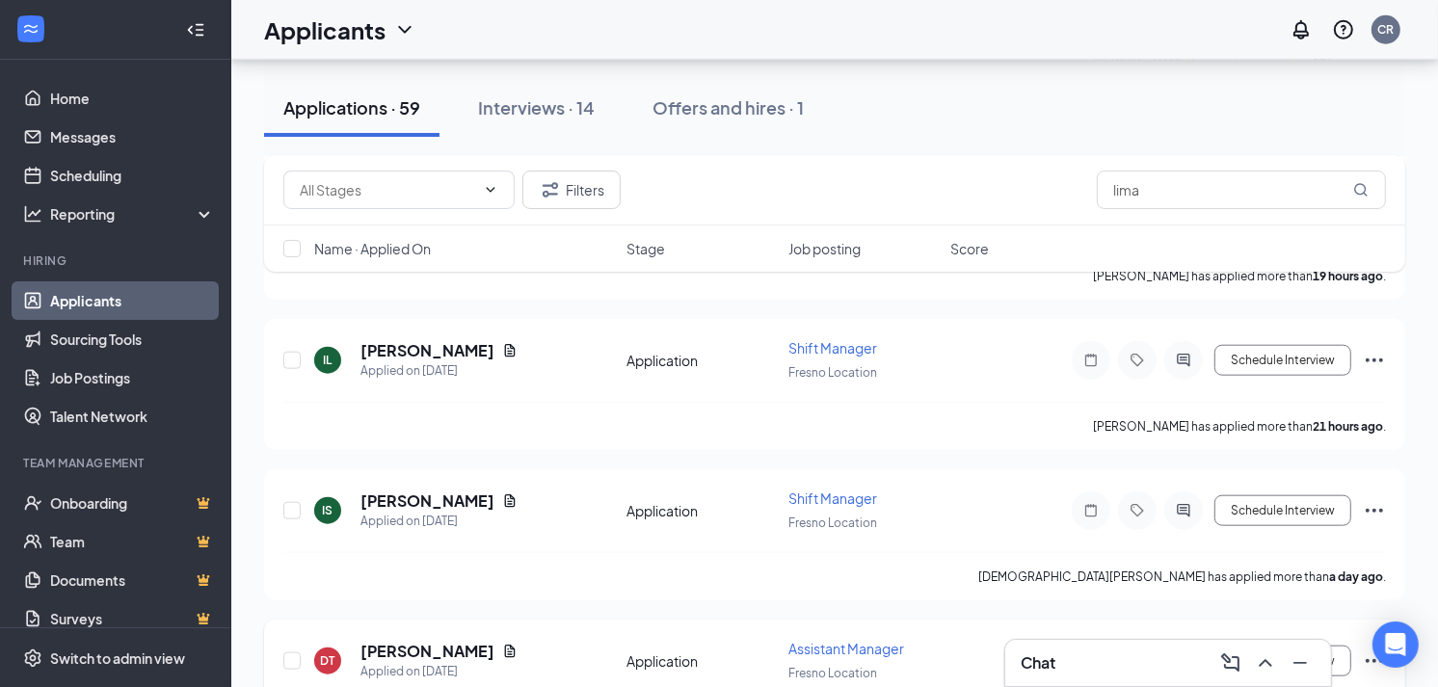
click at [1371, 650] on icon "Ellipses" at bounding box center [1374, 661] width 23 height 23
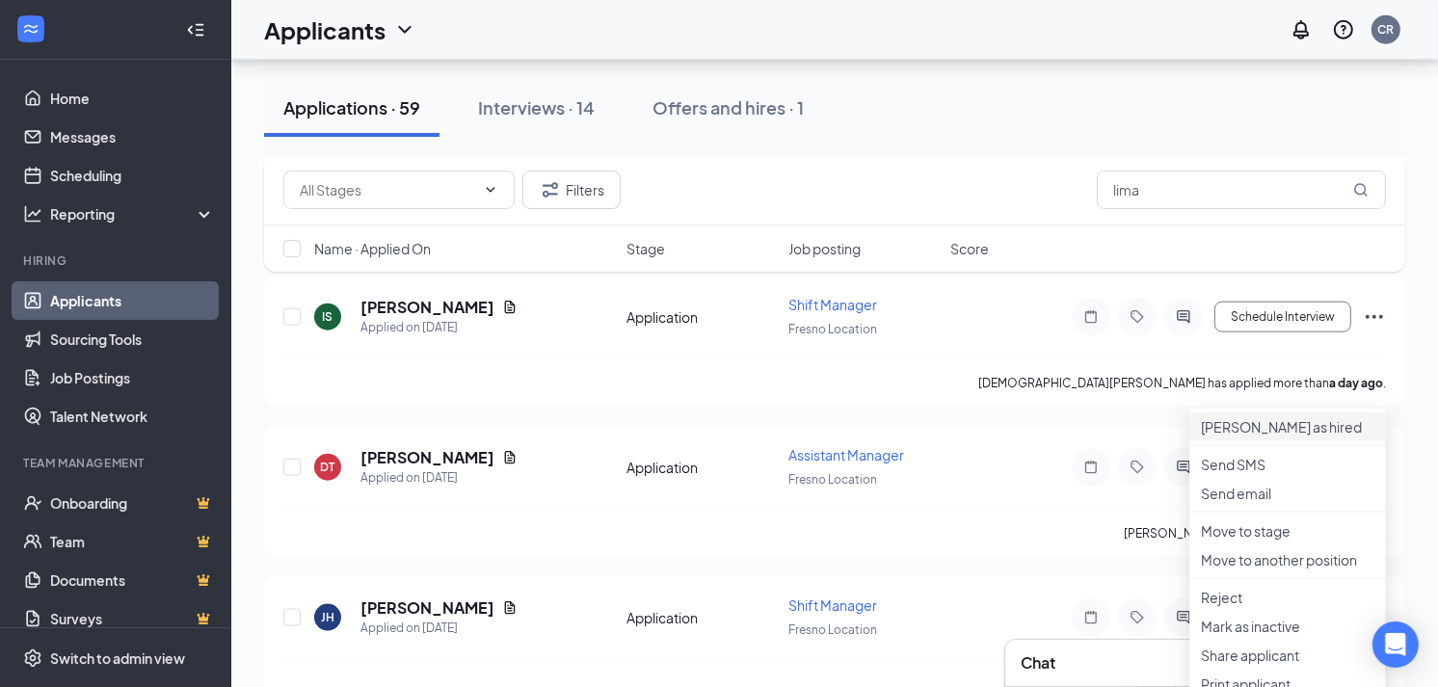
scroll to position [2035, 0]
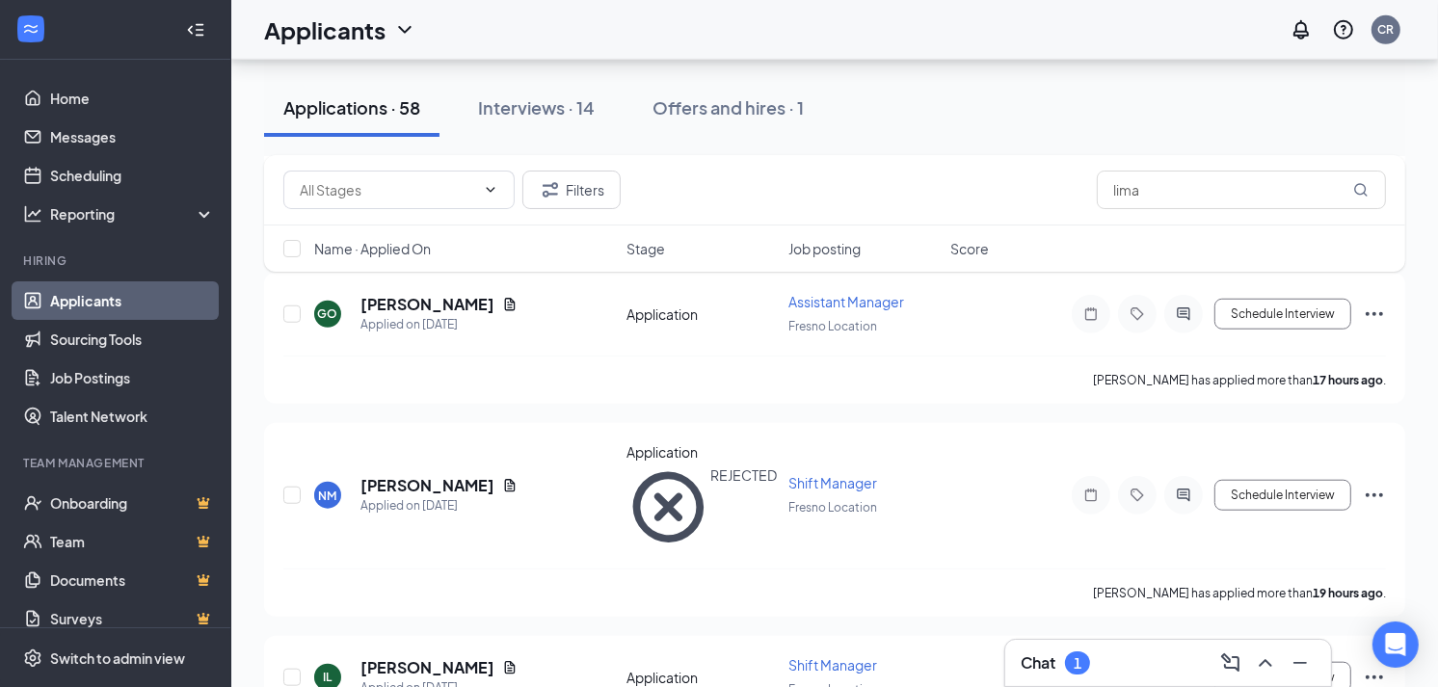
scroll to position [1178, 0]
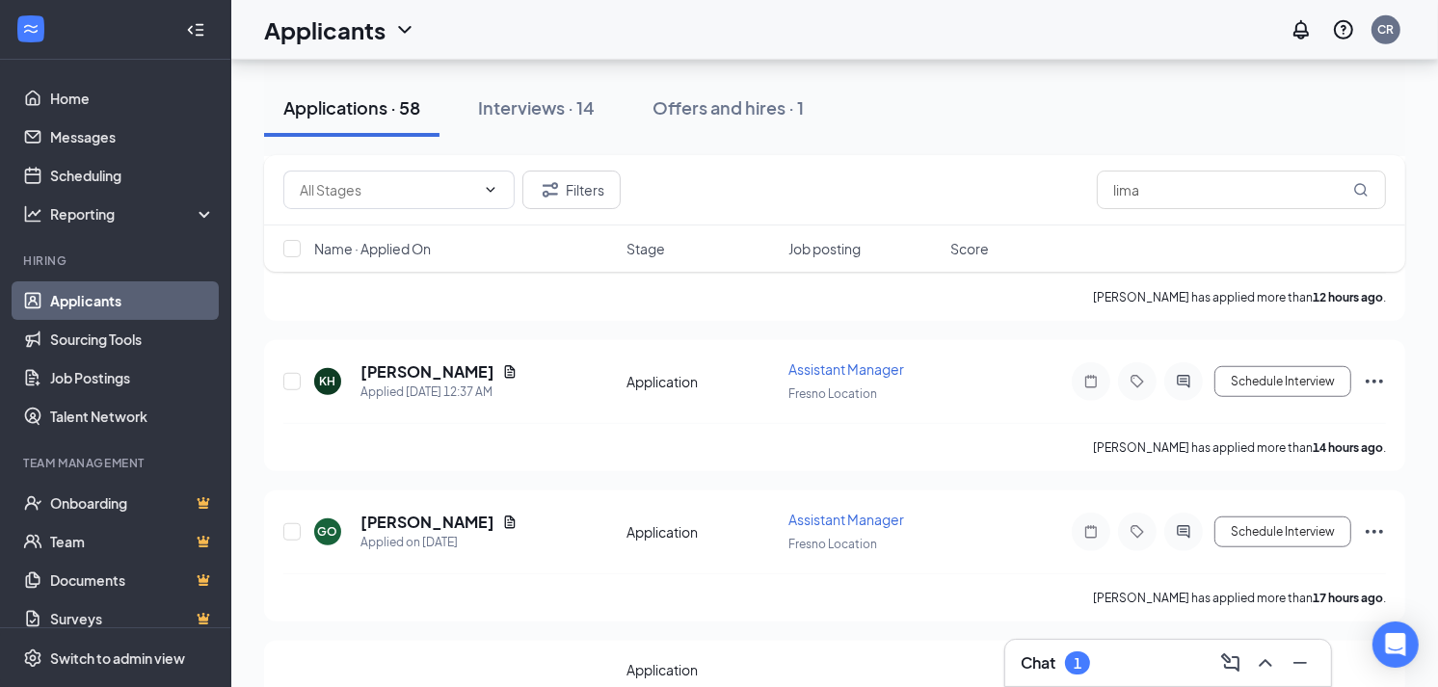
click at [1096, 682] on div "Chat 1" at bounding box center [1169, 663] width 326 height 46
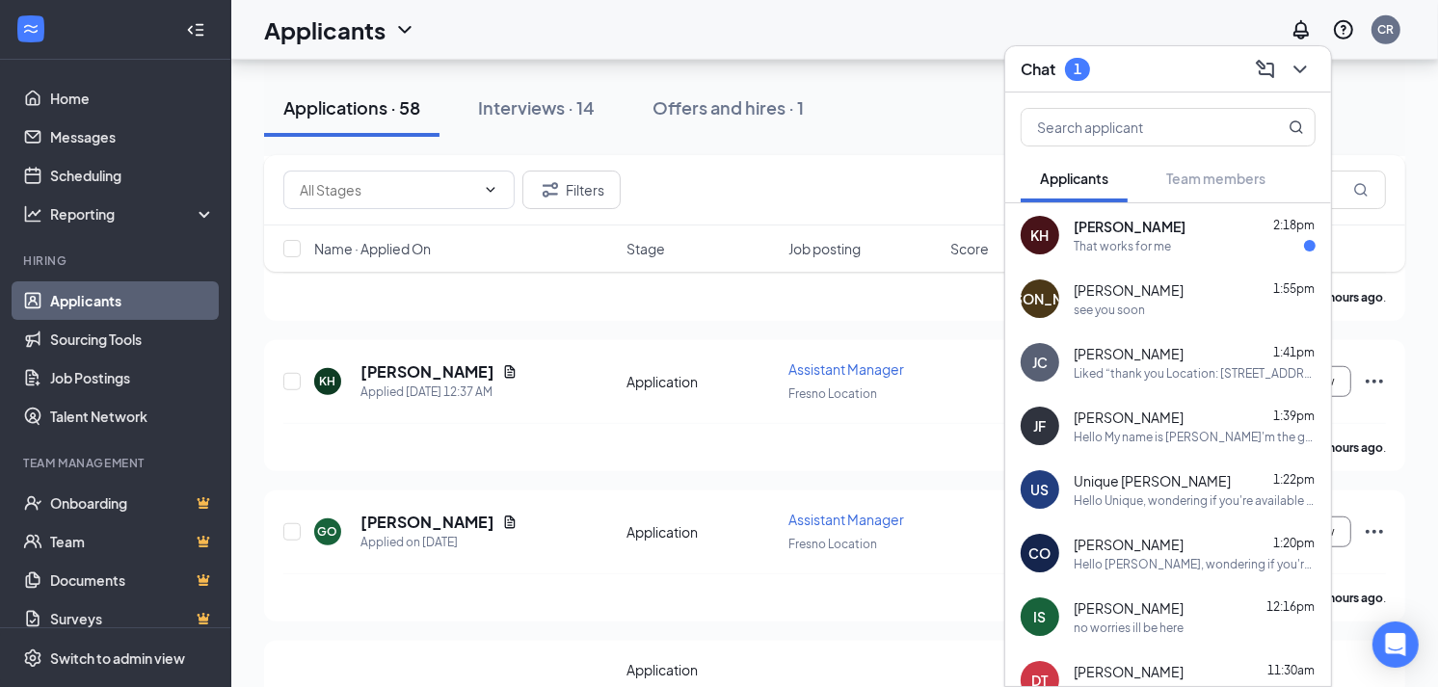
click at [1107, 284] on span "[PERSON_NAME]" at bounding box center [1129, 290] width 110 height 19
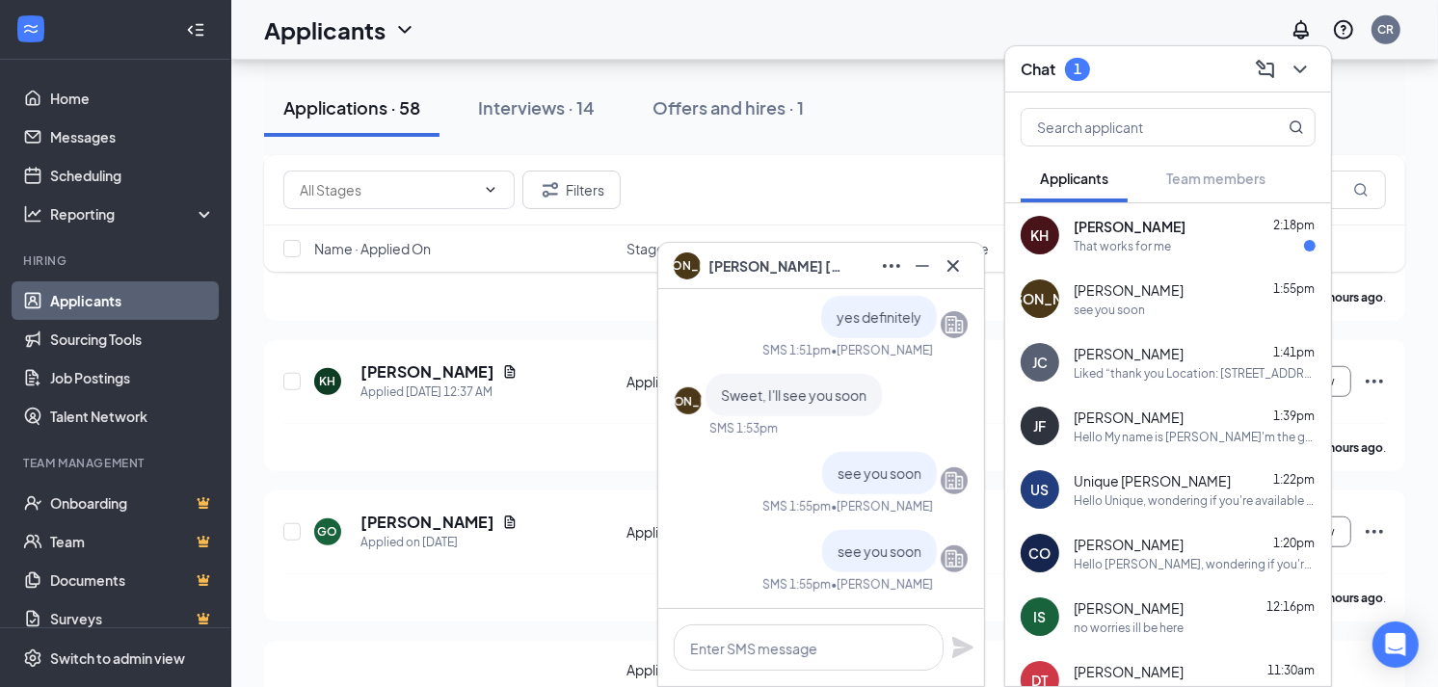
click at [806, 268] on span "[PERSON_NAME]" at bounding box center [776, 265] width 135 height 21
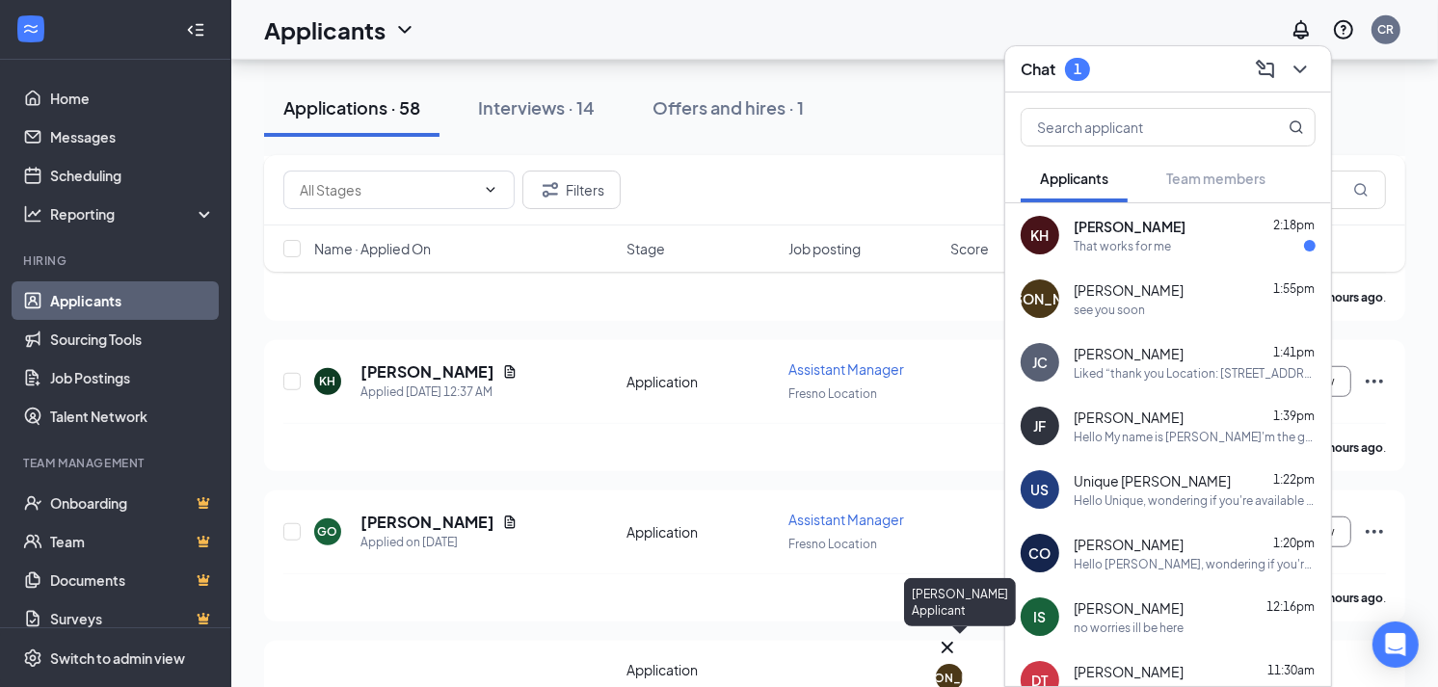
click at [960, 670] on div "[PERSON_NAME]" at bounding box center [949, 678] width 99 height 16
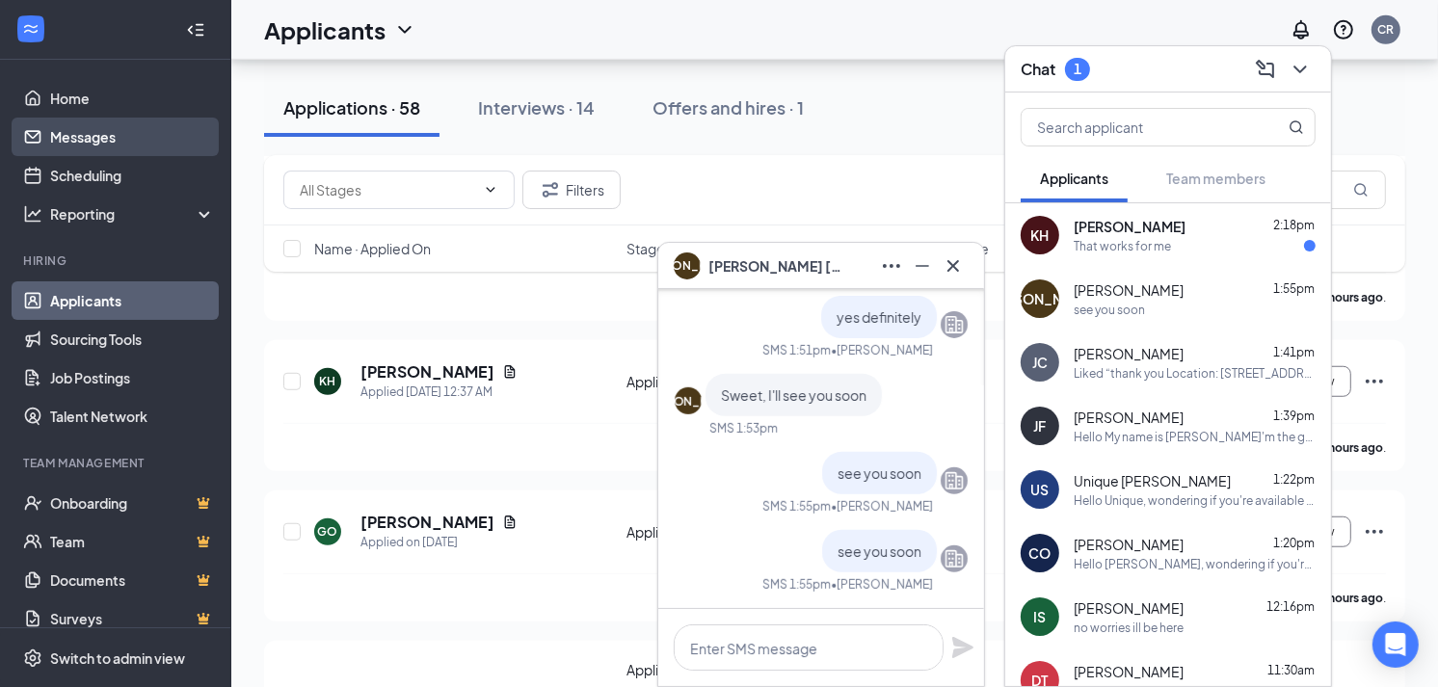
click at [55, 127] on link "Messages" at bounding box center [132, 137] width 165 height 39
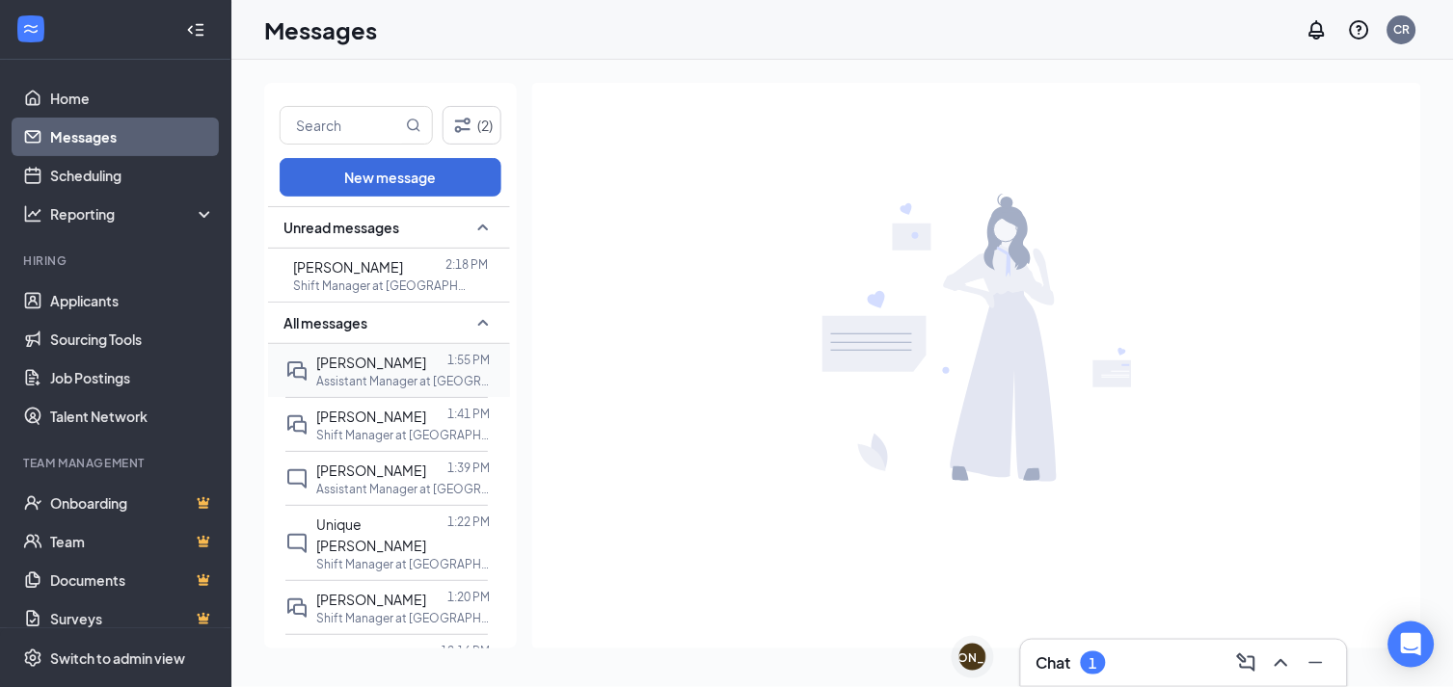
click at [358, 354] on span "[PERSON_NAME]" at bounding box center [371, 362] width 110 height 17
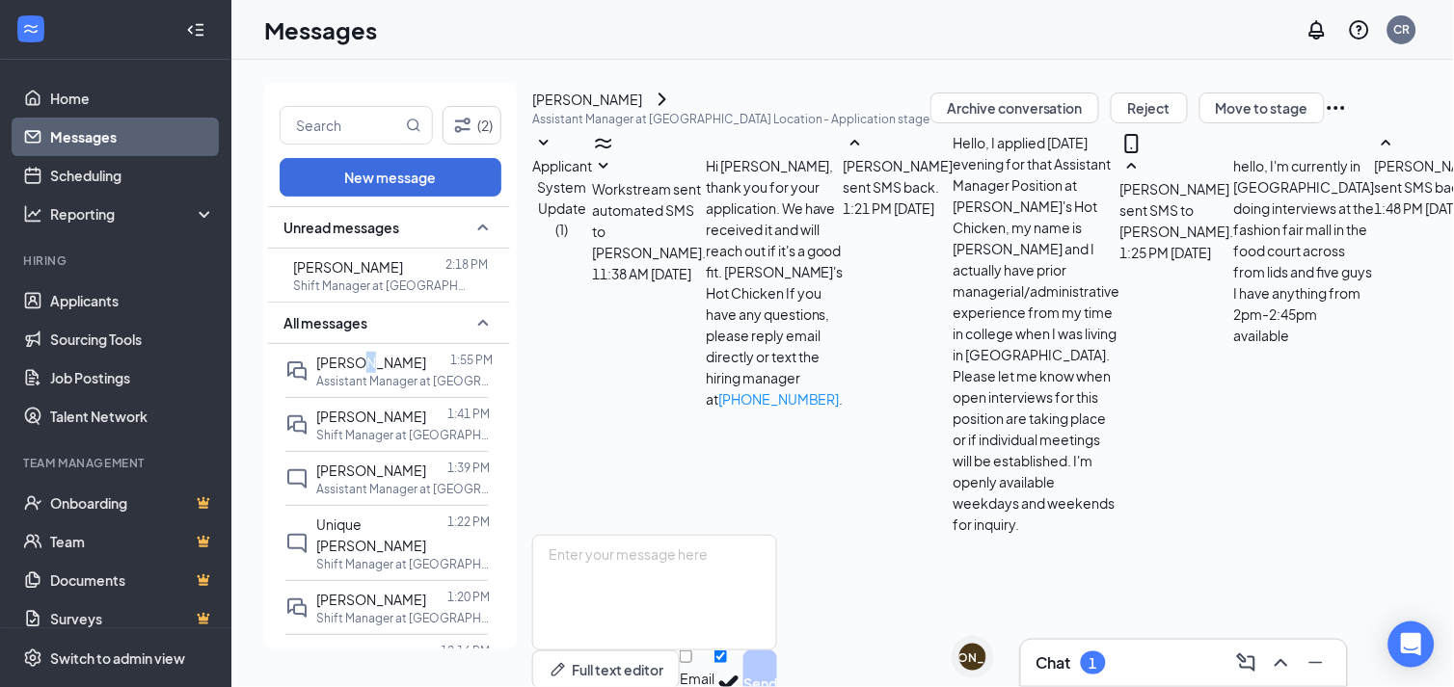
scroll to position [658, 0]
click at [674, 111] on icon "ChevronRight" at bounding box center [662, 99] width 23 height 23
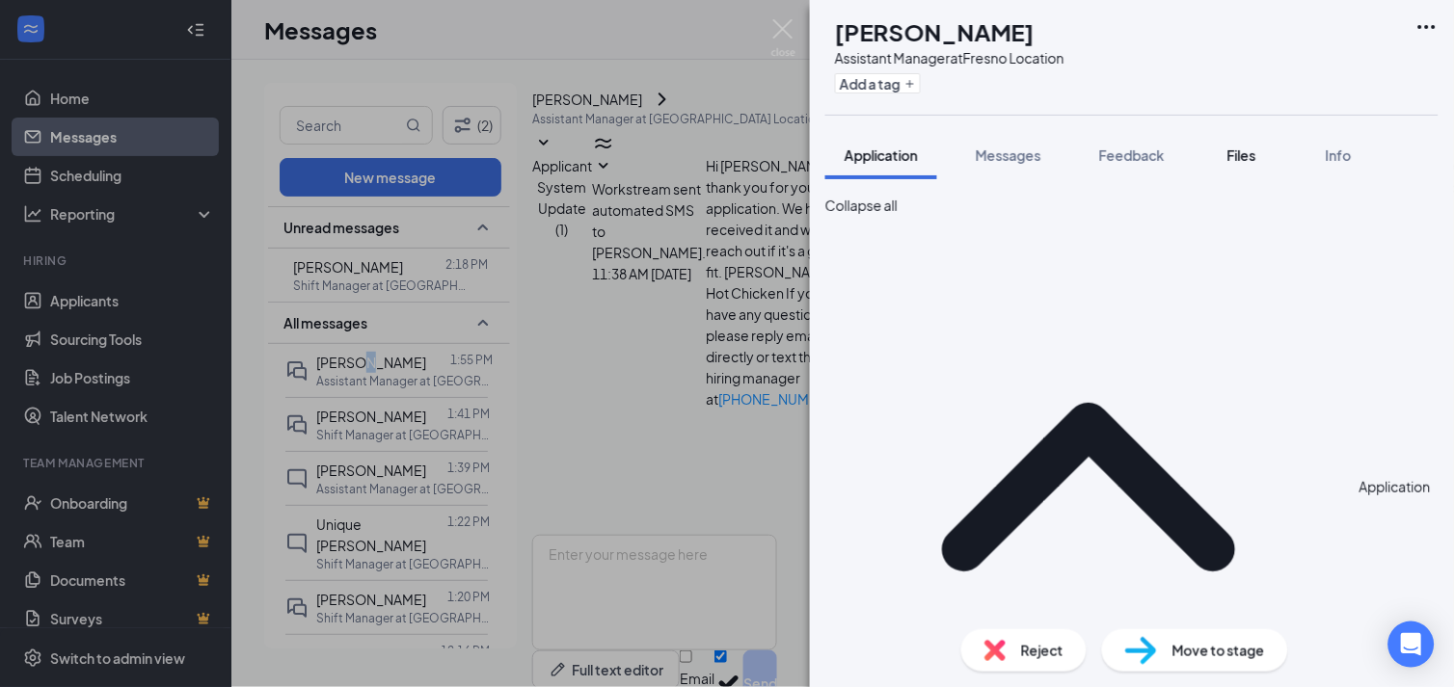
click at [1247, 155] on span "Files" at bounding box center [1241, 155] width 29 height 17
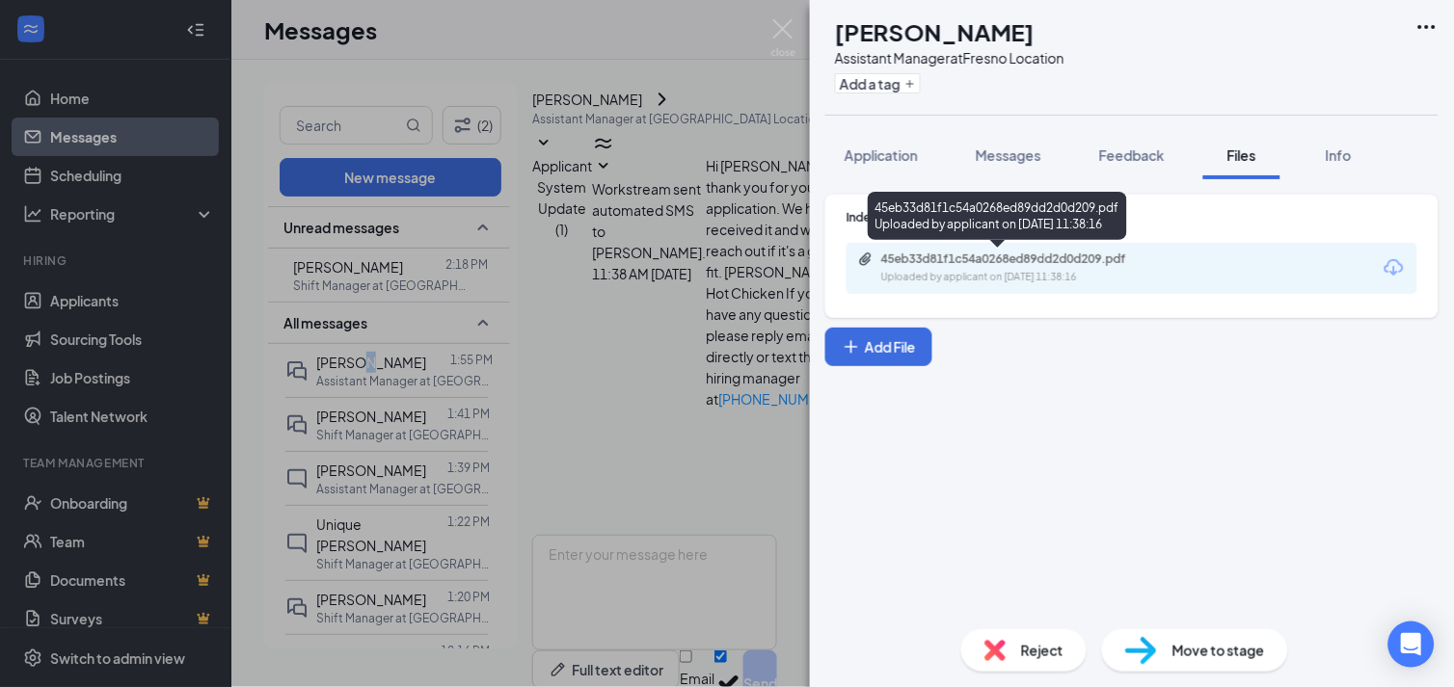
click at [1030, 283] on div "Uploaded by applicant on [DATE] 11:38:16" at bounding box center [1025, 277] width 289 height 15
